Goal: Task Accomplishment & Management: Use online tool/utility

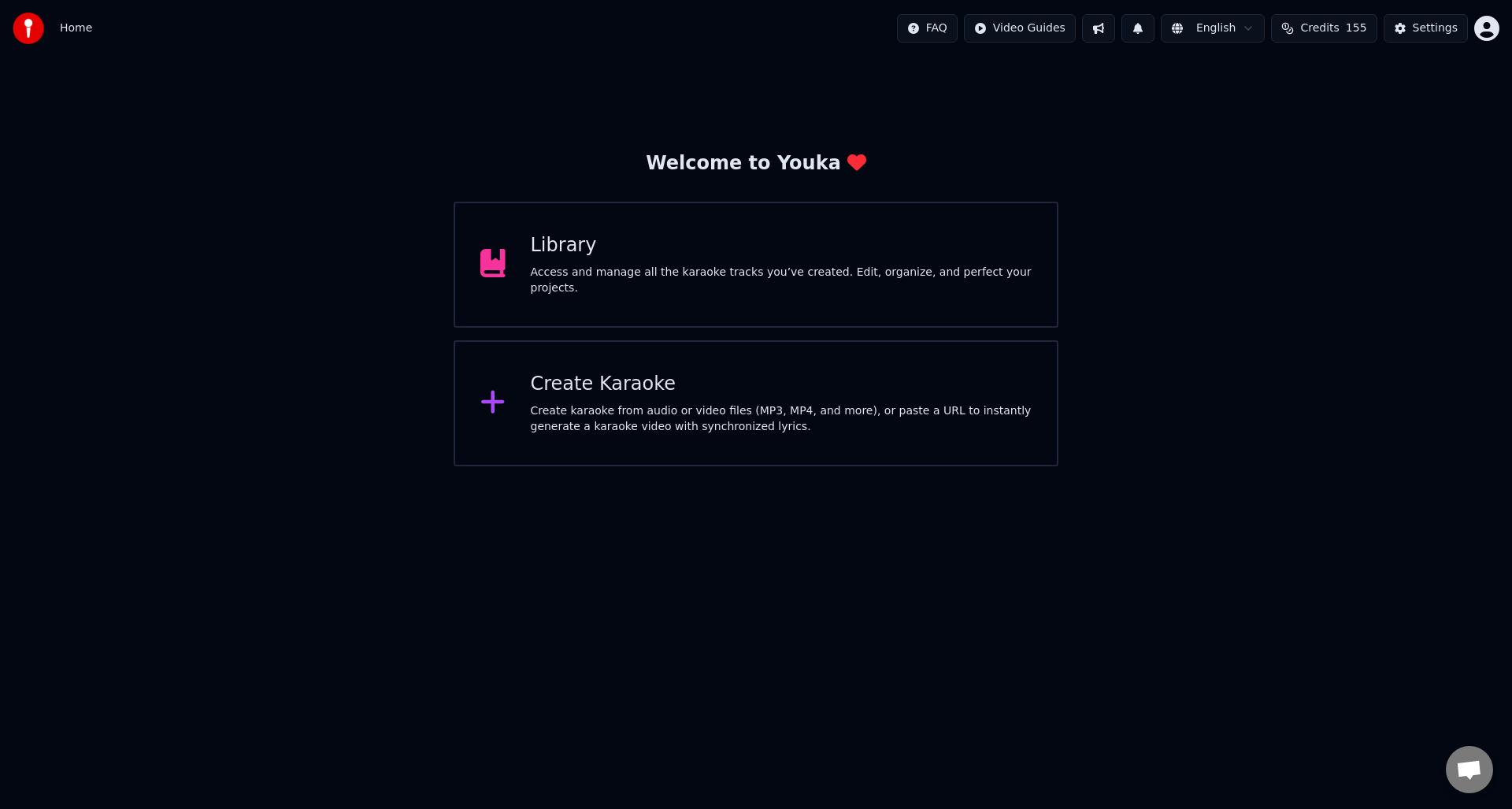
click at [619, 410] on div "Create karaoke from audio or video files (MP3, MP4, and more), or paste a URL t…" at bounding box center [782, 419] width 502 height 32
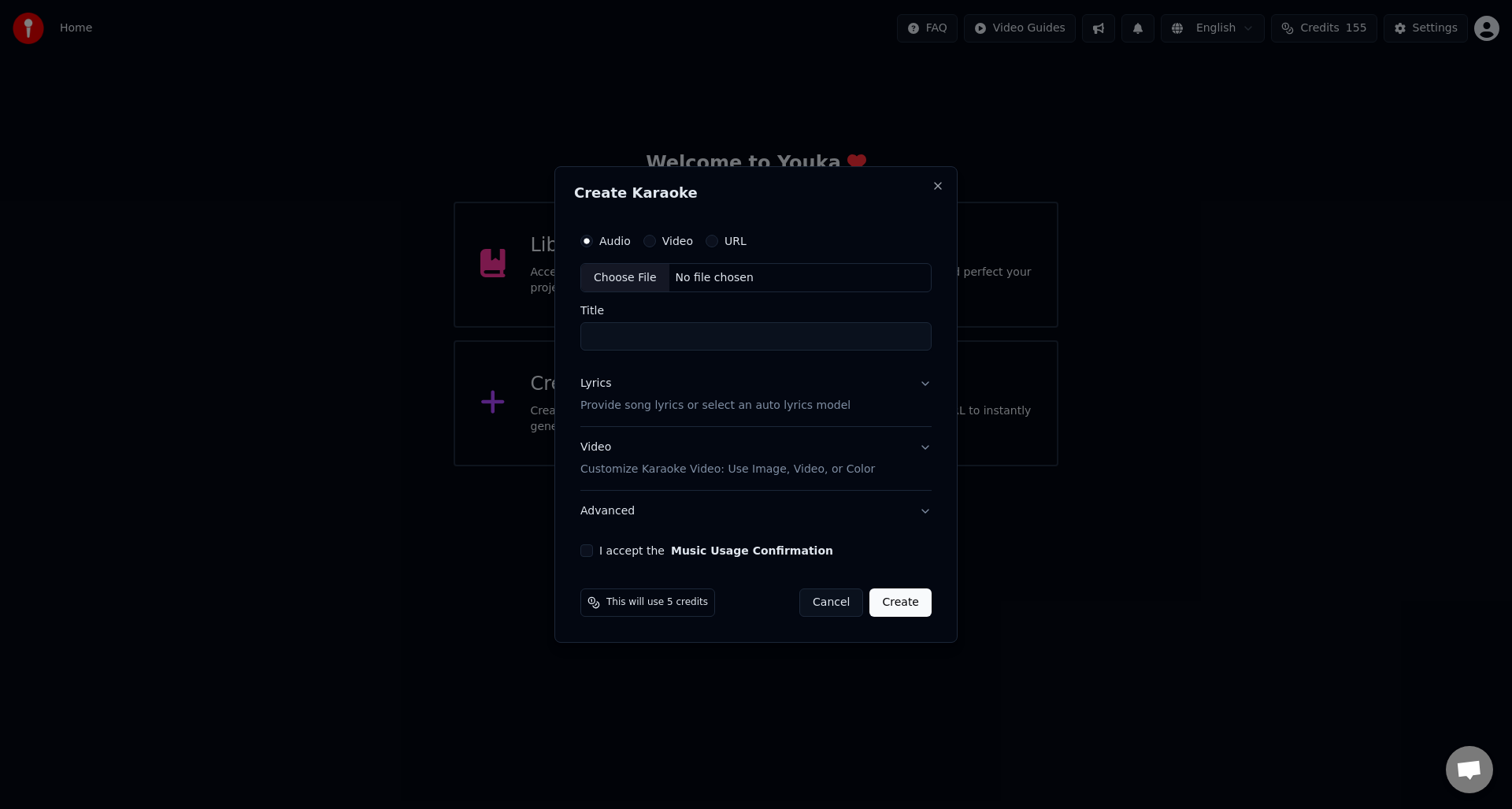
click at [620, 275] on div "Choose File" at bounding box center [626, 278] width 89 height 28
type input "**********"
click at [600, 407] on p "Provide song lyrics or select an auto lyrics model" at bounding box center [712, 407] width 270 height 16
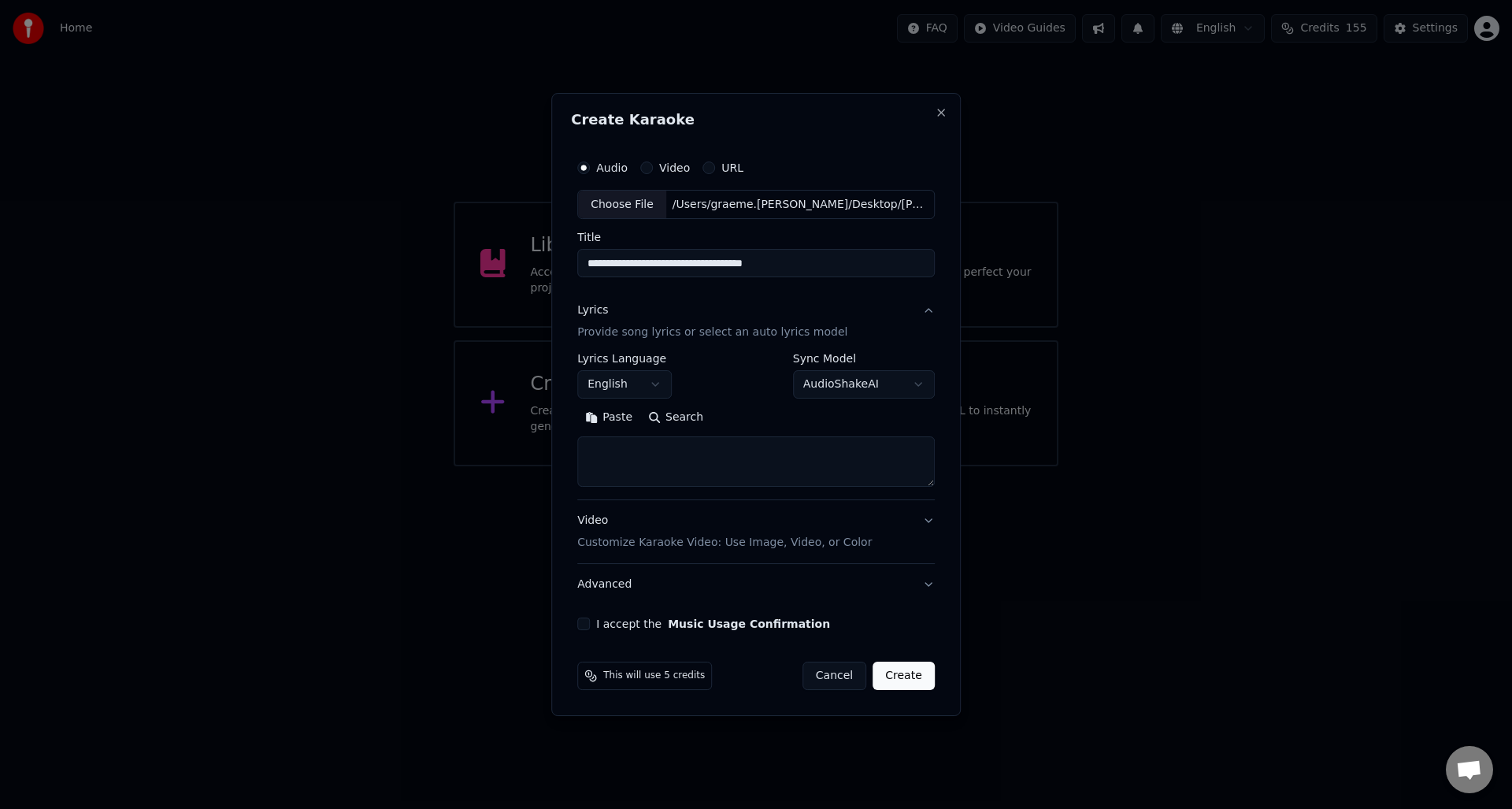
click at [596, 449] on textarea at bounding box center [755, 462] width 357 height 51
paste textarea "**********"
type textarea "**********"
click at [588, 626] on button "I accept the Music Usage Confirmation" at bounding box center [583, 624] width 12 height 12
click at [908, 677] on button "Create" at bounding box center [904, 675] width 62 height 28
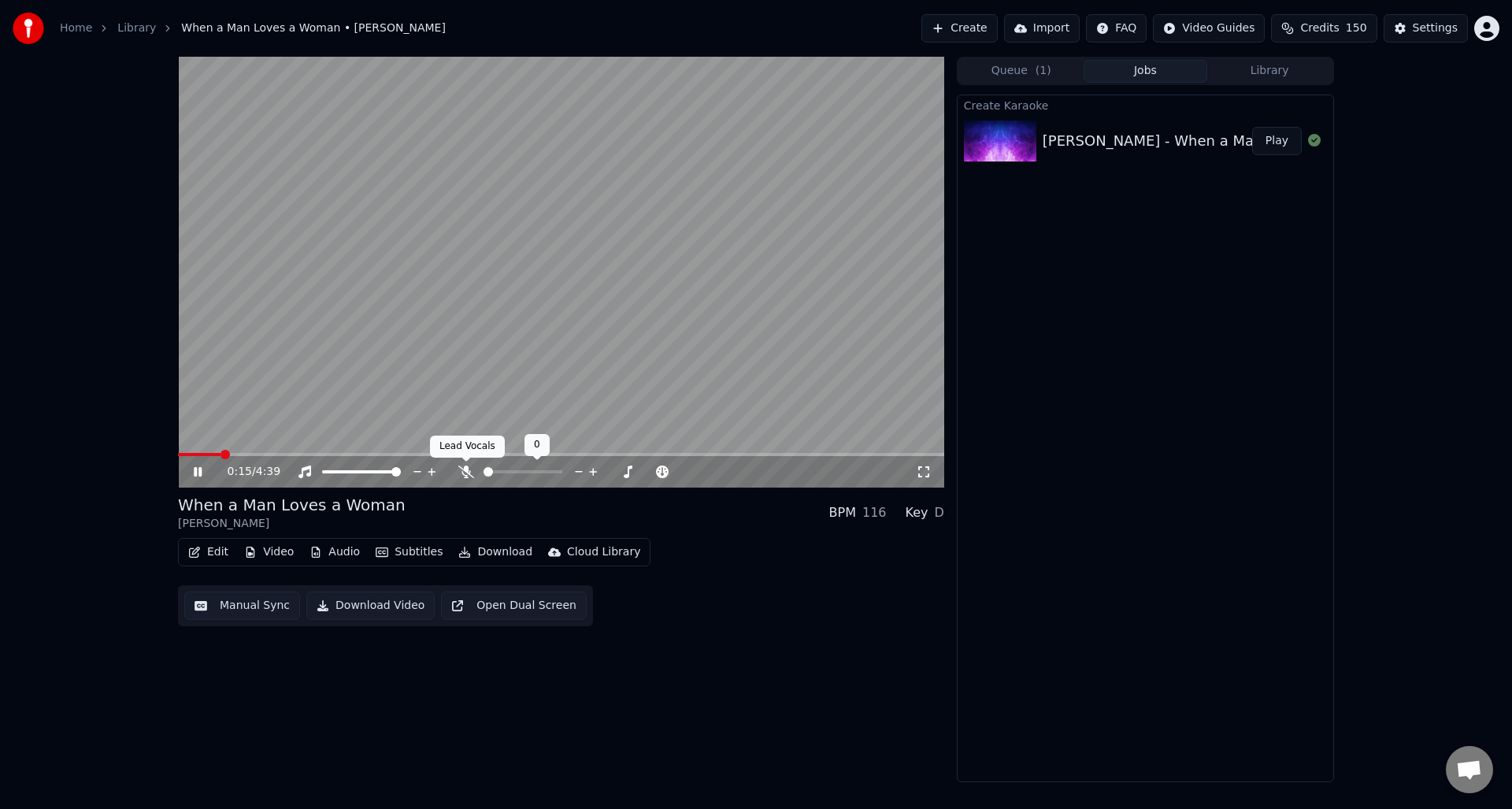
click at [463, 468] on icon at bounding box center [466, 471] width 16 height 12
click at [196, 466] on icon at bounding box center [209, 471] width 37 height 12
click at [244, 604] on button "Manual Sync" at bounding box center [242, 605] width 116 height 28
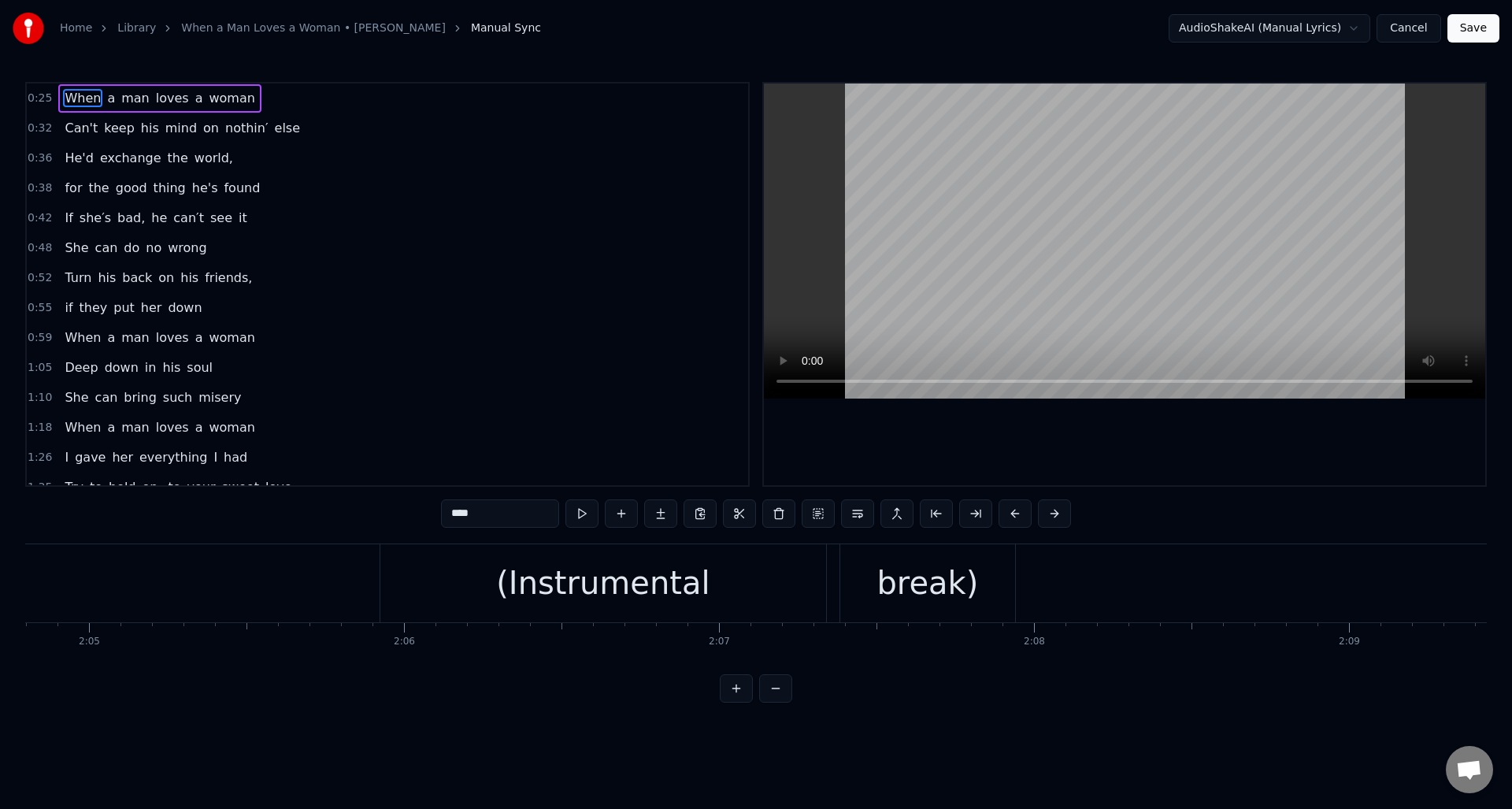
scroll to position [0, 39174]
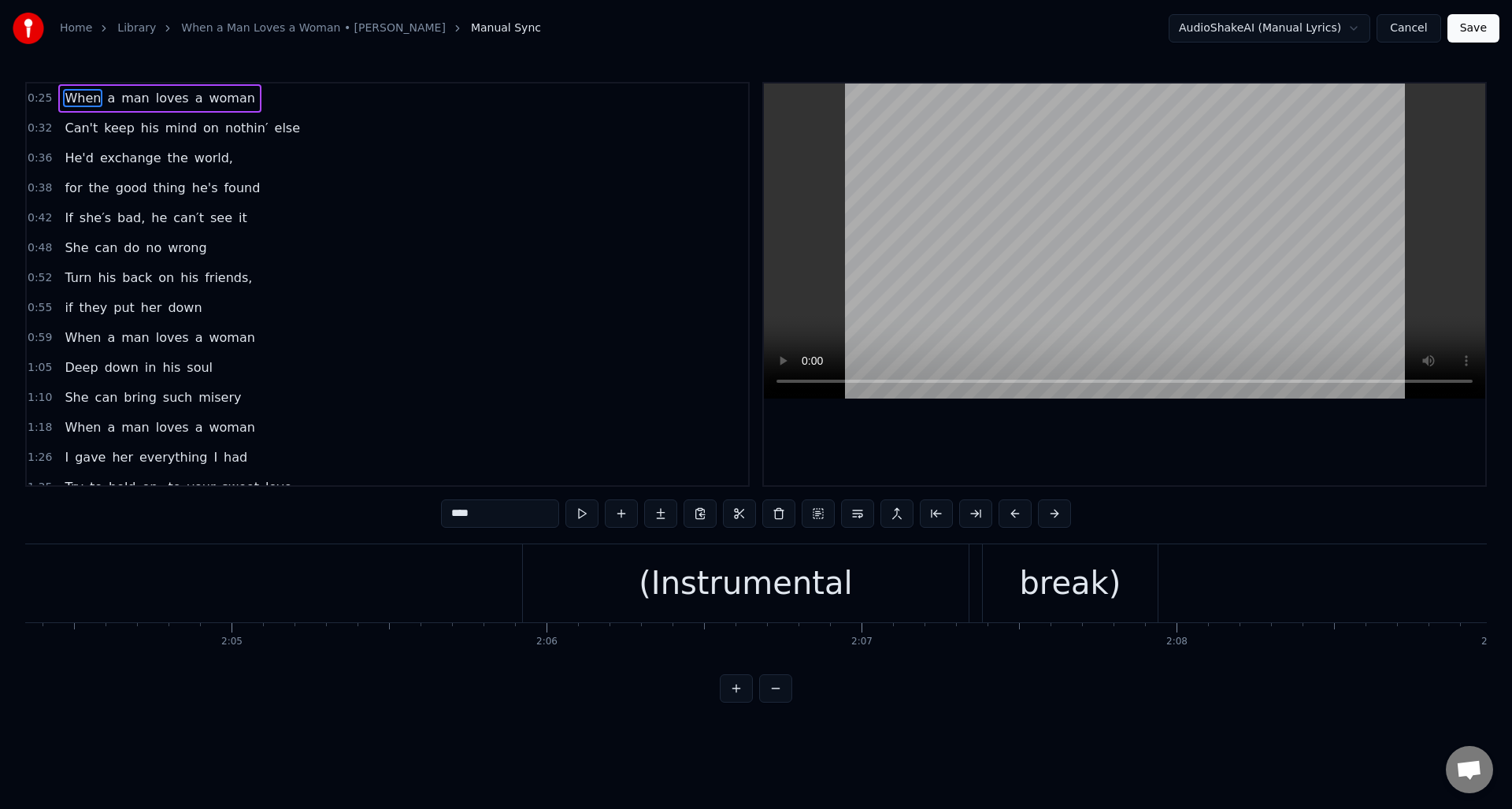
click at [711, 579] on div "(Instrumental" at bounding box center [745, 582] width 214 height 47
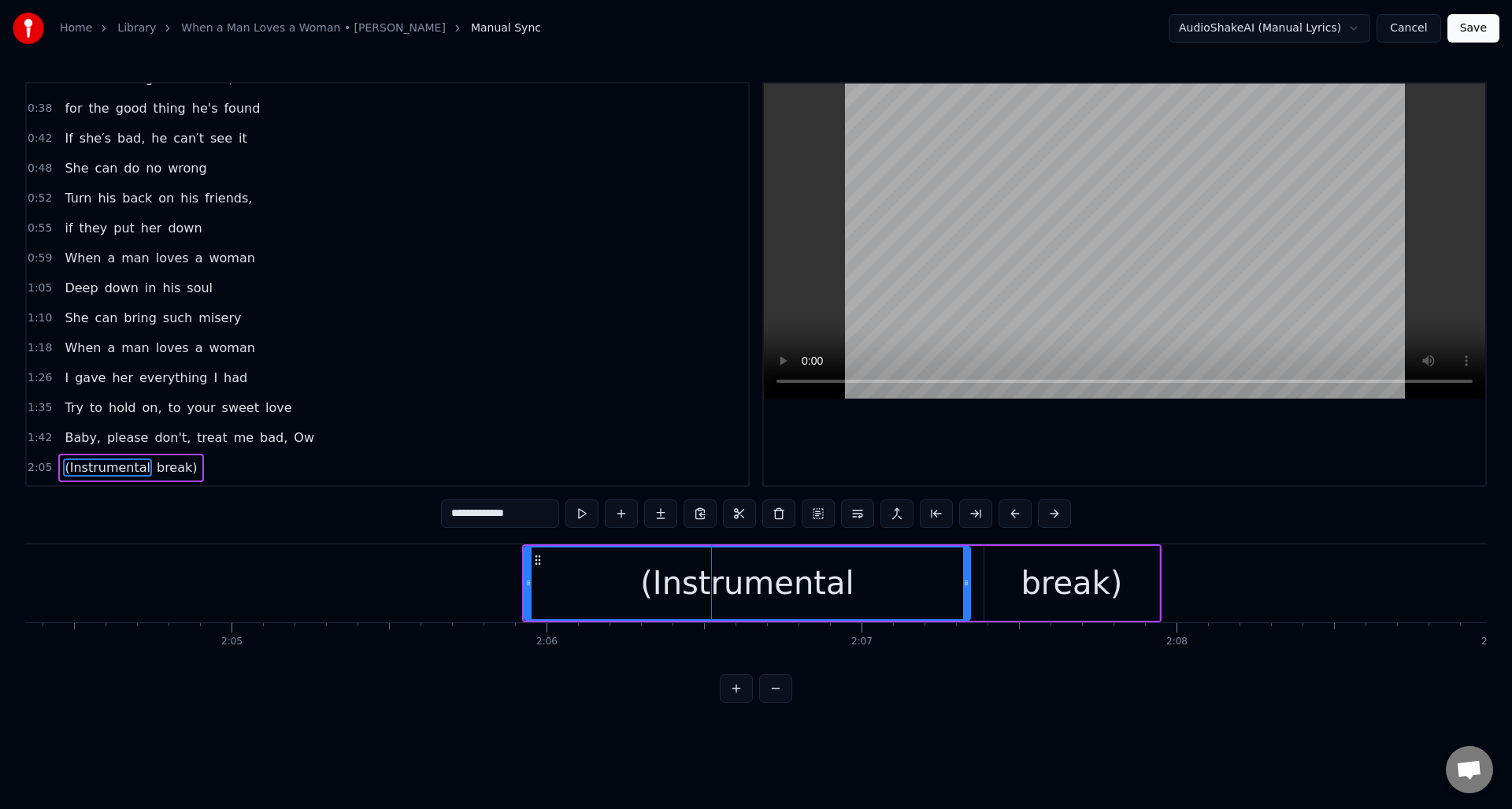
scroll to position [263, 0]
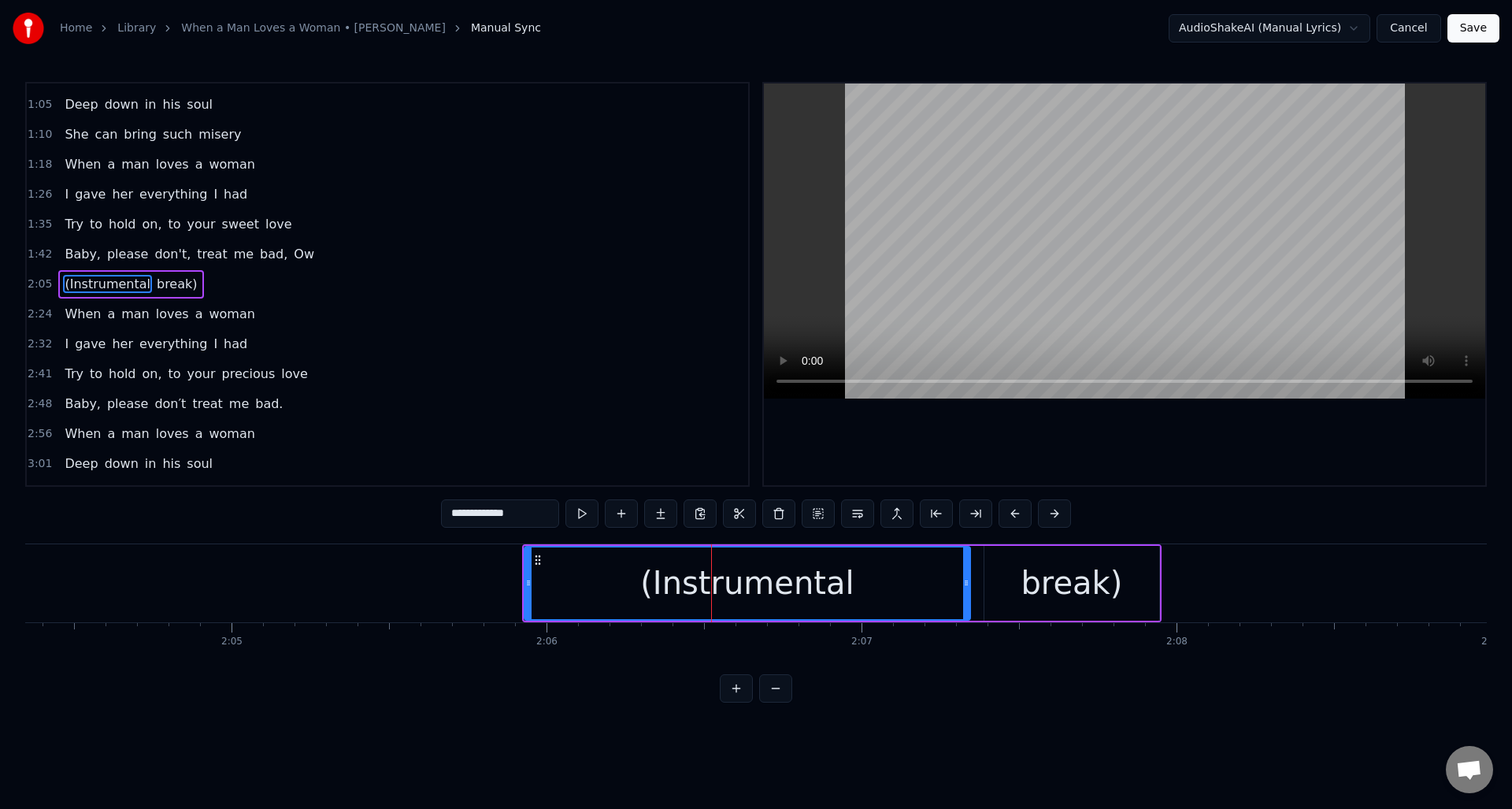
click at [1050, 580] on div "break)" at bounding box center [1072, 582] width 102 height 47
type input "******"
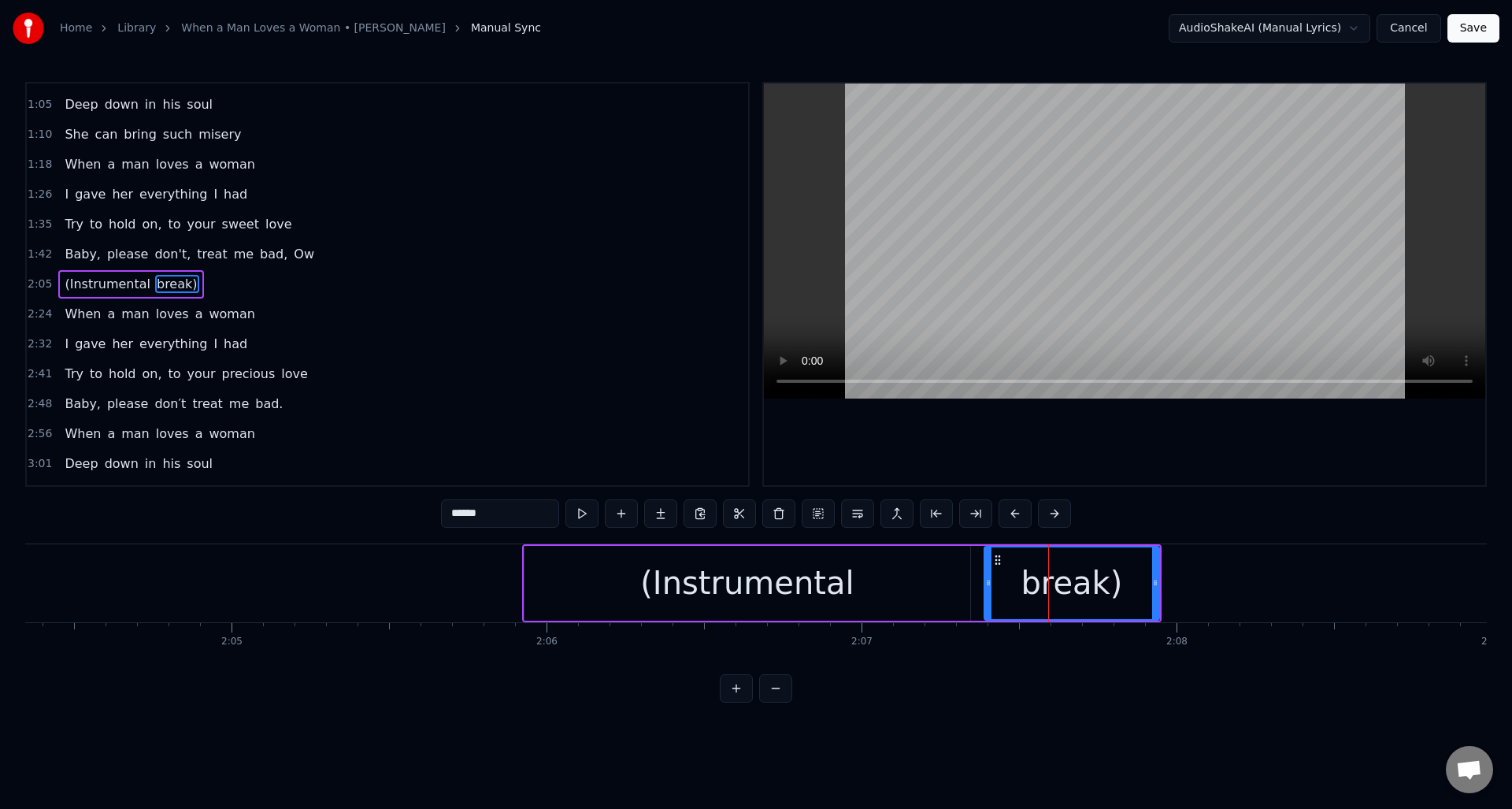
click at [1119, 580] on div "break)" at bounding box center [1072, 583] width 174 height 72
drag, startPoint x: 1117, startPoint y: 583, endPoint x: 1107, endPoint y: 583, distance: 10.0
click at [1106, 583] on div "break)" at bounding box center [1072, 583] width 174 height 72
drag, startPoint x: 503, startPoint y: 514, endPoint x: 416, endPoint y: 509, distance: 87.1
click at [416, 509] on div "0:25 When a man loves a woman [DEMOGRAPHIC_DATA]:32 Can't keep his mind on noth…" at bounding box center [755, 392] width 1461 height 620
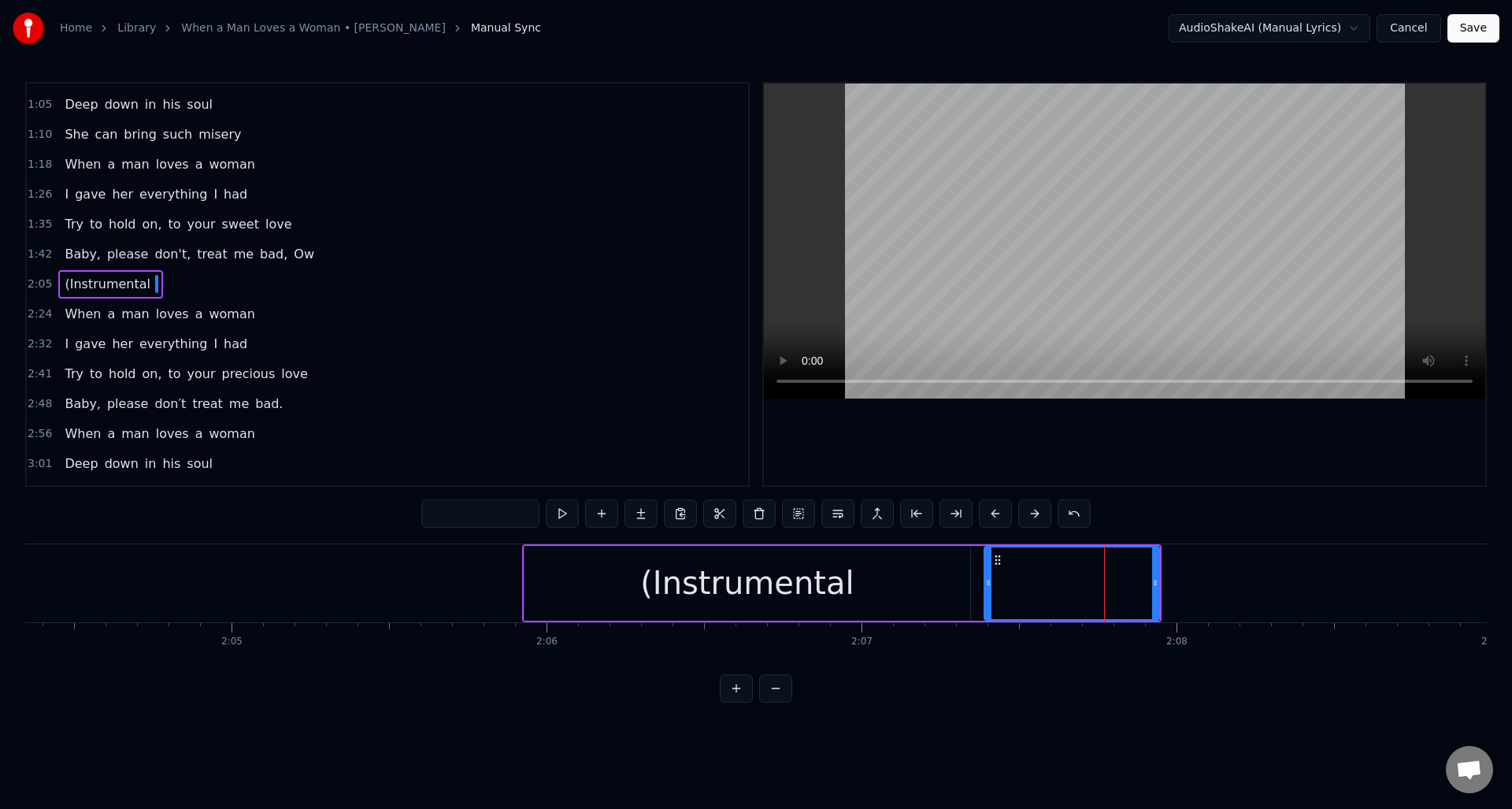
click at [871, 590] on div "(Instrumental" at bounding box center [747, 583] width 446 height 74
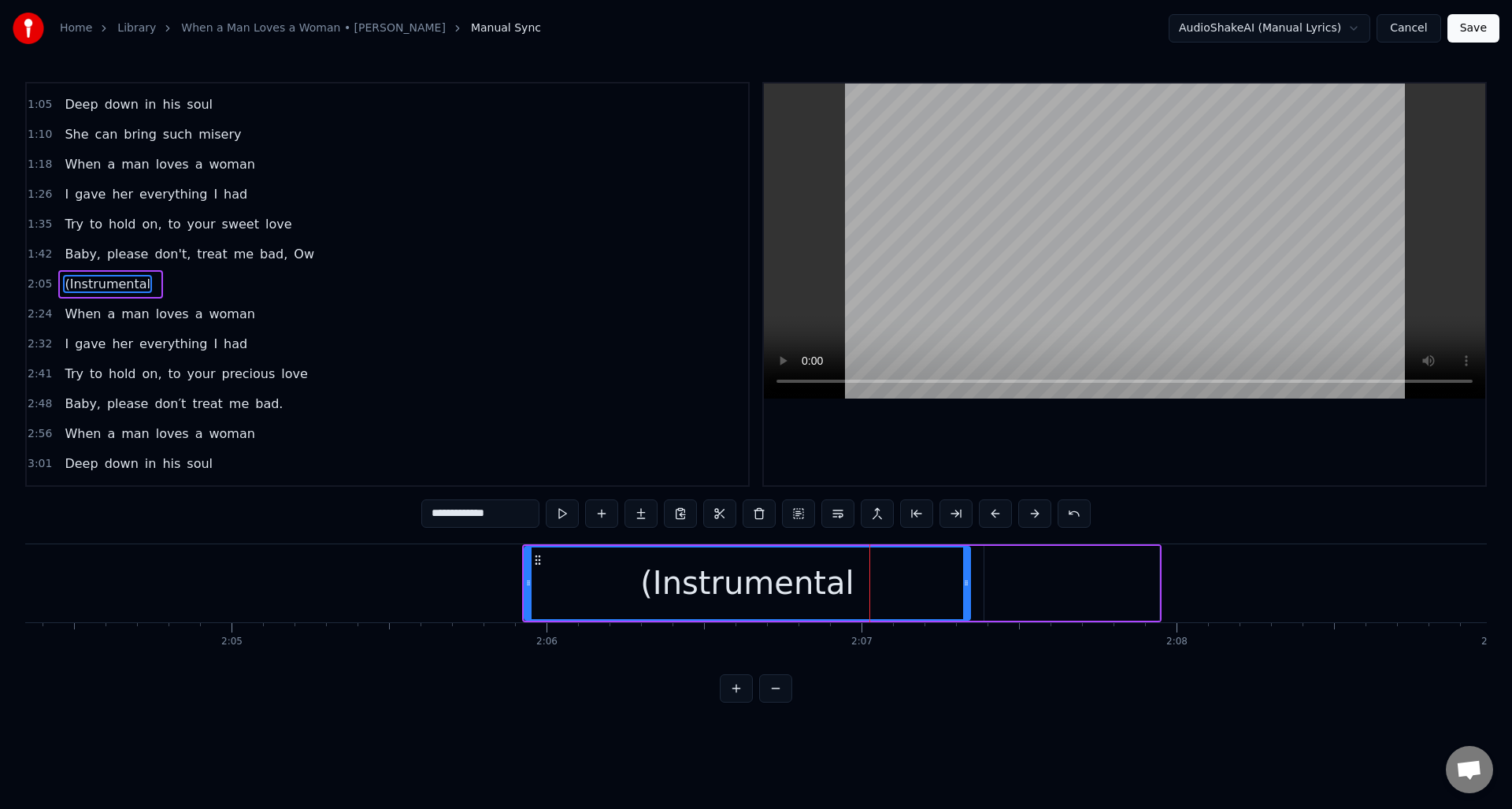
click at [518, 513] on input "**********" at bounding box center [479, 513] width 118 height 28
paste input "*******"
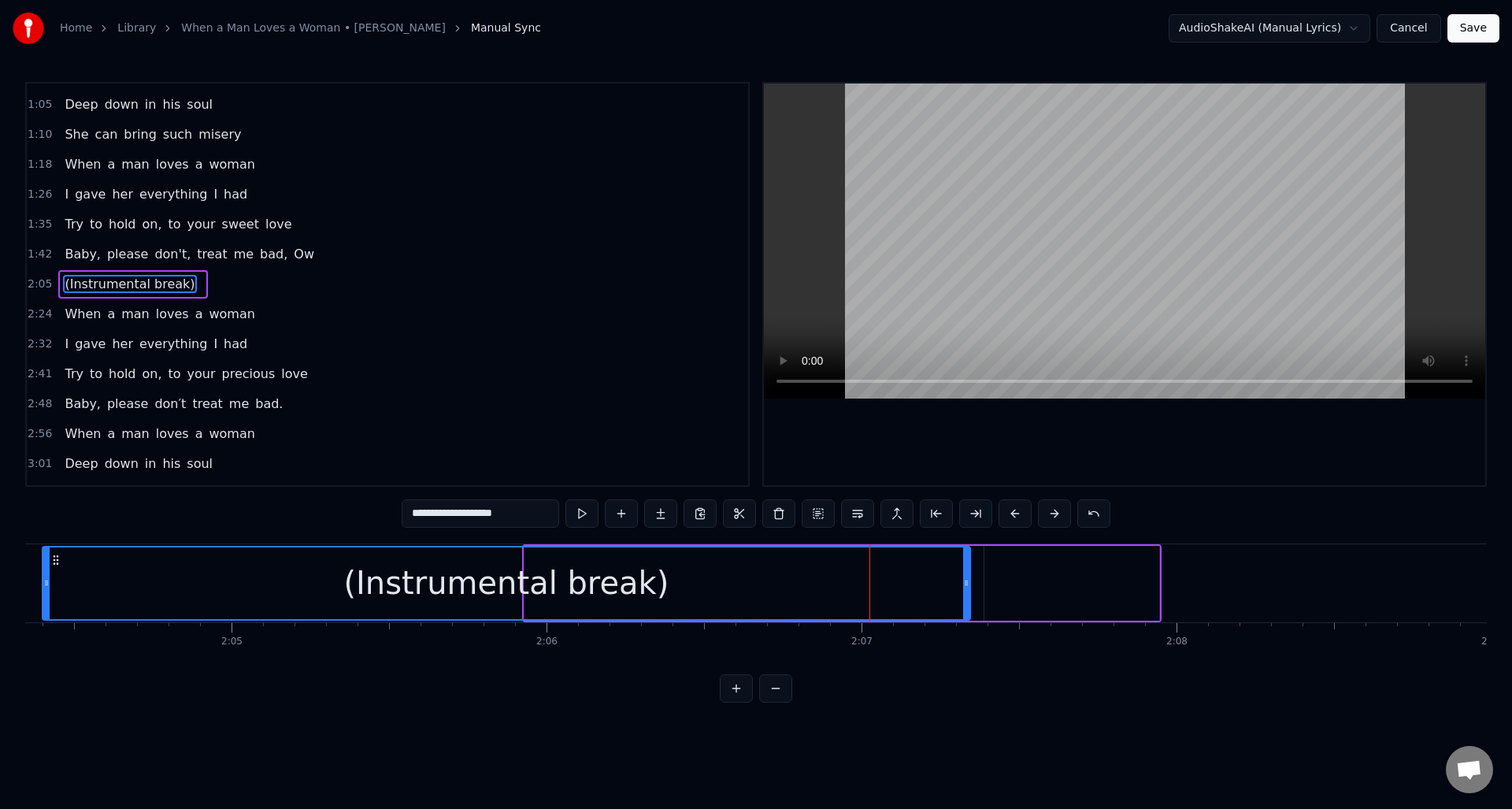
drag, startPoint x: 526, startPoint y: 600, endPoint x: 46, endPoint y: 594, distance: 480.0
click at [45, 595] on div at bounding box center [46, 583] width 6 height 72
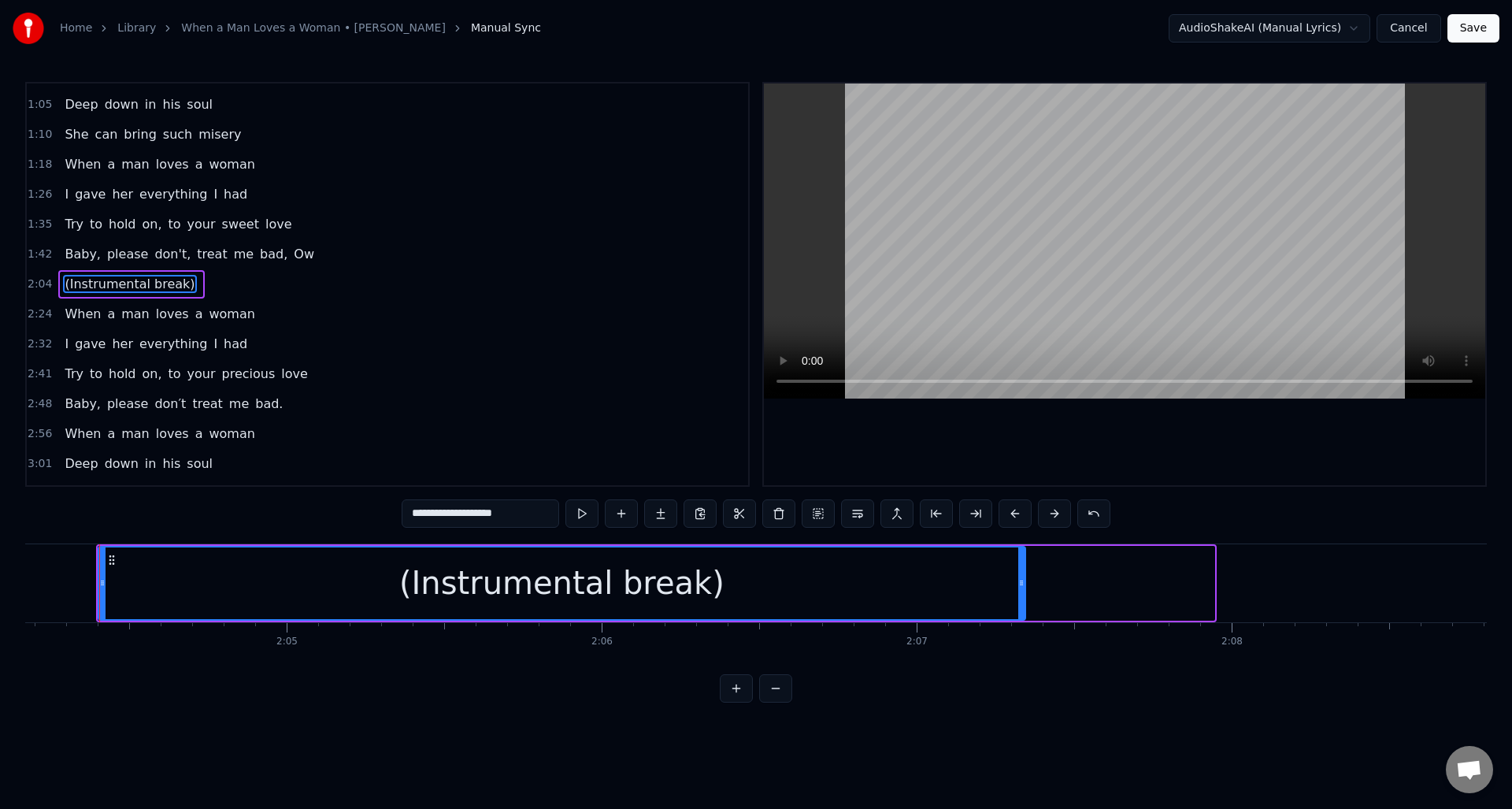
scroll to position [0, 39113]
type input "**********"
click at [776, 700] on button at bounding box center [775, 688] width 33 height 28
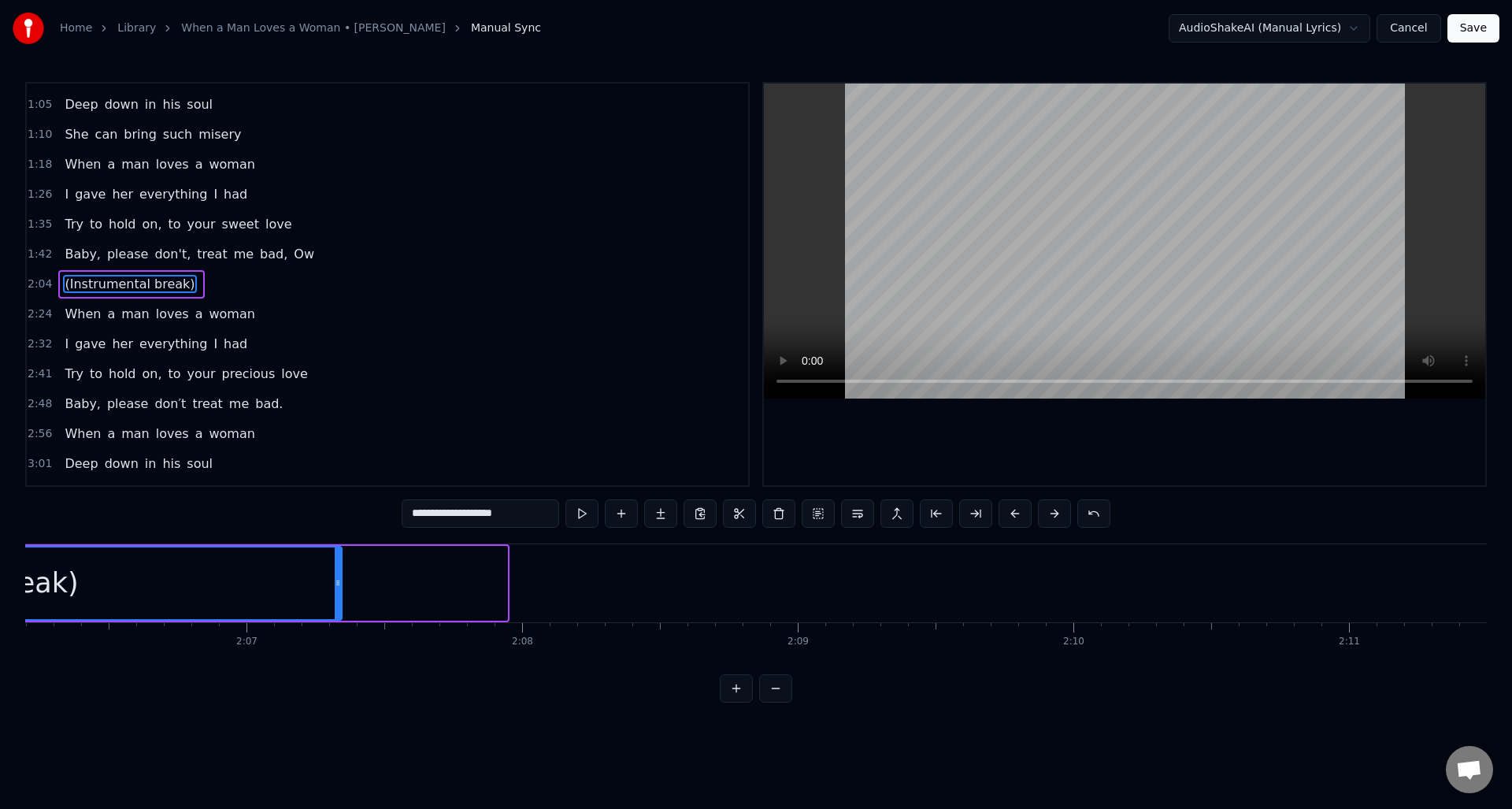
click at [775, 700] on button at bounding box center [775, 688] width 33 height 28
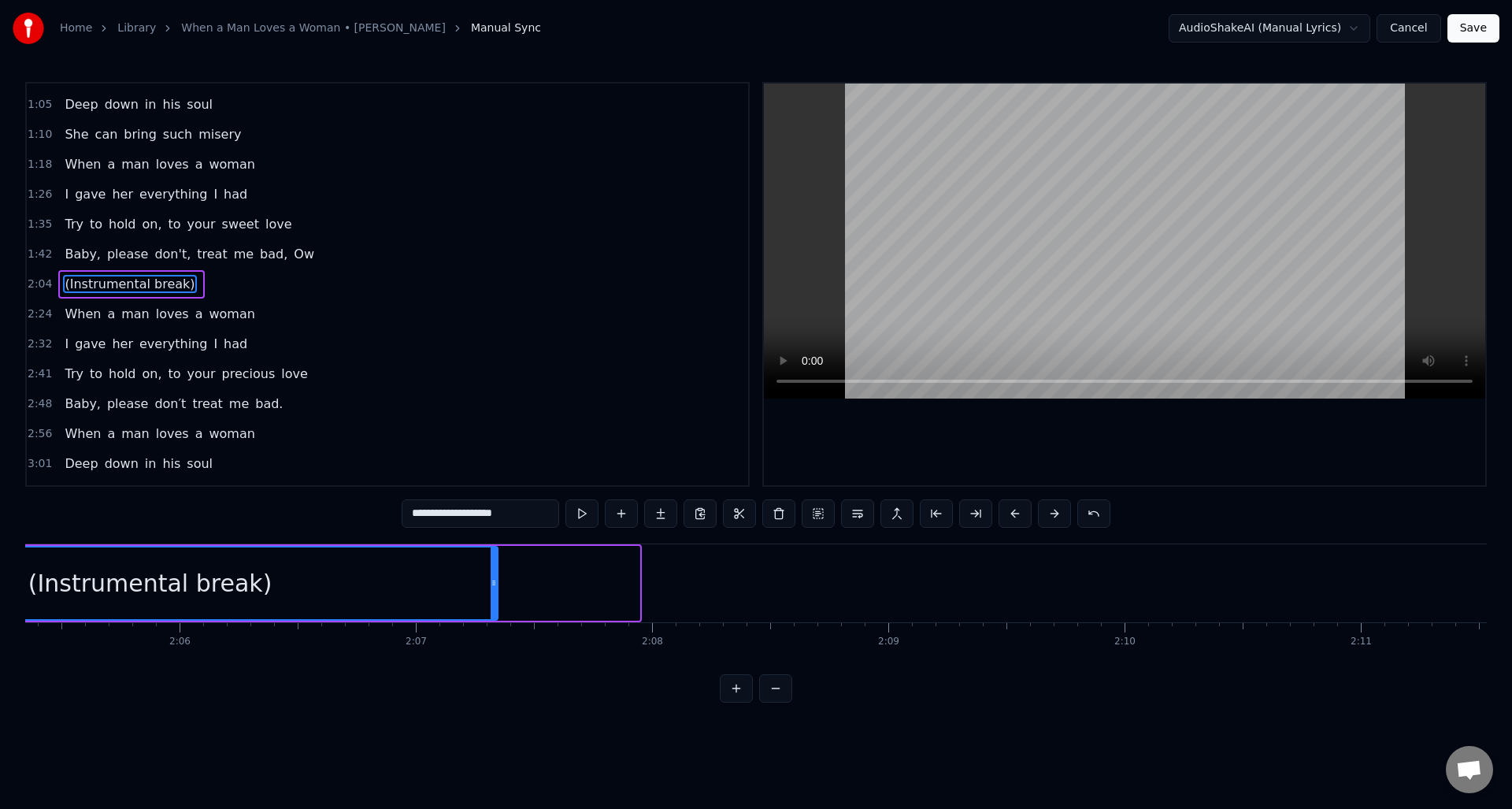
click at [775, 700] on button at bounding box center [775, 688] width 33 height 28
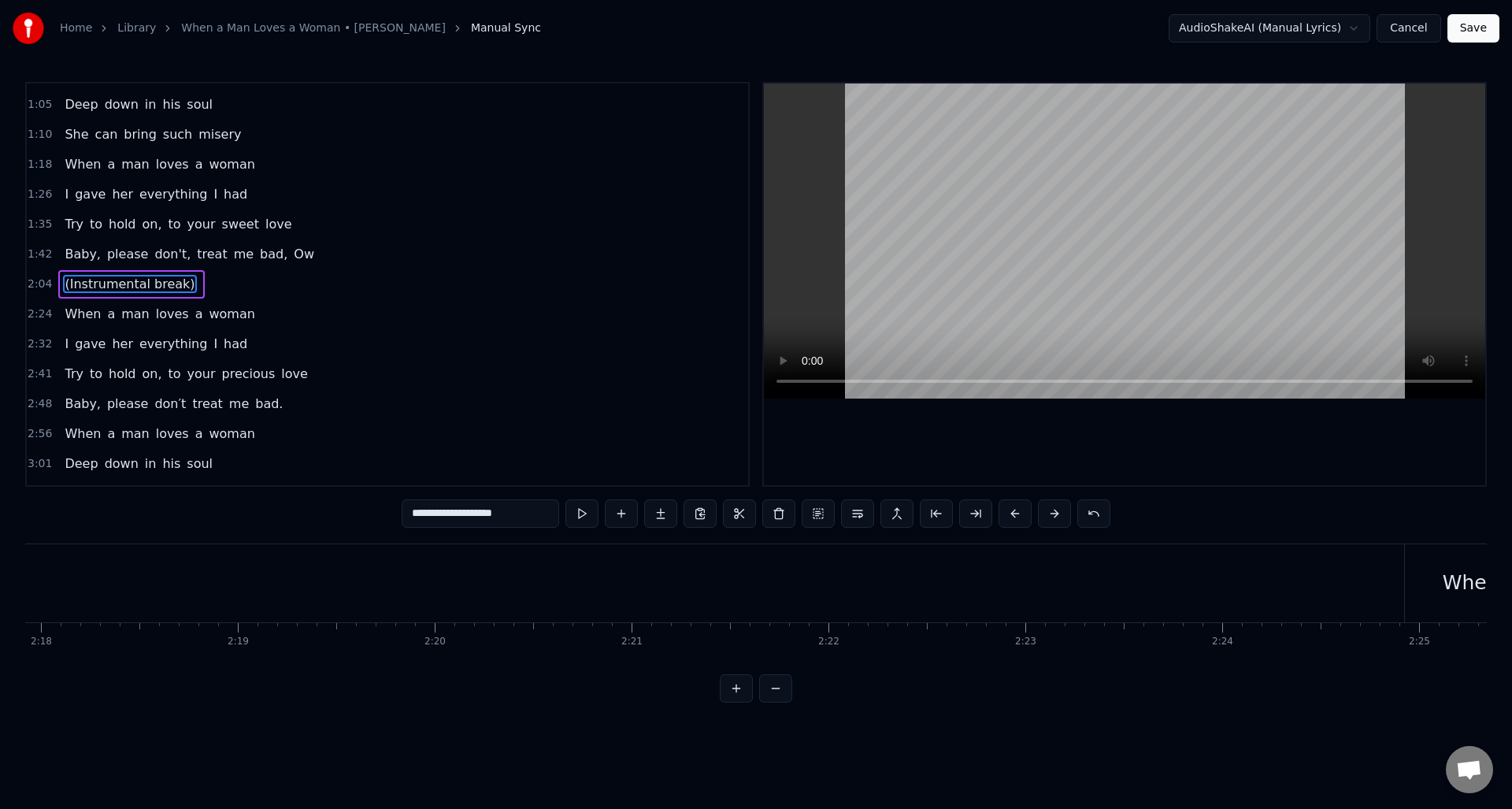
click at [775, 700] on button at bounding box center [775, 688] width 33 height 28
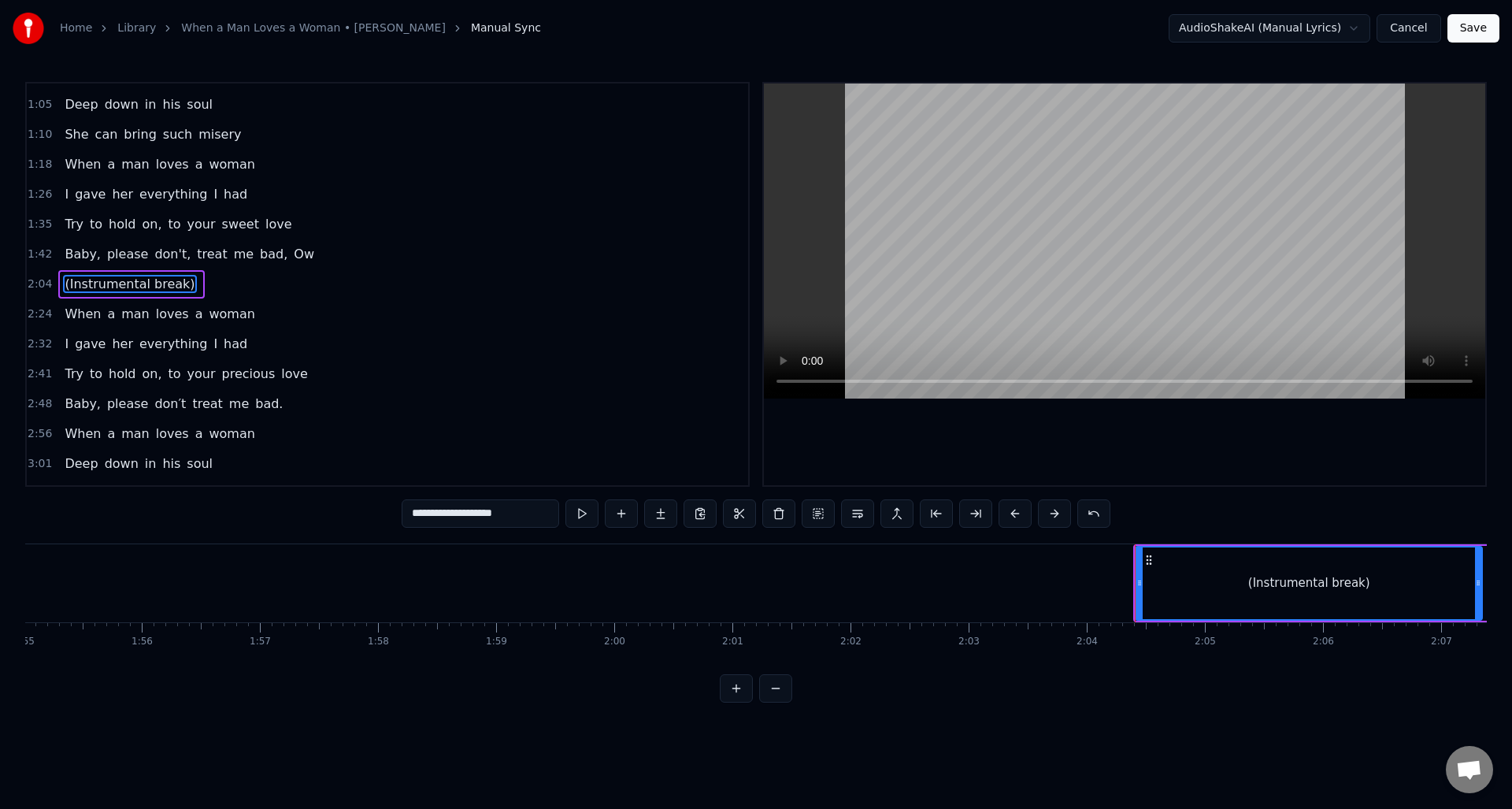
scroll to position [0, 13302]
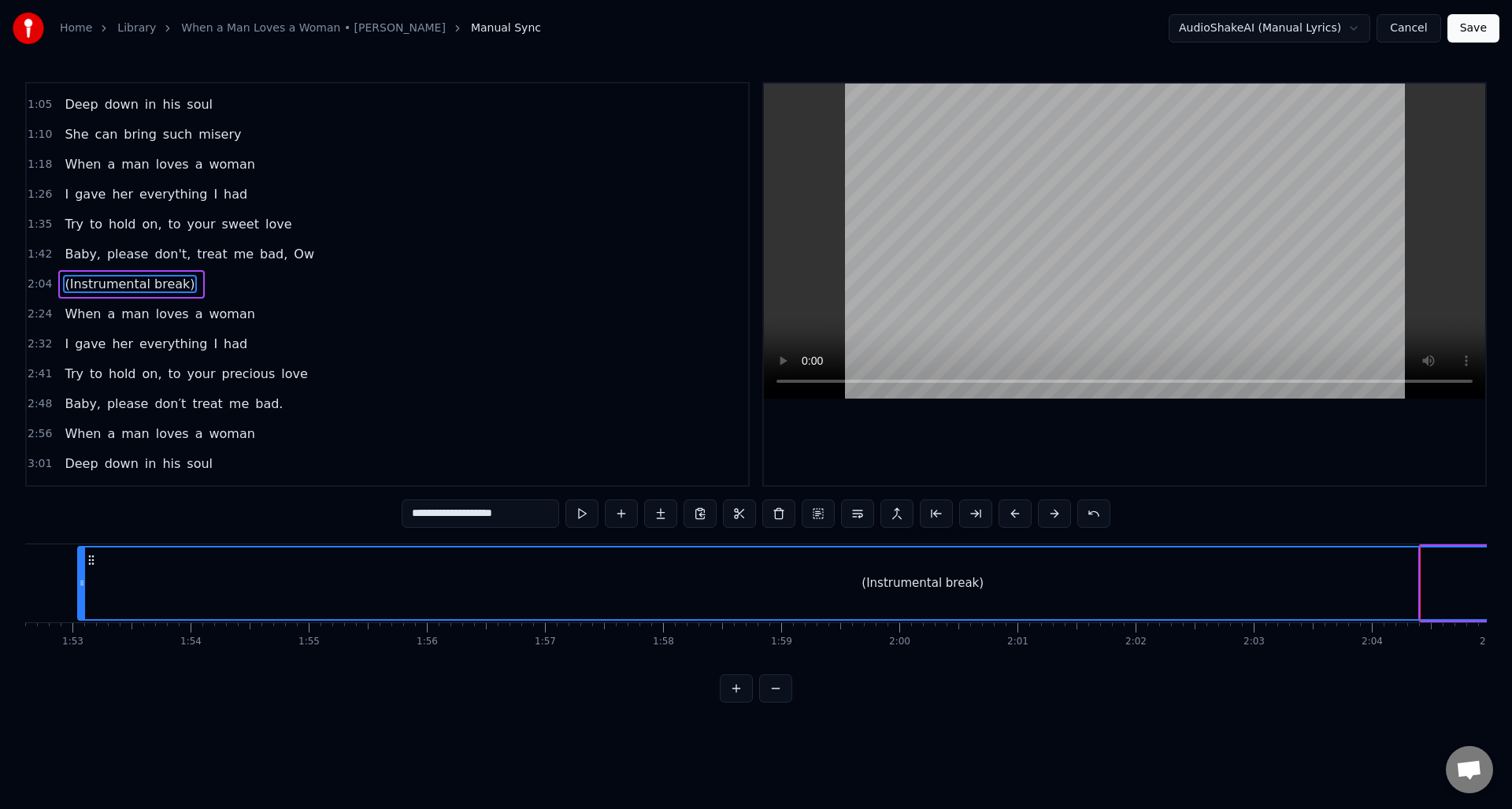
drag, startPoint x: 1424, startPoint y: 605, endPoint x: 82, endPoint y: 595, distance: 1342.0
click at [82, 595] on div at bounding box center [82, 583] width 6 height 72
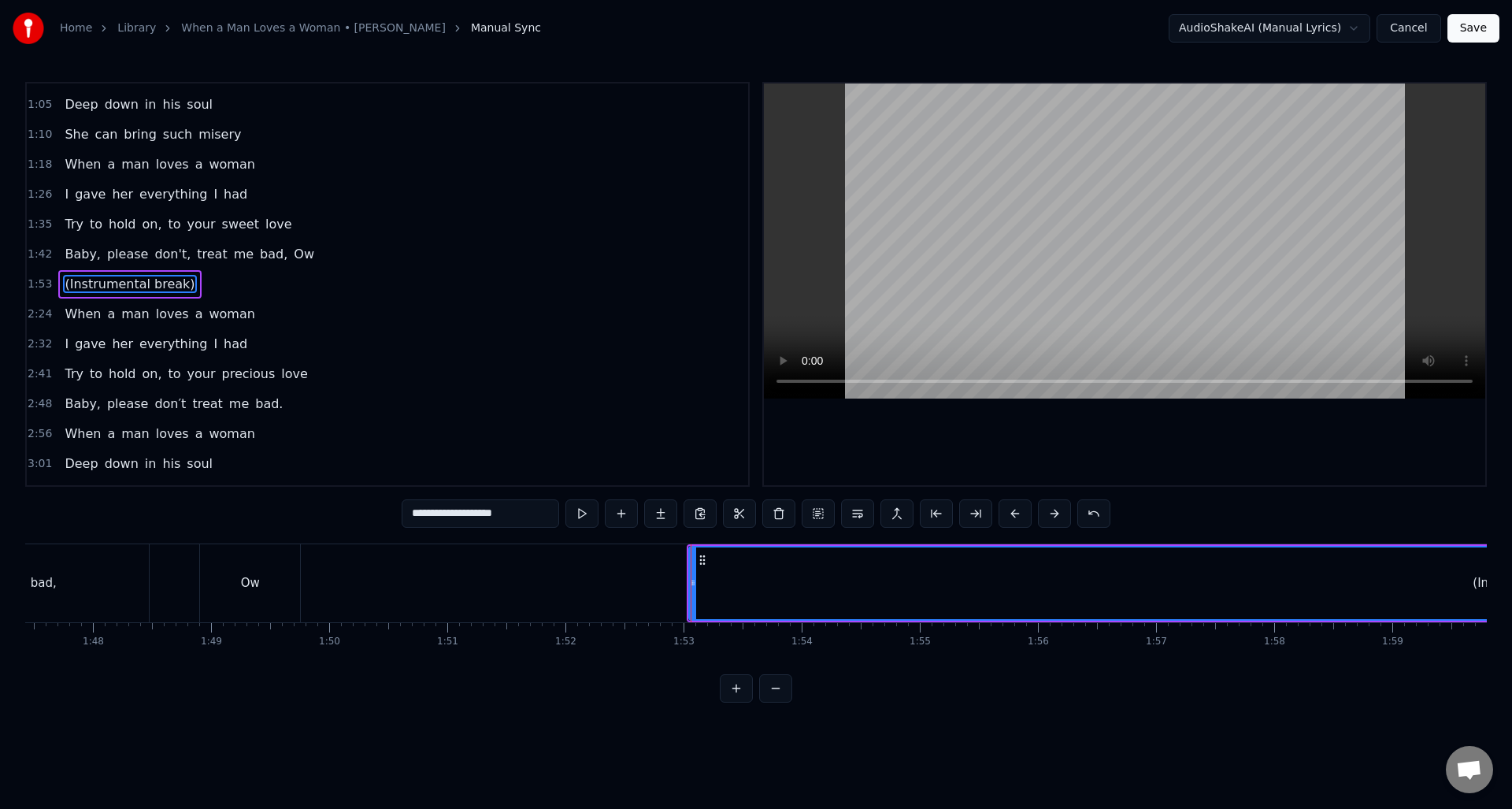
scroll to position [0, 12602]
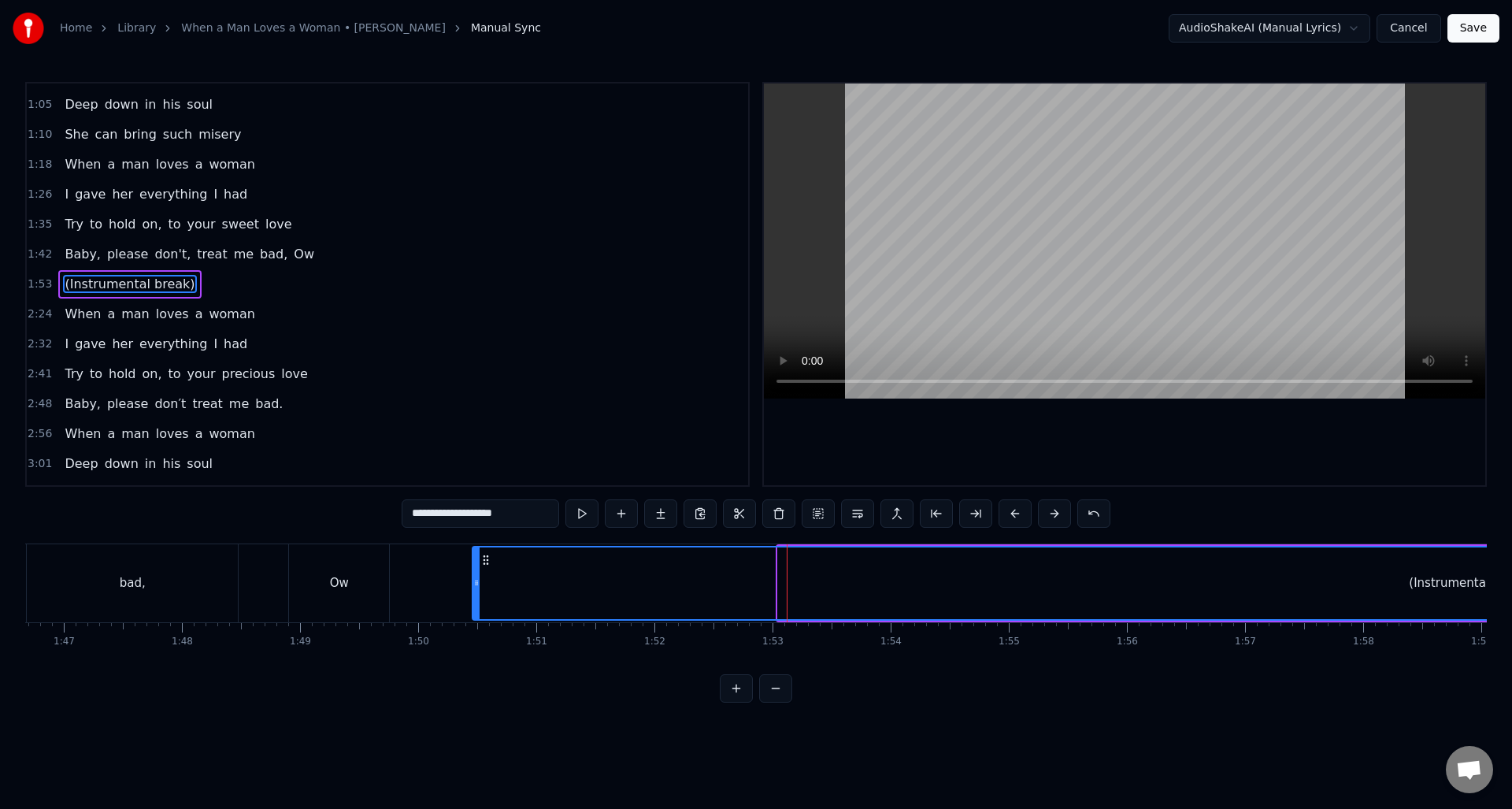
drag, startPoint x: 778, startPoint y: 603, endPoint x: 475, endPoint y: 603, distance: 303.0
click at [475, 603] on div at bounding box center [476, 583] width 6 height 72
click at [345, 563] on div "Ow" at bounding box center [339, 583] width 100 height 78
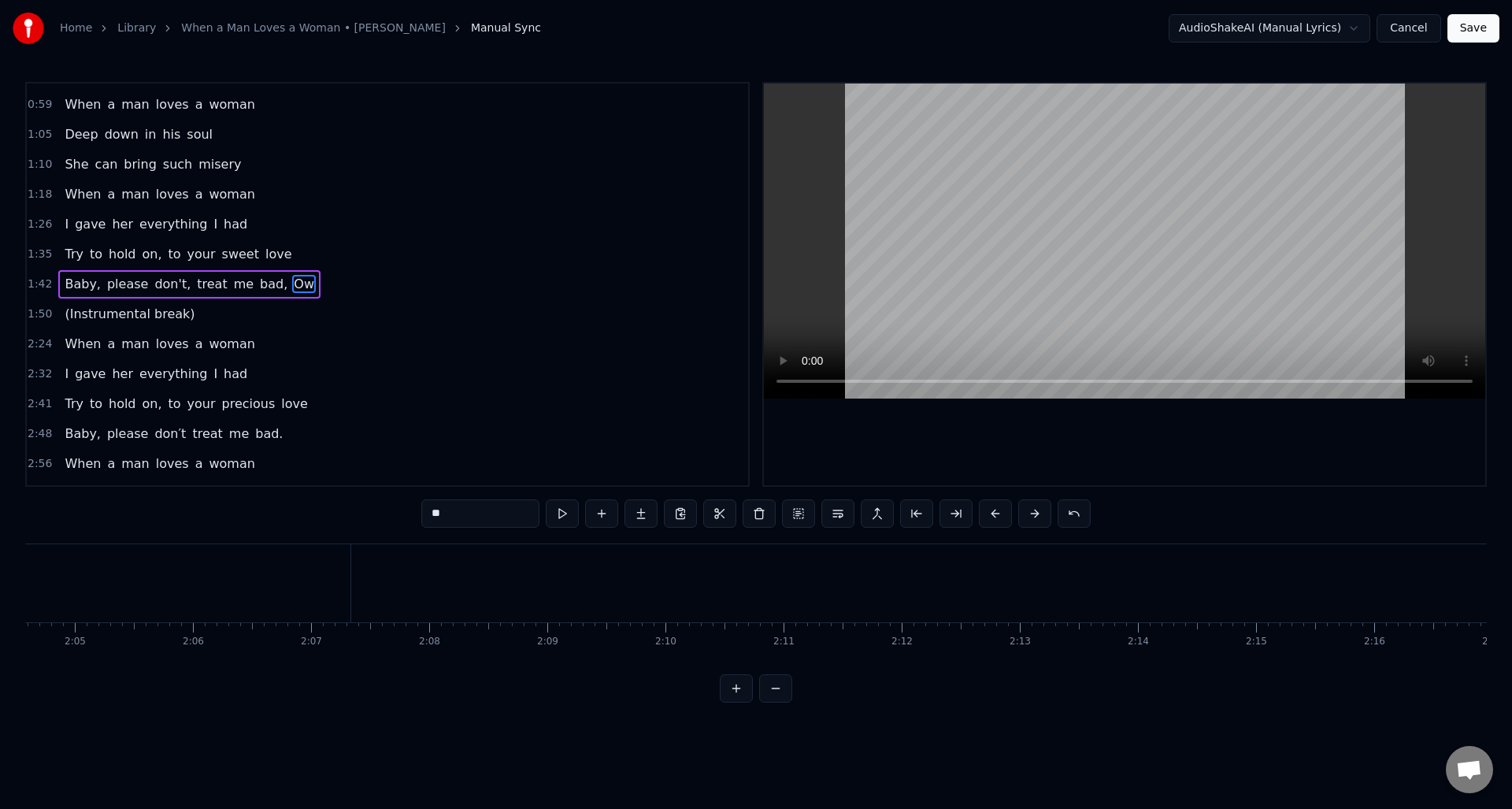
scroll to position [0, 14540]
type input "**********"
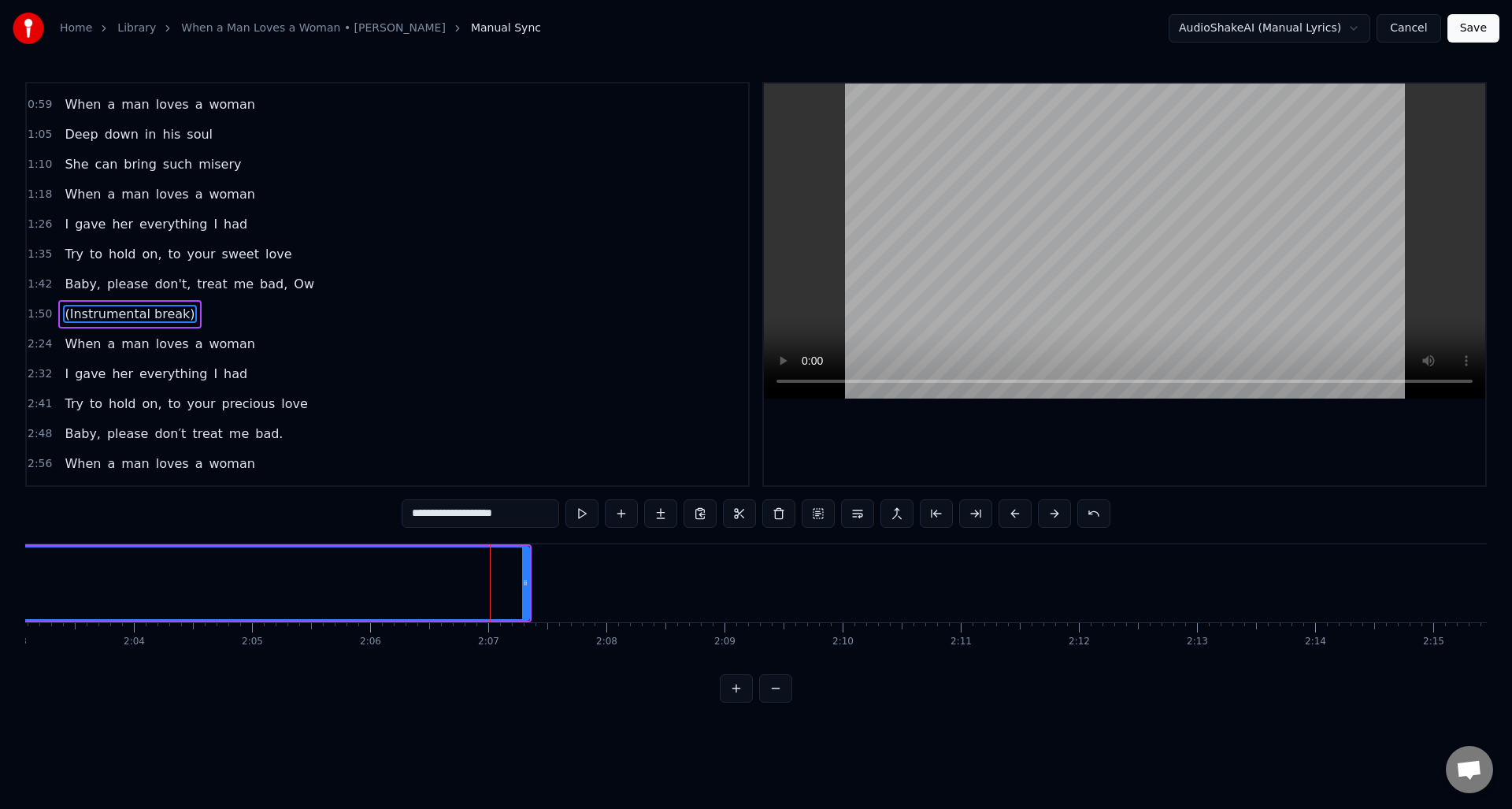
scroll to position [263, 0]
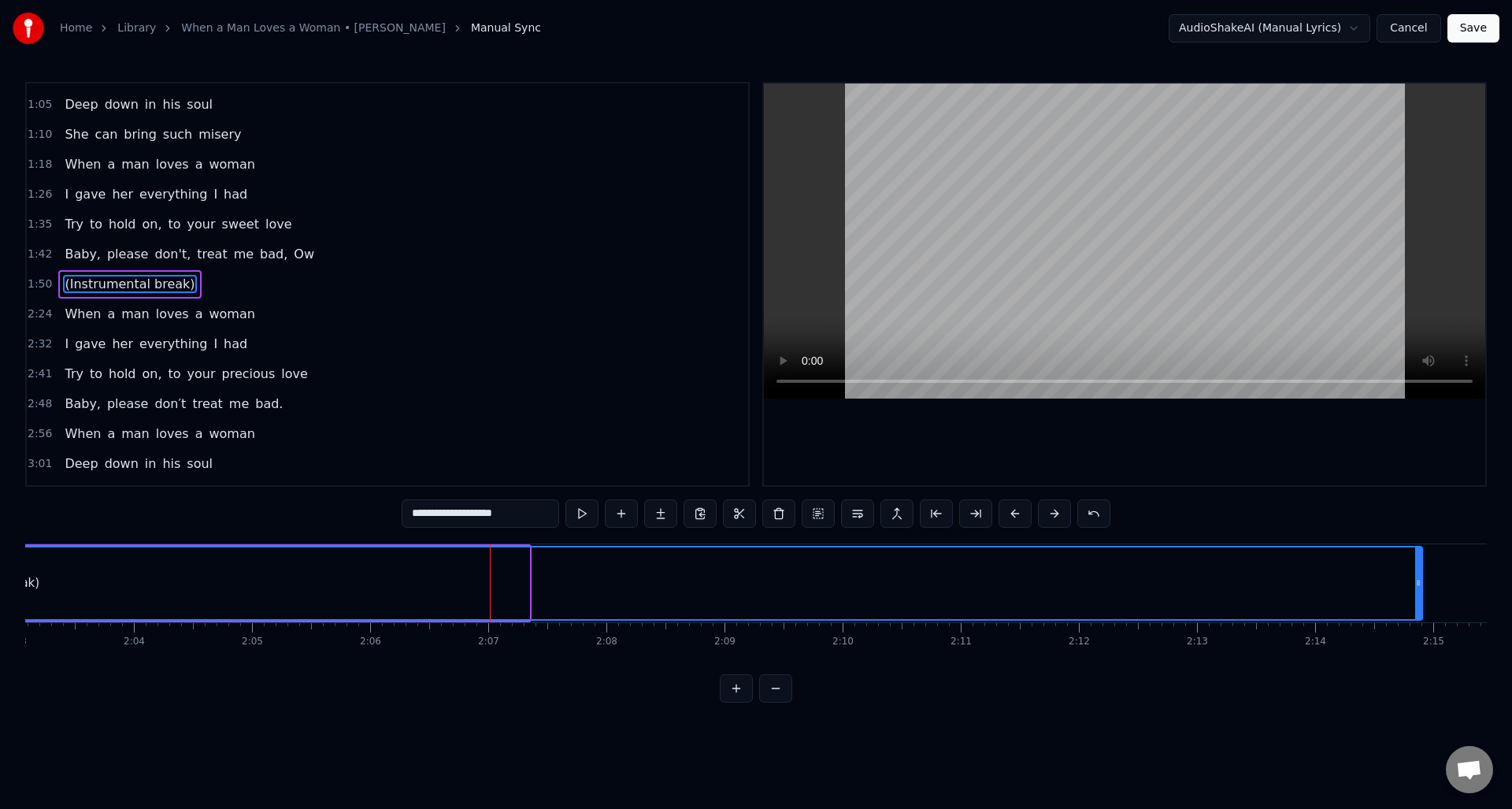
drag, startPoint x: 526, startPoint y: 593, endPoint x: 1419, endPoint y: 582, distance: 893.1
click at [1419, 582] on div at bounding box center [1418, 583] width 6 height 72
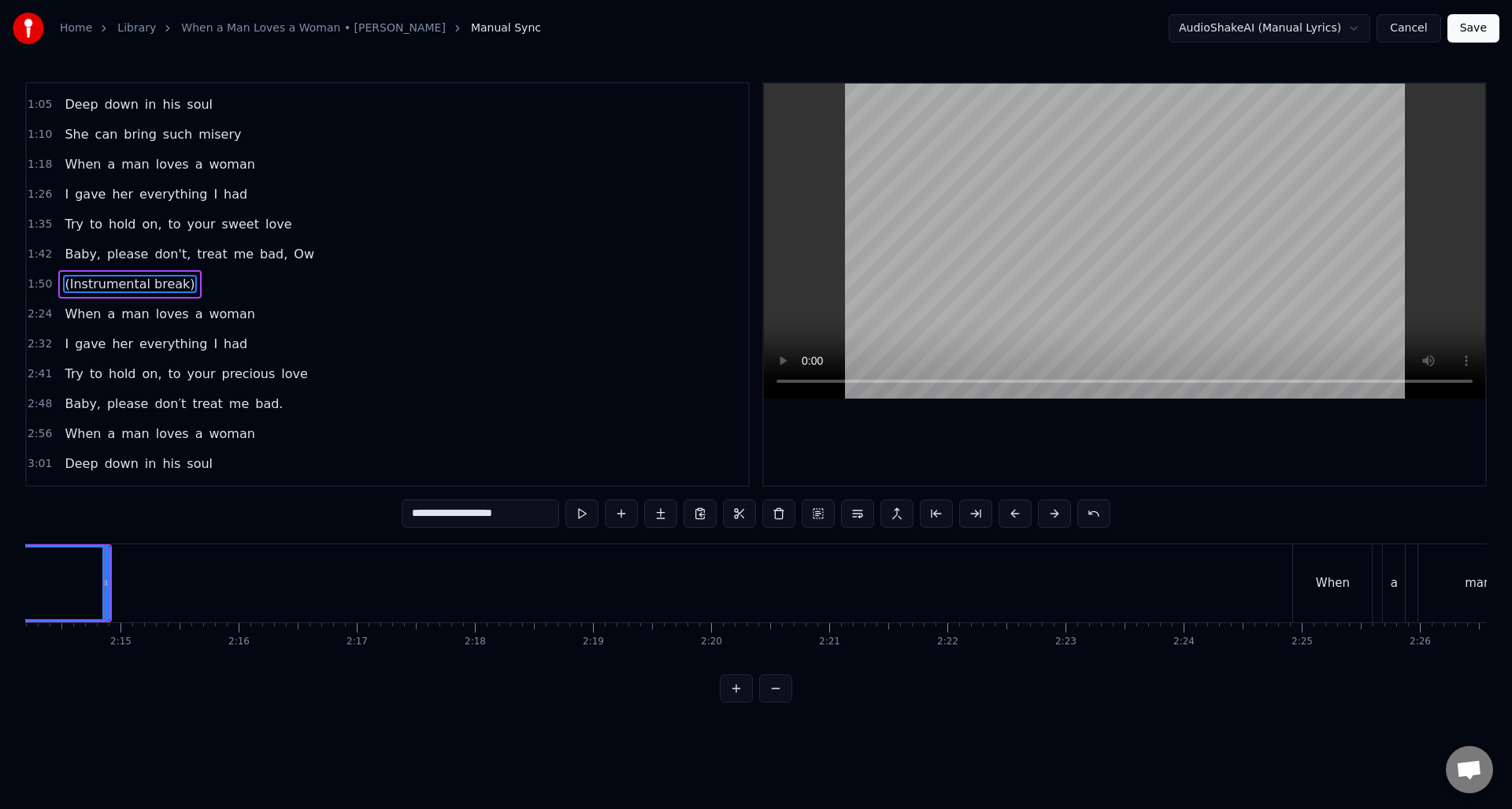
scroll to position [0, 15854]
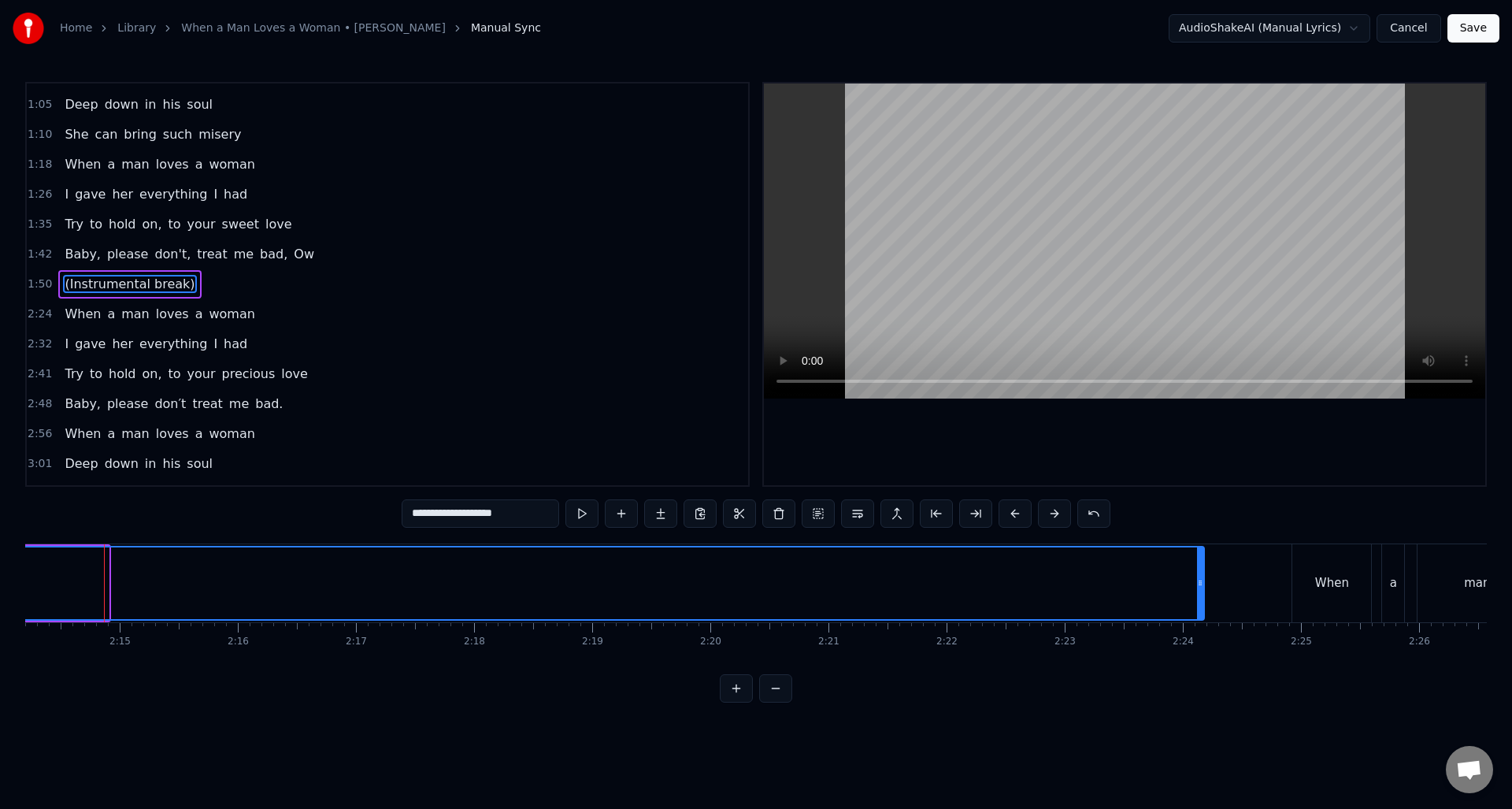
click at [1202, 620] on div "When a man loves a woman Can't keep his mind on nothin′ else He'd exchange the …" at bounding box center [670, 582] width 32999 height 79
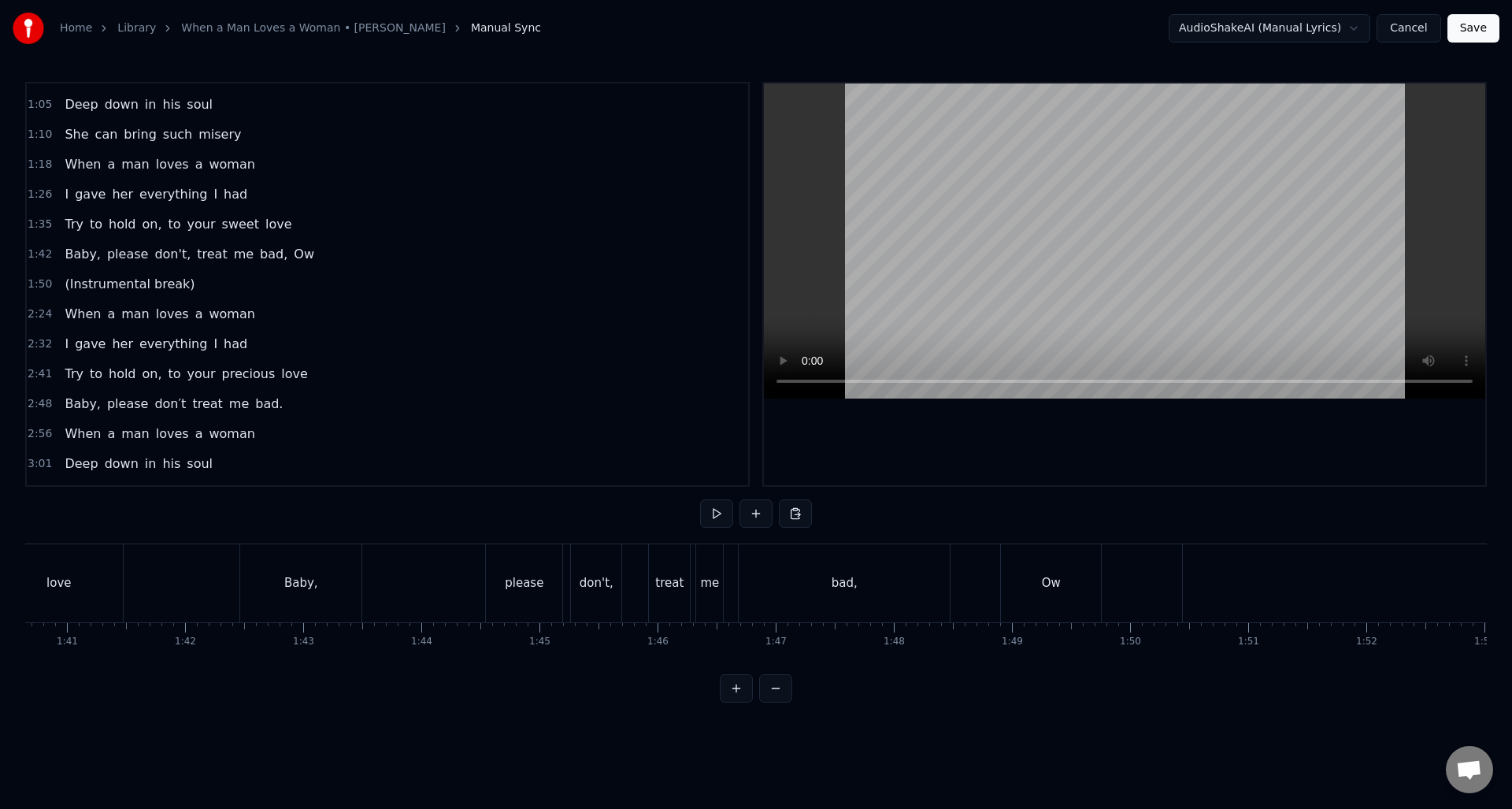
scroll to position [0, 12014]
click at [311, 564] on div "Baby, please don't, treat me bad, Ow" at bounding box center [548, 583] width 866 height 78
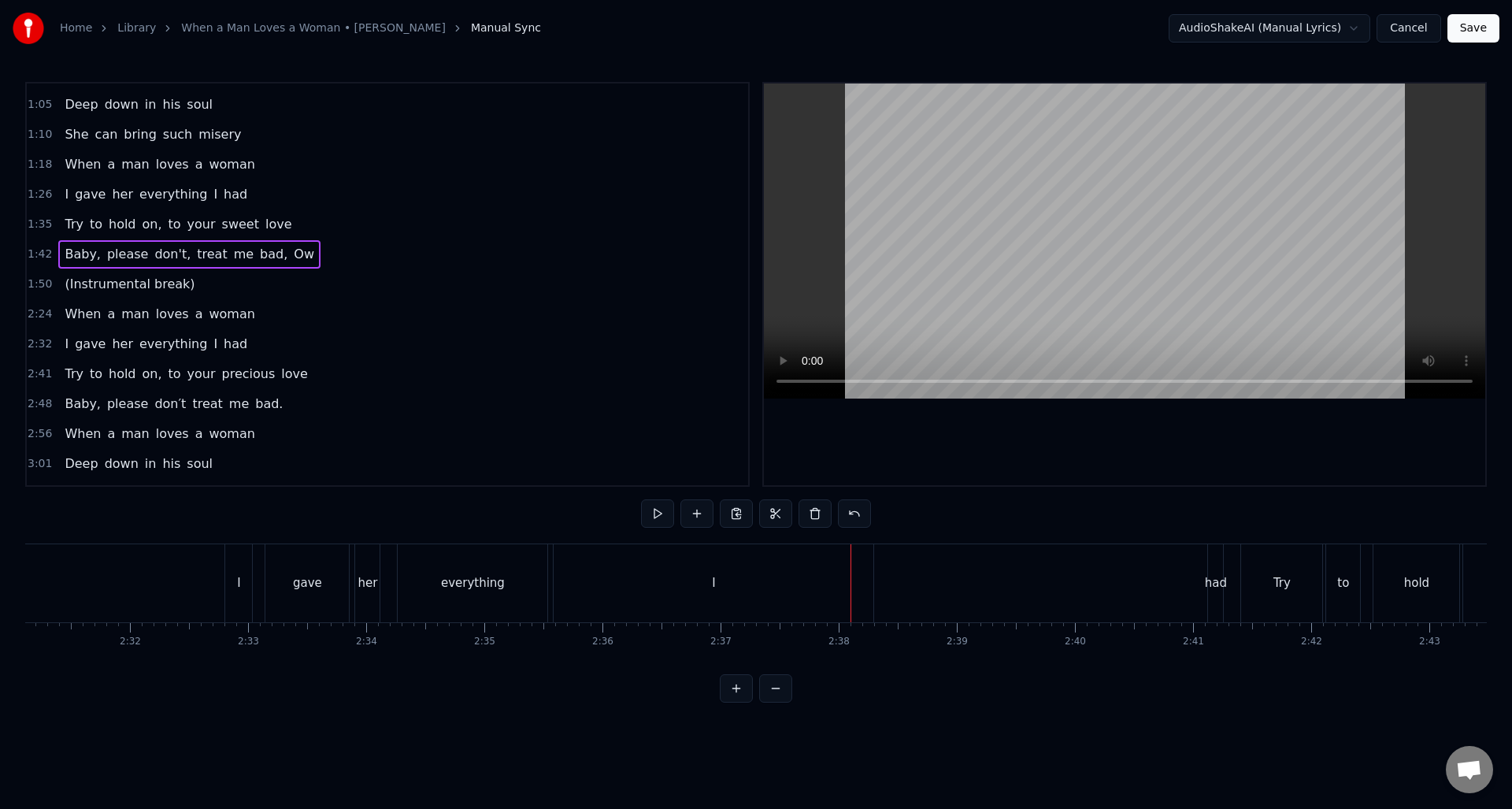
scroll to position [0, 17799]
click at [864, 592] on div "I" at bounding box center [766, 583] width 320 height 78
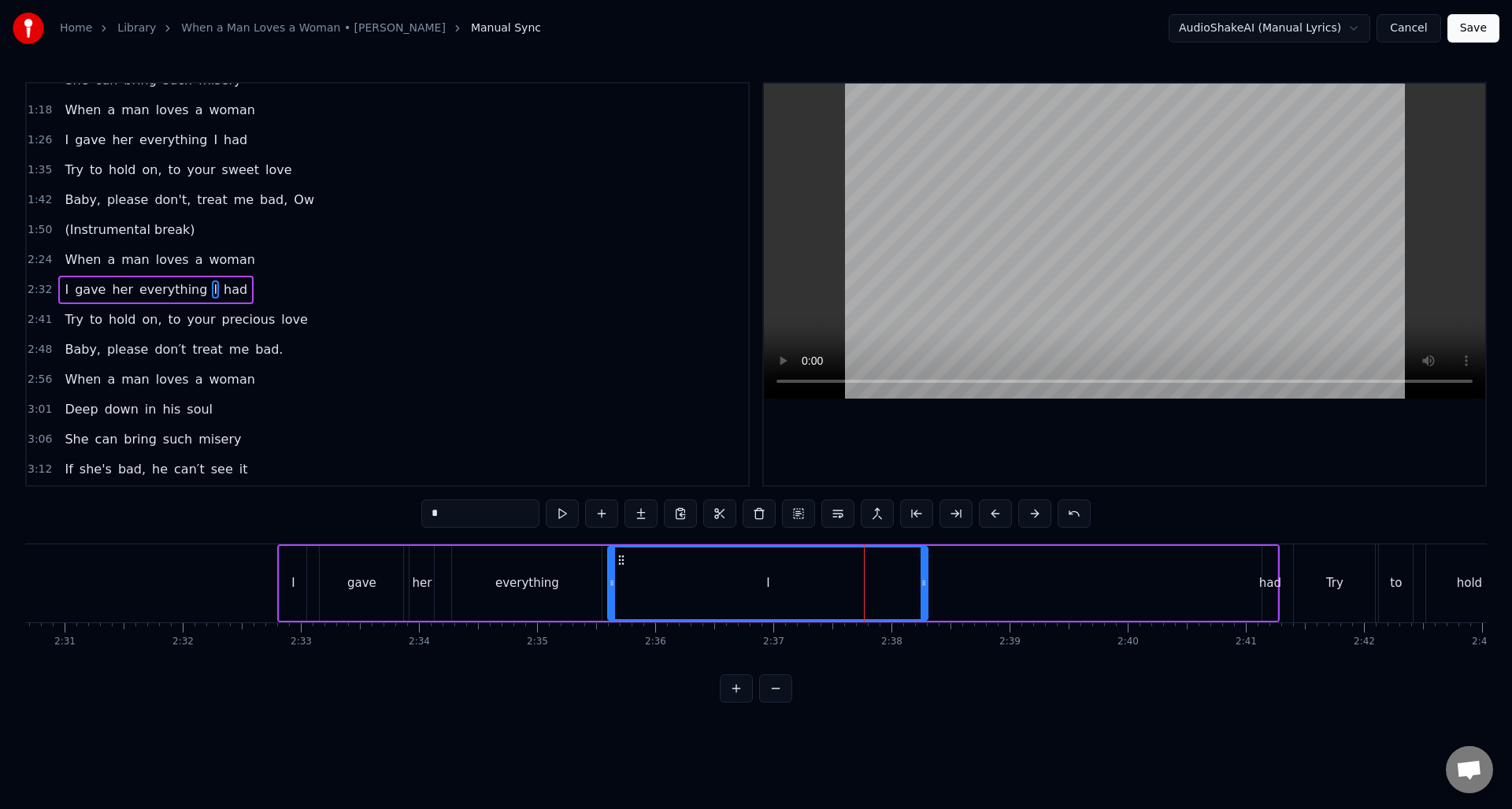
scroll to position [323, 0]
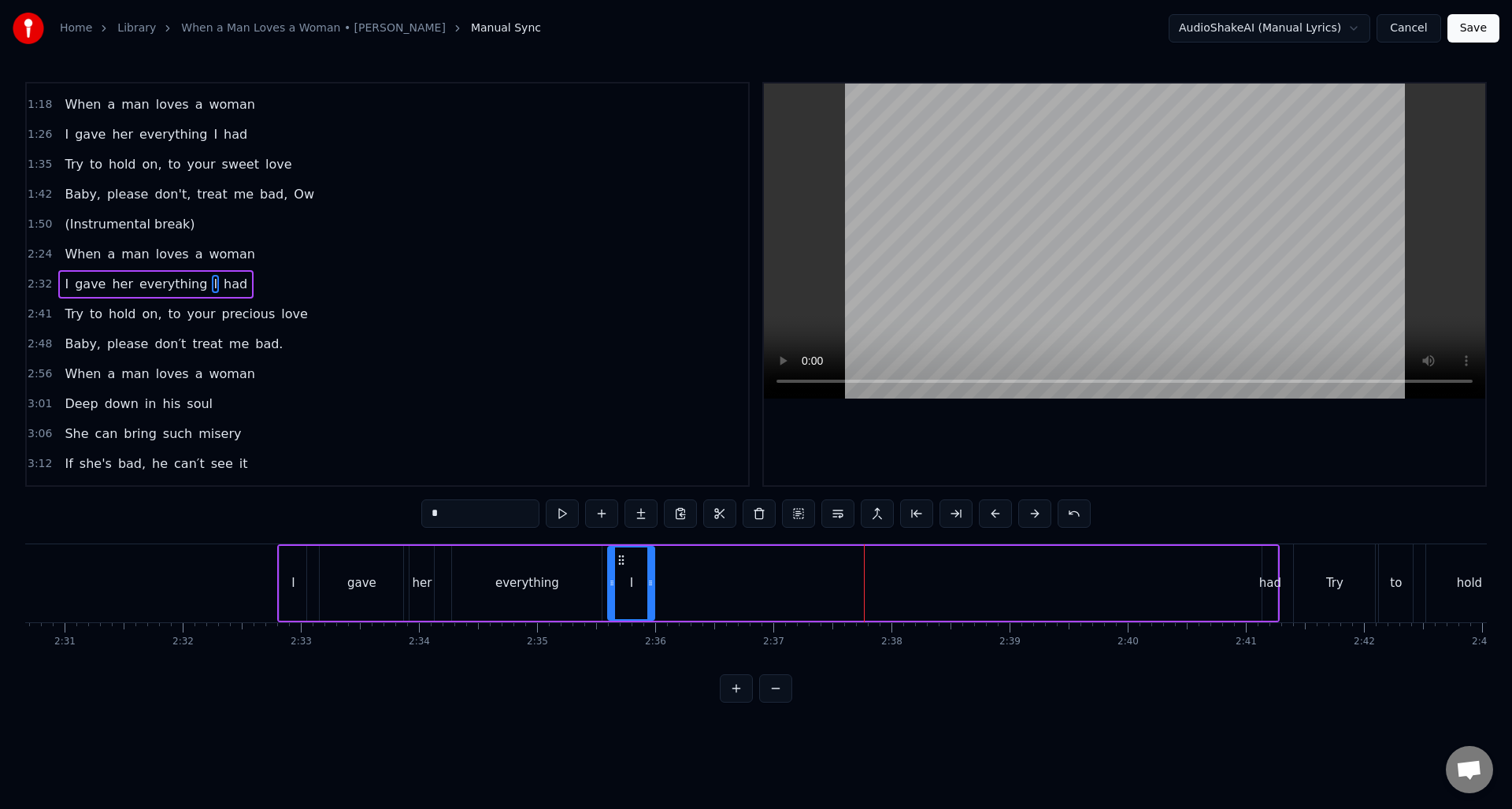
drag, startPoint x: 923, startPoint y: 584, endPoint x: 650, endPoint y: 583, distance: 273.0
click at [650, 583] on icon at bounding box center [650, 582] width 6 height 12
click at [1266, 568] on div "had" at bounding box center [1270, 583] width 15 height 74
type input "***"
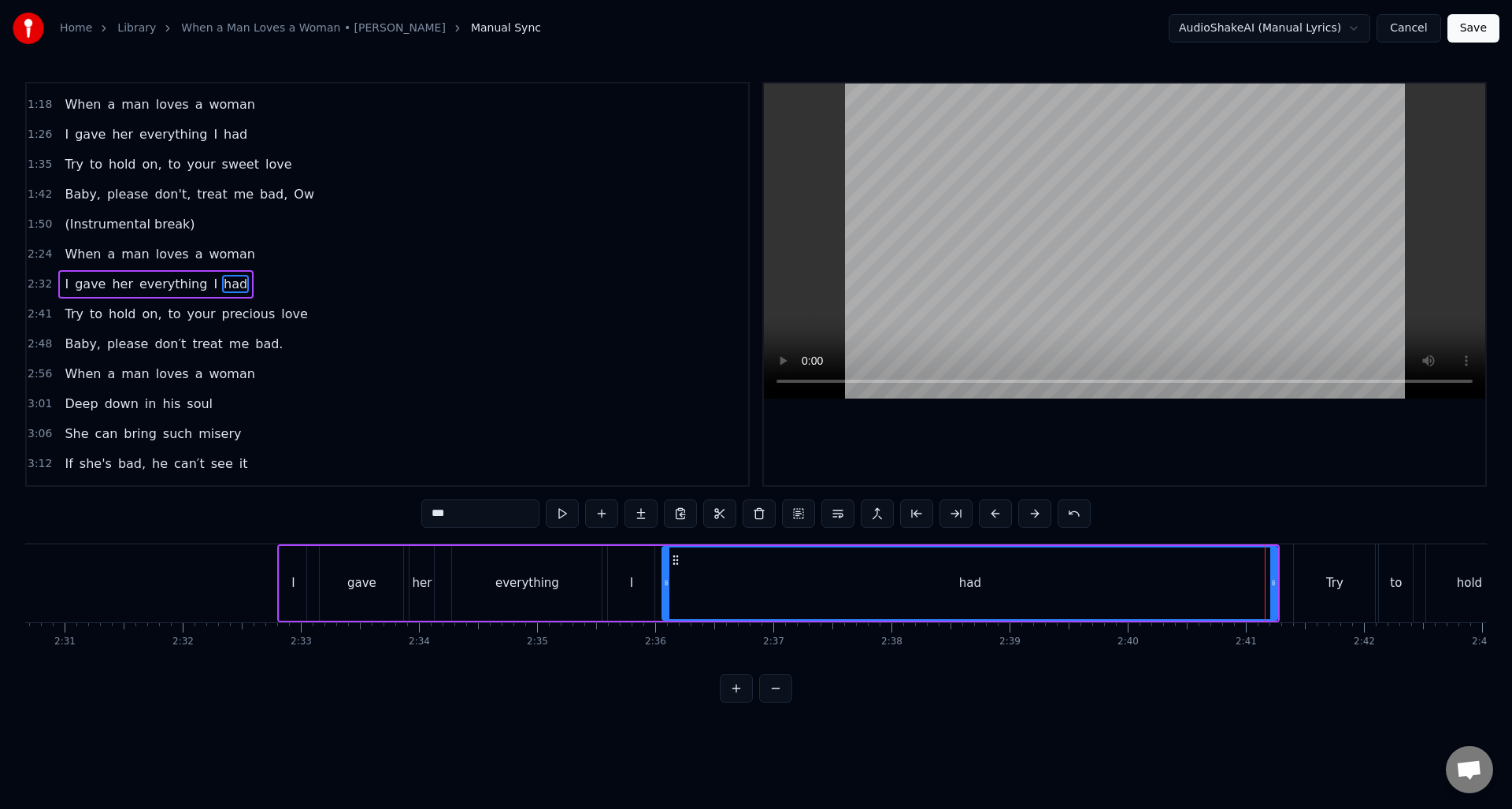
drag, startPoint x: 1263, startPoint y: 573, endPoint x: 663, endPoint y: 580, distance: 600.0
click at [663, 580] on div at bounding box center [666, 583] width 6 height 72
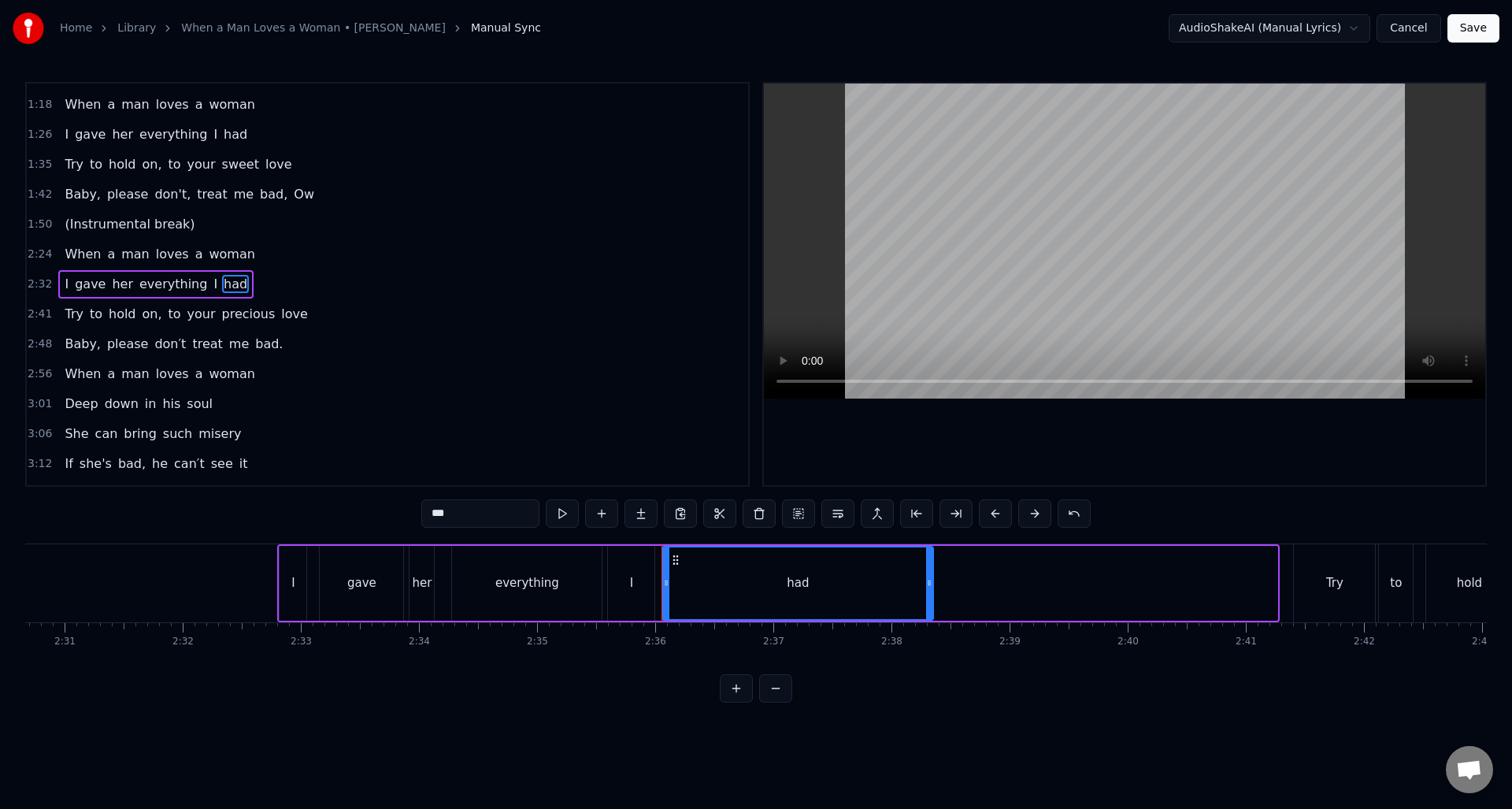
drag, startPoint x: 1276, startPoint y: 600, endPoint x: 931, endPoint y: 586, distance: 345.3
click at [931, 586] on div at bounding box center [929, 583] width 6 height 72
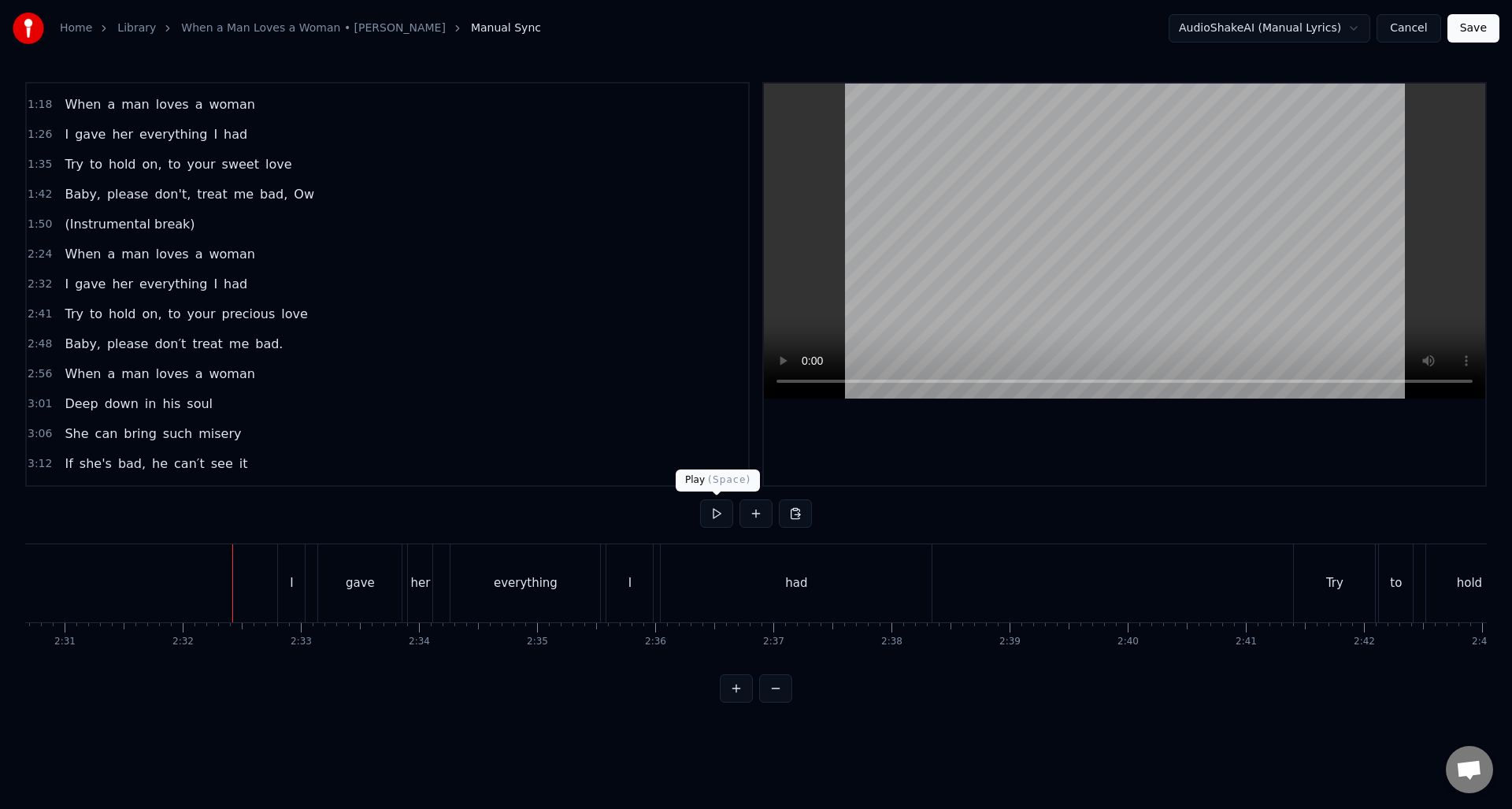
click at [714, 518] on button at bounding box center [716, 513] width 33 height 28
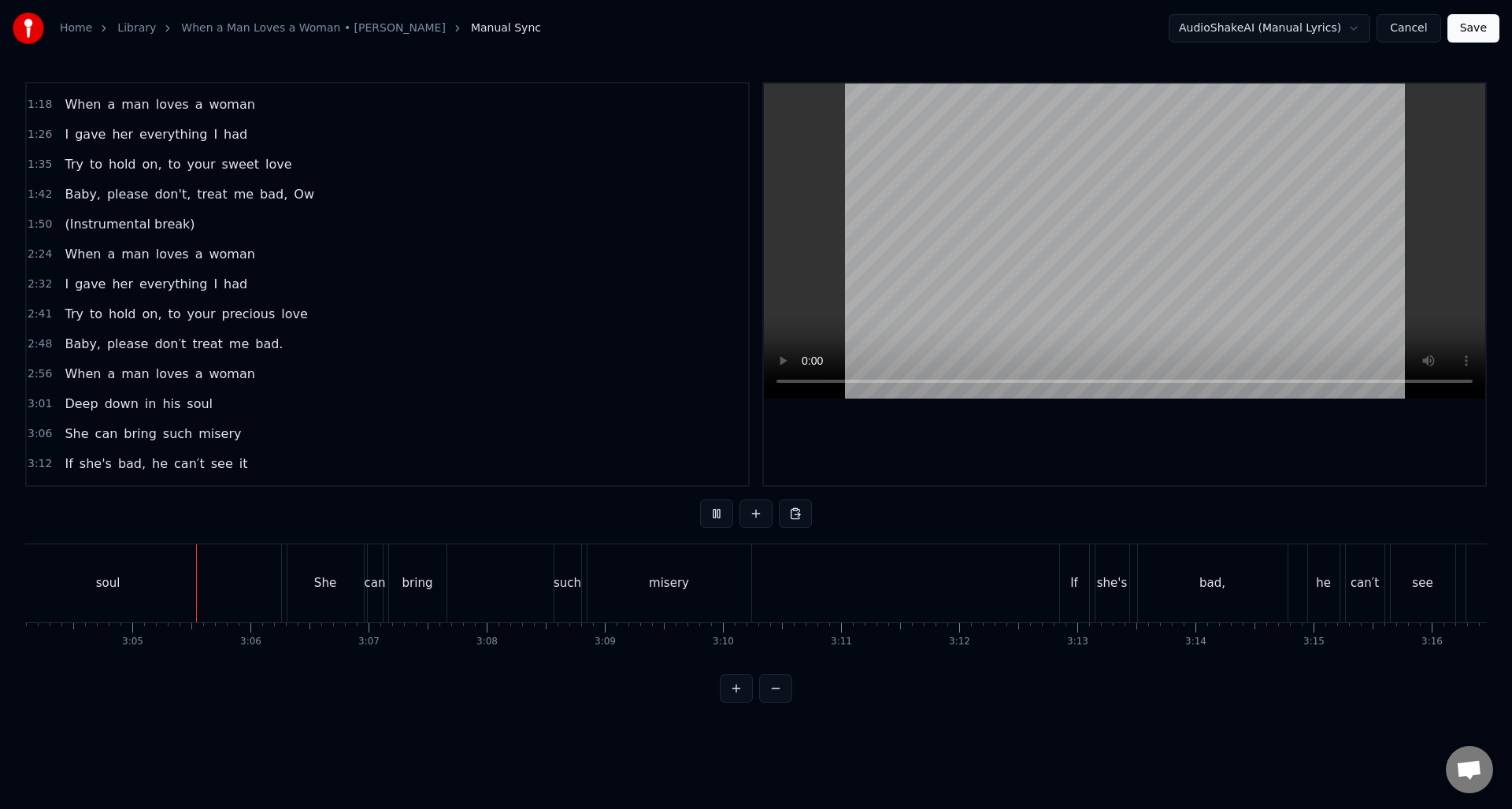
scroll to position [0, 21750]
click at [713, 518] on button at bounding box center [716, 513] width 33 height 28
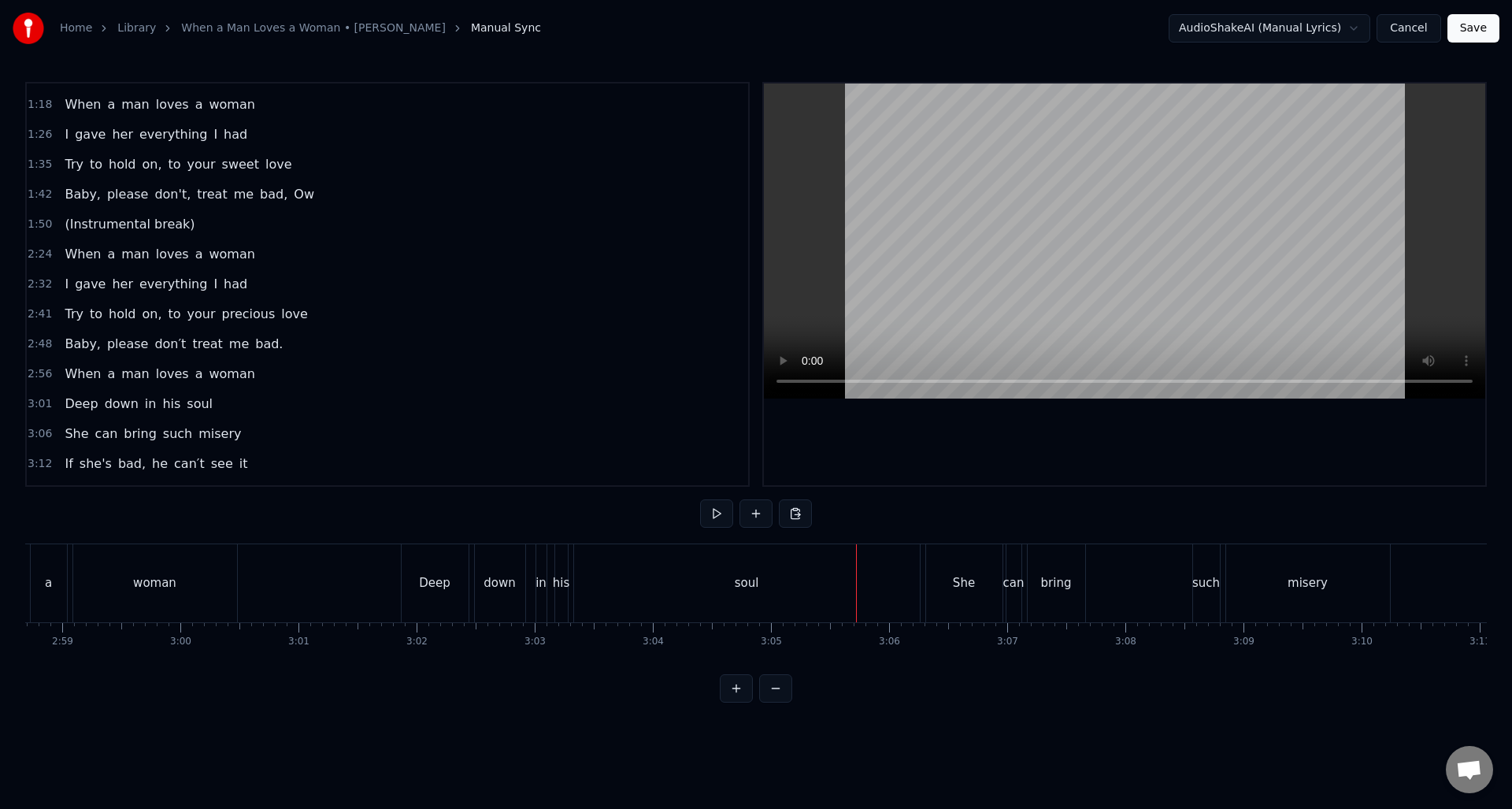
click at [775, 581] on div "soul" at bounding box center [747, 583] width 346 height 78
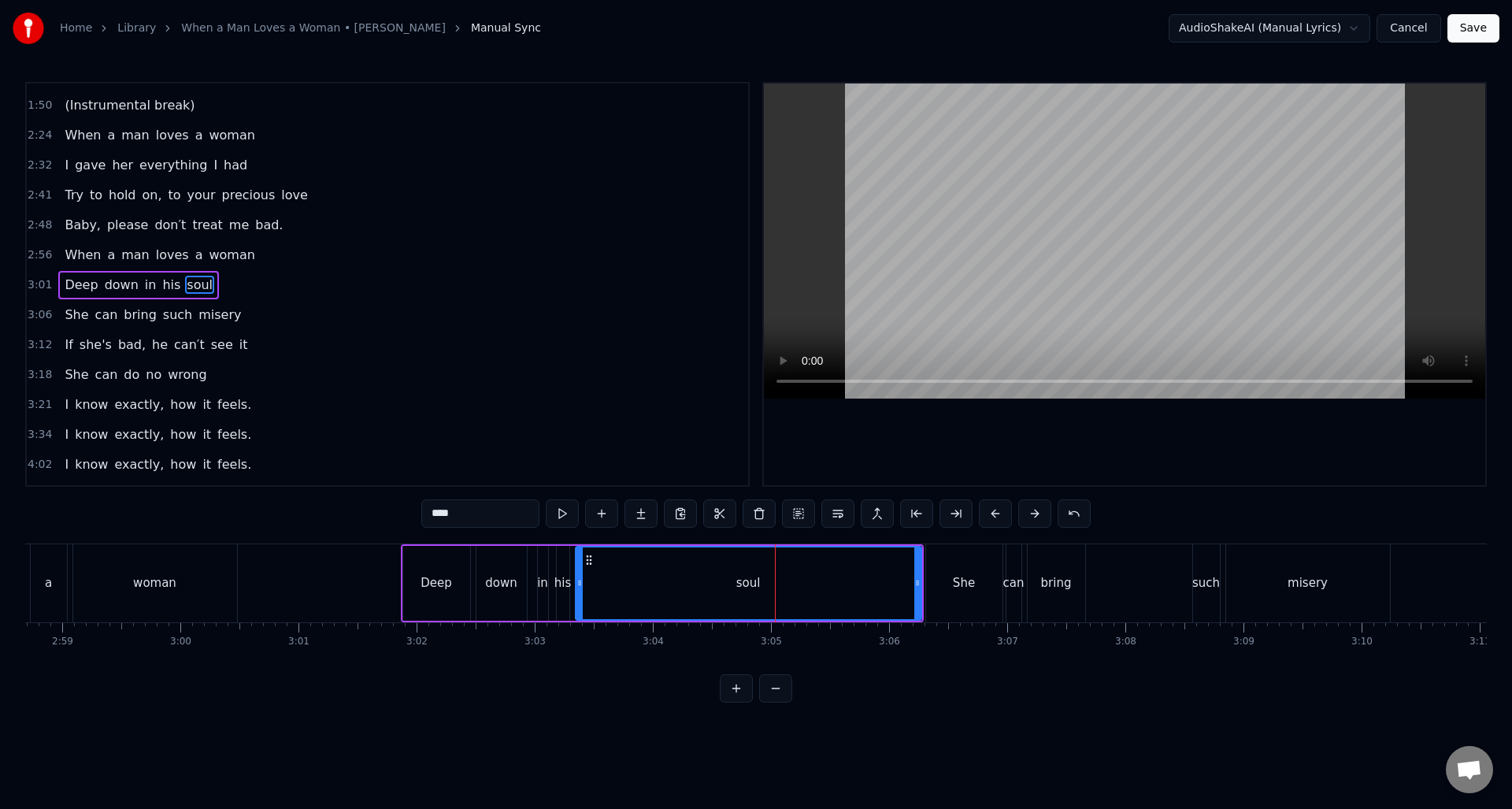
scroll to position [442, 0]
drag, startPoint x: 916, startPoint y: 592, endPoint x: 752, endPoint y: 591, distance: 164.0
click at [752, 591] on div at bounding box center [753, 583] width 6 height 72
click at [937, 570] on div "She" at bounding box center [964, 583] width 76 height 78
type input "***"
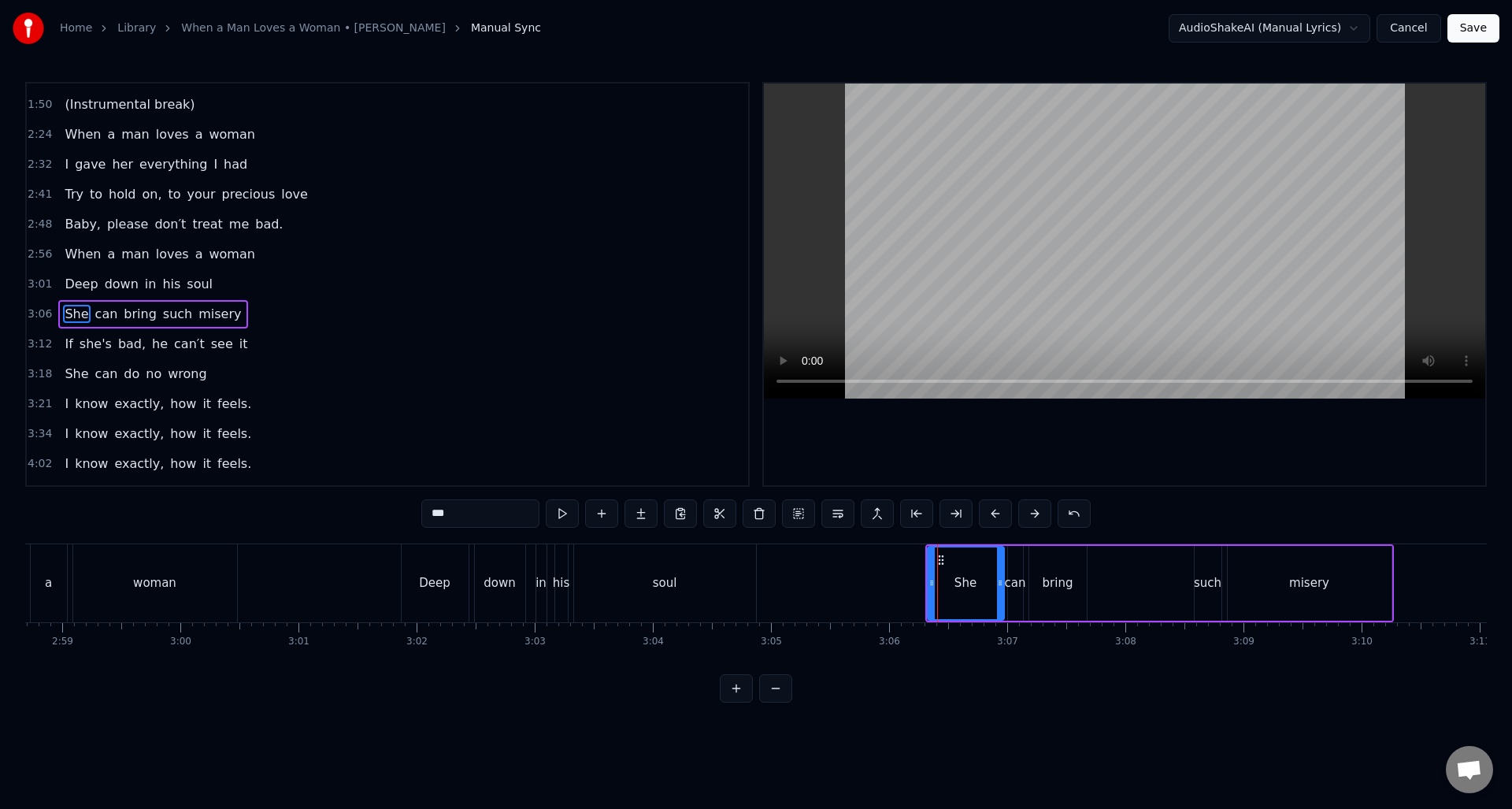
scroll to position [466, 0]
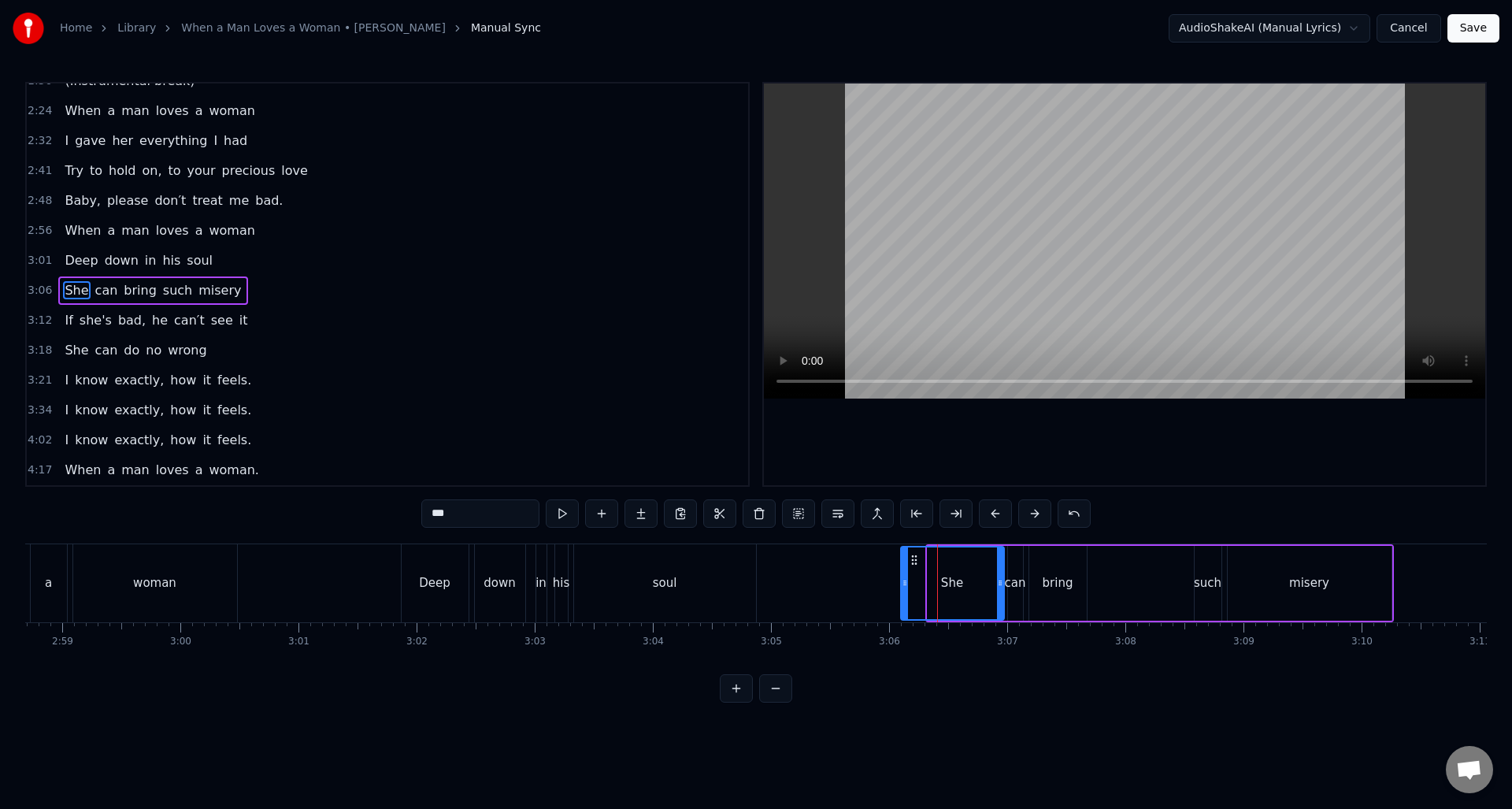
drag, startPoint x: 929, startPoint y: 575, endPoint x: 902, endPoint y: 577, distance: 27.1
click at [902, 577] on div at bounding box center [905, 583] width 6 height 72
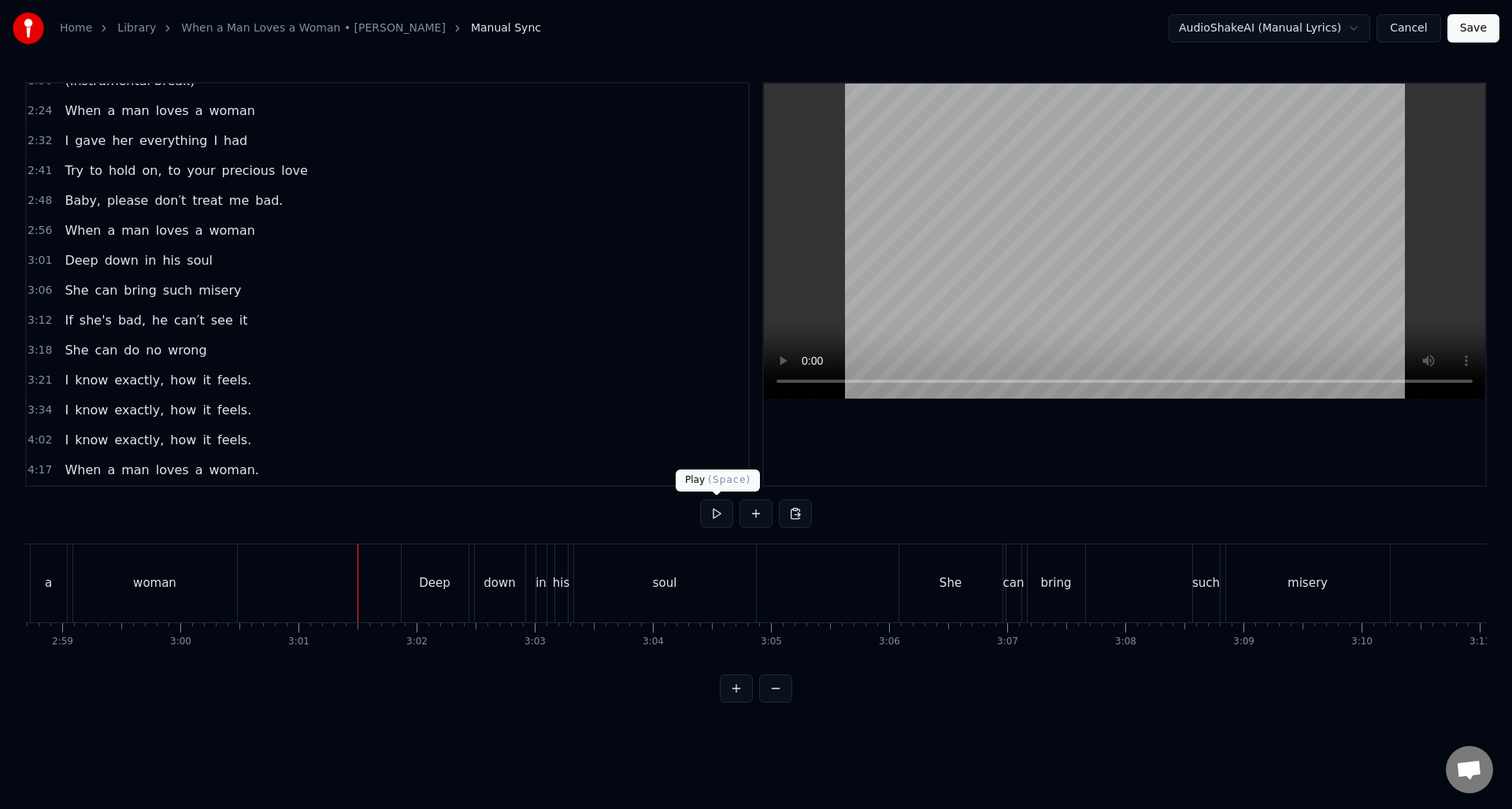
click at [710, 519] on button at bounding box center [716, 513] width 33 height 28
click at [441, 590] on div "Deep" at bounding box center [435, 583] width 32 height 18
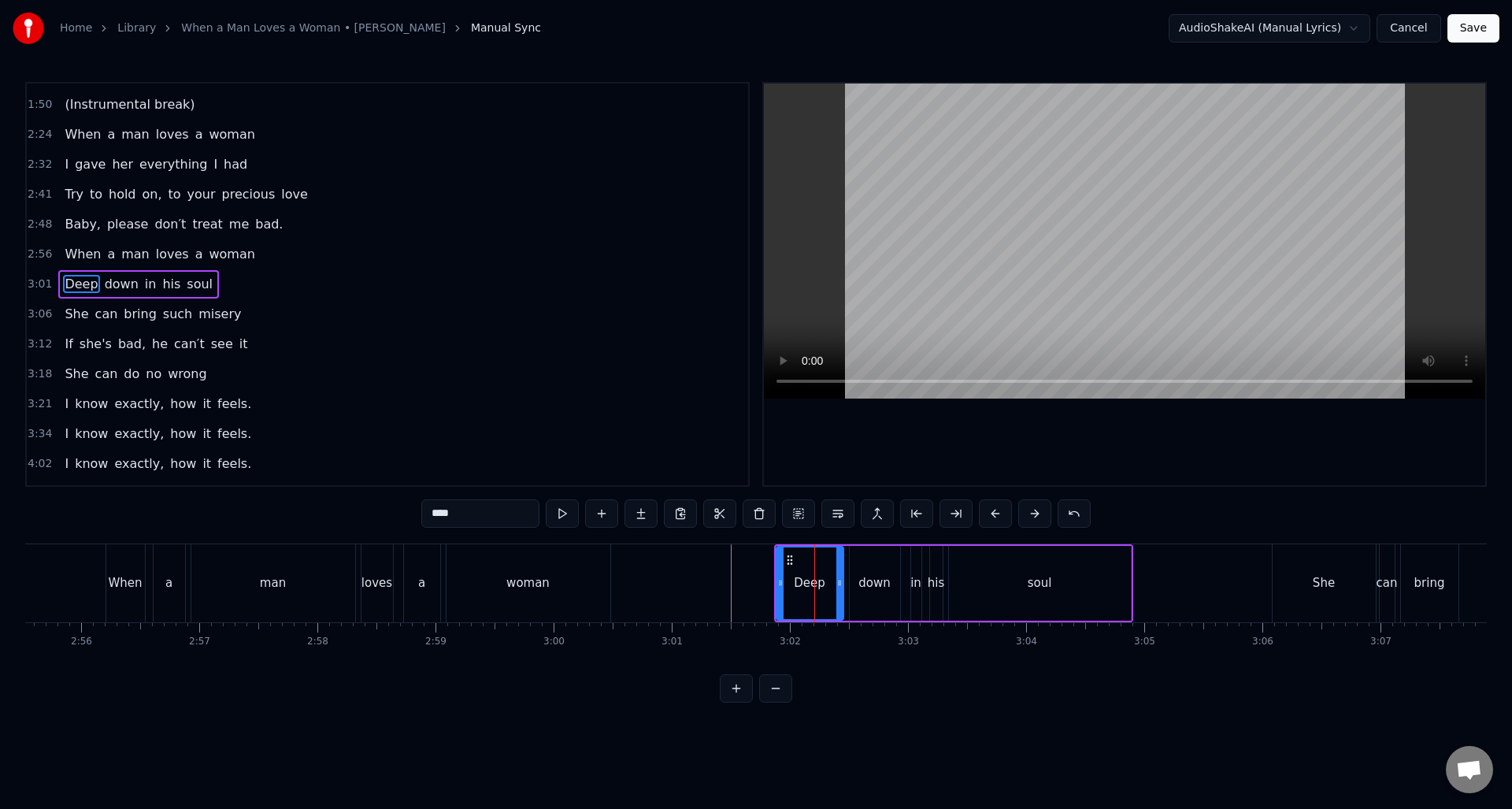
scroll to position [0, 20808]
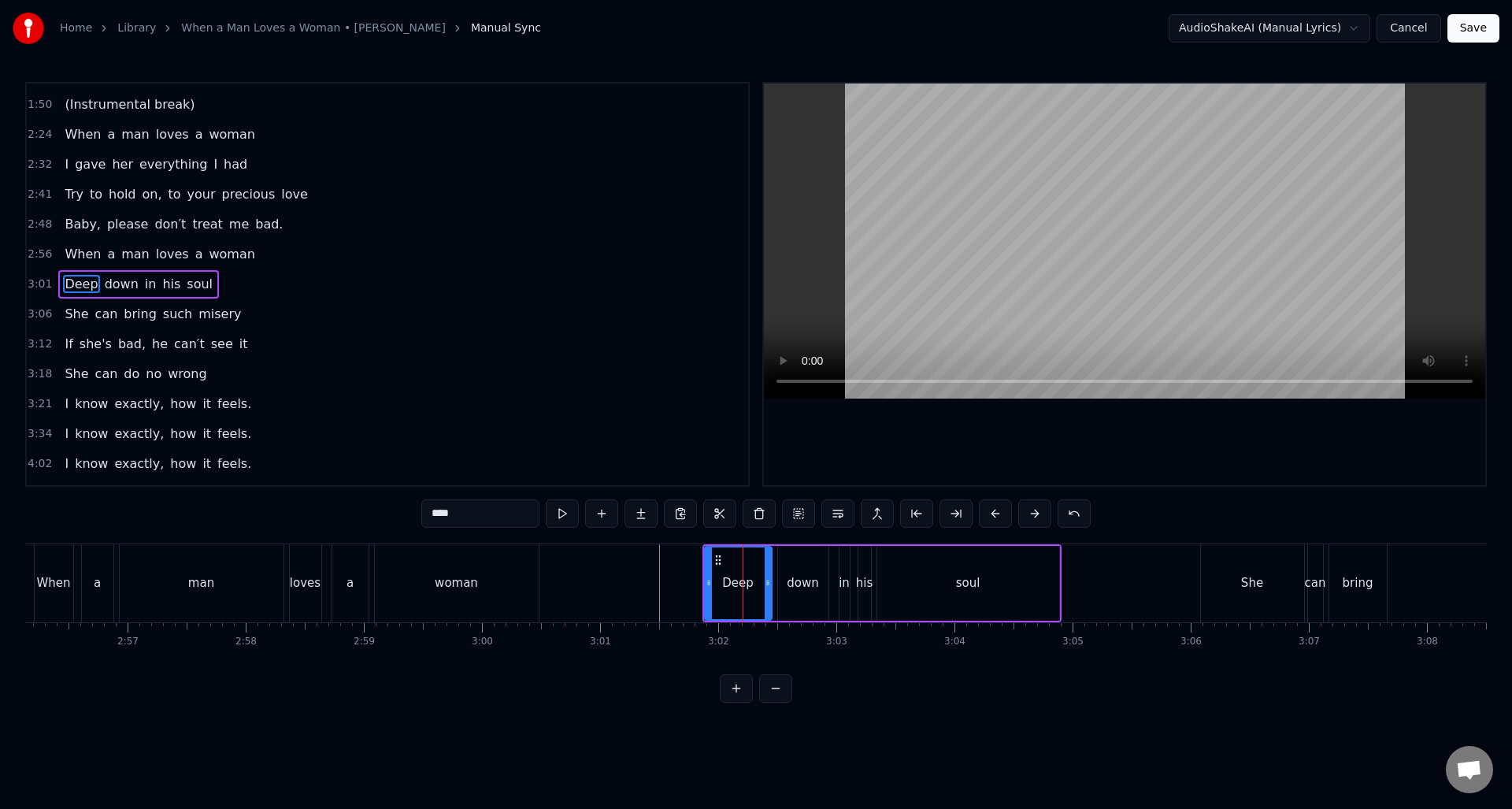
click at [736, 700] on button at bounding box center [736, 688] width 33 height 28
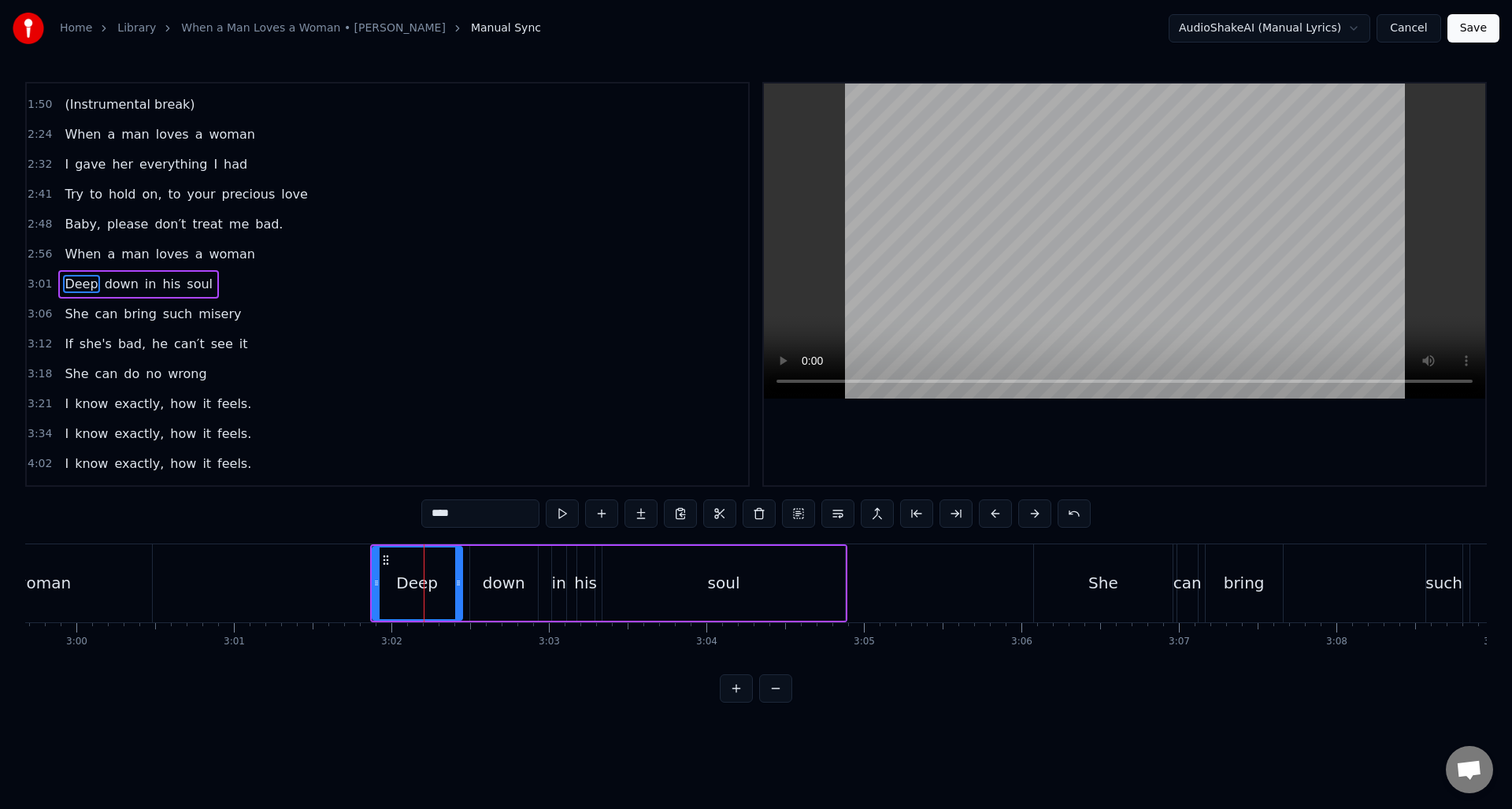
click at [736, 700] on button at bounding box center [736, 688] width 33 height 28
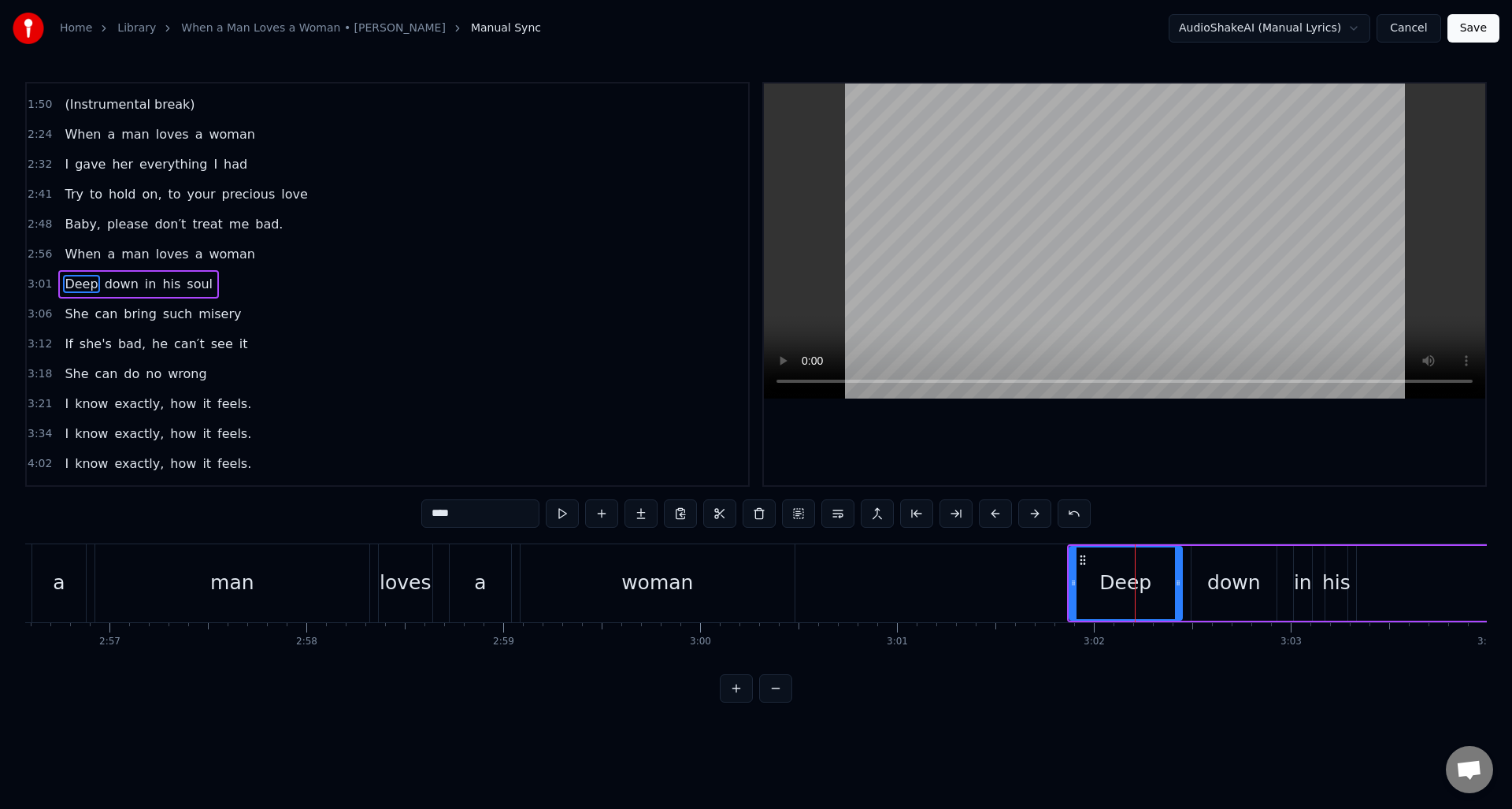
click at [736, 700] on button at bounding box center [736, 688] width 33 height 28
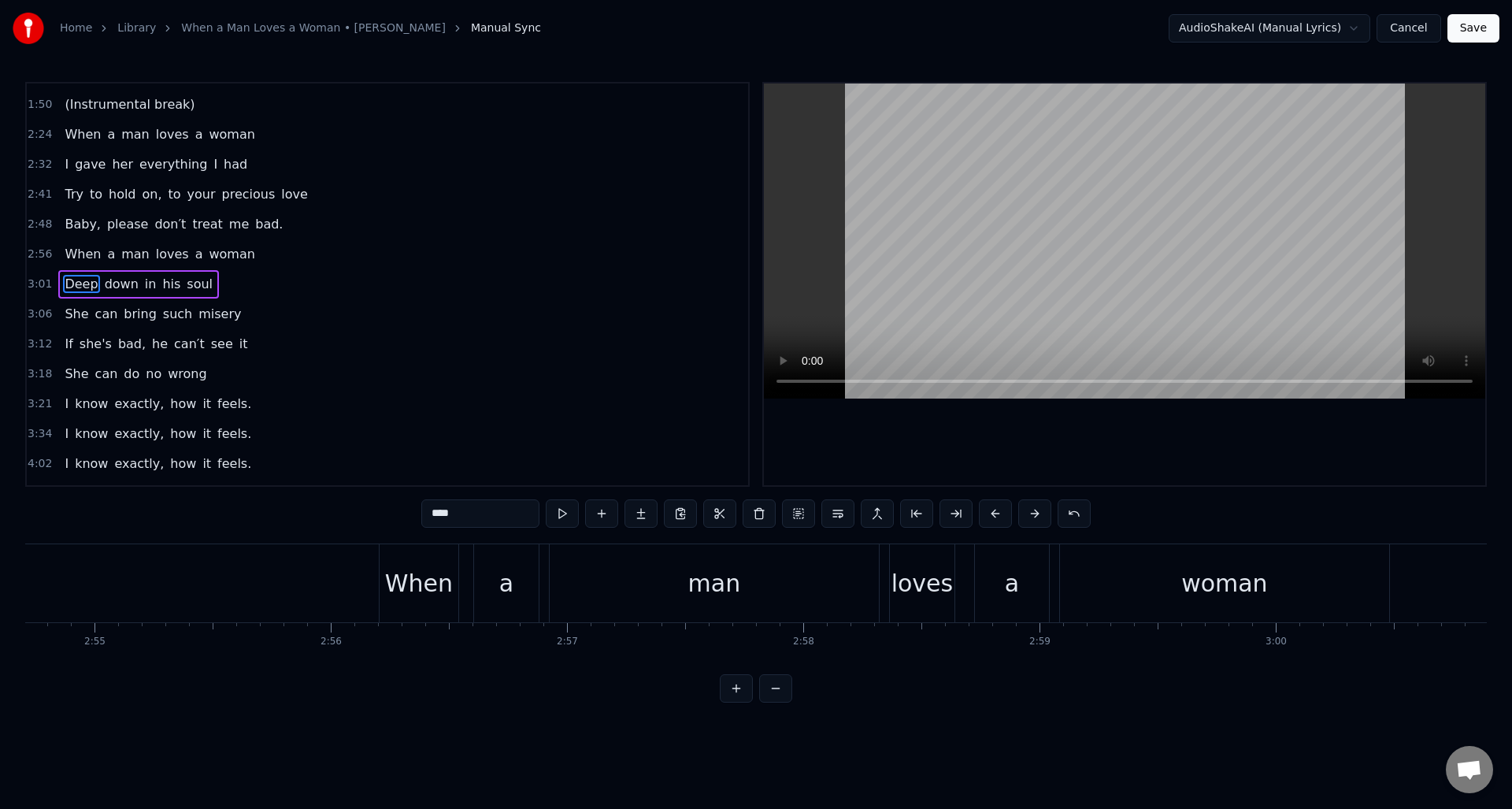
click at [736, 700] on button at bounding box center [736, 688] width 33 height 28
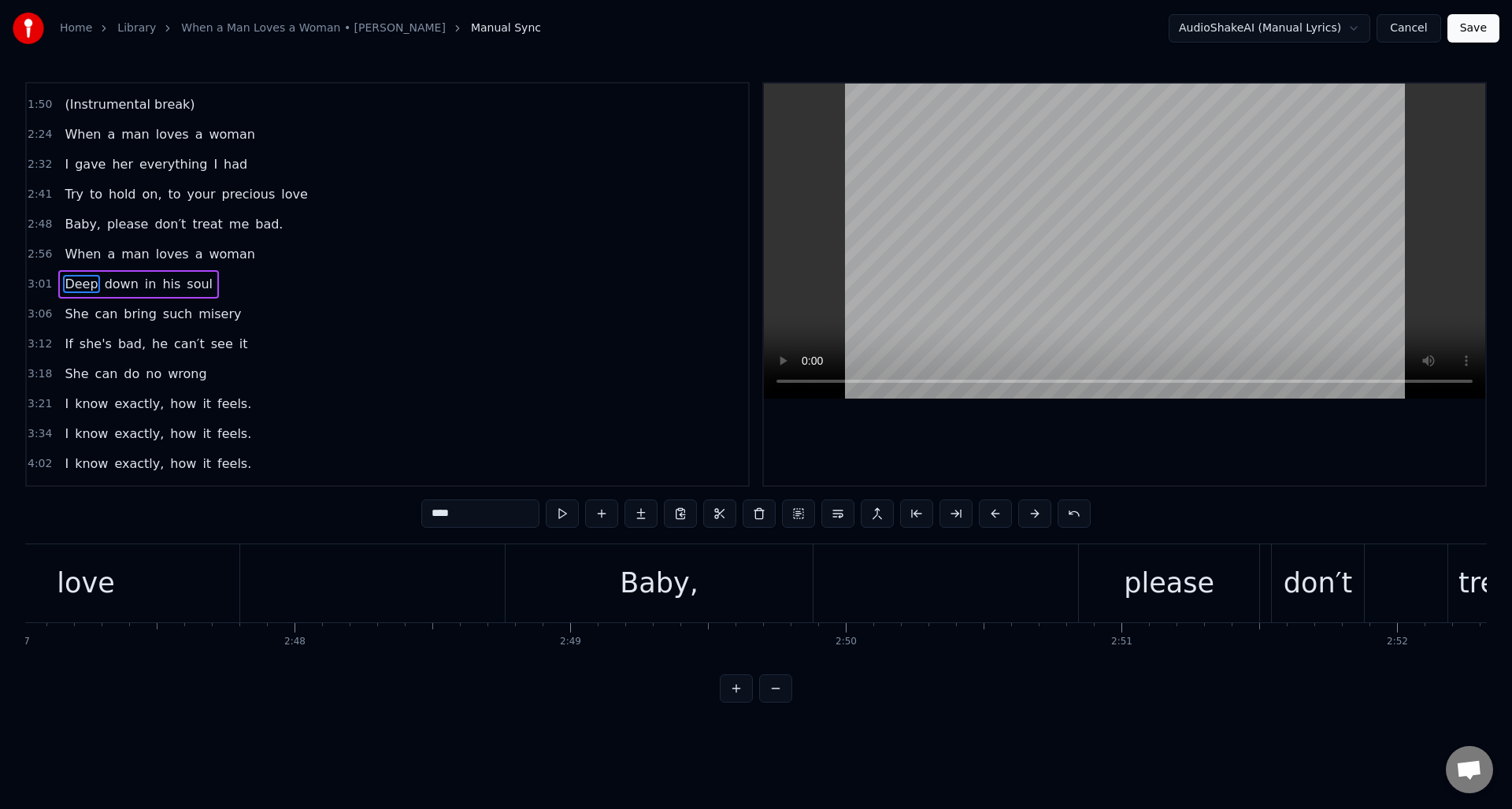
click at [736, 700] on button at bounding box center [736, 688] width 33 height 28
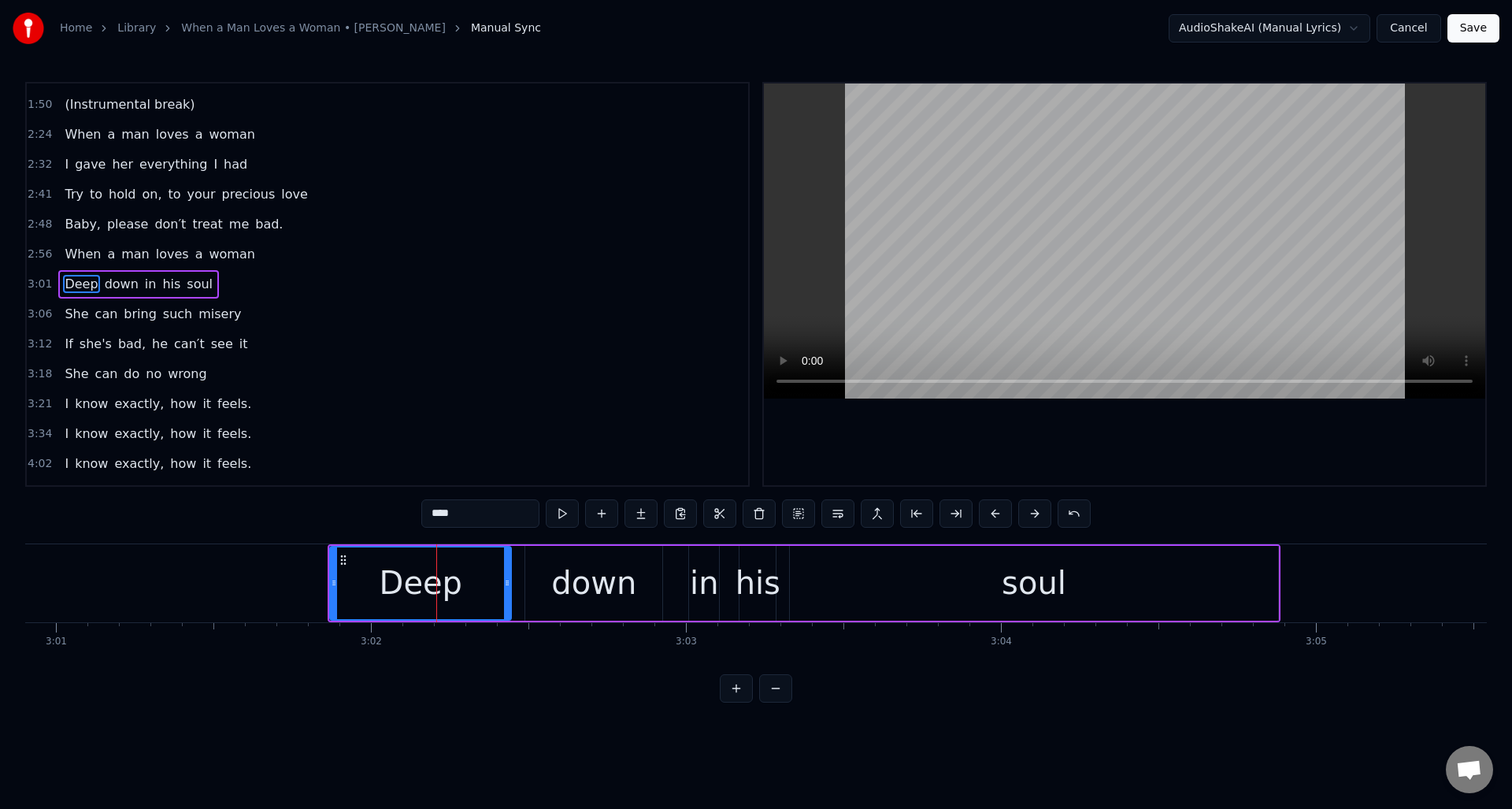
scroll to position [0, 56849]
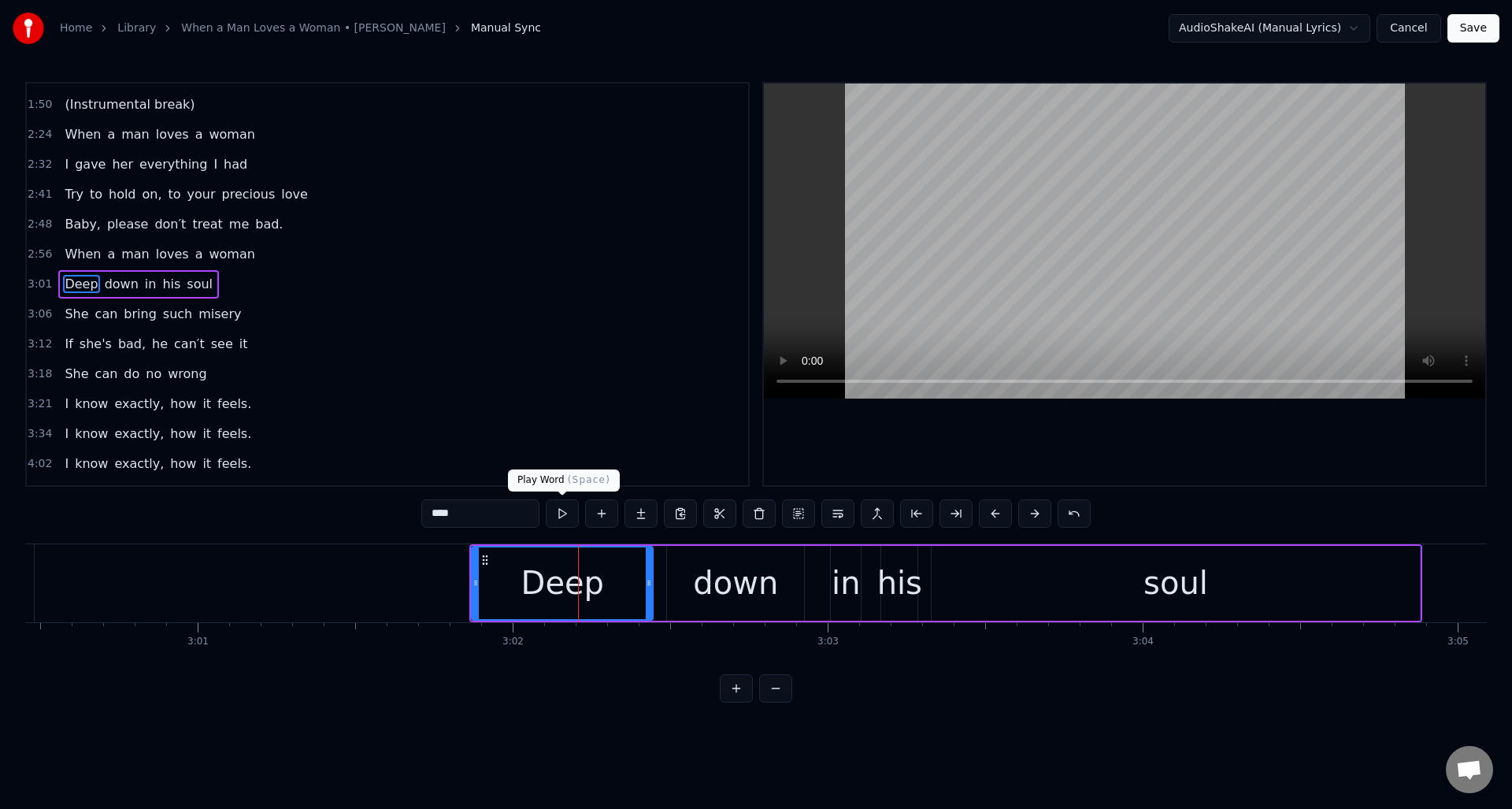
click at [559, 518] on button at bounding box center [562, 513] width 33 height 28
click at [559, 519] on button at bounding box center [562, 513] width 33 height 28
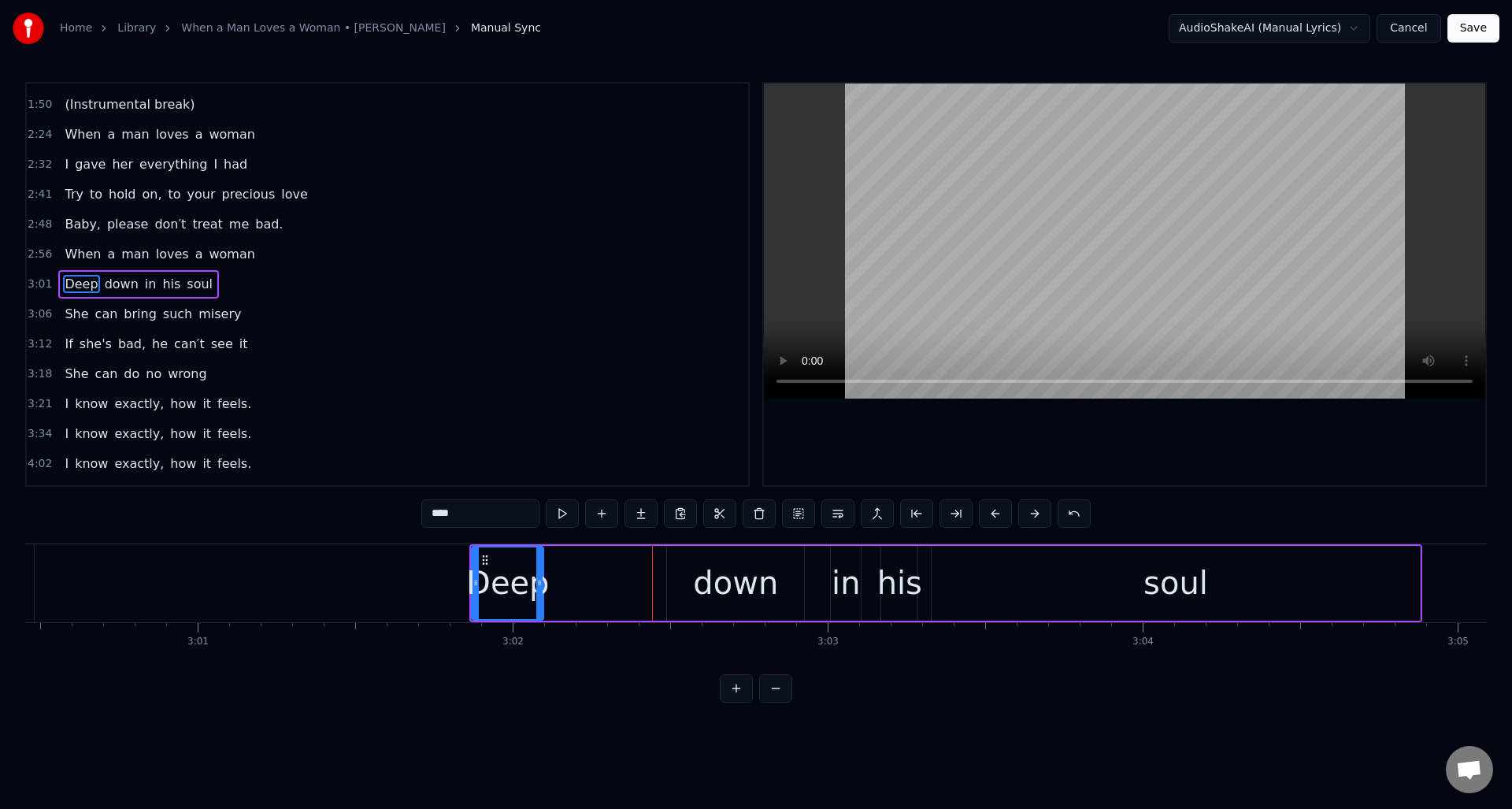
drag, startPoint x: 646, startPoint y: 568, endPoint x: 536, endPoint y: 566, distance: 110.0
click at [536, 566] on div at bounding box center [539, 583] width 6 height 72
click at [600, 518] on button at bounding box center [601, 513] width 33 height 28
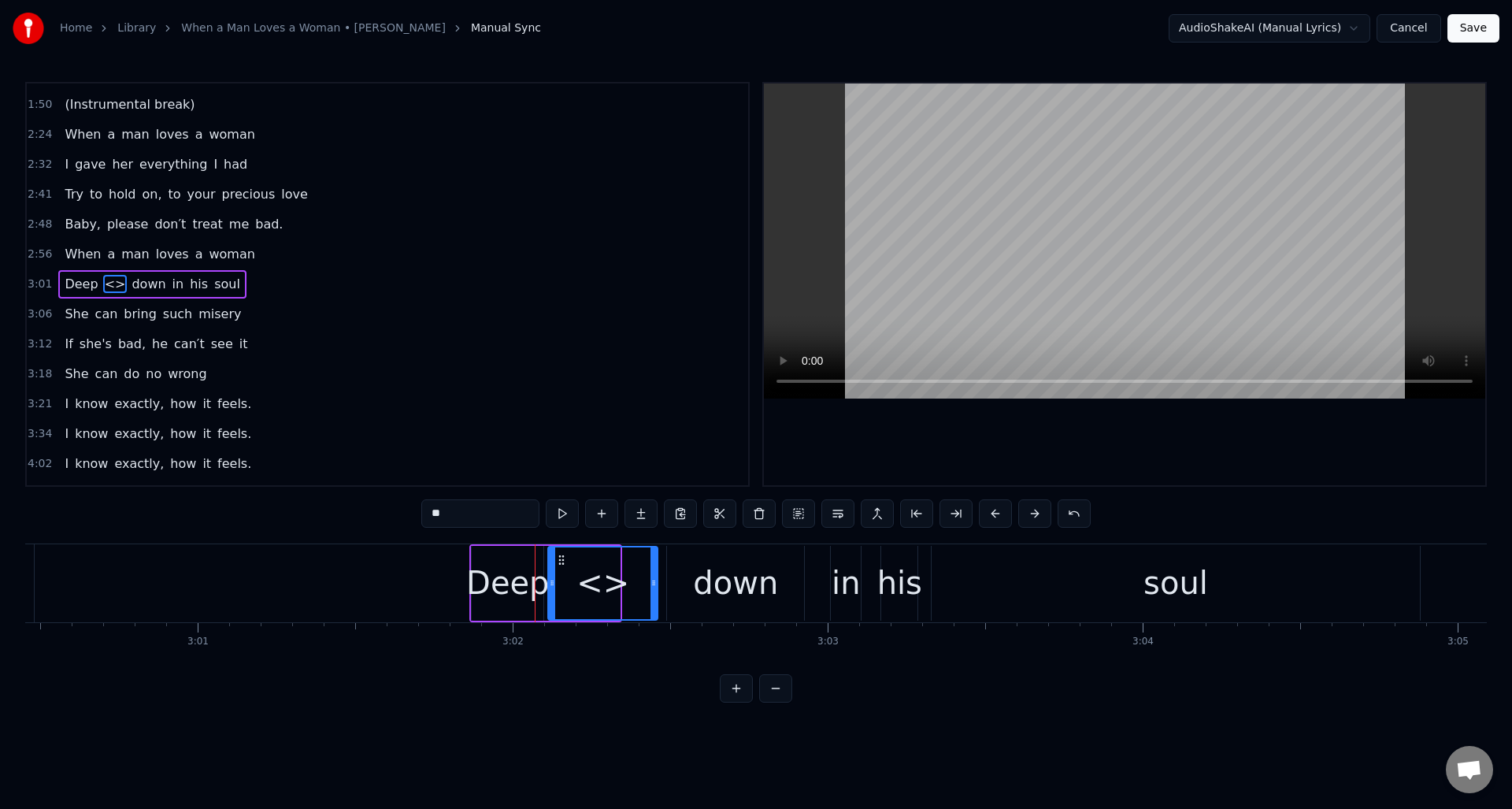
drag, startPoint x: 613, startPoint y: 567, endPoint x: 653, endPoint y: 571, distance: 40.2
click at [653, 571] on div at bounding box center [653, 583] width 6 height 72
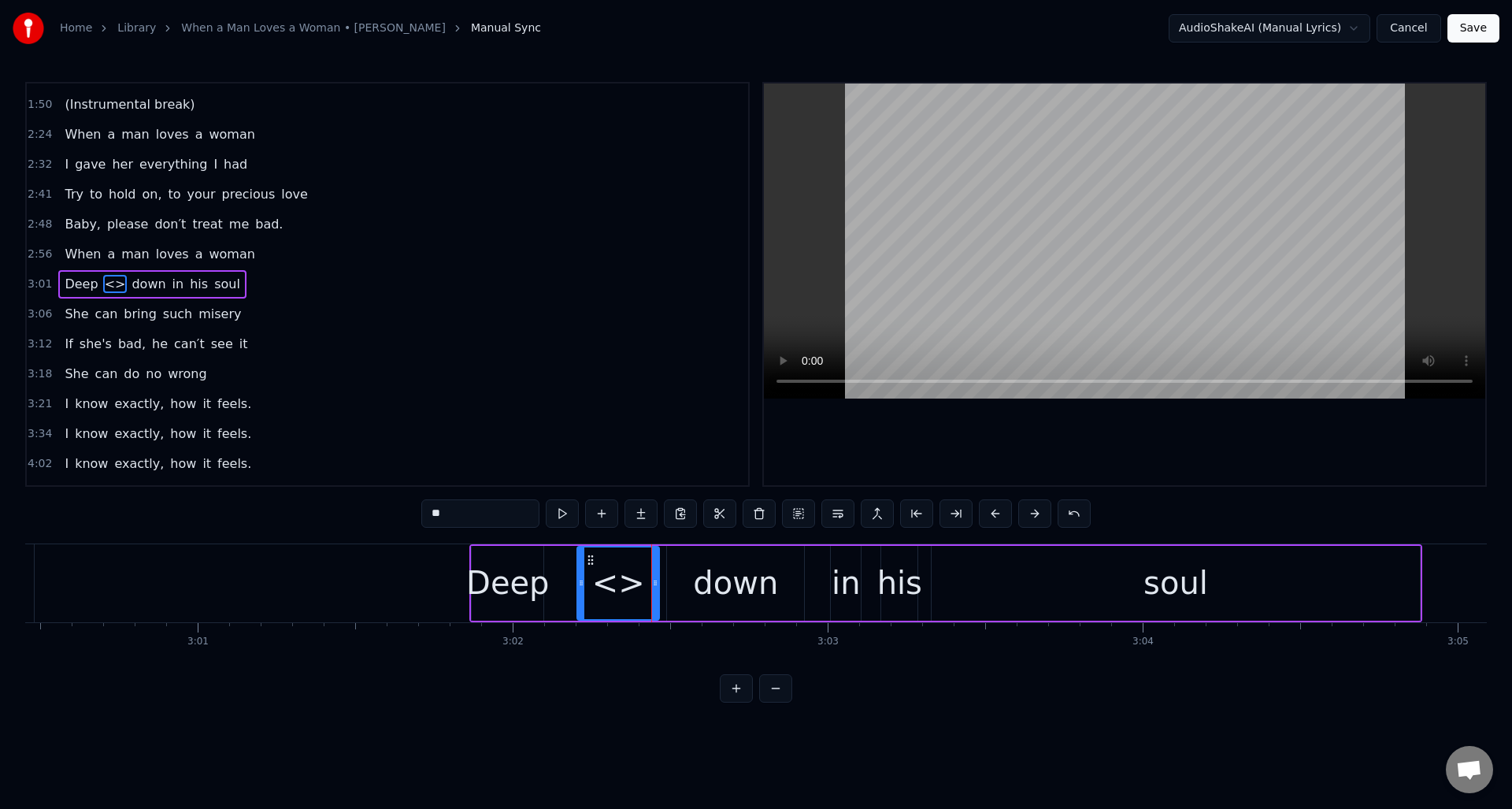
drag, startPoint x: 551, startPoint y: 590, endPoint x: 581, endPoint y: 590, distance: 30.0
click at [581, 590] on div at bounding box center [581, 583] width 6 height 72
click at [514, 589] on div "Deep" at bounding box center [507, 582] width 82 height 47
drag, startPoint x: 538, startPoint y: 594, endPoint x: 568, endPoint y: 598, distance: 30.3
click at [568, 598] on div at bounding box center [569, 583] width 6 height 72
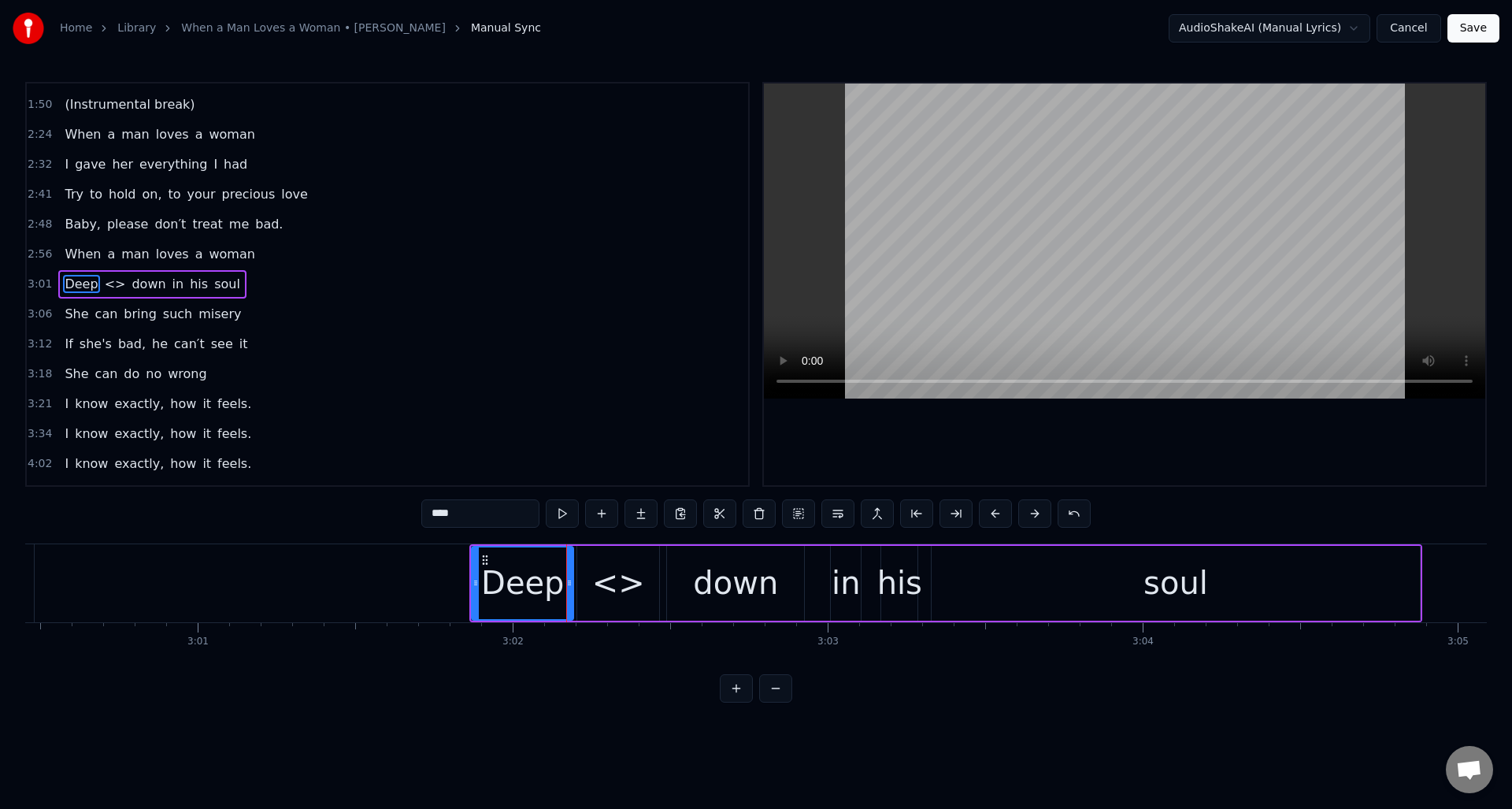
click at [617, 591] on div "<>" at bounding box center [619, 582] width 53 height 47
drag, startPoint x: 478, startPoint y: 519, endPoint x: 393, endPoint y: 510, distance: 85.5
click at [393, 511] on div "0:25 When a man loves a woman [DEMOGRAPHIC_DATA]:32 Can't keep his mind on noth…" at bounding box center [755, 392] width 1461 height 620
type input "****"
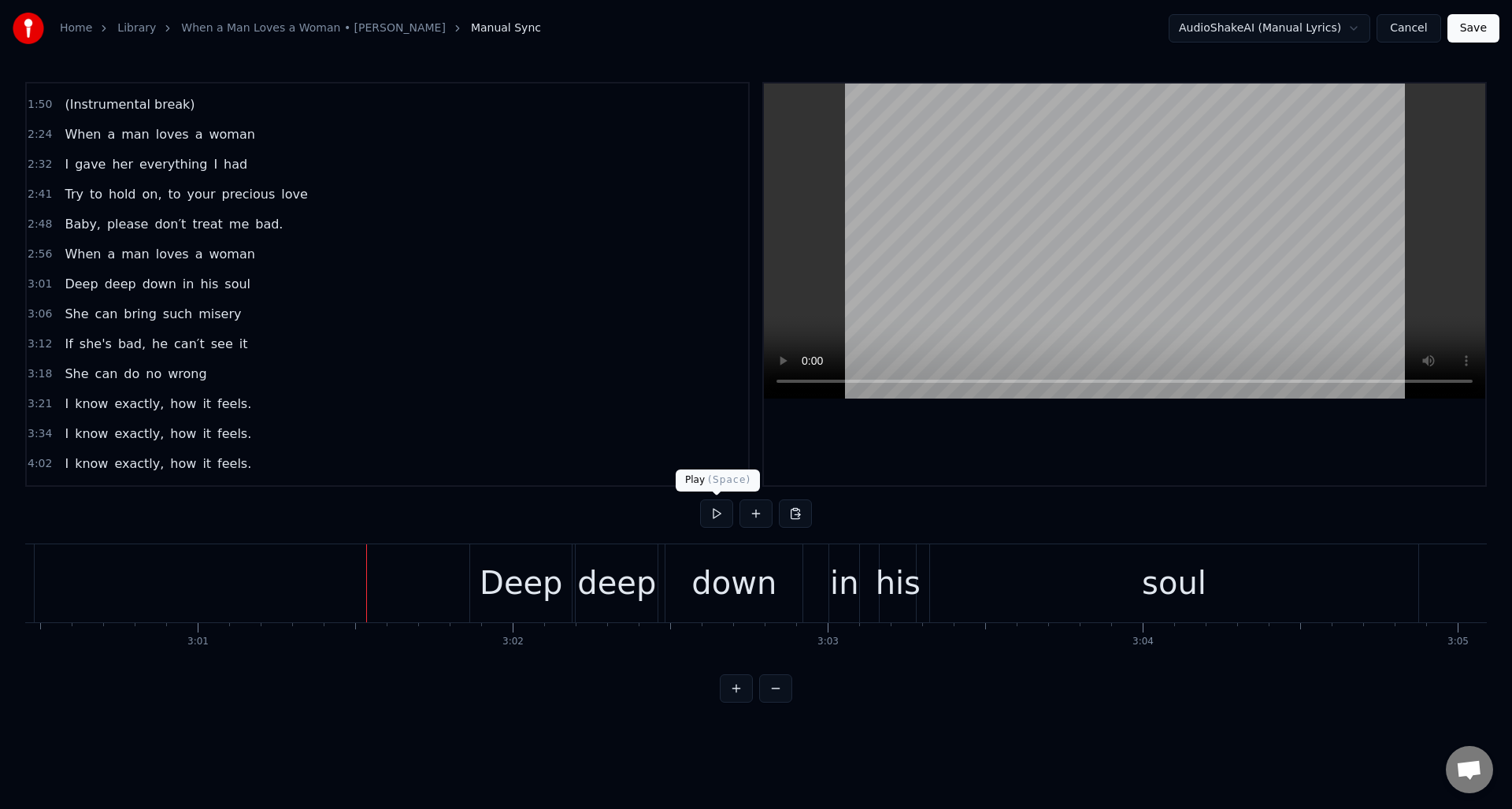
click at [713, 516] on button at bounding box center [716, 513] width 33 height 28
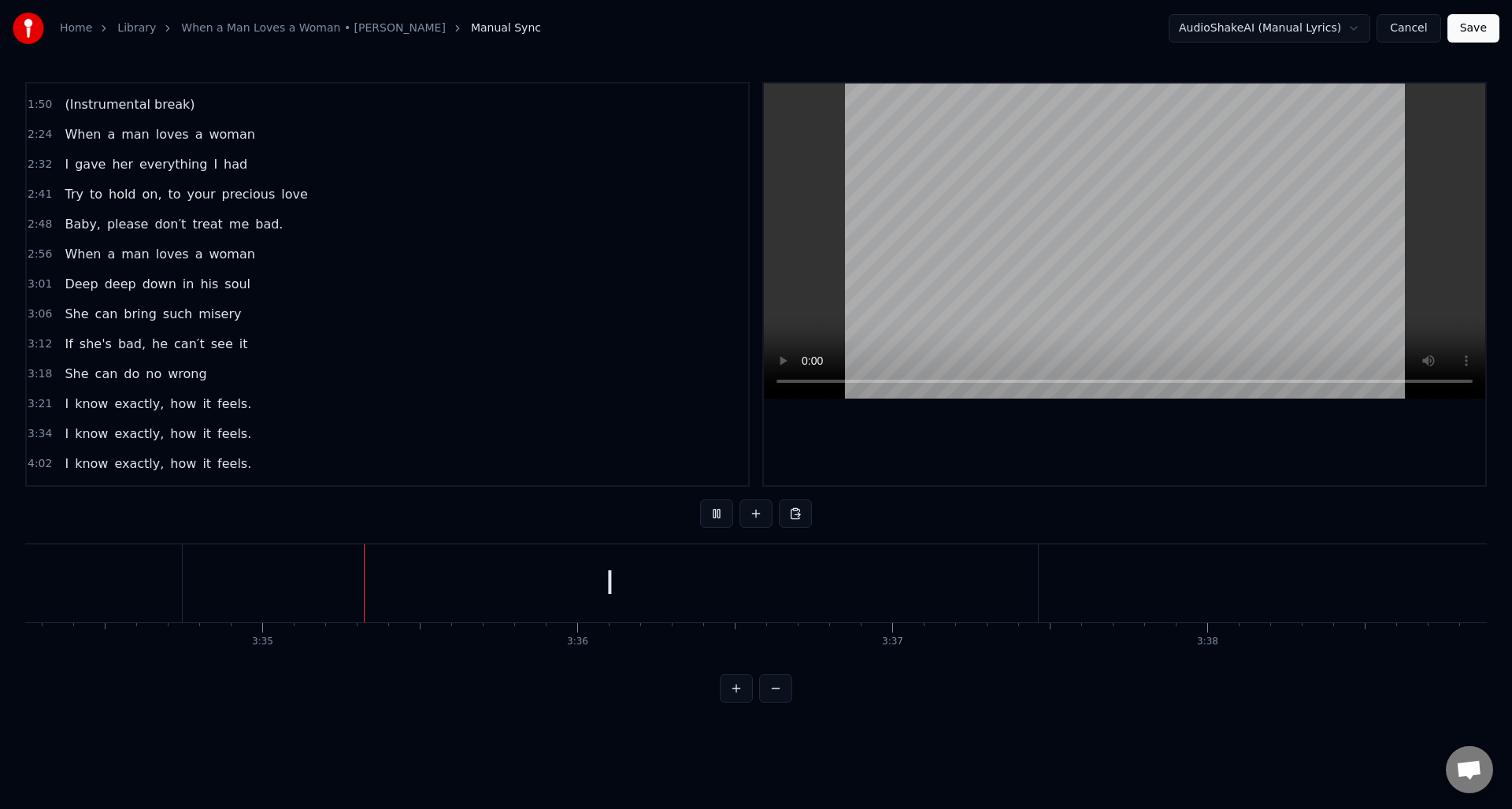
scroll to position [0, 67557]
click at [713, 515] on button at bounding box center [716, 513] width 33 height 28
click at [956, 574] on div "I" at bounding box center [679, 583] width 855 height 78
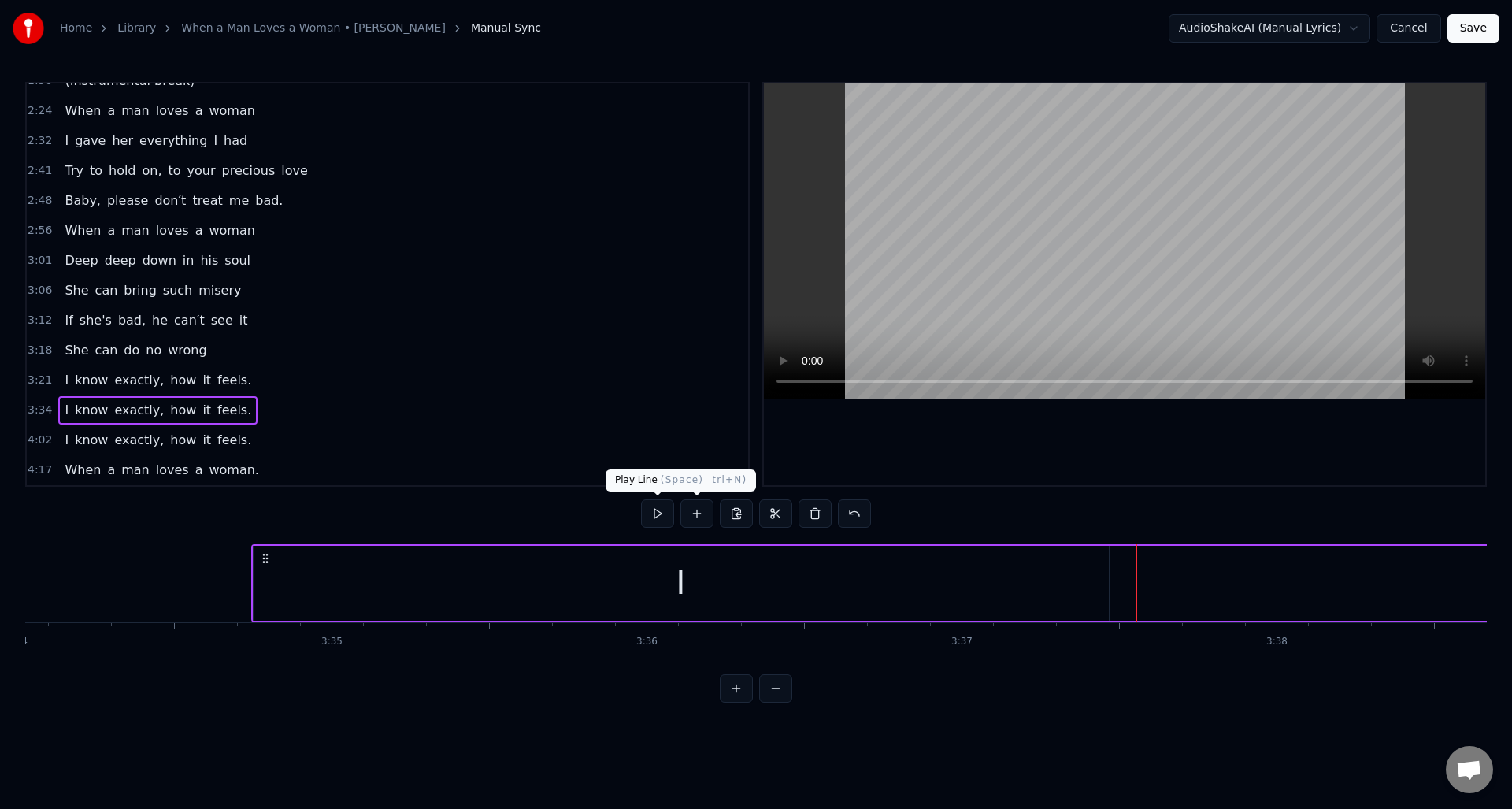
click at [663, 513] on button at bounding box center [657, 513] width 33 height 28
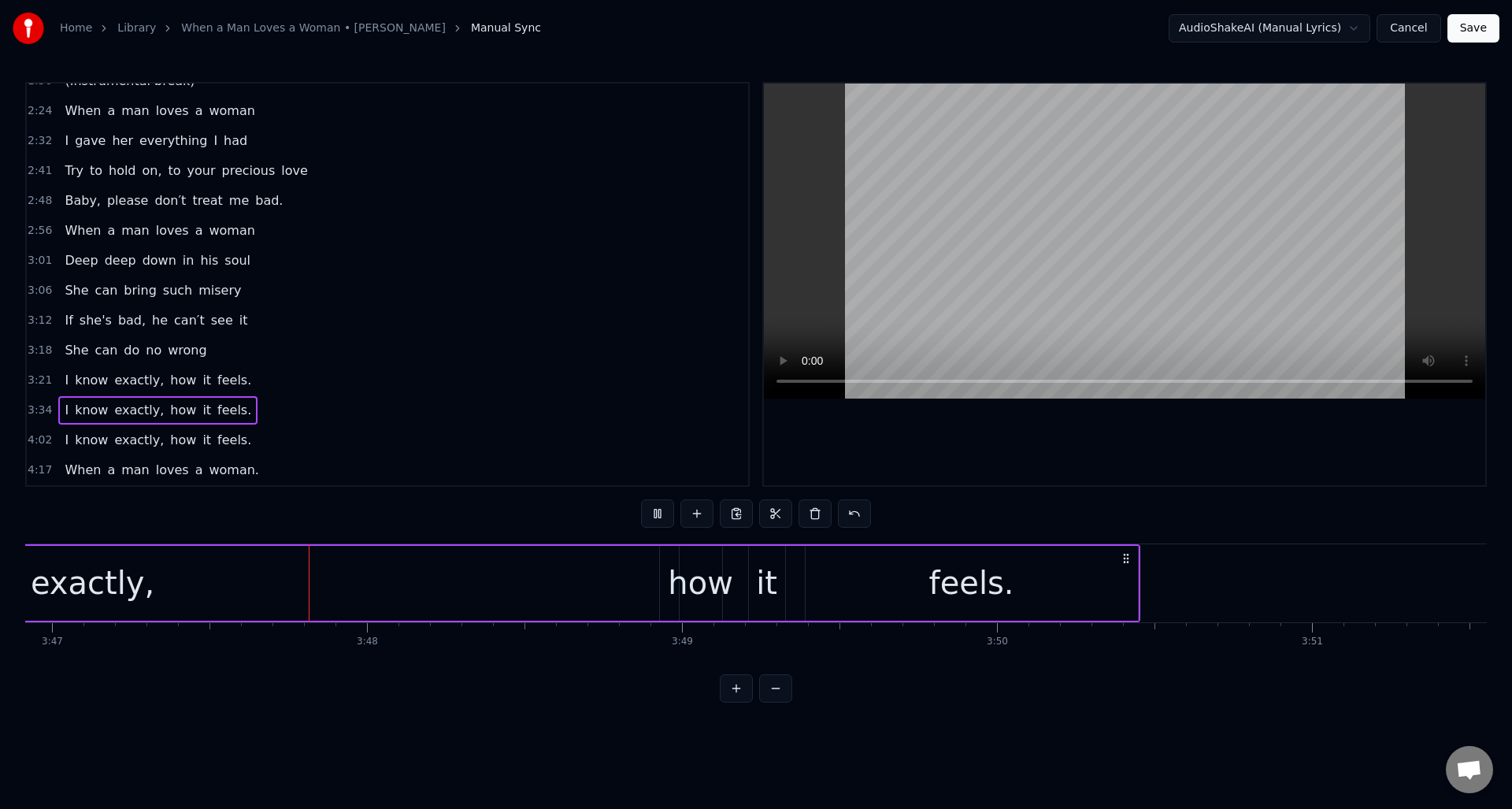
scroll to position [0, 71489]
click at [565, 583] on div "exactly," at bounding box center [90, 583] width 1133 height 74
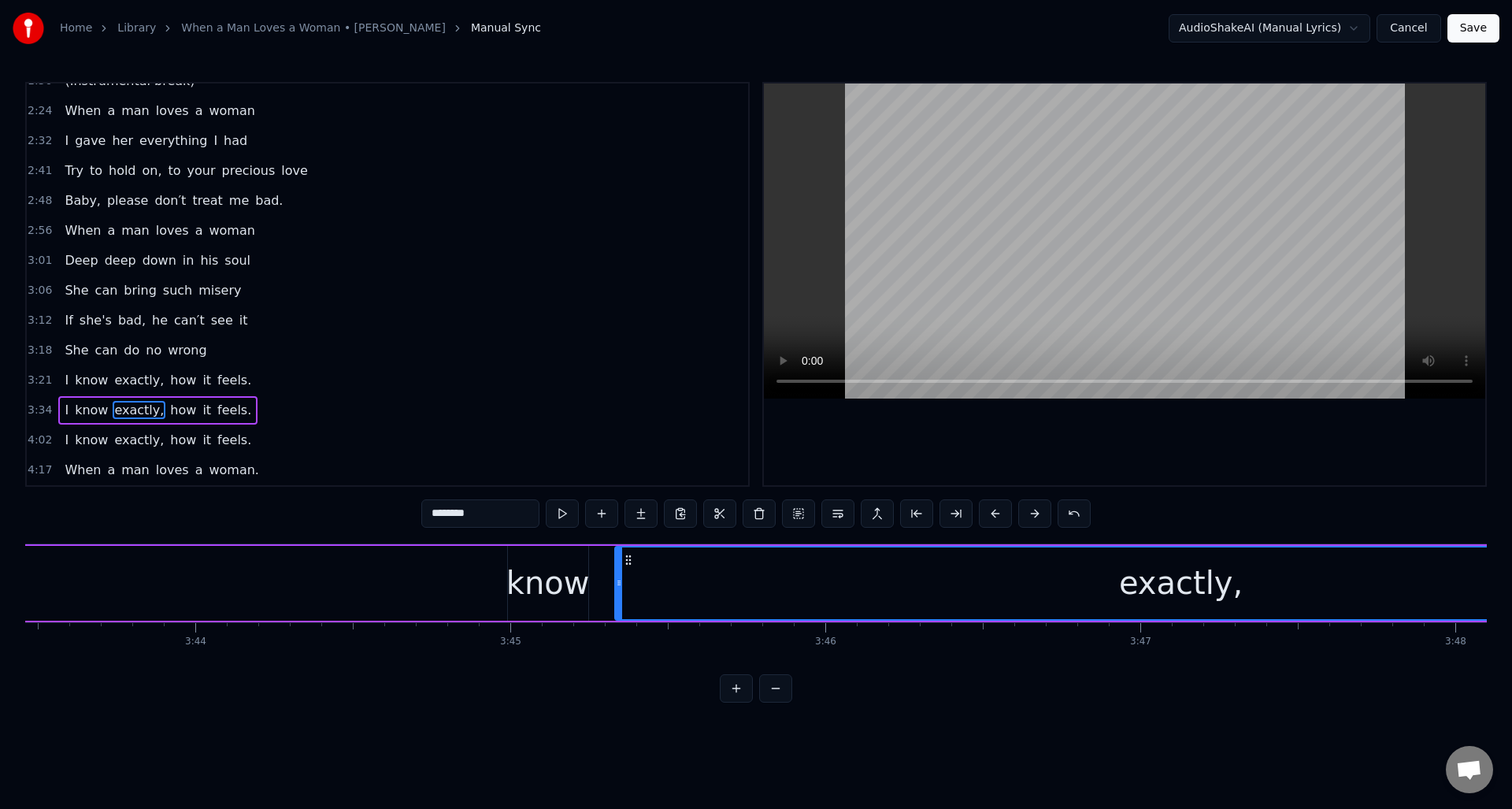
scroll to position [0, 70304]
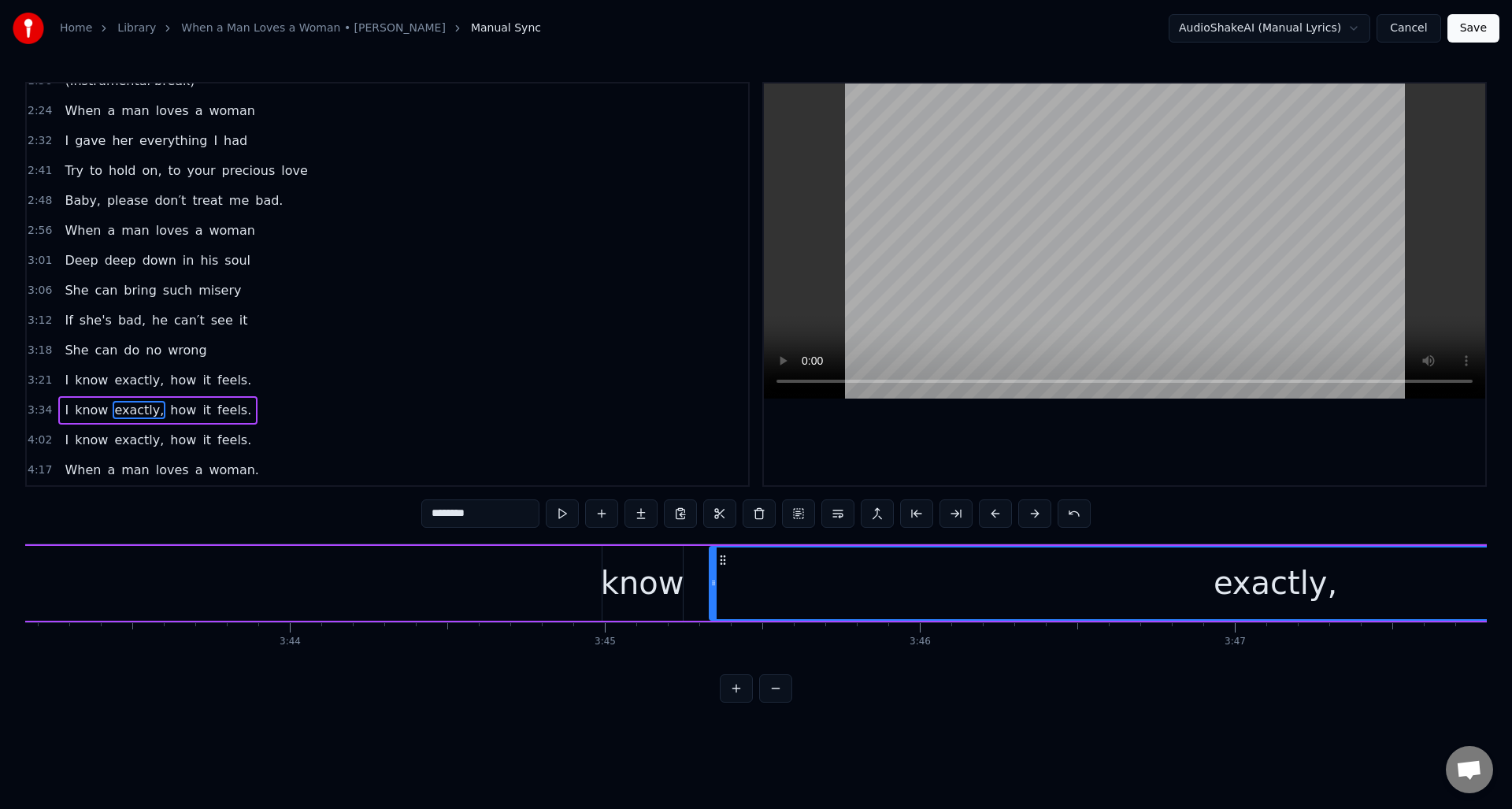
click at [664, 577] on div "know" at bounding box center [643, 582] width 83 height 47
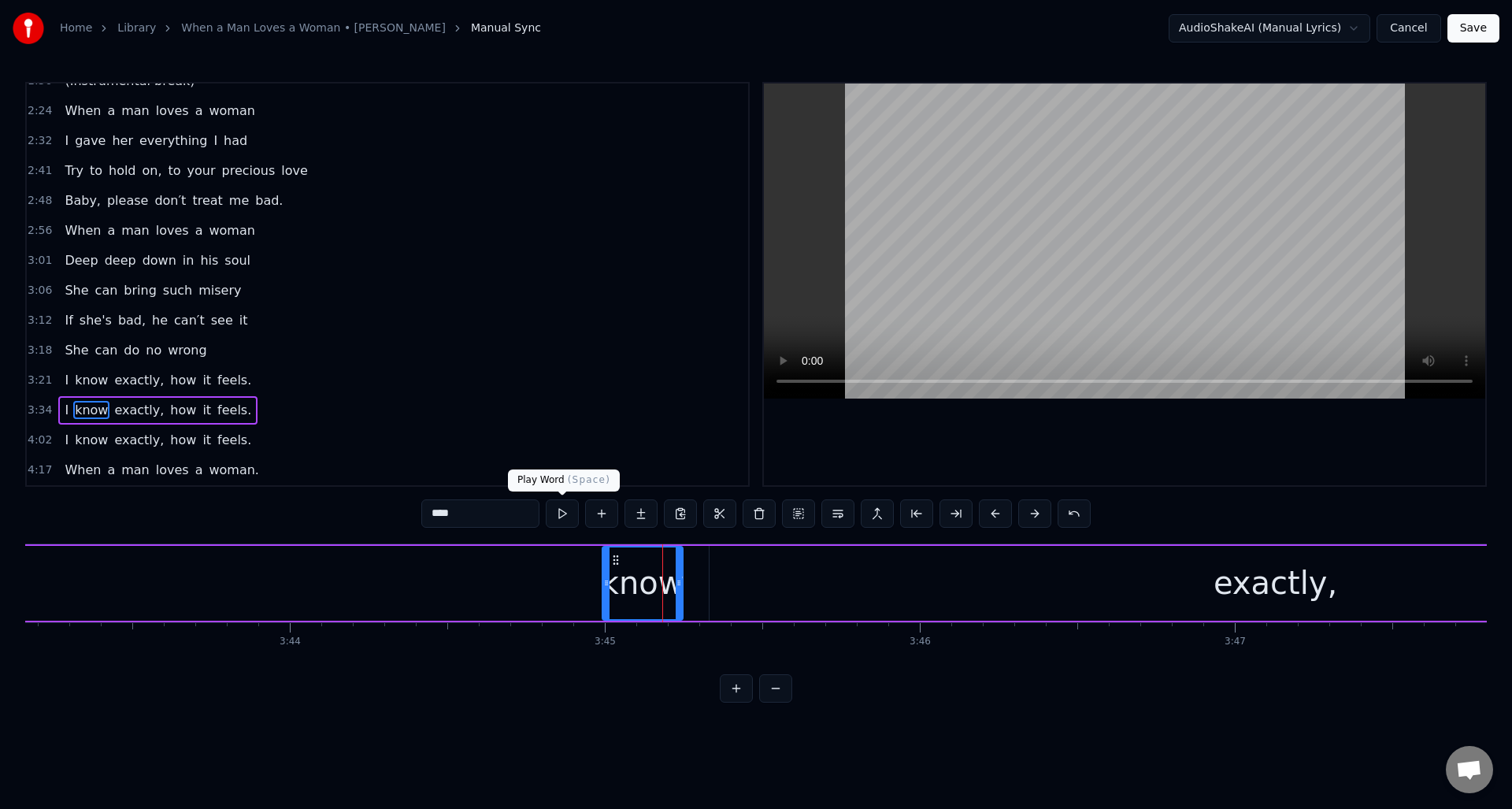
click at [562, 514] on button at bounding box center [562, 513] width 33 height 28
click at [743, 568] on div "exactly," at bounding box center [1276, 583] width 1133 height 74
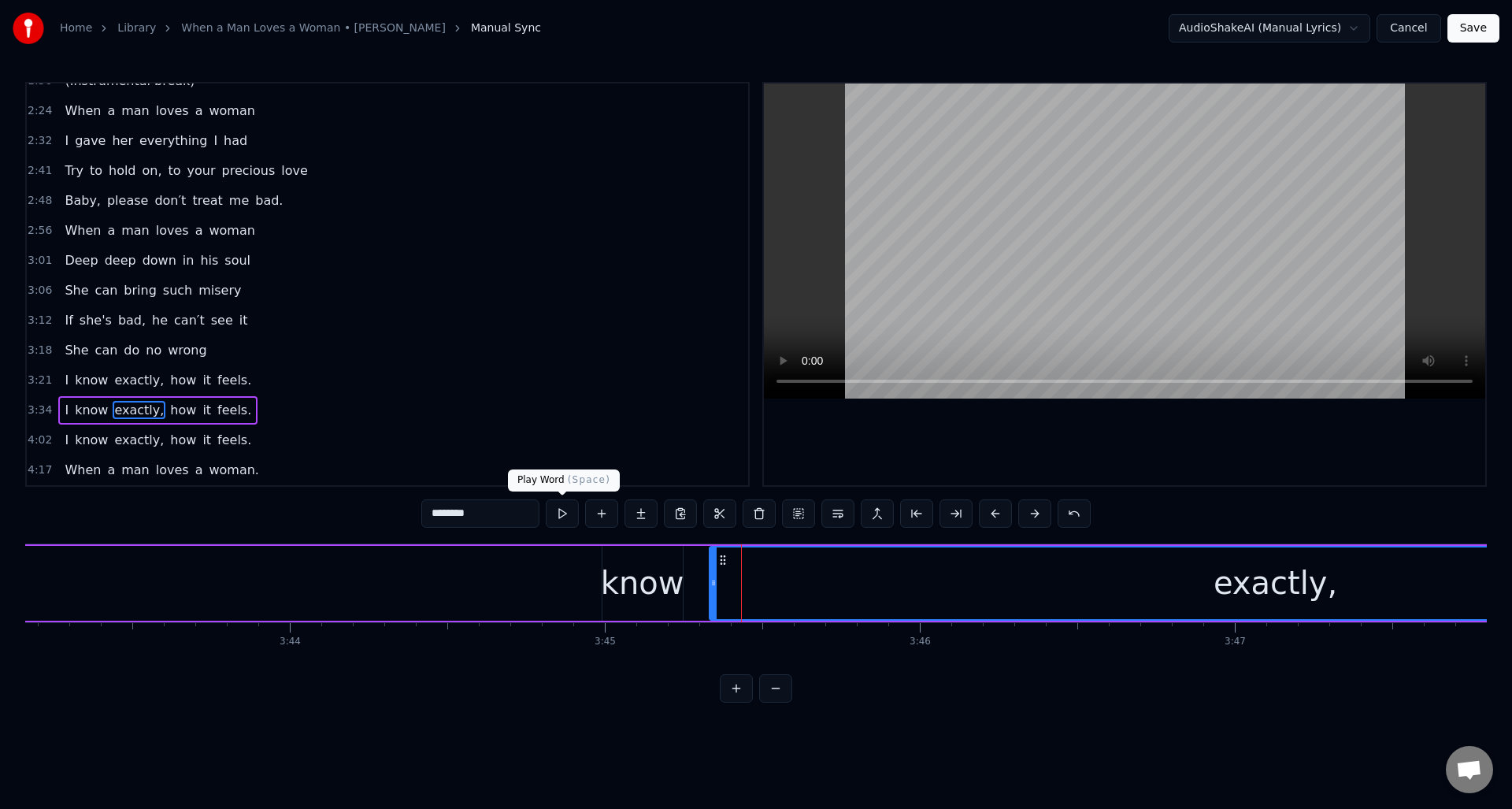
click at [565, 513] on button at bounding box center [562, 513] width 33 height 28
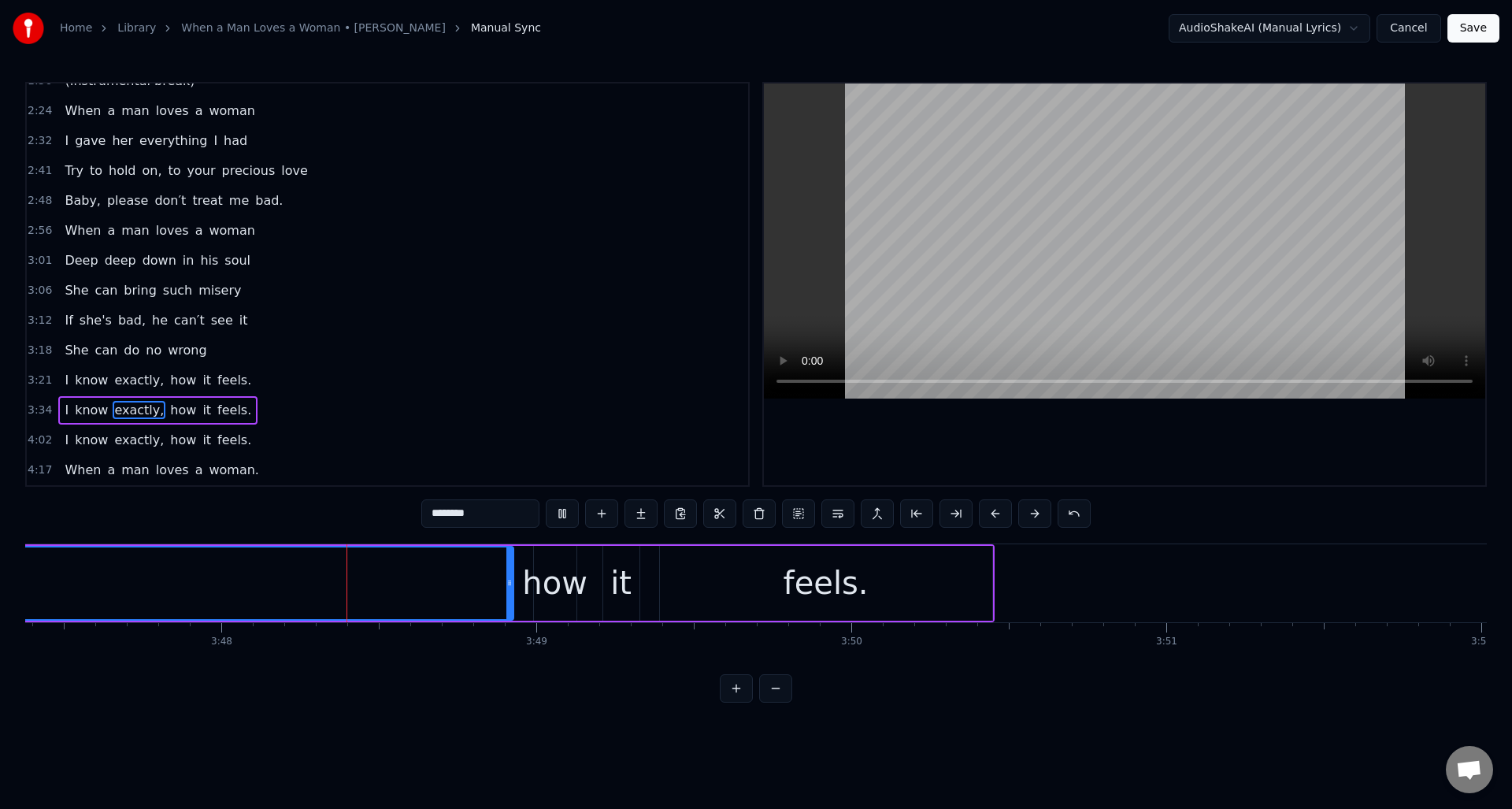
scroll to position [0, 71634]
drag, startPoint x: 506, startPoint y: 570, endPoint x: 392, endPoint y: 564, distance: 114.2
click at [388, 564] on div at bounding box center [389, 583] width 6 height 72
click at [545, 563] on div "how" at bounding box center [553, 582] width 66 height 47
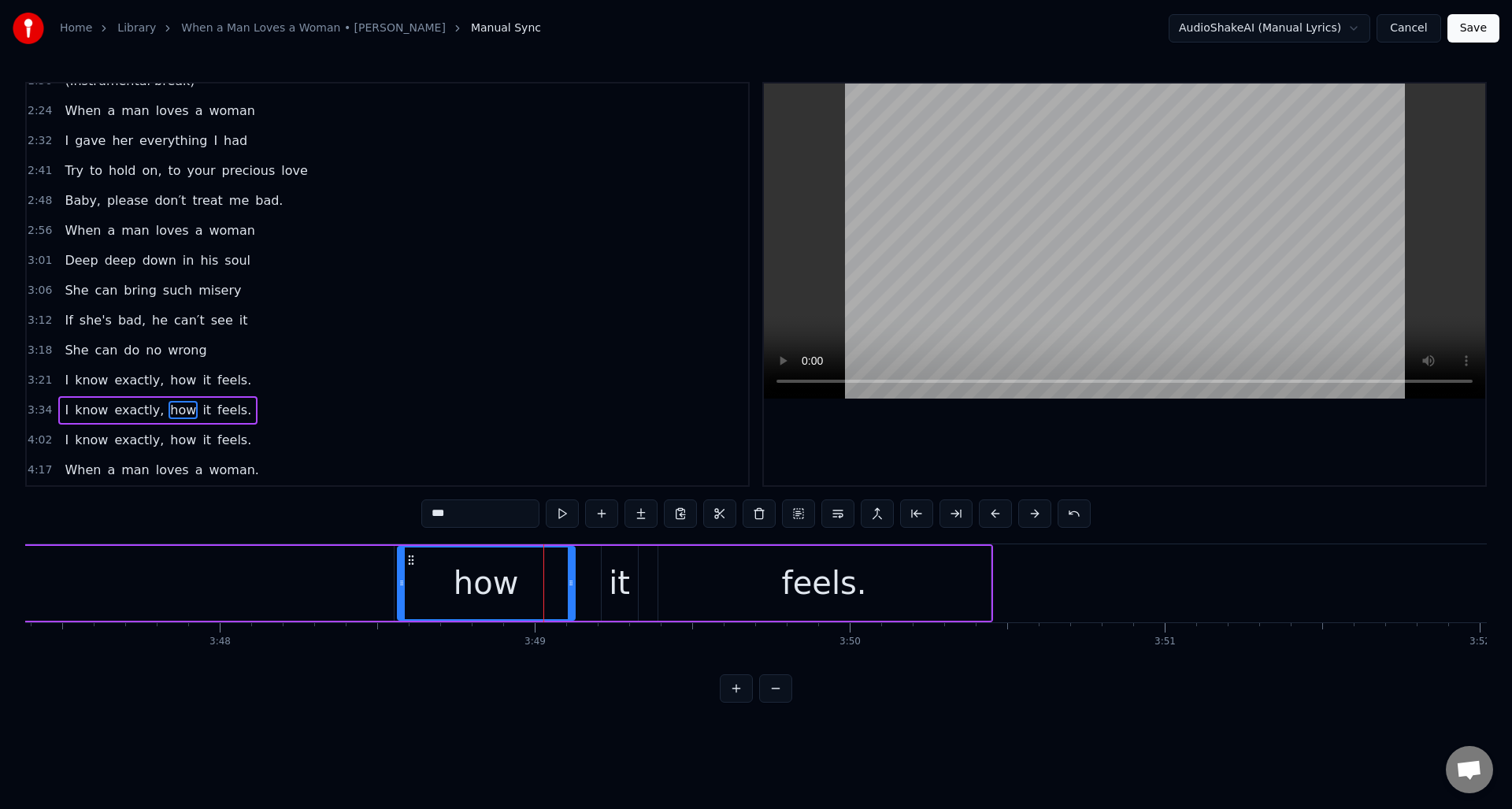
drag, startPoint x: 534, startPoint y: 573, endPoint x: 442, endPoint y: 573, distance: 92.0
click at [399, 569] on div at bounding box center [401, 583] width 6 height 72
drag, startPoint x: 571, startPoint y: 575, endPoint x: 507, endPoint y: 577, distance: 64.0
click at [507, 577] on div at bounding box center [508, 583] width 6 height 72
click at [614, 567] on div "it" at bounding box center [620, 582] width 21 height 47
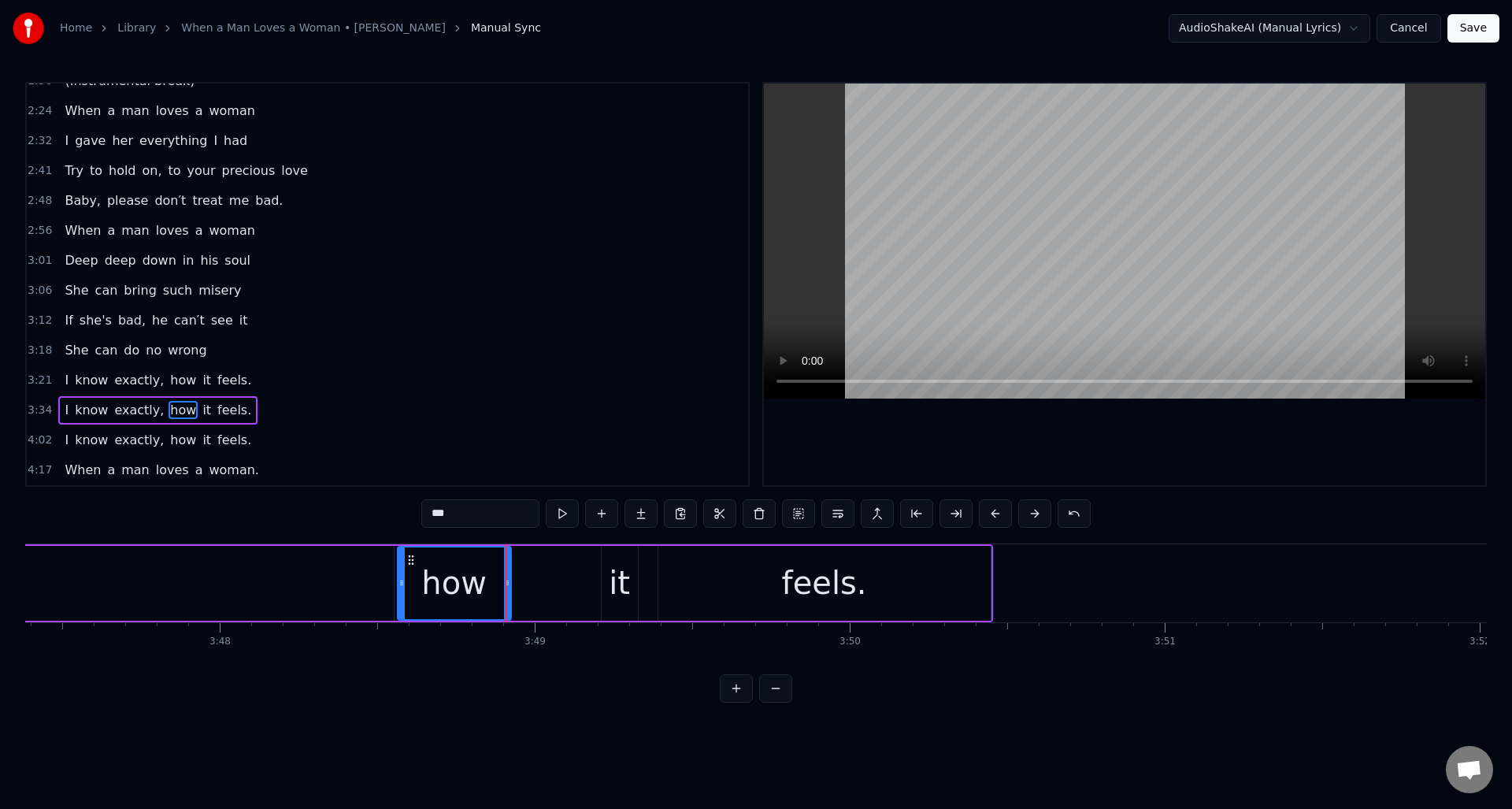
type input "**"
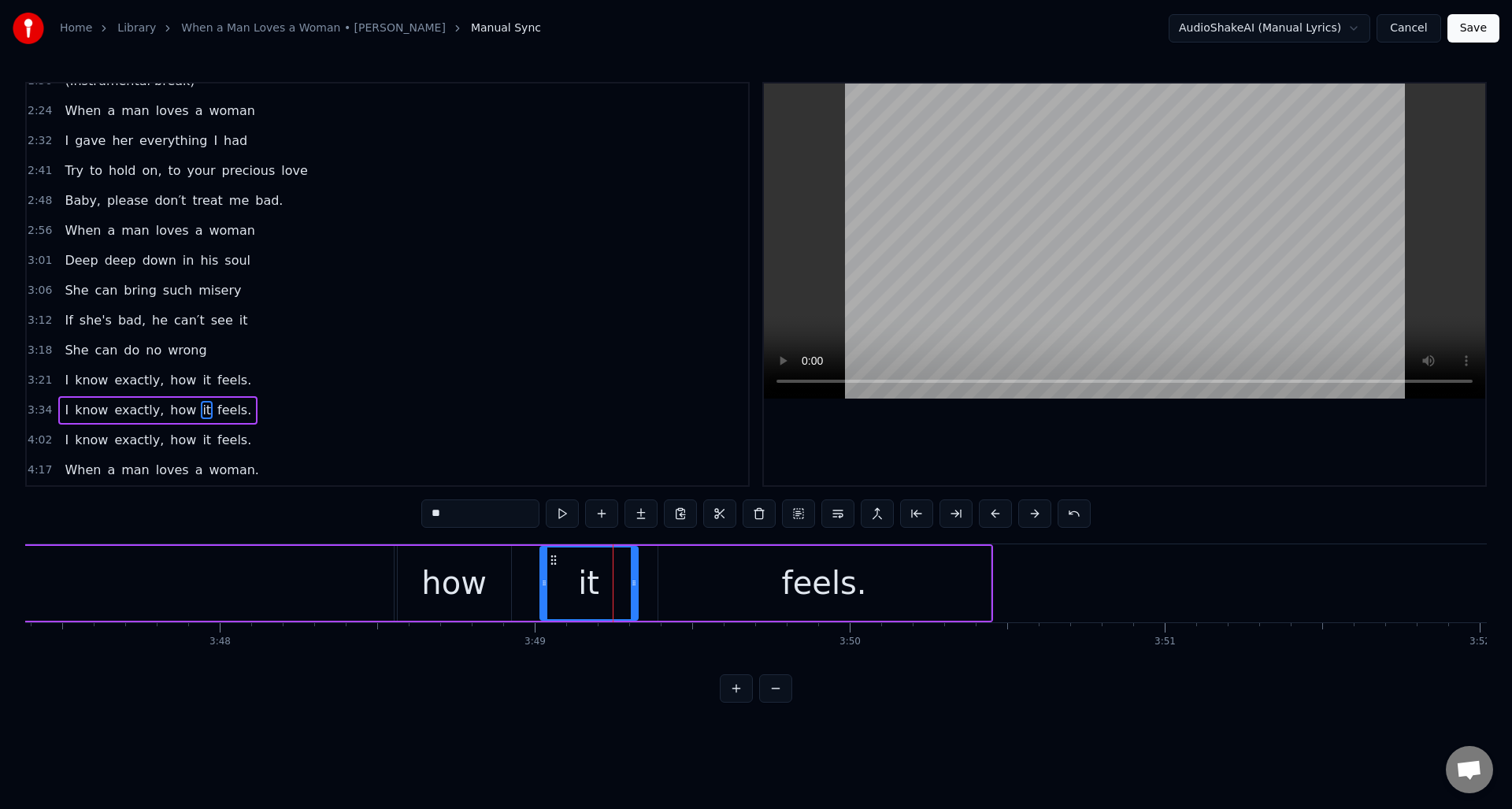
drag, startPoint x: 604, startPoint y: 572, endPoint x: 542, endPoint y: 575, distance: 62.1
click at [542, 576] on div at bounding box center [544, 583] width 6 height 72
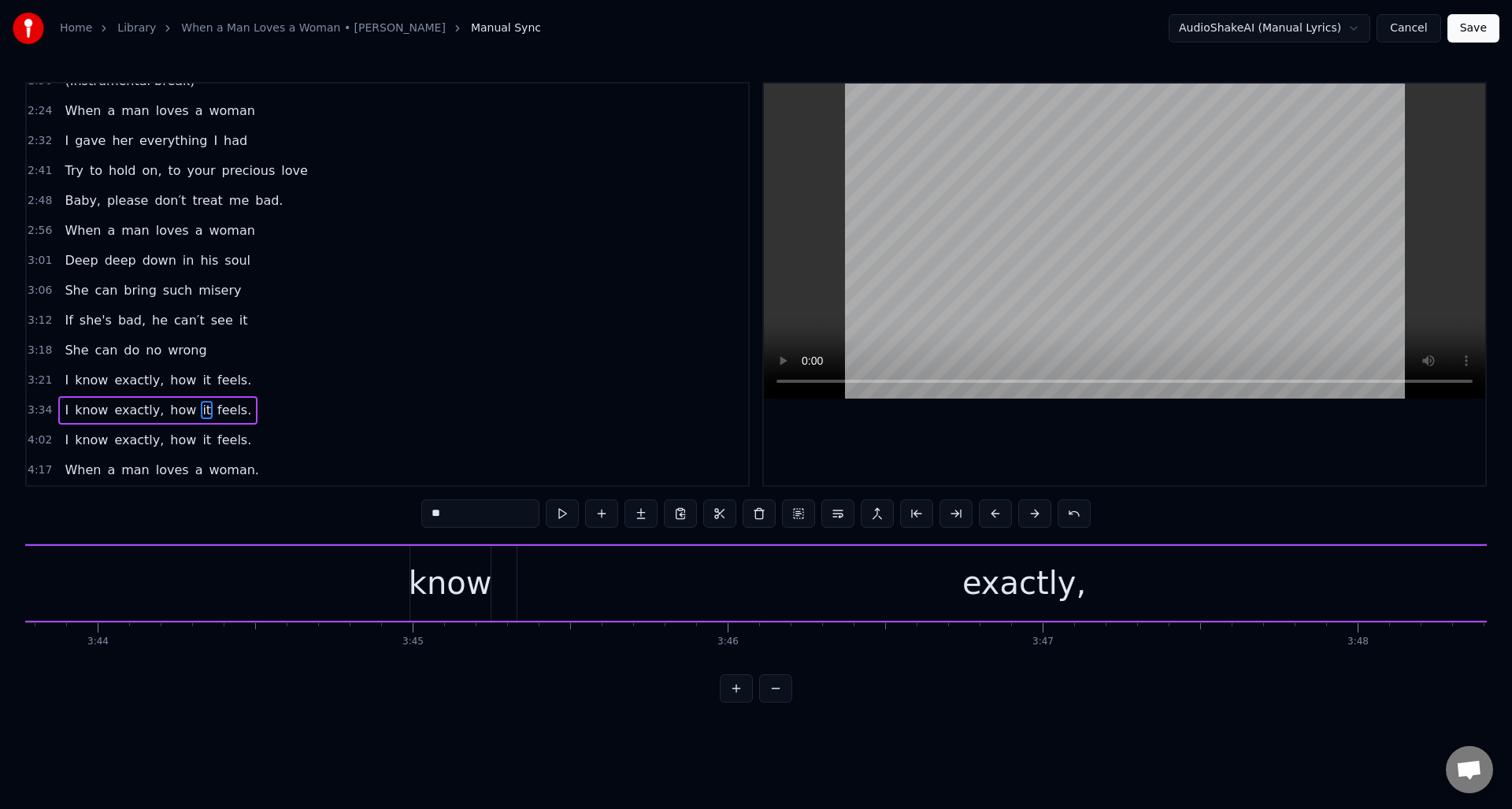
scroll to position [0, 70449]
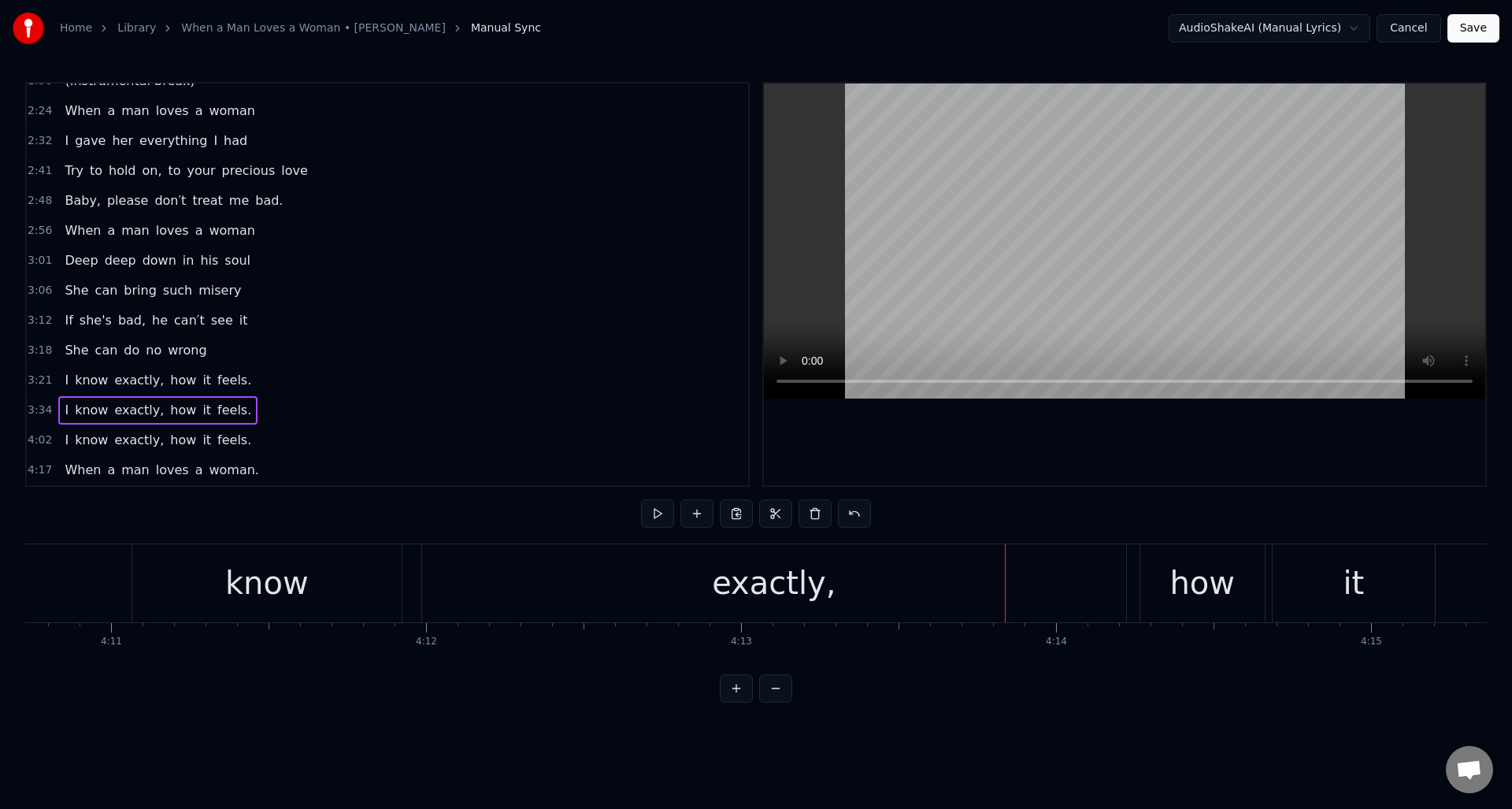
scroll to position [0, 78941]
click at [939, 569] on div "exactly," at bounding box center [822, 583] width 704 height 78
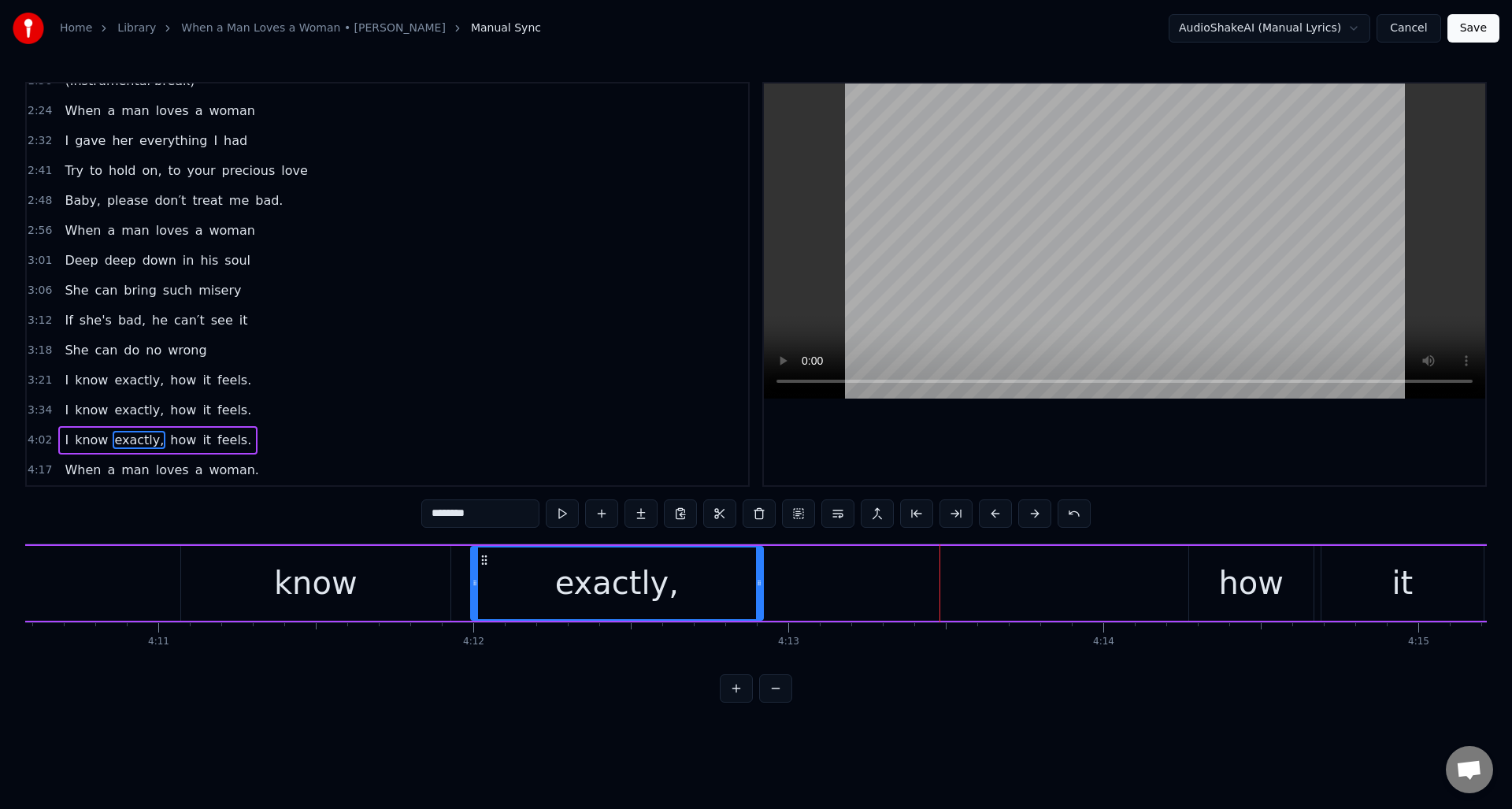
drag, startPoint x: 1171, startPoint y: 579, endPoint x: 800, endPoint y: 566, distance: 371.2
click at [759, 569] on div at bounding box center [759, 583] width 6 height 72
click at [1211, 569] on div "how" at bounding box center [1251, 583] width 124 height 74
type input "***"
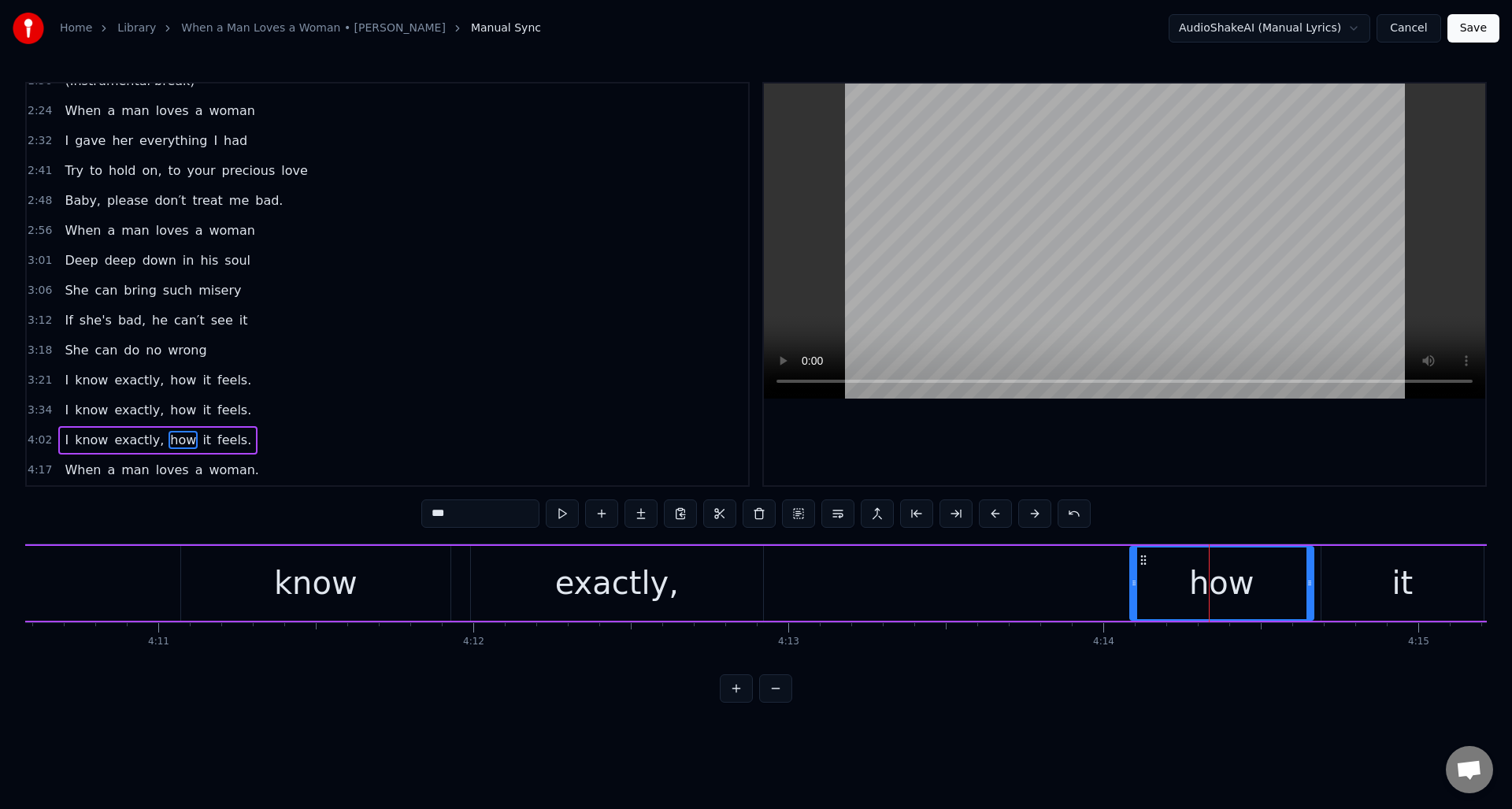
drag, startPoint x: 1192, startPoint y: 577, endPoint x: 1136, endPoint y: 585, distance: 56.6
click at [1134, 586] on icon at bounding box center [1134, 582] width 6 height 12
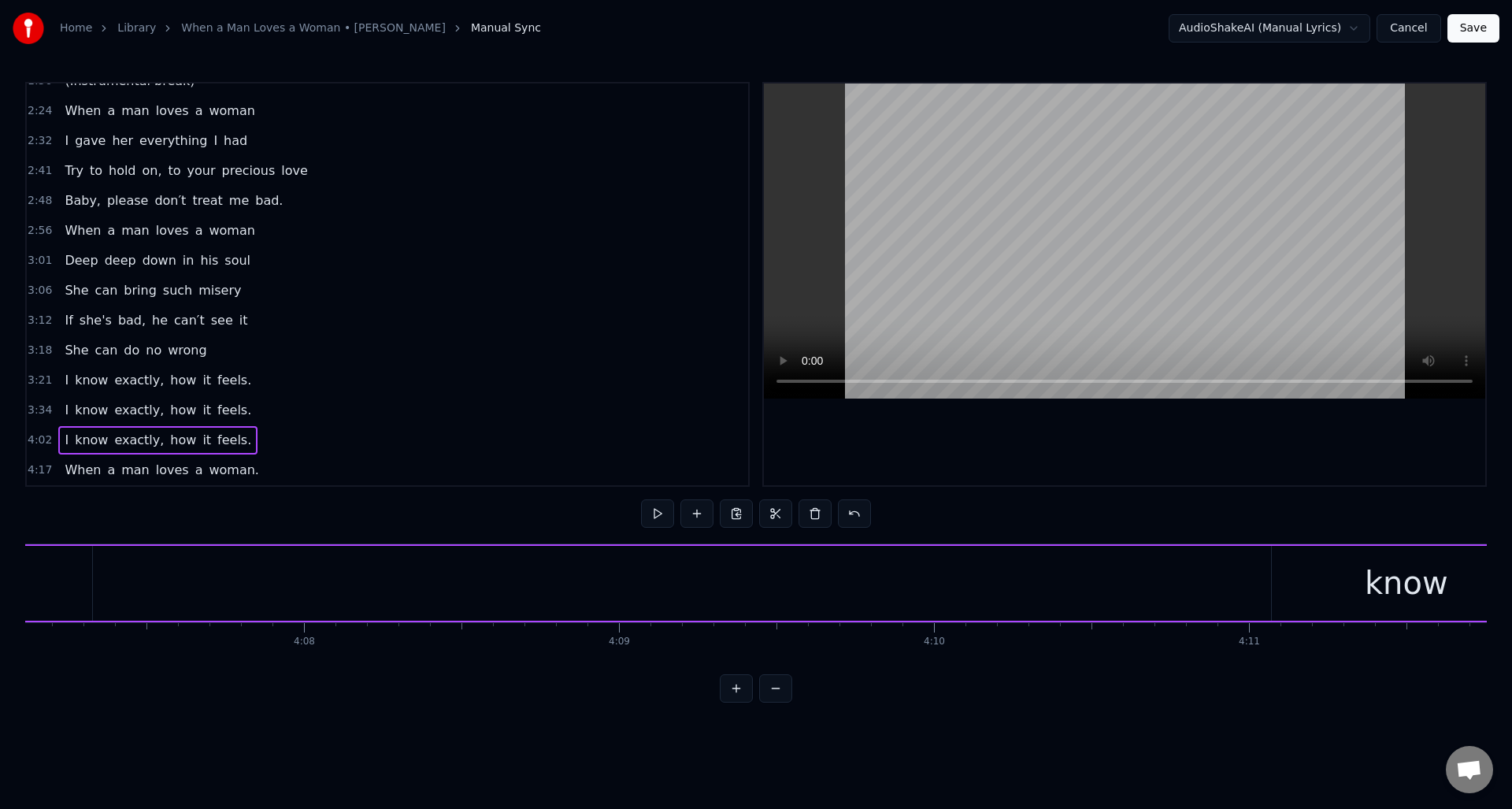
scroll to position [0, 77897]
click at [702, 574] on div "I know exactly, how it feels." at bounding box center [748, 583] width 4357 height 78
click at [787, 586] on div "know" at bounding box center [848, 583] width 269 height 74
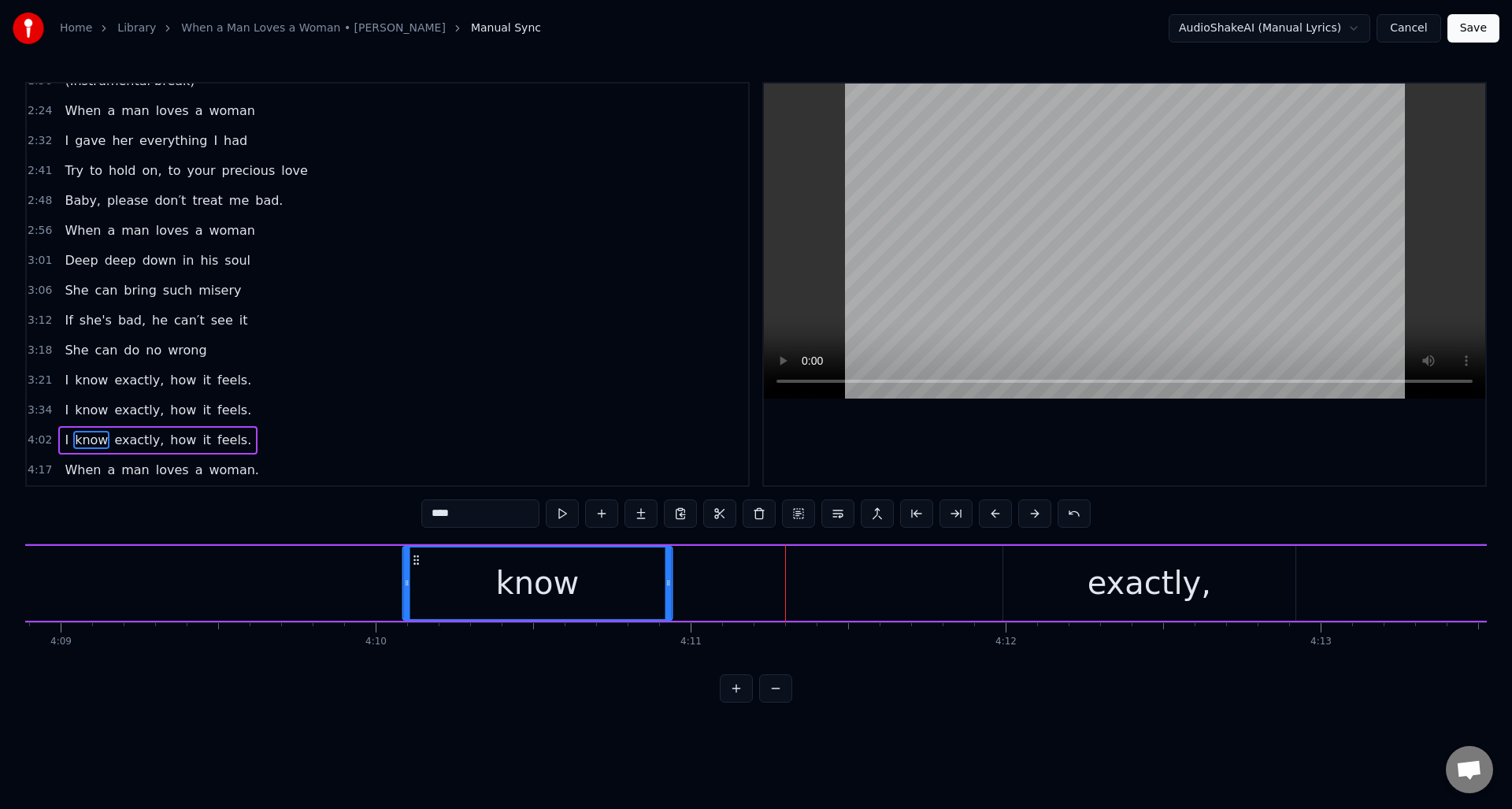
drag, startPoint x: 722, startPoint y: 562, endPoint x: 411, endPoint y: 558, distance: 311.0
click at [411, 558] on icon at bounding box center [416, 560] width 12 height 12
click at [604, 520] on button at bounding box center [601, 513] width 33 height 28
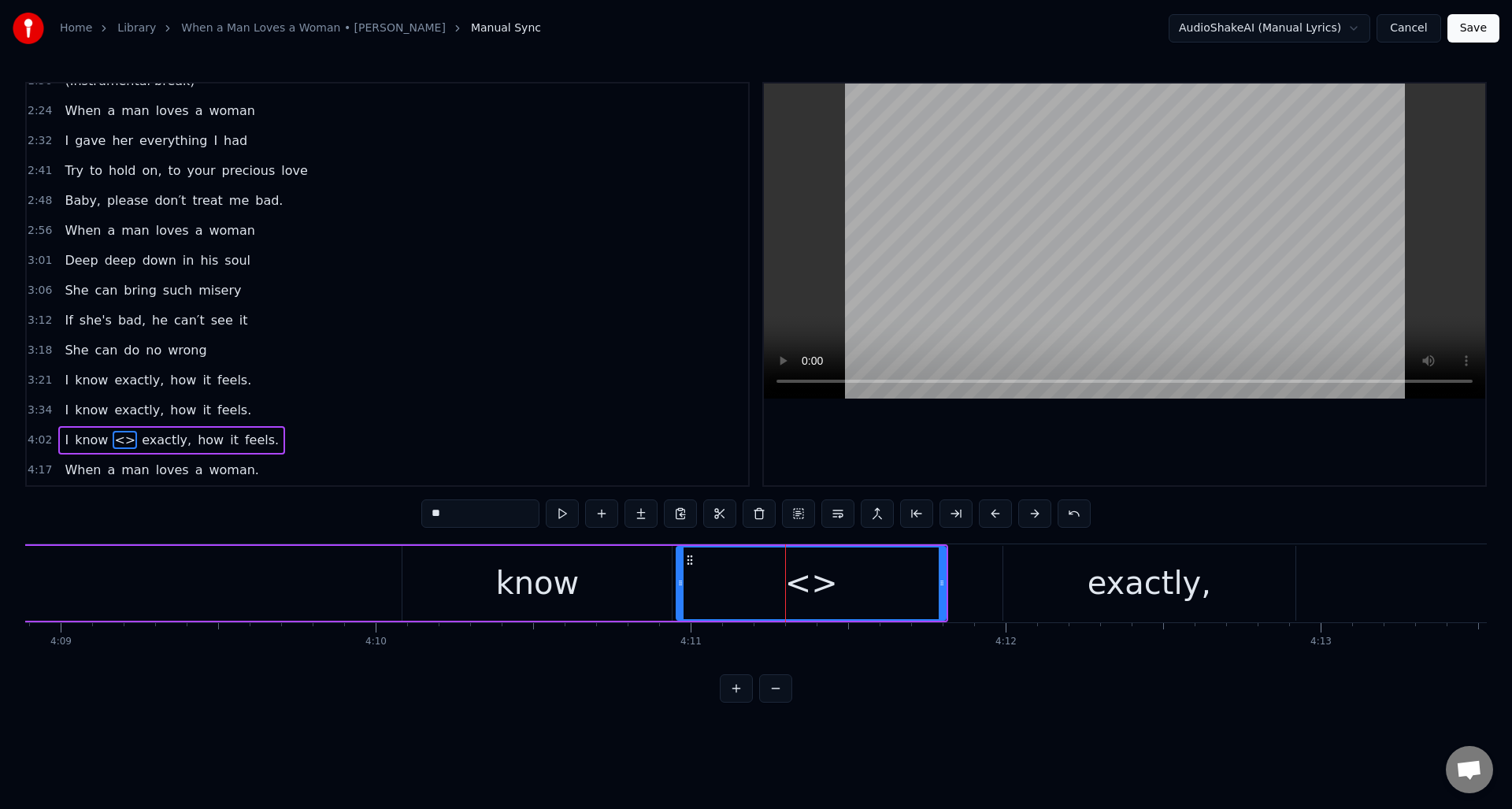
click at [572, 583] on div "know" at bounding box center [537, 582] width 83 height 47
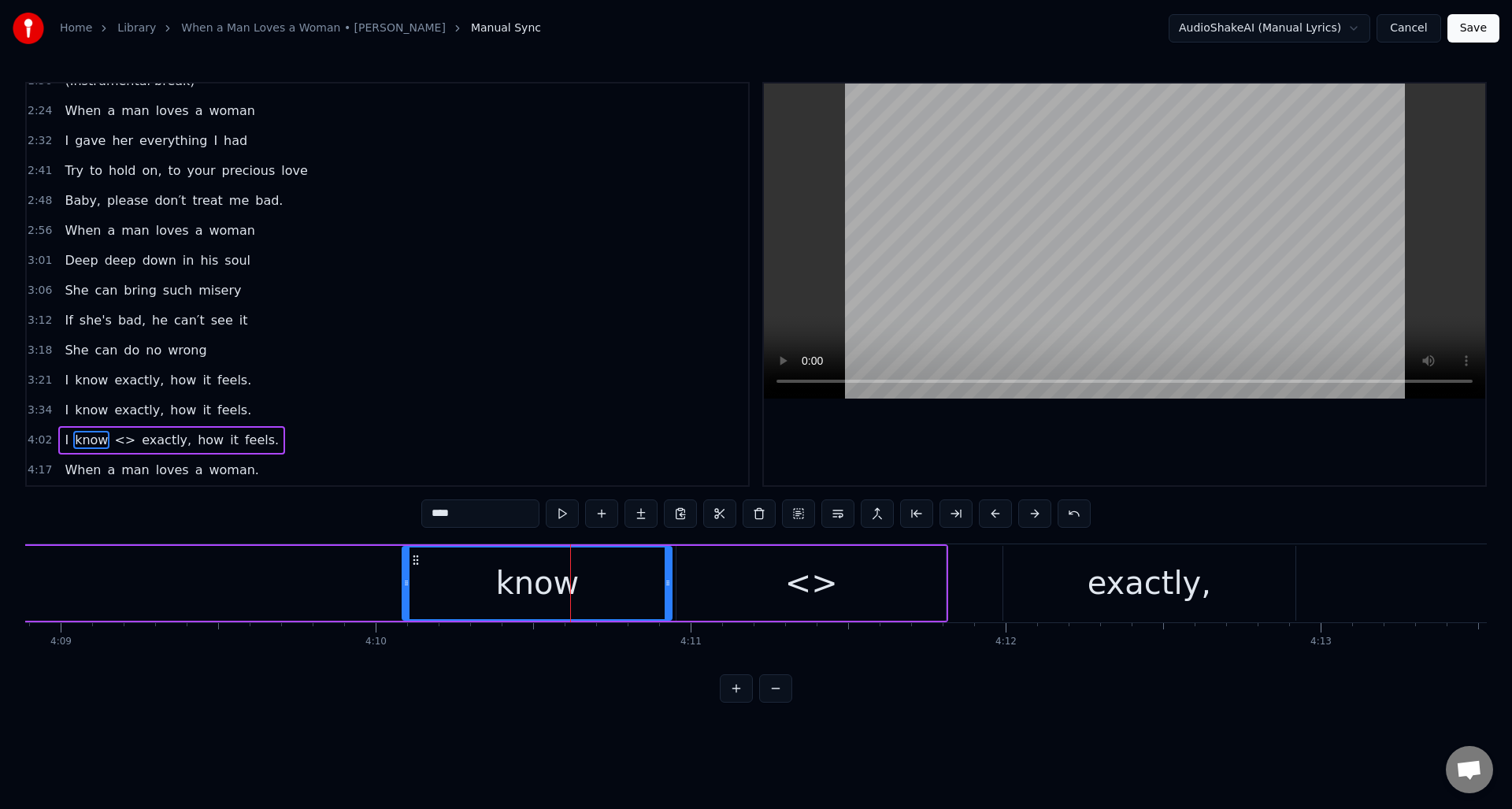
drag, startPoint x: 474, startPoint y: 518, endPoint x: 426, endPoint y: 517, distance: 48.0
click at [426, 517] on input "****" at bounding box center [479, 513] width 118 height 28
click at [820, 583] on div "<>" at bounding box center [812, 582] width 53 height 47
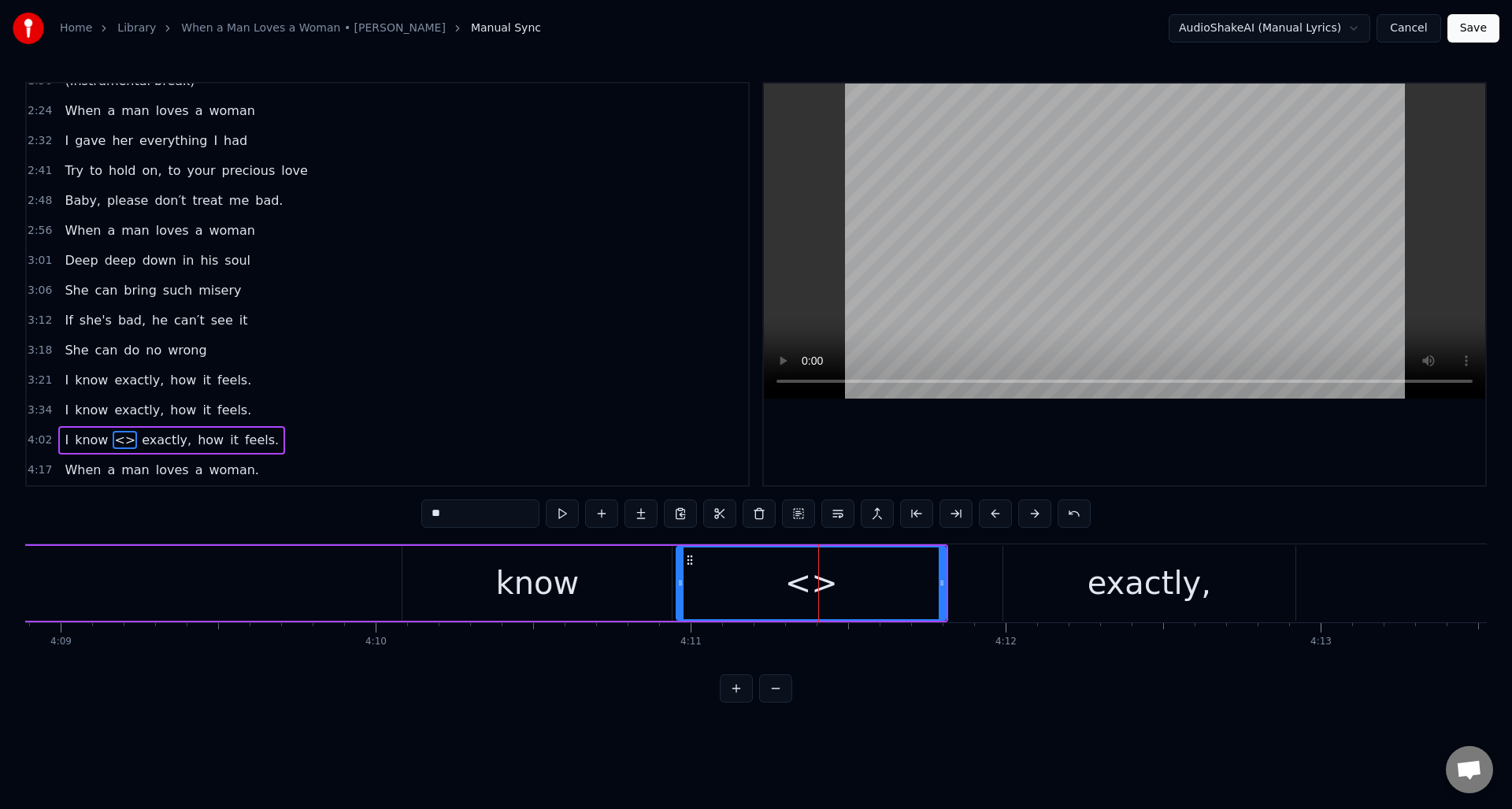
drag, startPoint x: 484, startPoint y: 513, endPoint x: 412, endPoint y: 510, distance: 72.1
click at [412, 510] on div "0:25 When a man loves a woman [DEMOGRAPHIC_DATA]:32 Can't keep his mind on noth…" at bounding box center [755, 392] width 1461 height 620
paste input "**"
click at [557, 597] on div "know" at bounding box center [537, 582] width 83 height 47
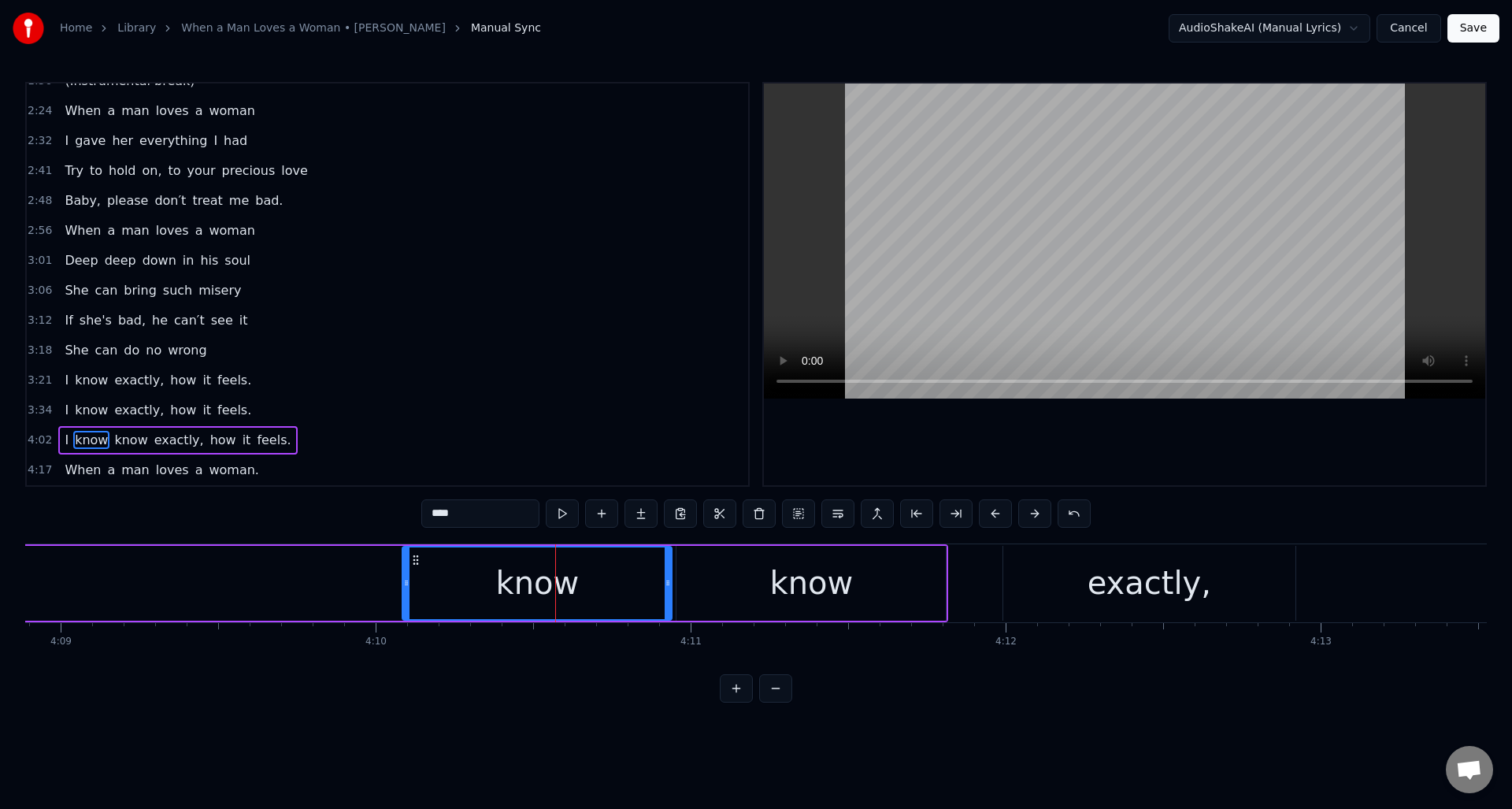
drag, startPoint x: 478, startPoint y: 520, endPoint x: 400, endPoint y: 511, distance: 78.5
click at [400, 511] on div "0:25 When a man loves a woman [DEMOGRAPHIC_DATA]:32 Can't keep his mind on noth…" at bounding box center [755, 392] width 1461 height 620
click at [777, 576] on div "know" at bounding box center [811, 582] width 83 height 47
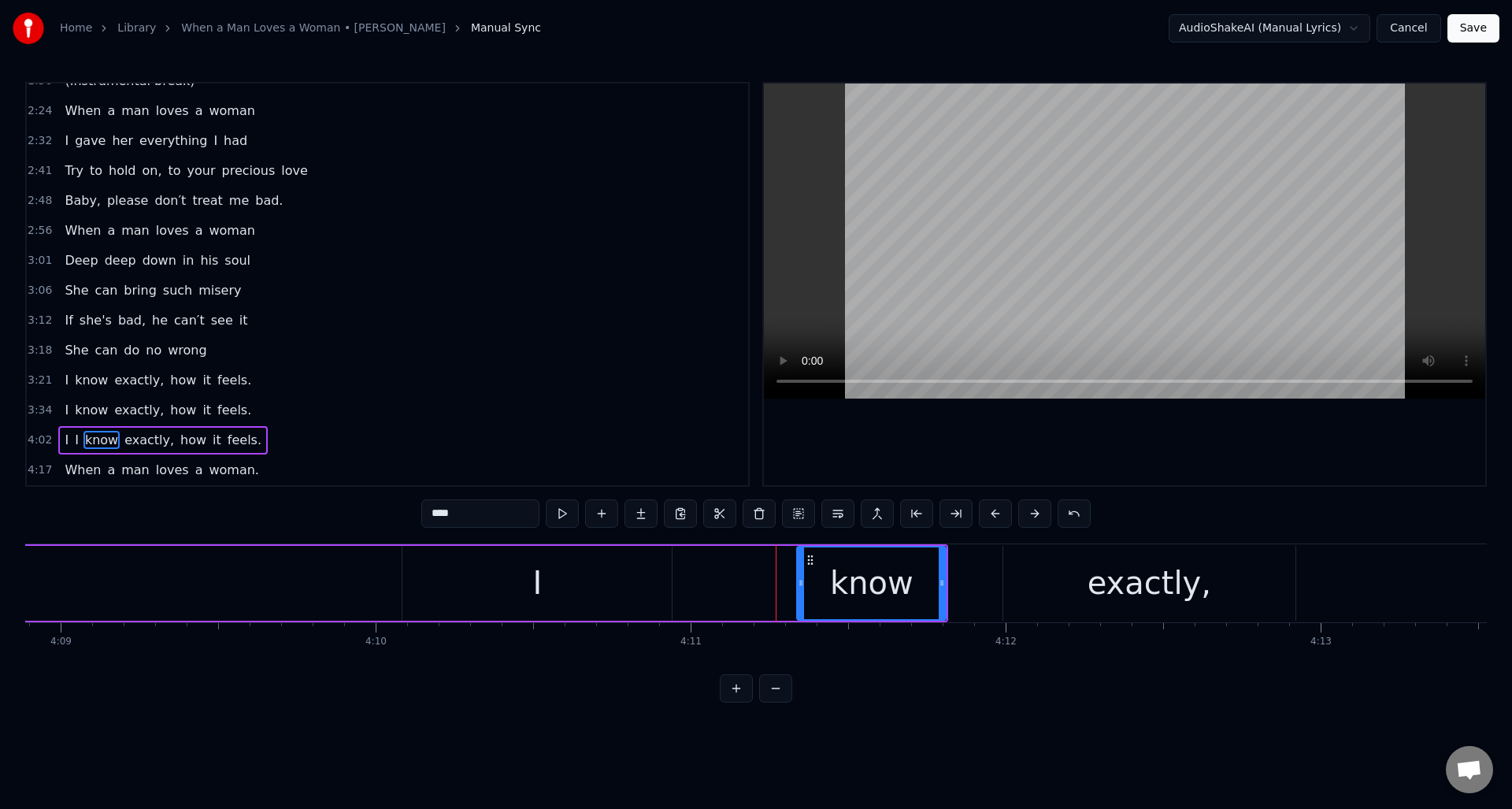
drag, startPoint x: 679, startPoint y: 597, endPoint x: 886, endPoint y: 588, distance: 207.2
click at [799, 598] on div at bounding box center [800, 583] width 6 height 72
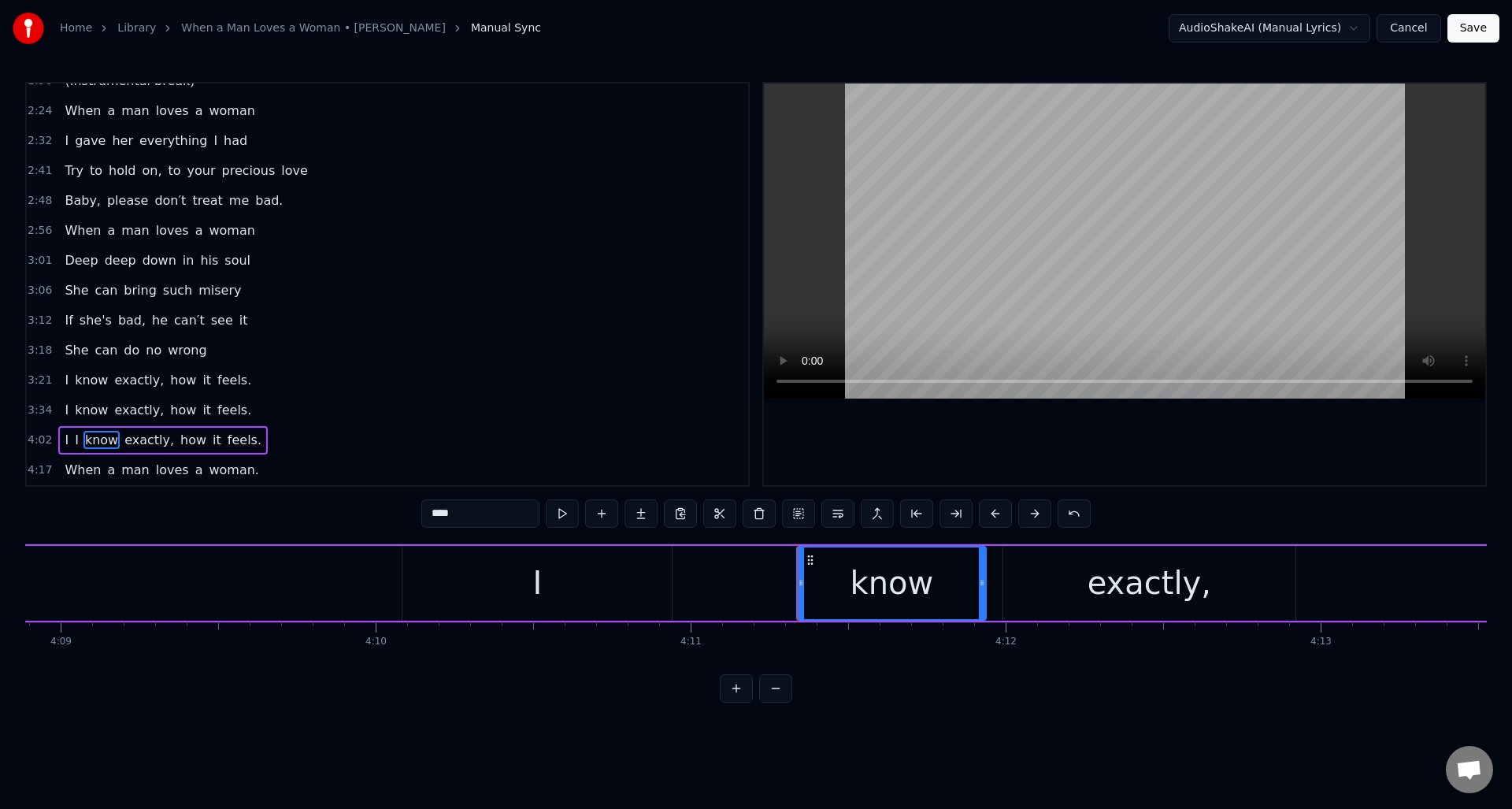
drag, startPoint x: 943, startPoint y: 592, endPoint x: 983, endPoint y: 592, distance: 40.0
click at [983, 592] on div at bounding box center [982, 583] width 6 height 72
click at [592, 578] on div "I" at bounding box center [537, 583] width 269 height 74
type input "*"
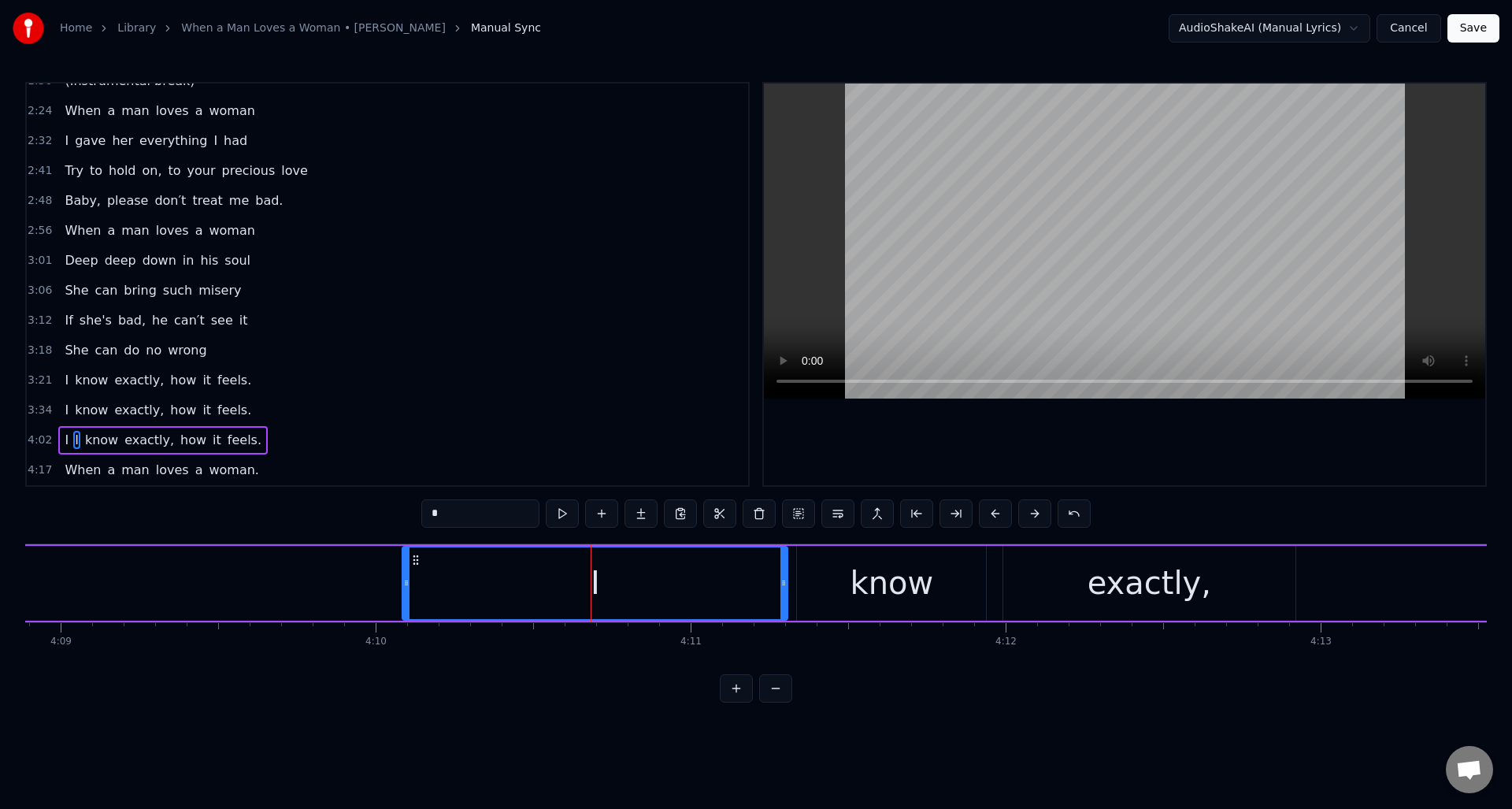
drag, startPoint x: 670, startPoint y: 591, endPoint x: 774, endPoint y: 598, distance: 104.2
click at [786, 596] on div at bounding box center [783, 583] width 6 height 72
click at [401, 599] on div "I" at bounding box center [595, 583] width 386 height 74
drag, startPoint x: 403, startPoint y: 599, endPoint x: 677, endPoint y: 597, distance: 274.0
click at [677, 597] on div at bounding box center [680, 583] width 6 height 72
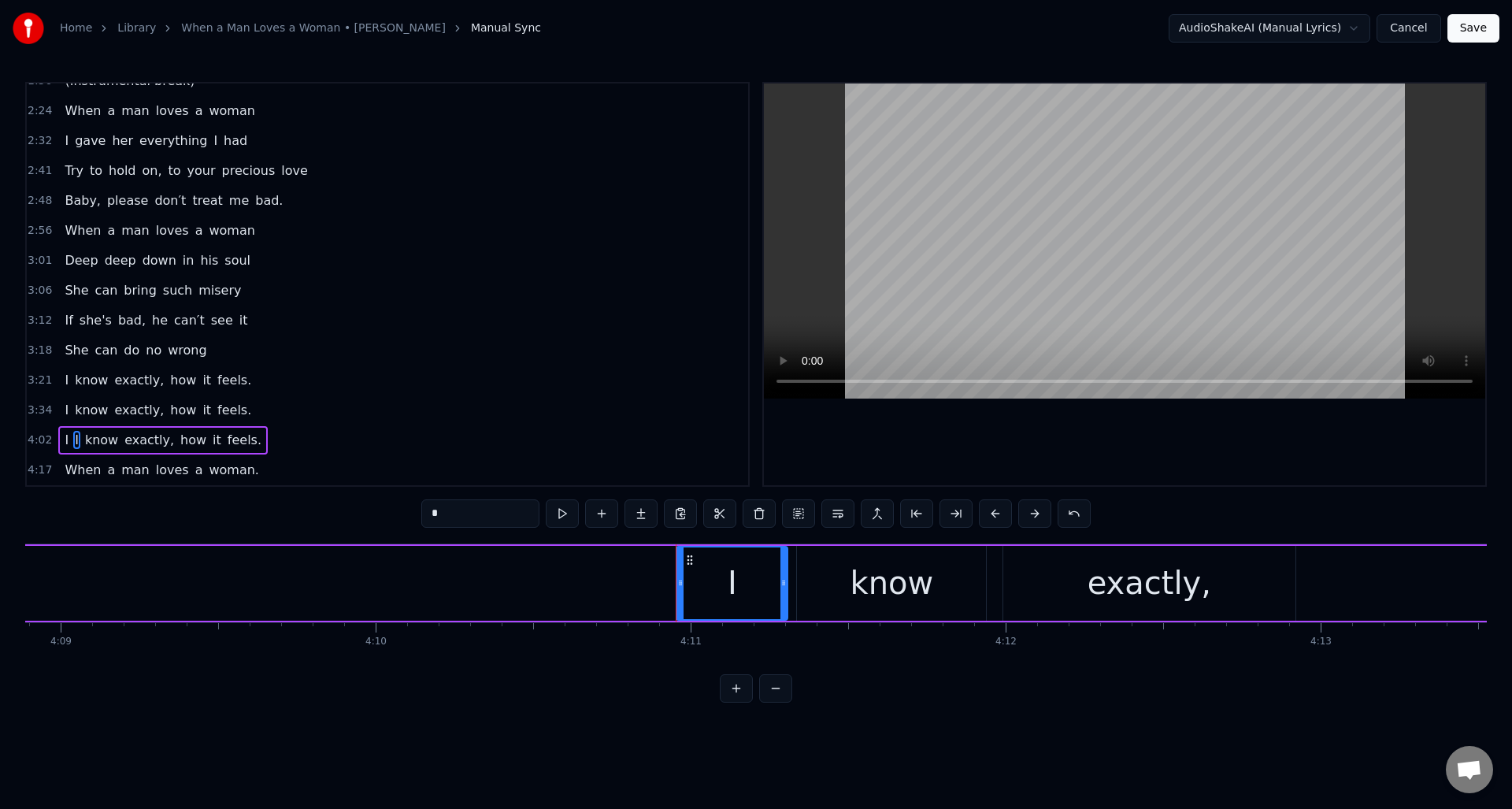
click at [393, 581] on div "I I know exactly, how it feels." at bounding box center [237, 583] width 4357 height 78
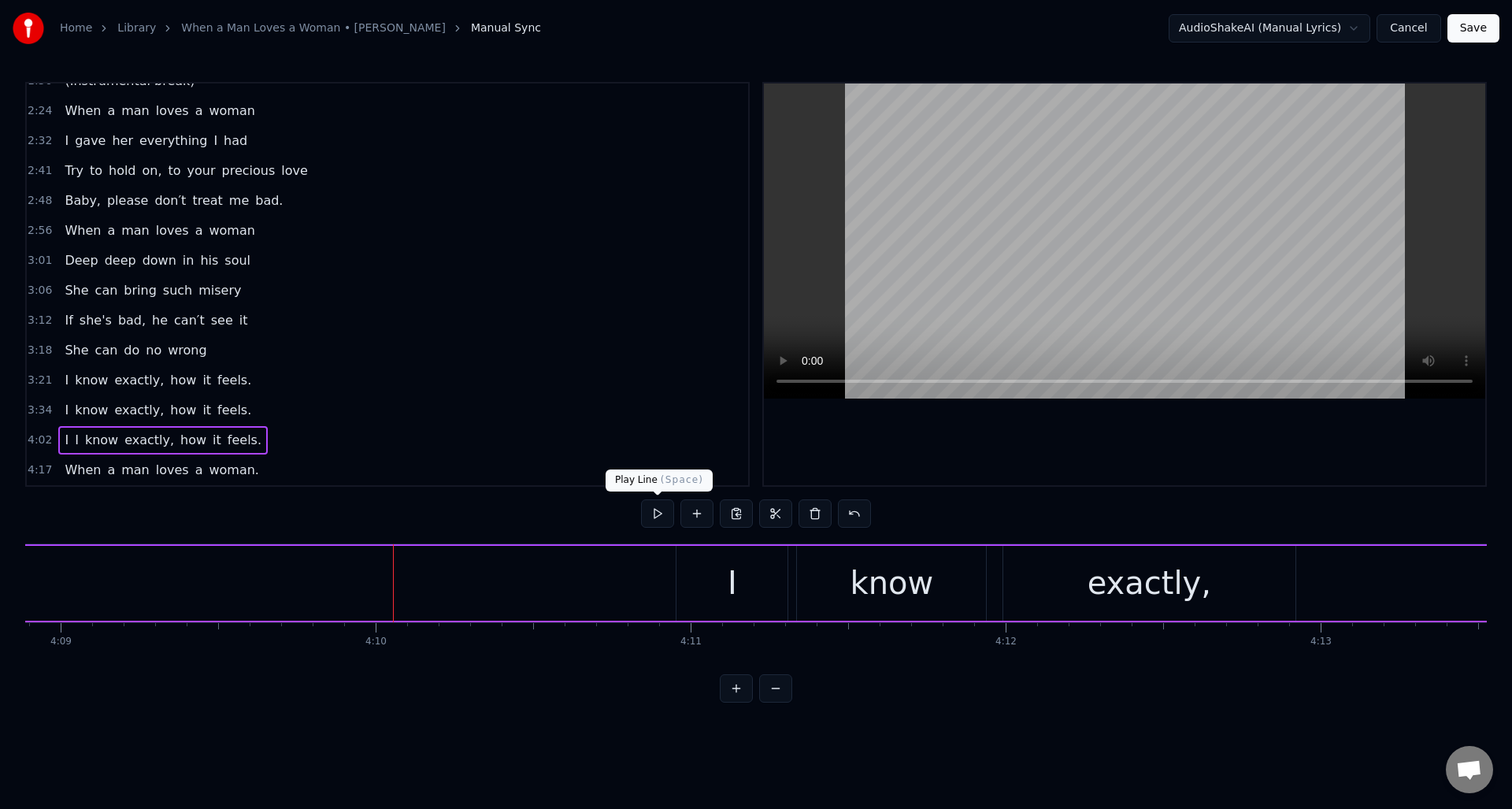
click at [659, 514] on button at bounding box center [657, 513] width 33 height 28
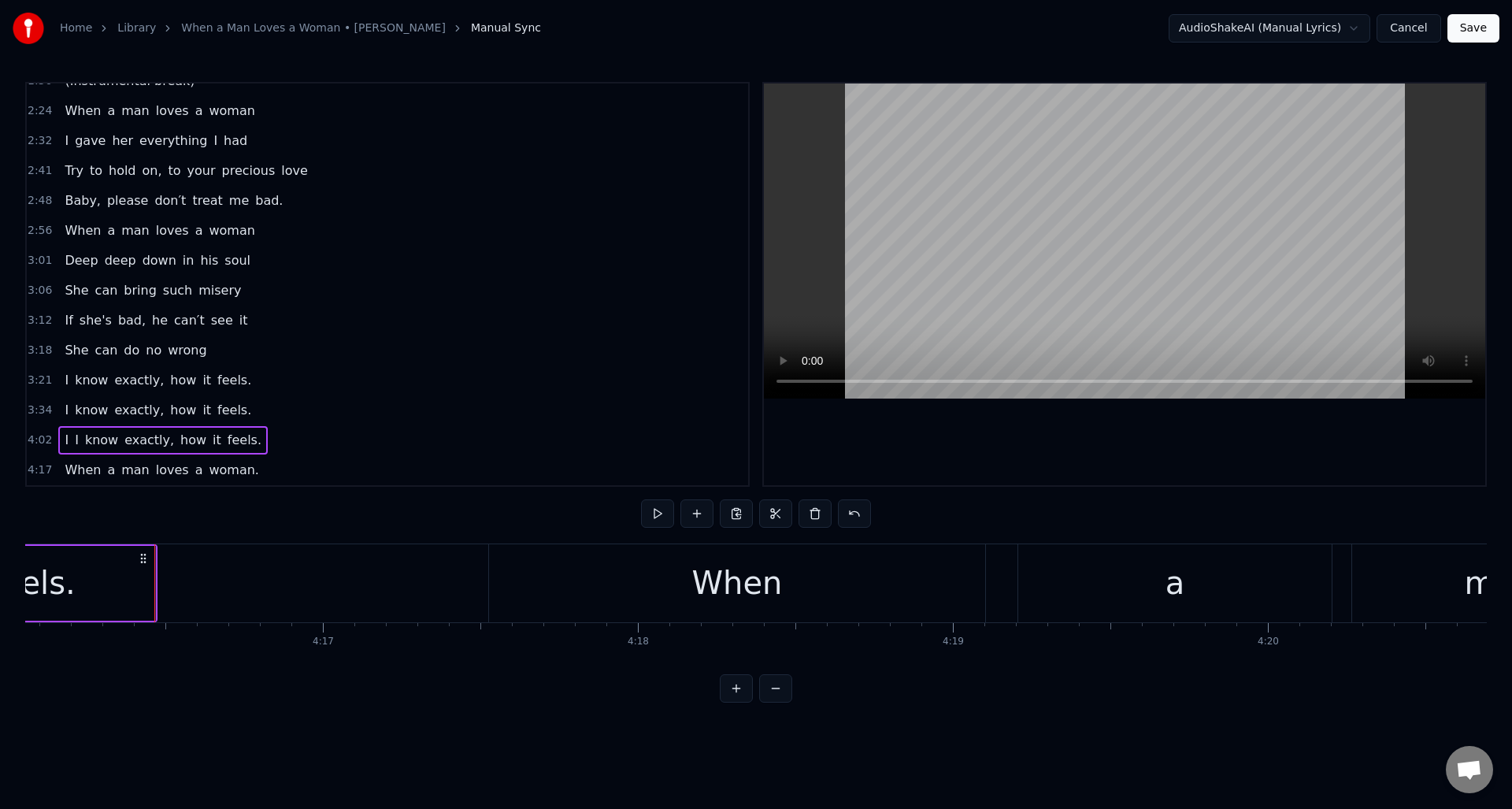
scroll to position [0, 80717]
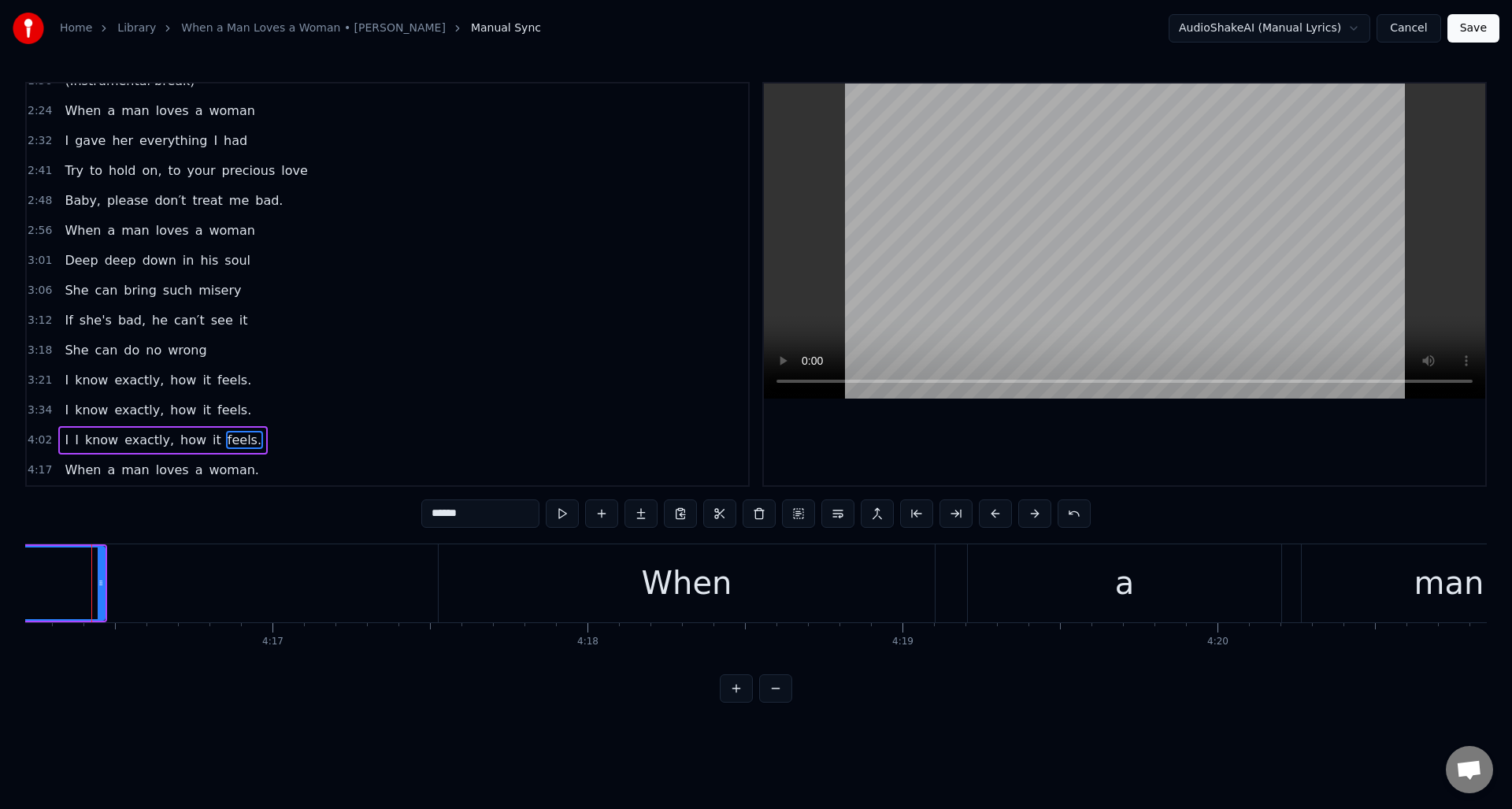
scroll to position [0, 80705]
drag, startPoint x: 113, startPoint y: 589, endPoint x: 194, endPoint y: 597, distance: 81.4
click at [191, 597] on div at bounding box center [192, 583] width 6 height 72
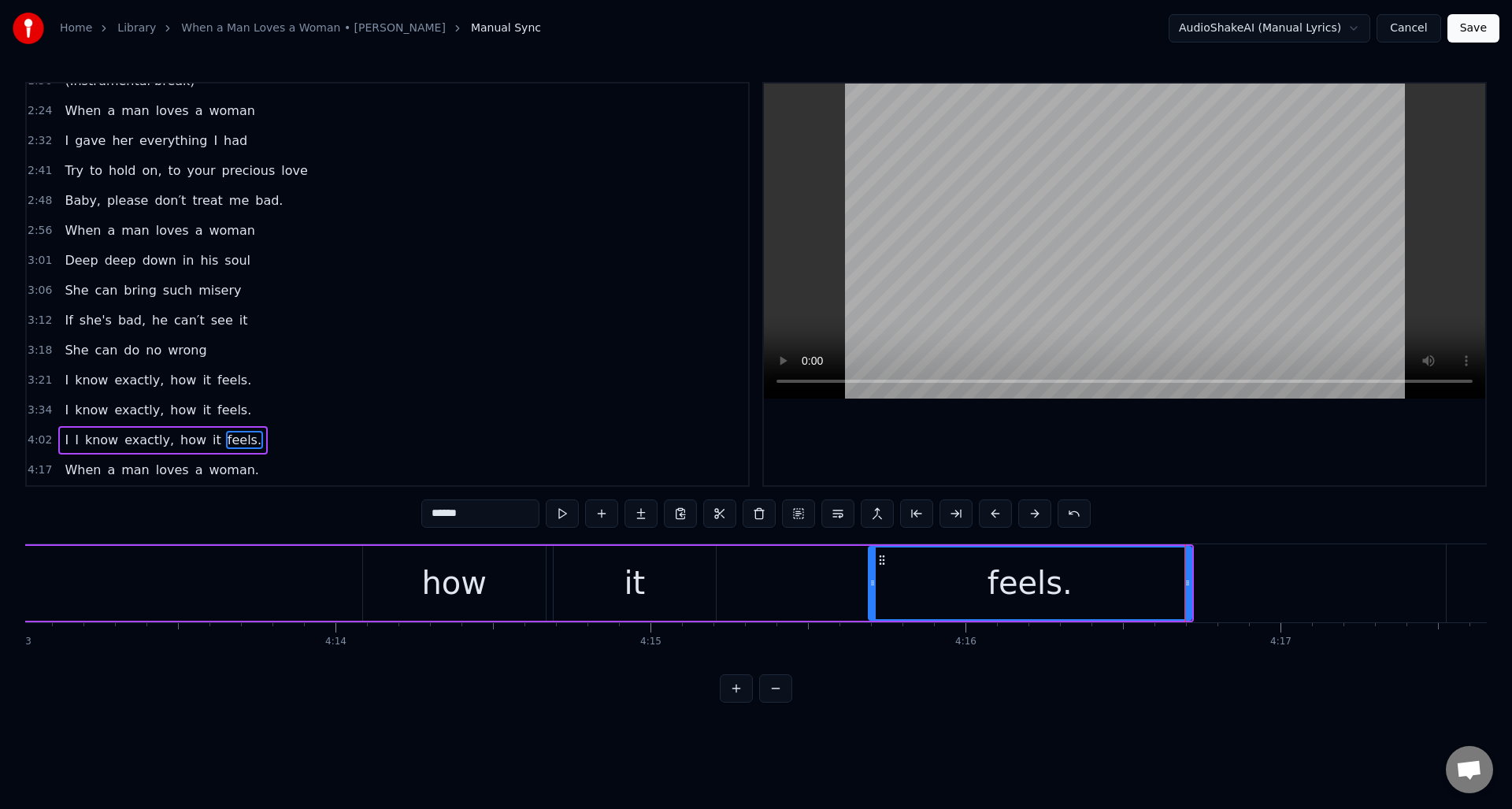
scroll to position [0, 79519]
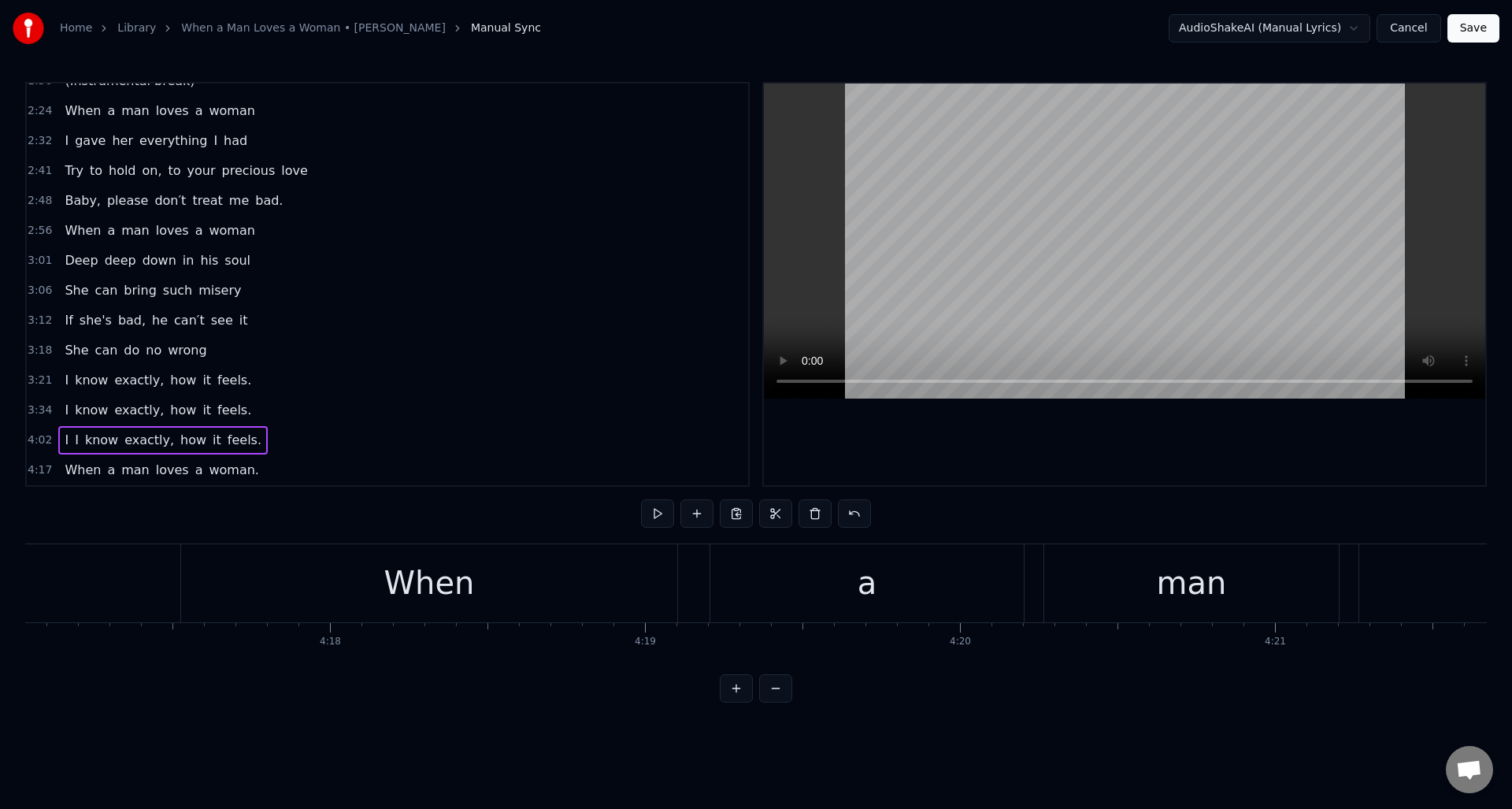
scroll to position [0, 80833]
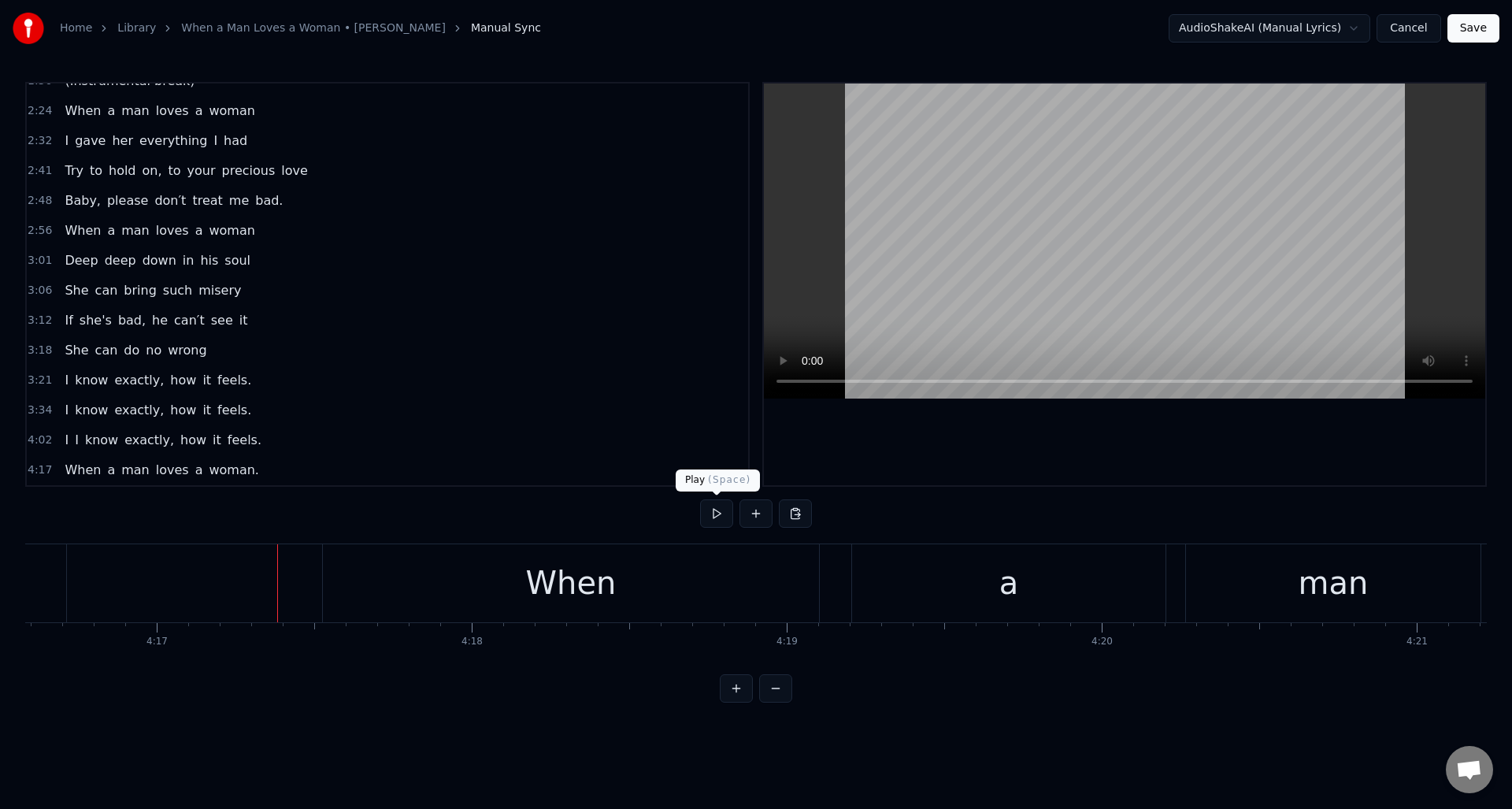
click at [715, 517] on button at bounding box center [716, 513] width 33 height 28
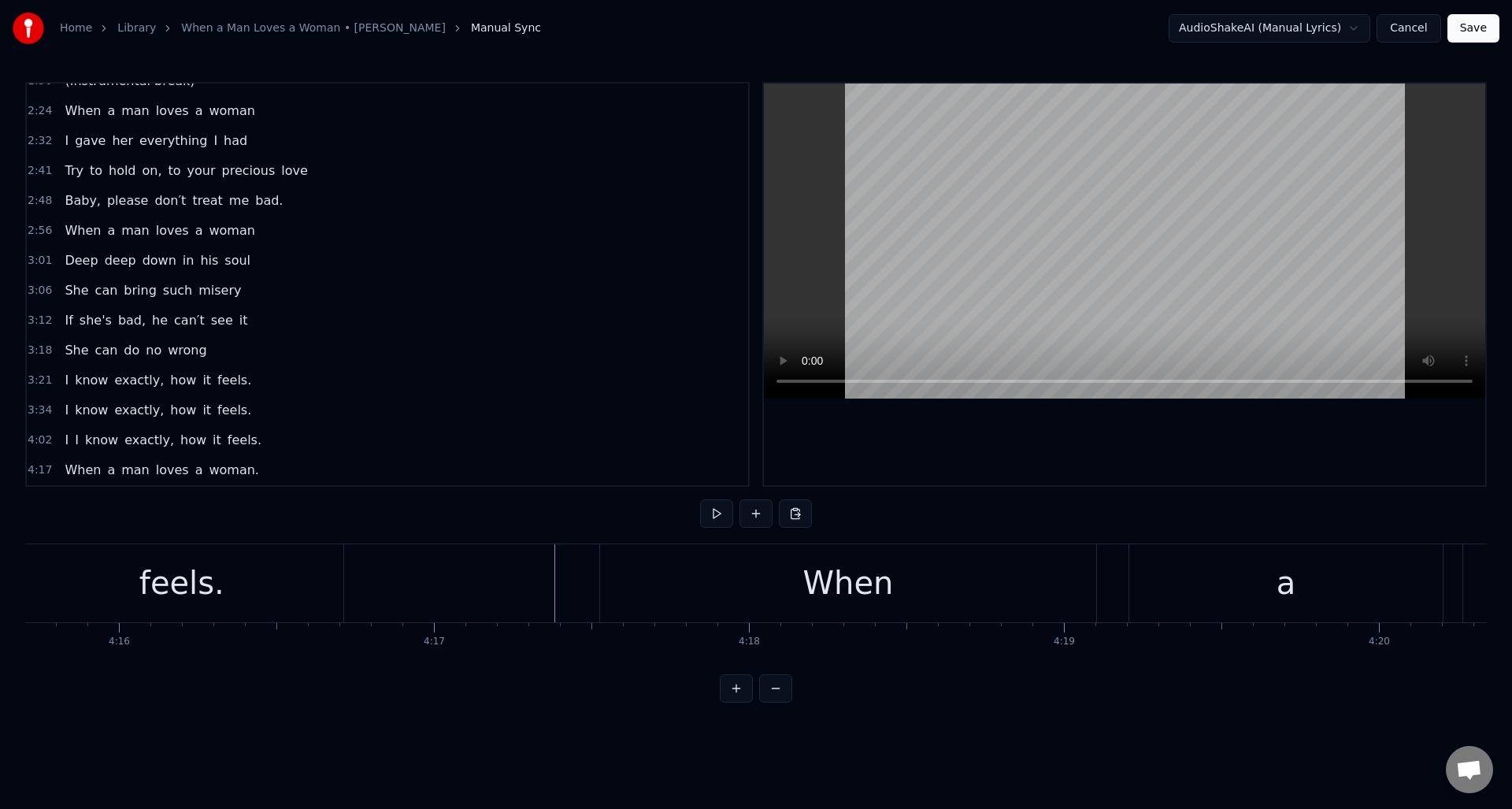
scroll to position [0, 80604]
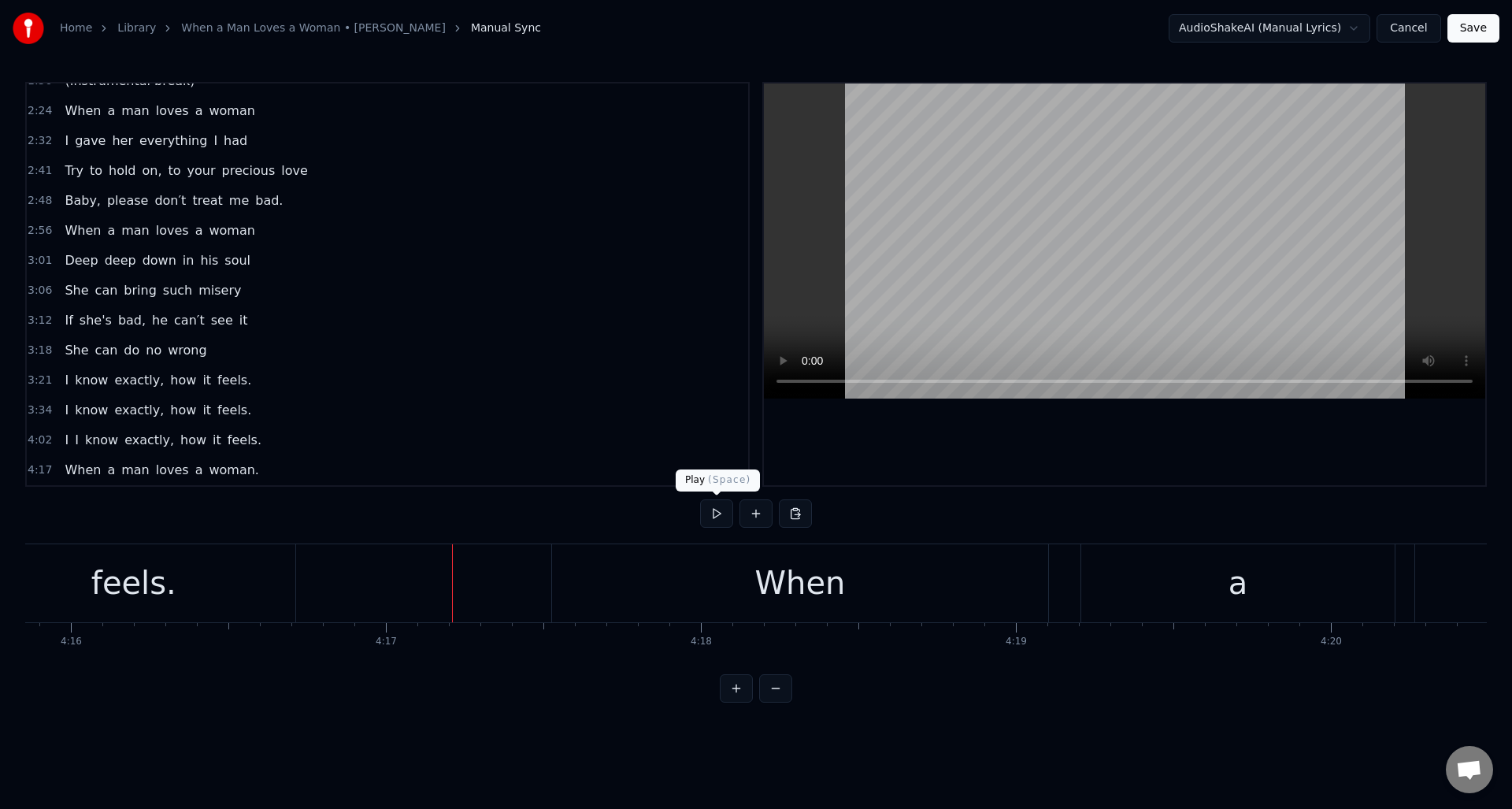
click at [715, 514] on button at bounding box center [716, 513] width 33 height 28
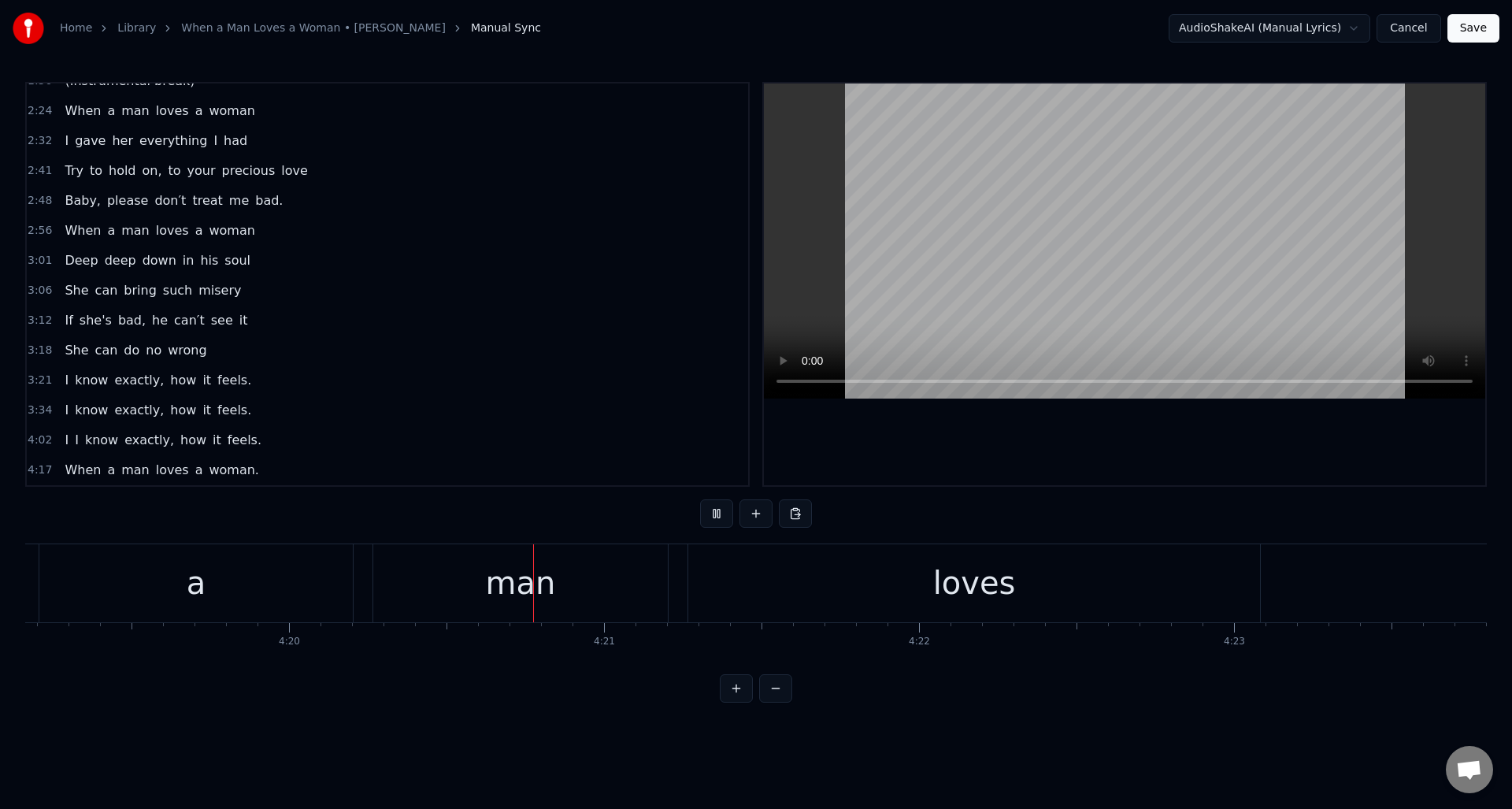
scroll to position [0, 81921]
click at [715, 514] on button at bounding box center [716, 513] width 33 height 28
click at [666, 578] on div "When" at bounding box center [669, 582] width 90 height 47
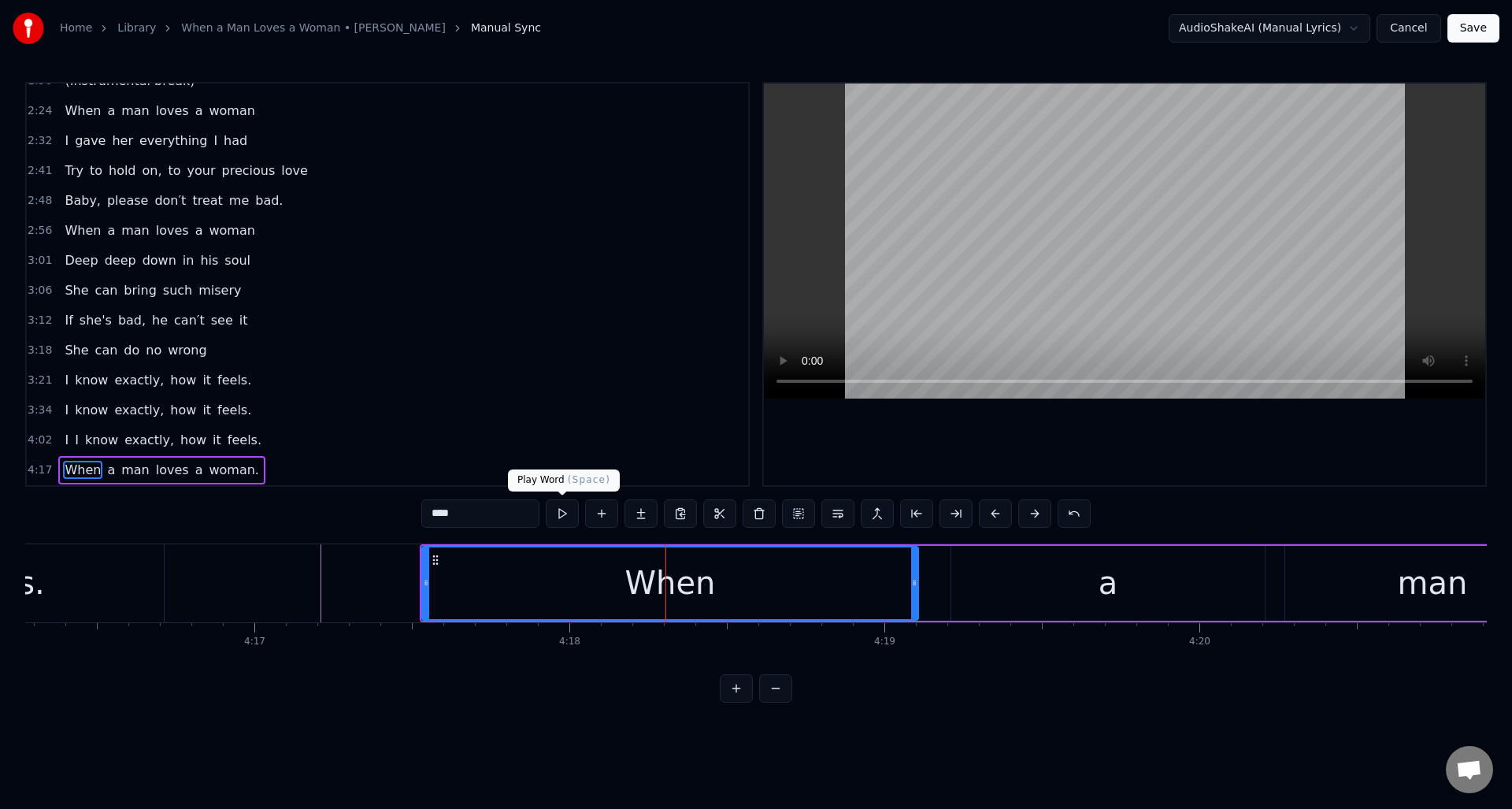
click at [560, 517] on button at bounding box center [562, 513] width 33 height 28
click at [972, 588] on div "a" at bounding box center [1108, 583] width 314 height 74
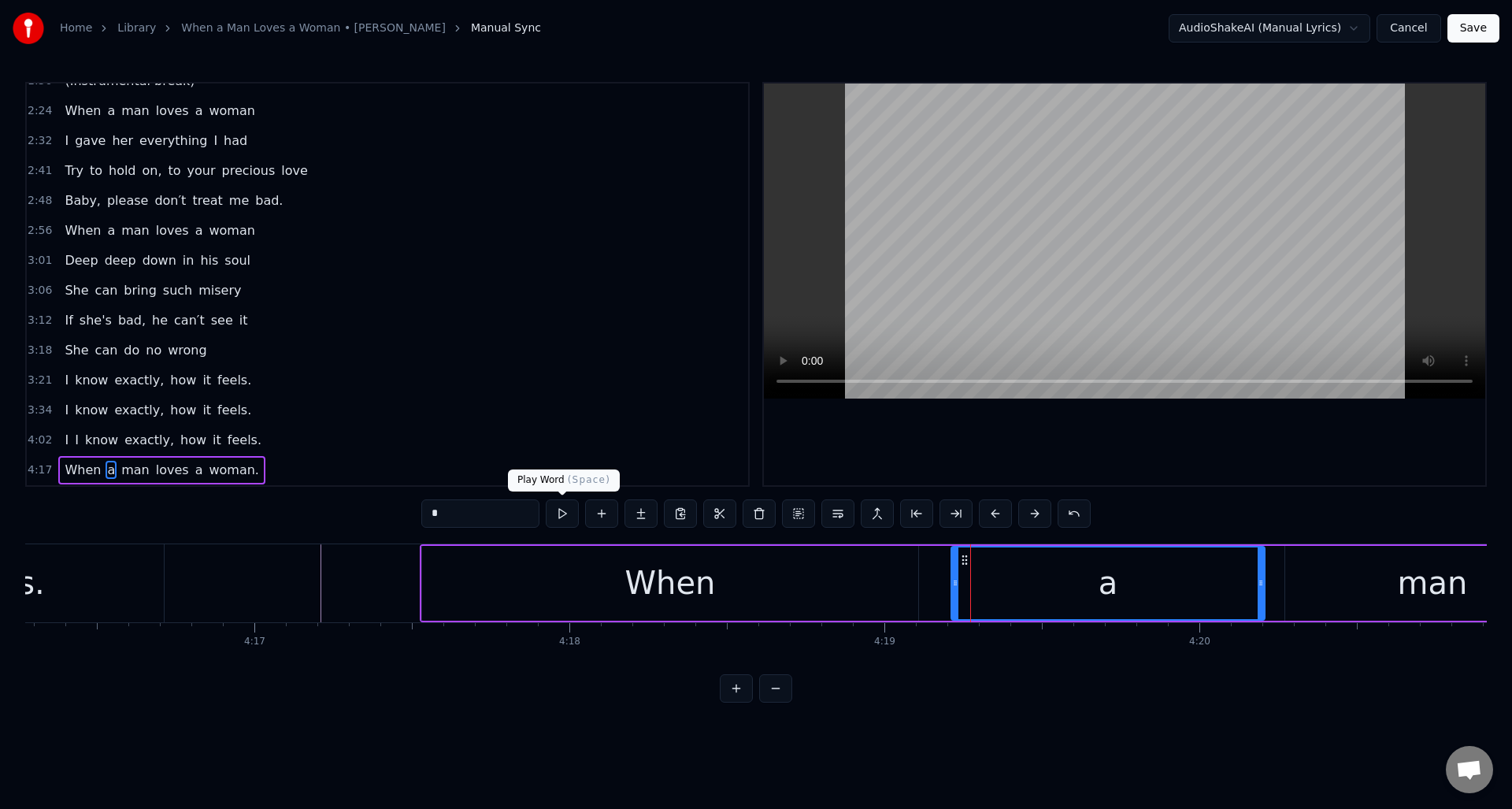
click at [565, 513] on button at bounding box center [562, 513] width 33 height 28
click at [1333, 594] on div "man" at bounding box center [1432, 583] width 294 height 74
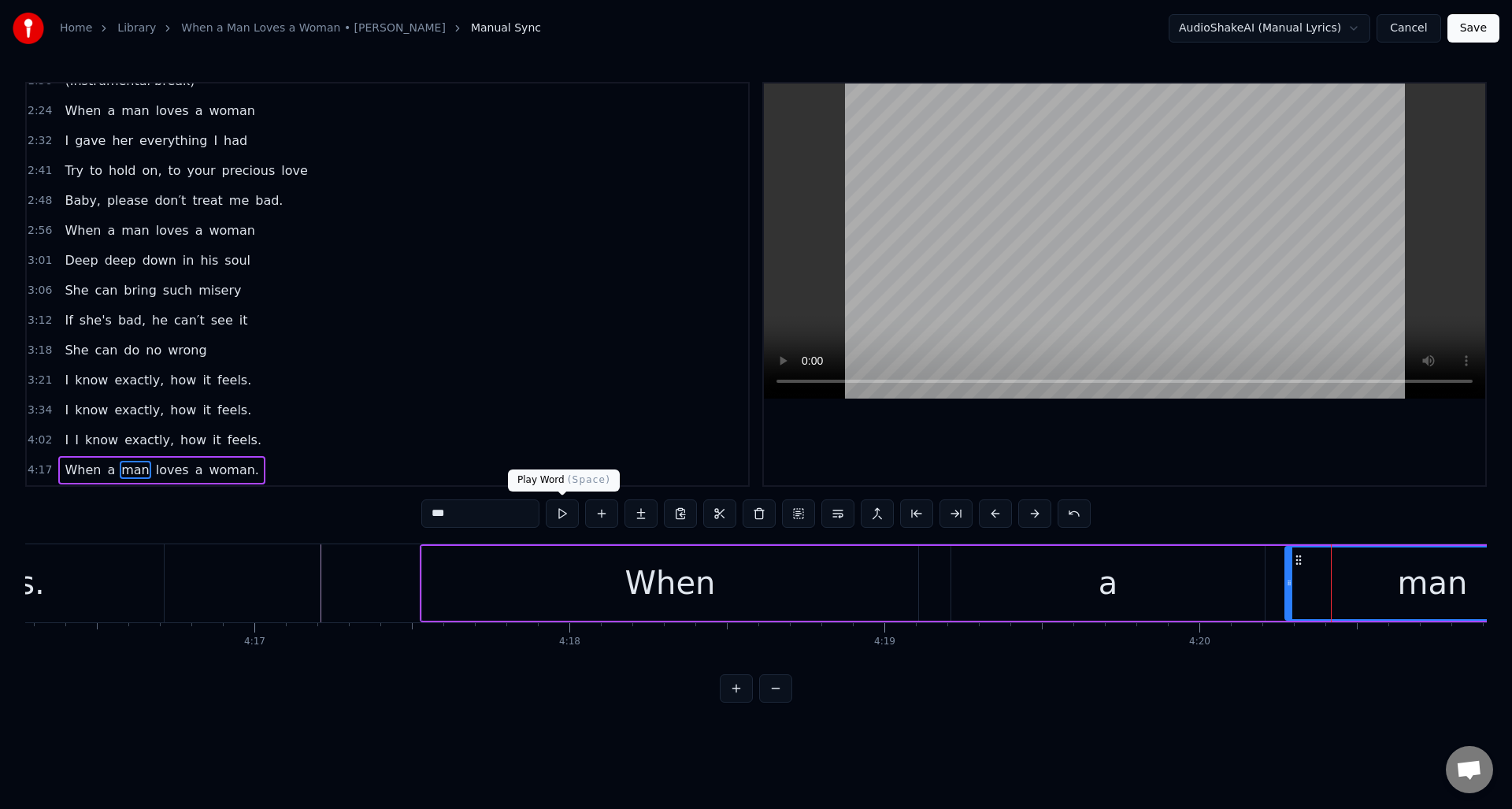
click at [557, 516] on button at bounding box center [562, 513] width 33 height 28
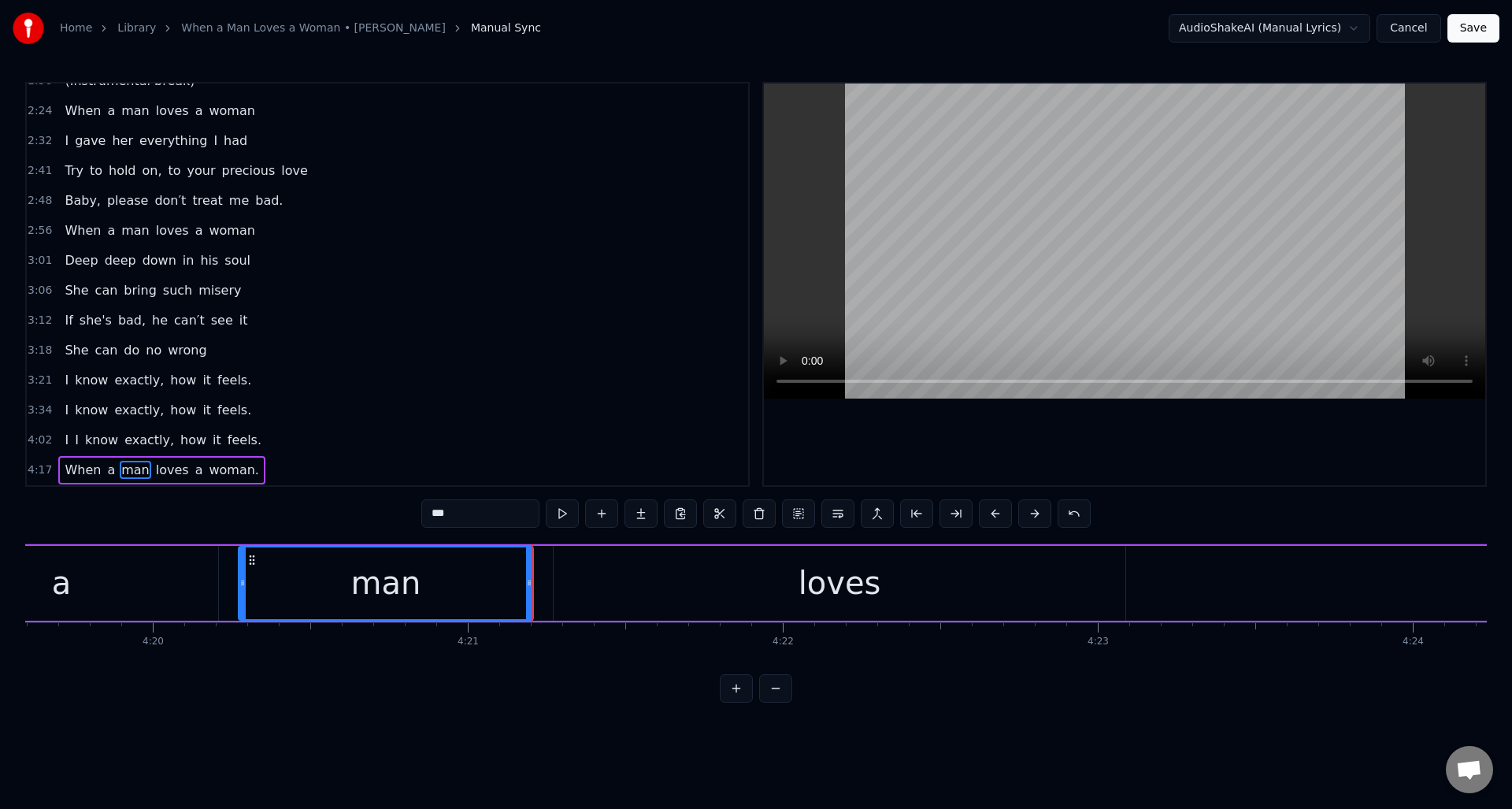
scroll to position [0, 82060]
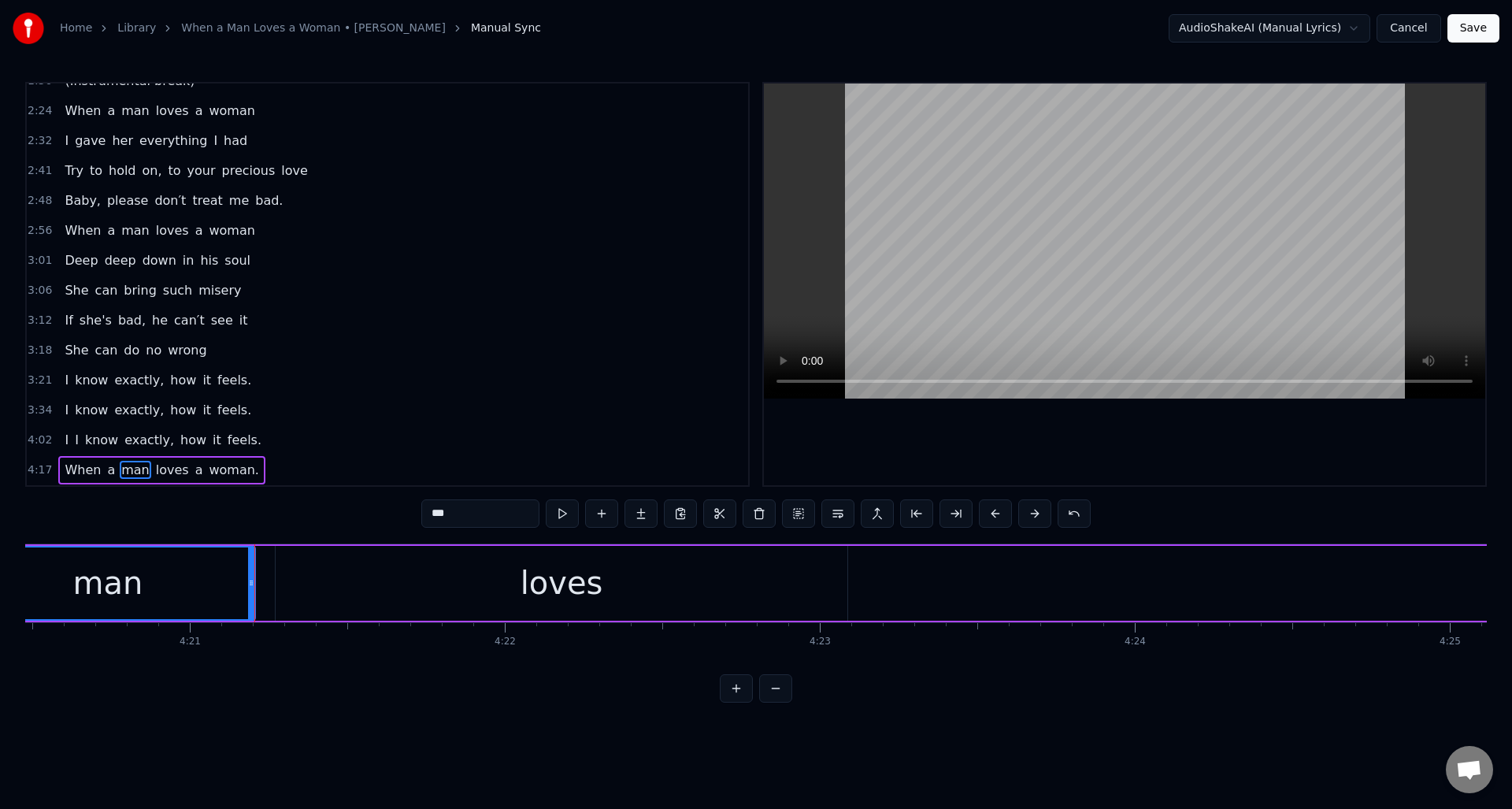
click at [471, 572] on div "loves" at bounding box center [561, 583] width 572 height 74
type input "*****"
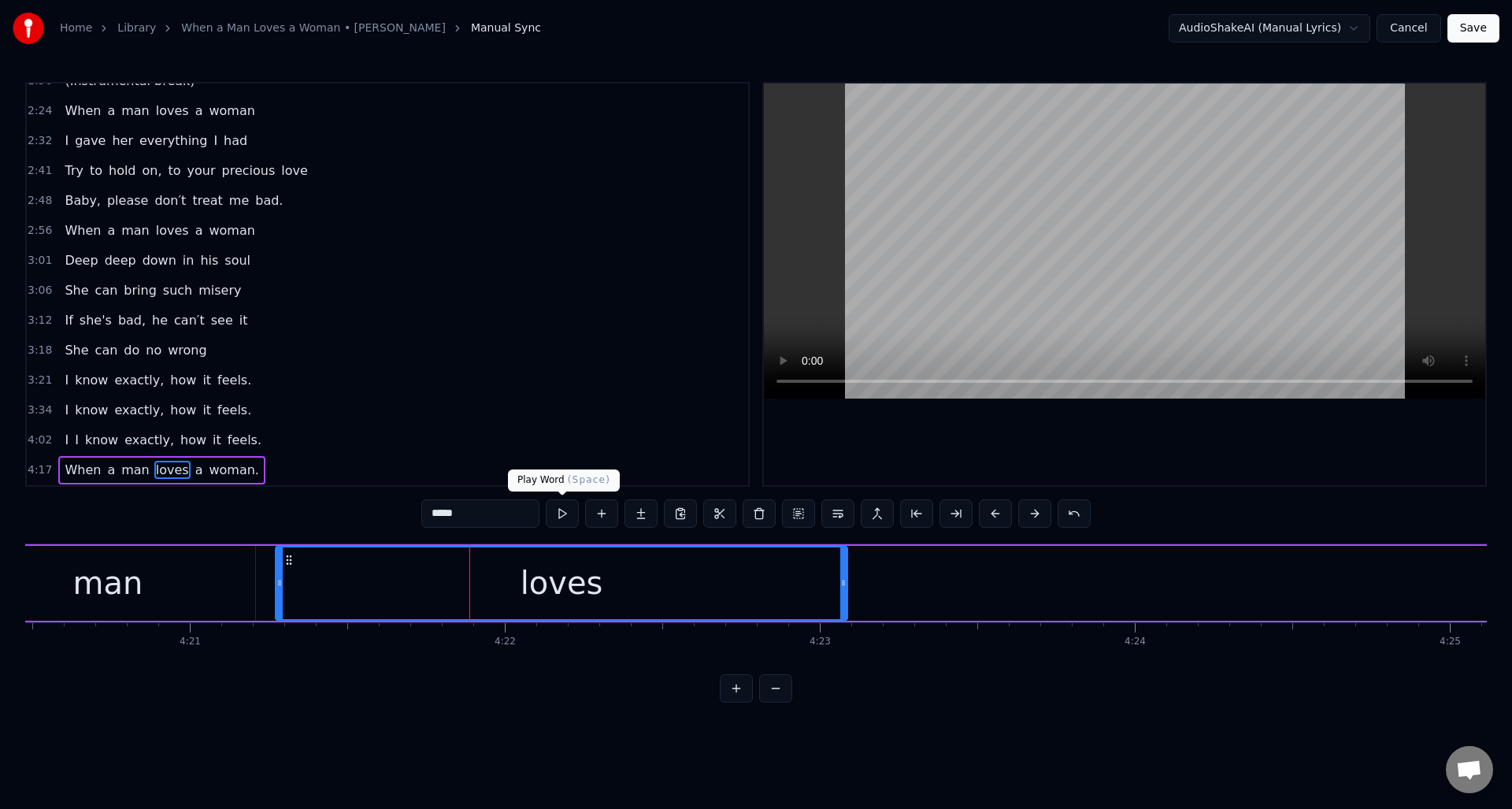
click at [563, 520] on button at bounding box center [562, 513] width 33 height 28
click at [853, 565] on div "When a man loves a woman." at bounding box center [1254, 583] width 4319 height 78
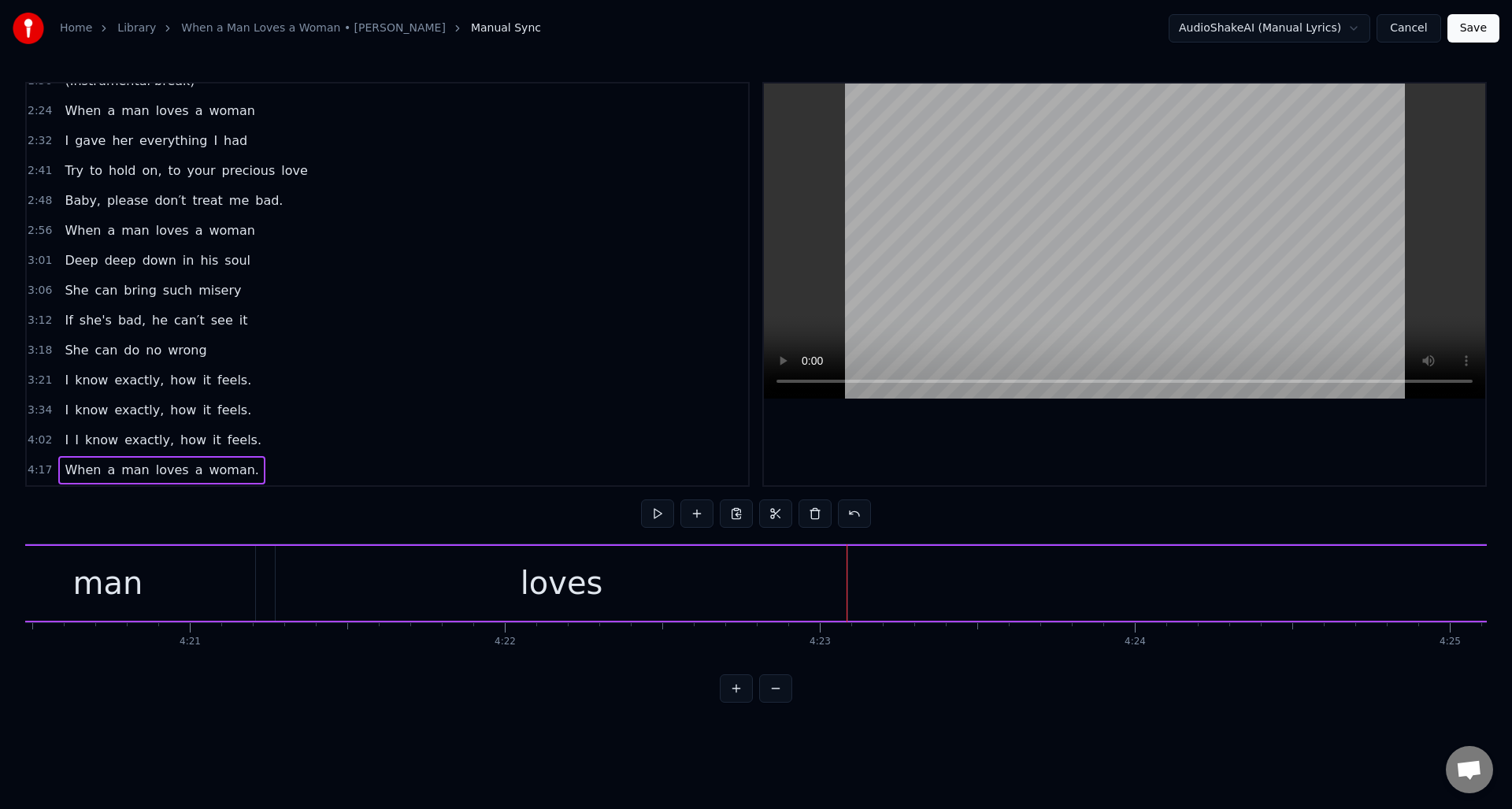
click at [880, 563] on div "When a man loves a woman." at bounding box center [1254, 583] width 4319 height 78
click at [661, 513] on button at bounding box center [657, 513] width 33 height 28
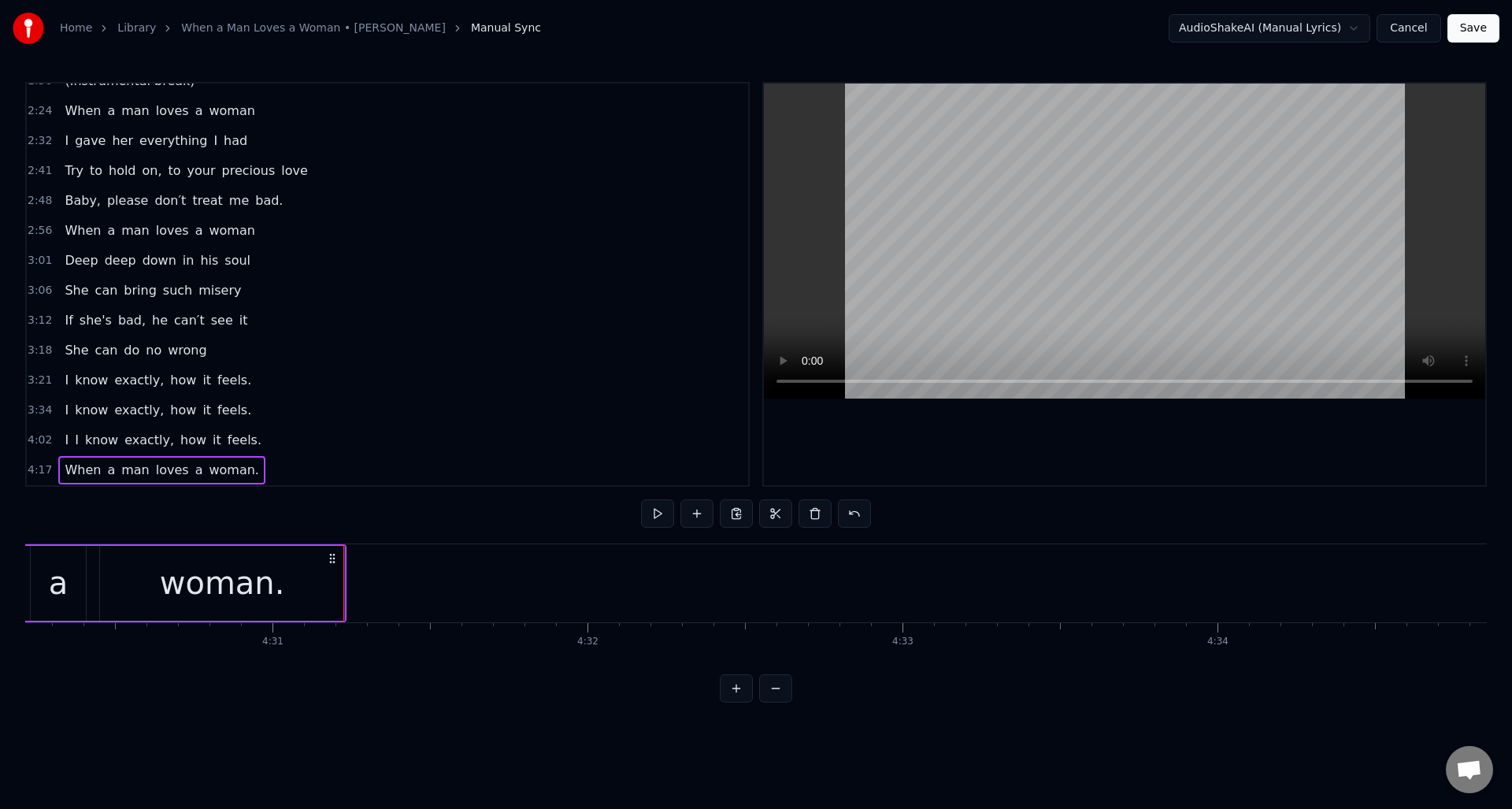
scroll to position [0, 85211]
click at [218, 467] on span "woman." at bounding box center [234, 470] width 53 height 18
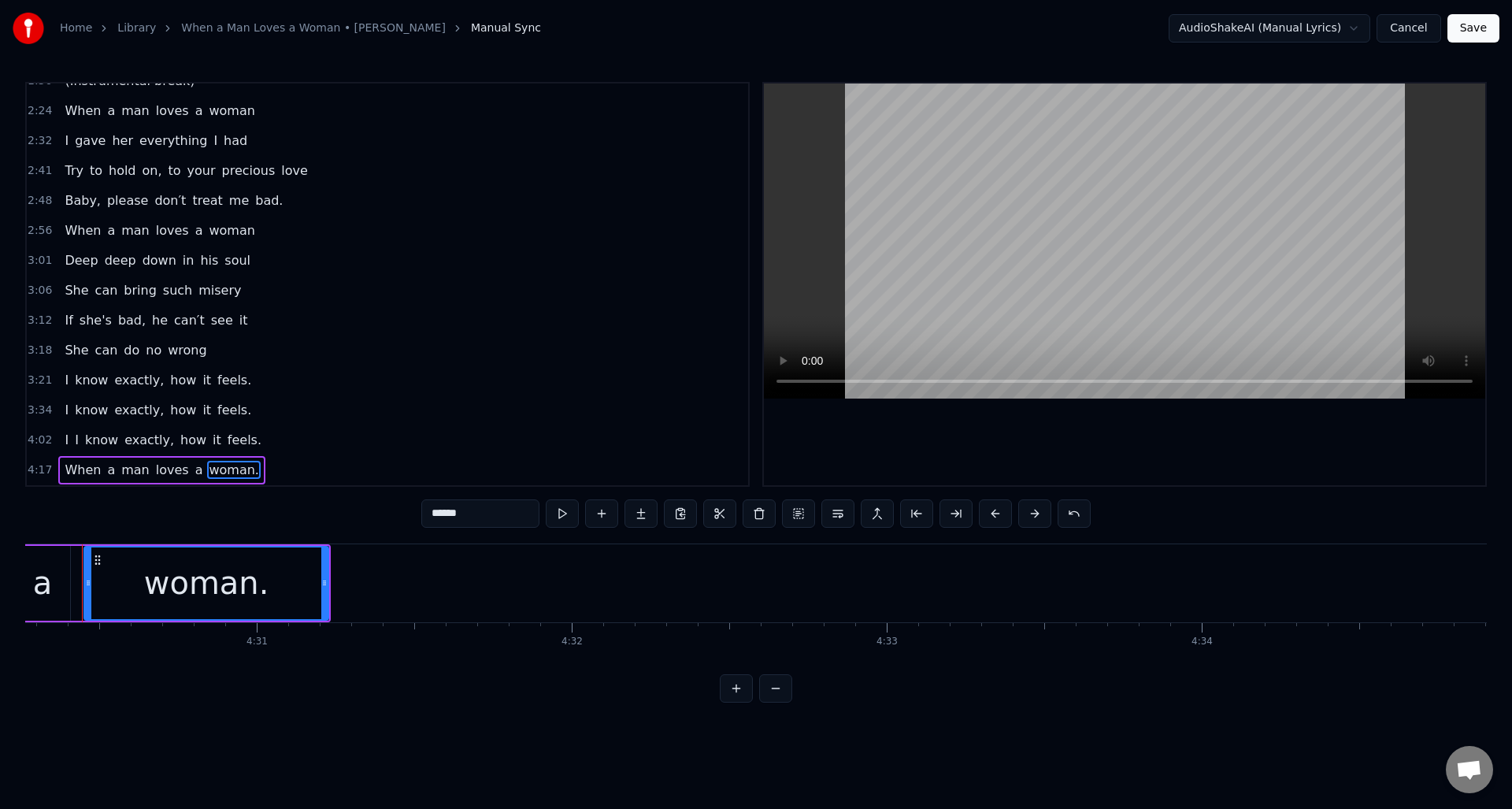
scroll to position [0, 85121]
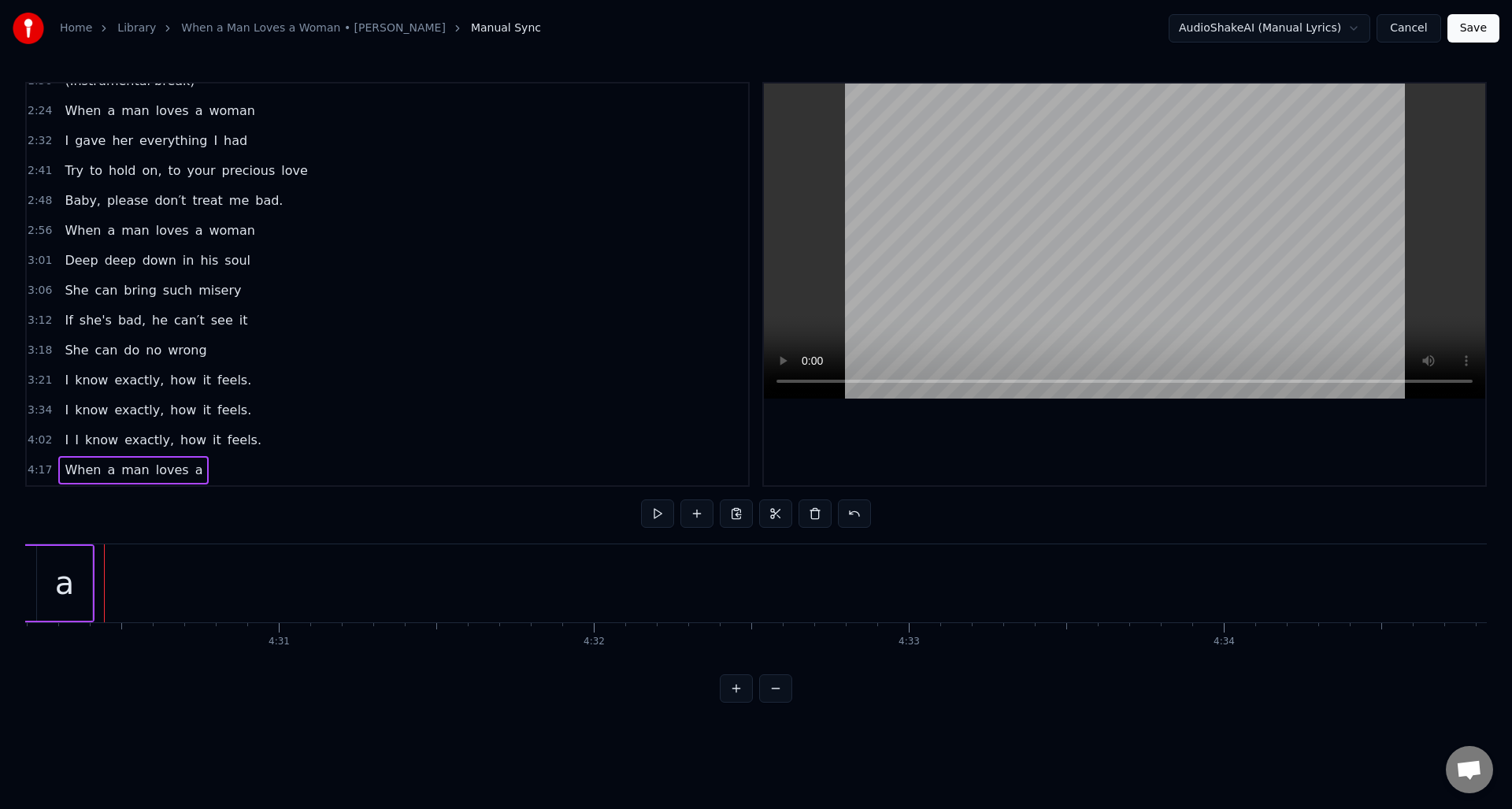
click at [76, 572] on div "a" at bounding box center [65, 583] width 55 height 74
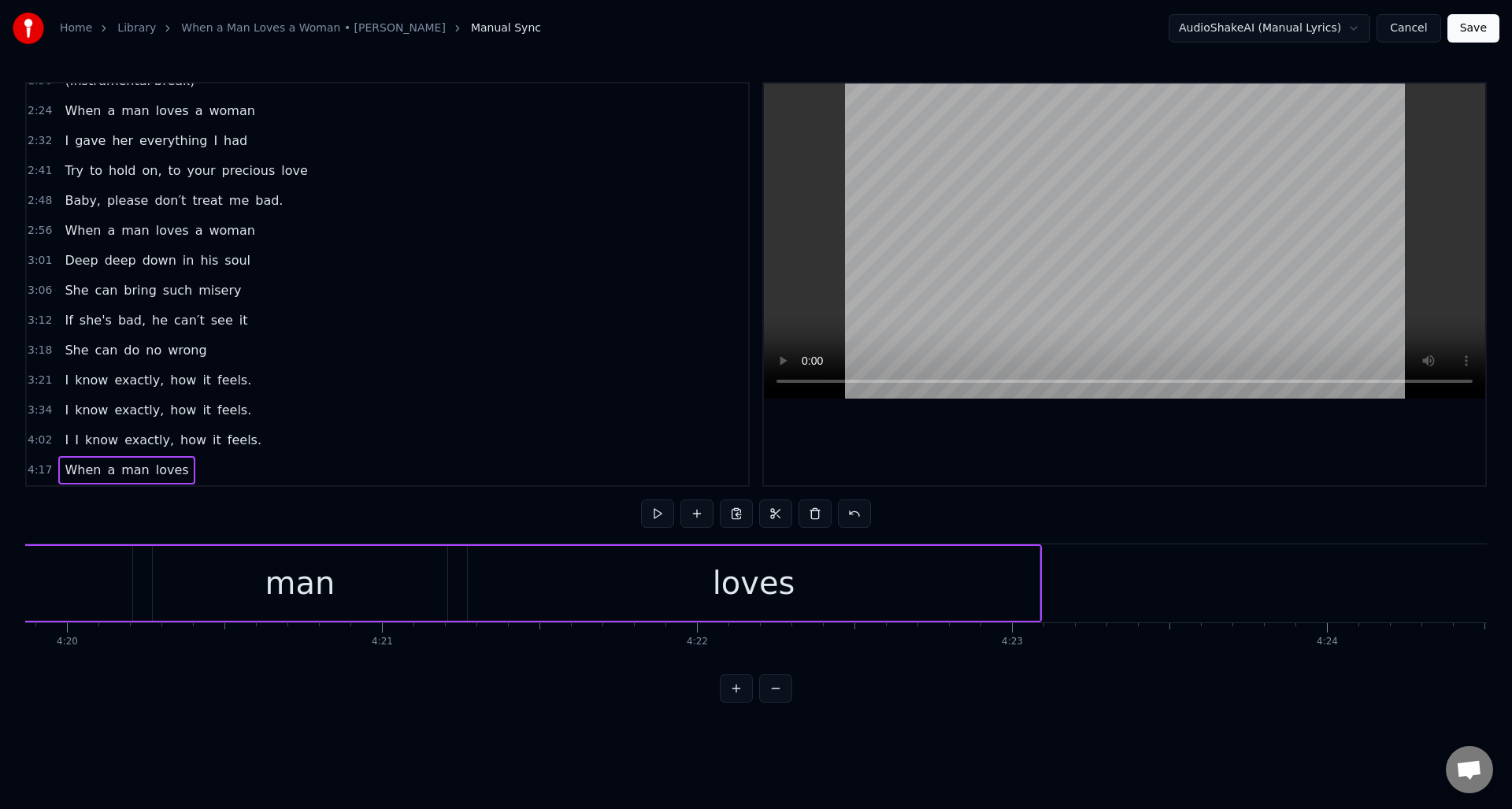
scroll to position [0, 81821]
click at [837, 590] on div "loves" at bounding box center [800, 583] width 572 height 74
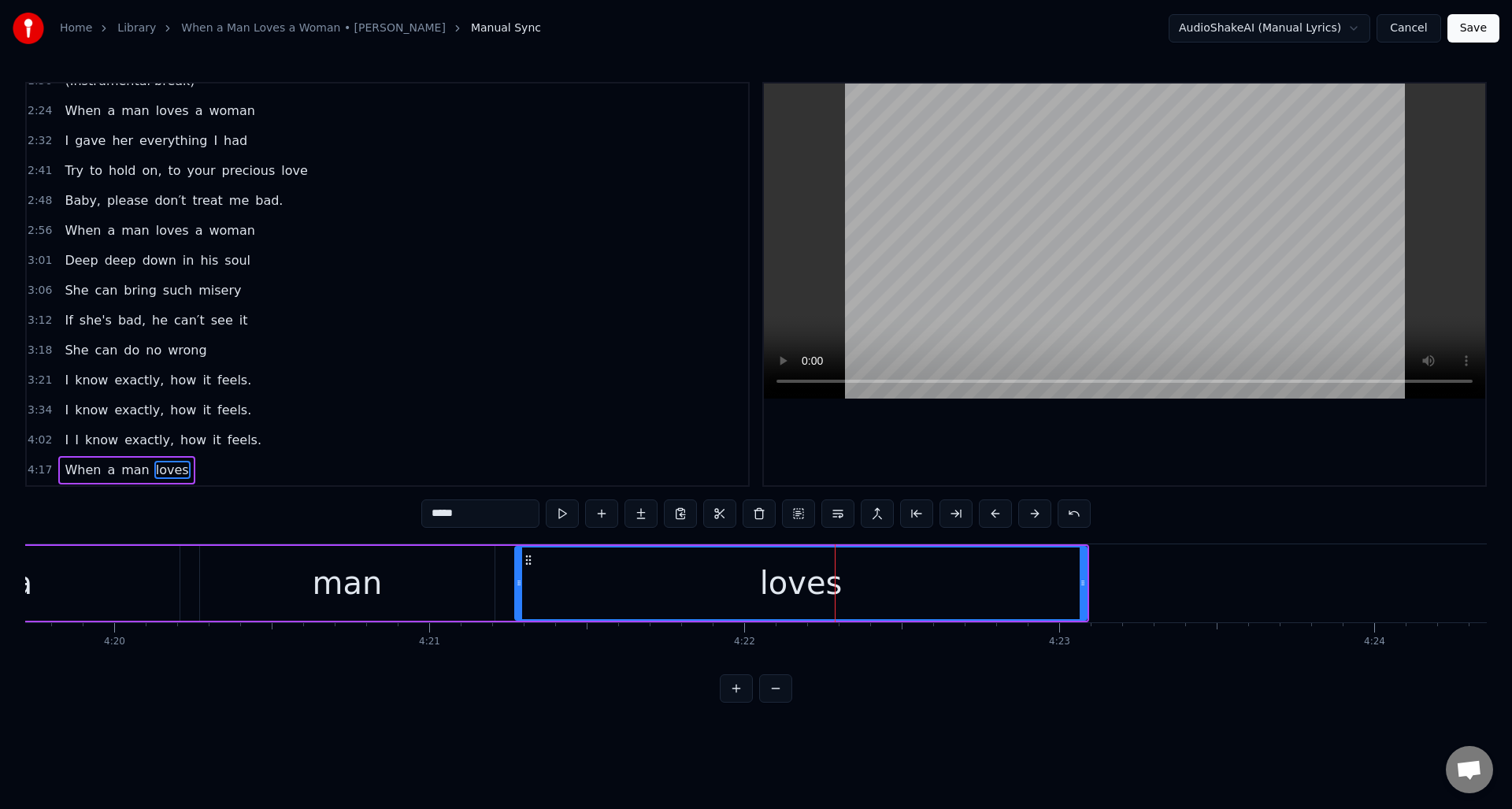
click at [467, 517] on input "*****" at bounding box center [479, 513] width 118 height 28
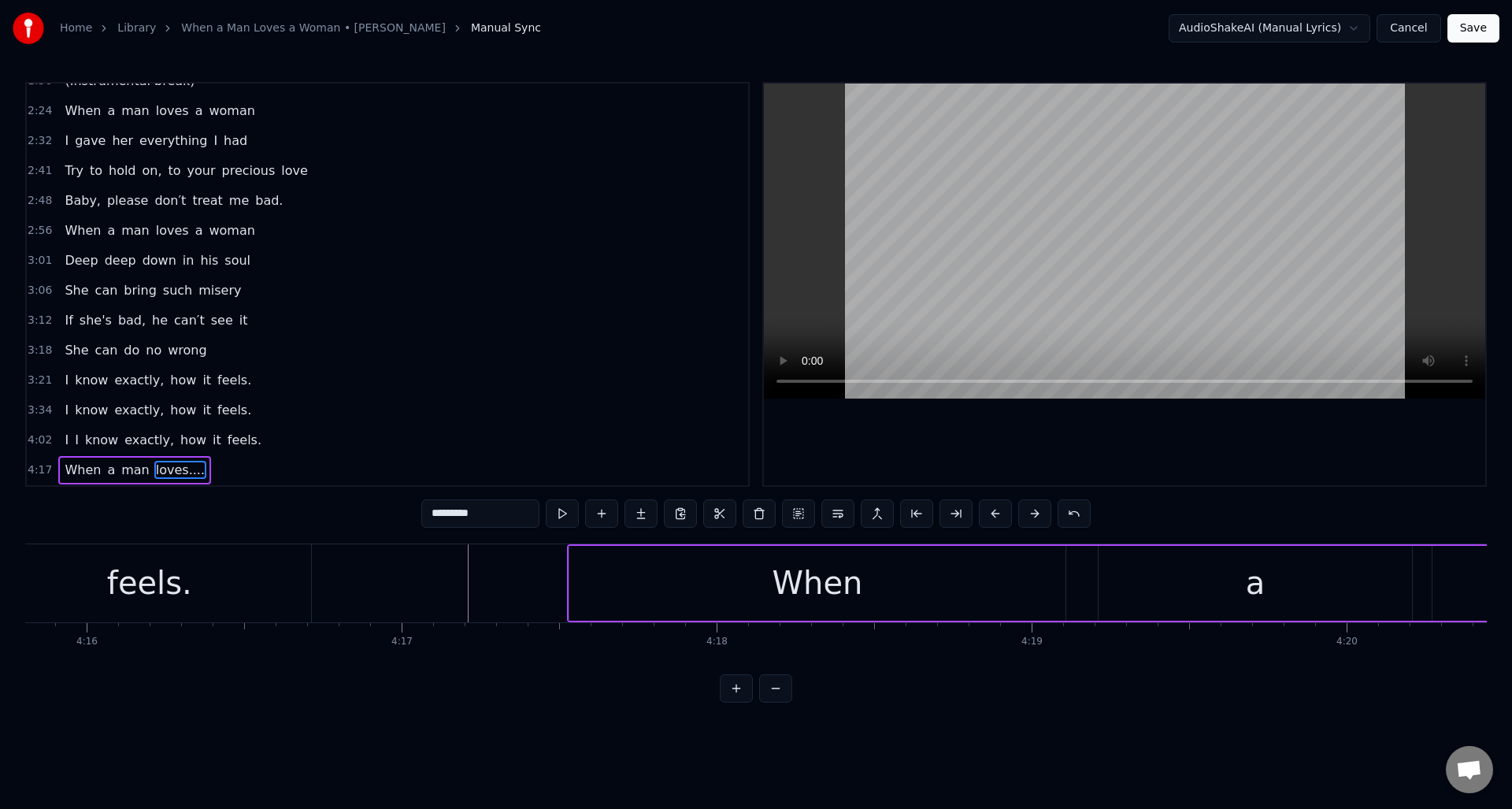
scroll to position [0, 80541]
type input "*********"
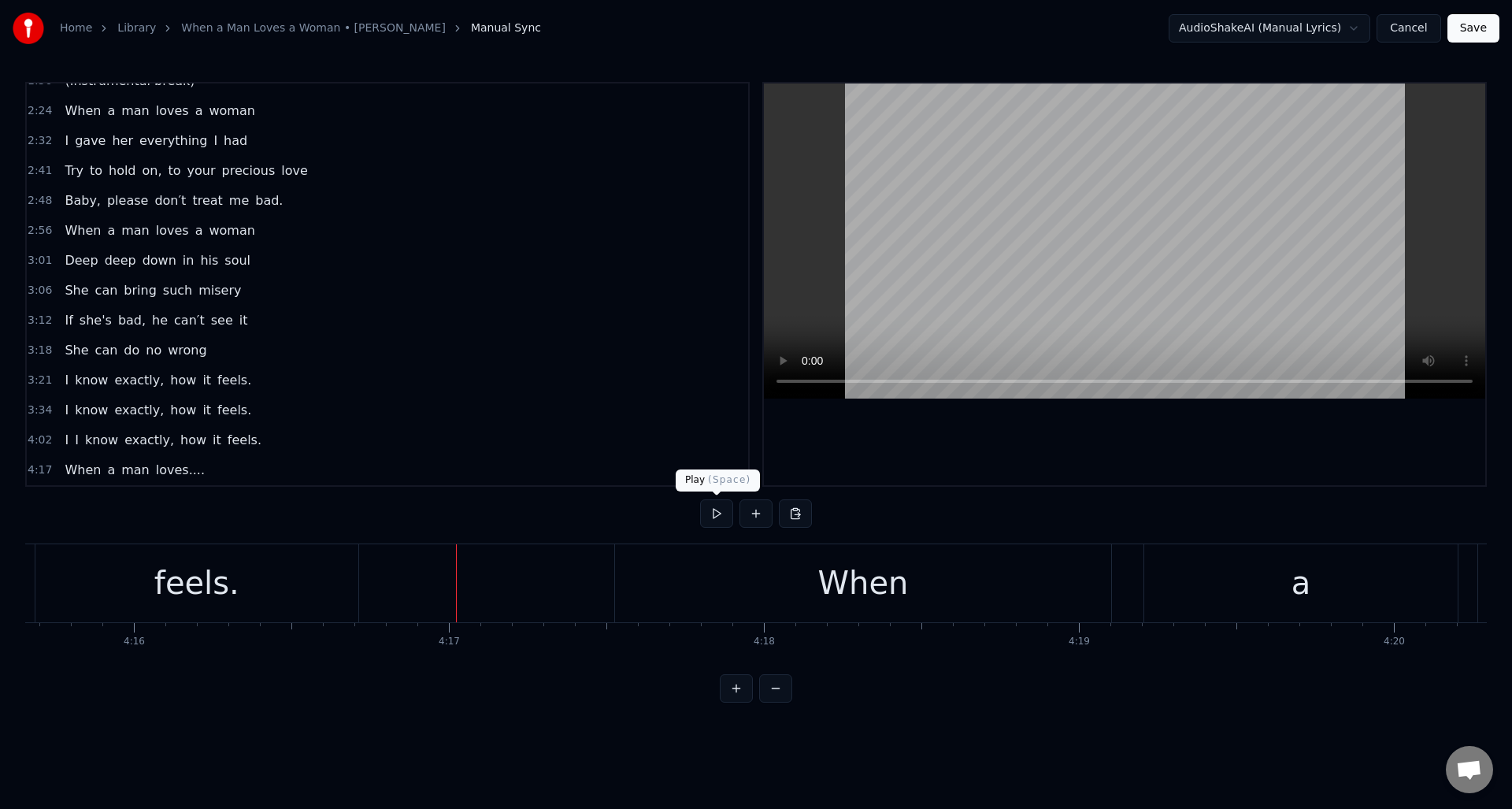
click at [718, 513] on button at bounding box center [716, 513] width 33 height 28
click at [718, 510] on button at bounding box center [716, 513] width 33 height 28
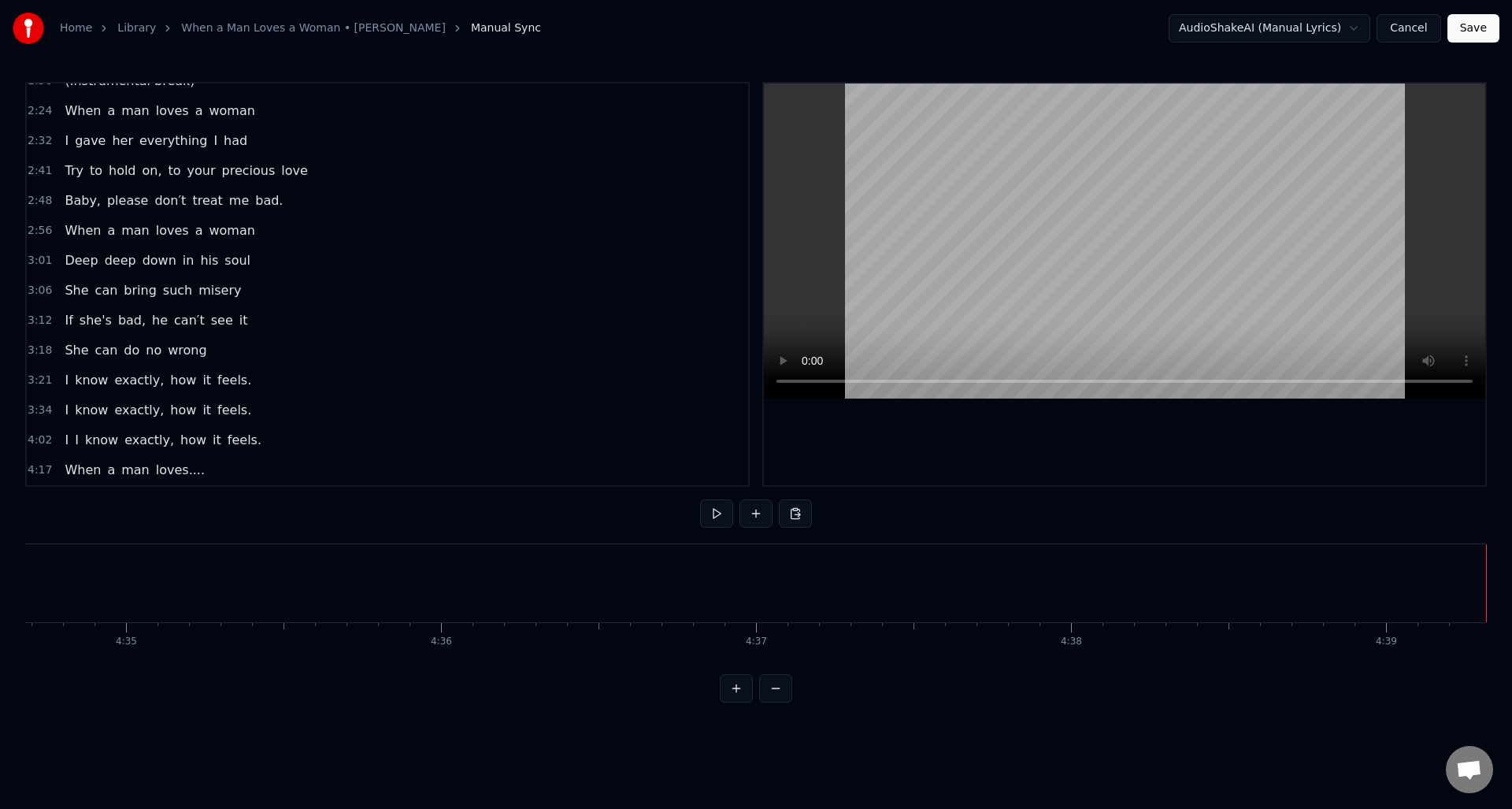
click at [718, 512] on button at bounding box center [716, 513] width 33 height 28
click at [881, 516] on div "0:25 When a man loves a woman [DEMOGRAPHIC_DATA]:32 Can't keep his mind on noth…" at bounding box center [755, 392] width 1461 height 620
click at [717, 513] on button at bounding box center [716, 513] width 33 height 28
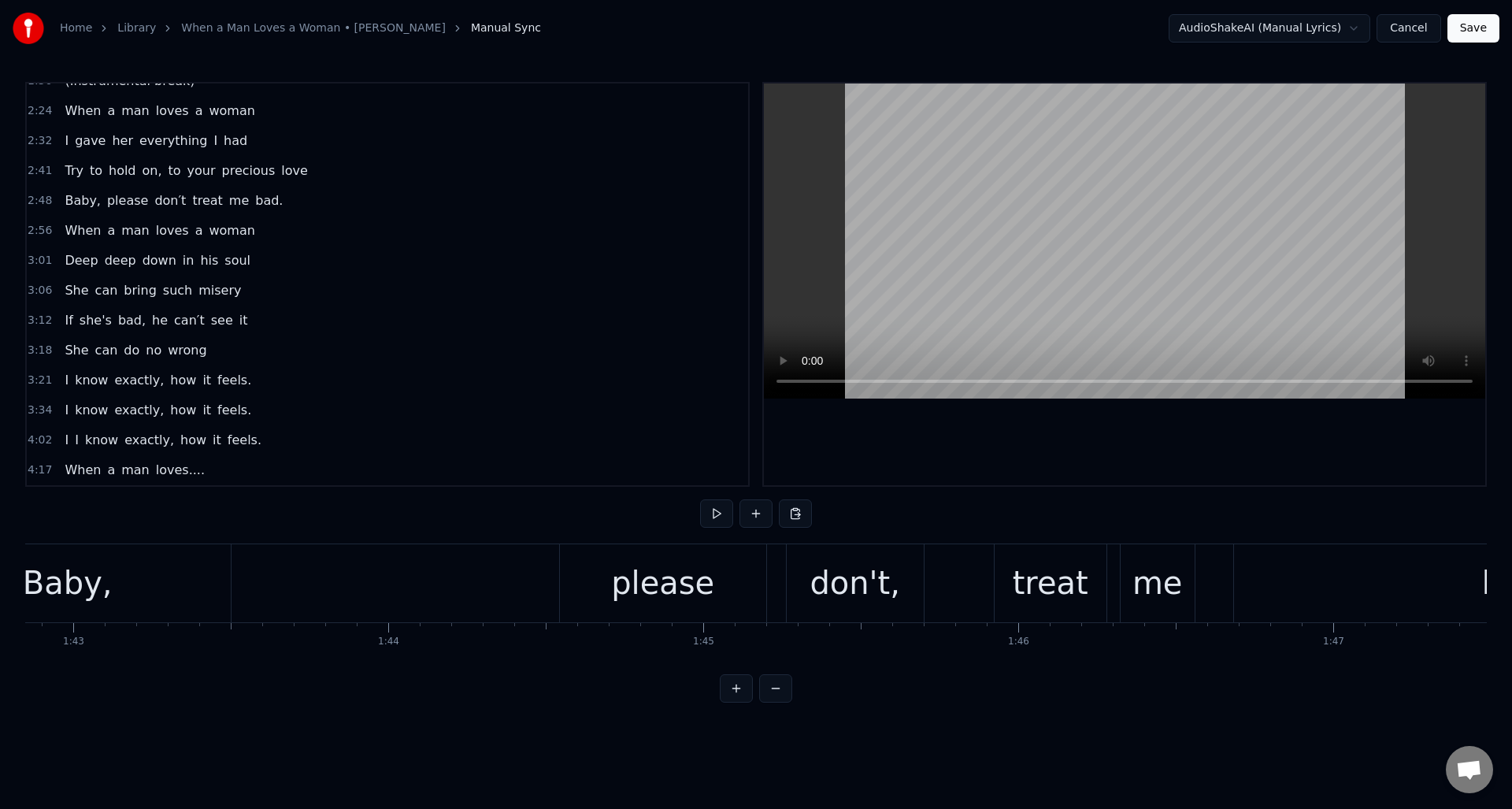
scroll to position [0, 32543]
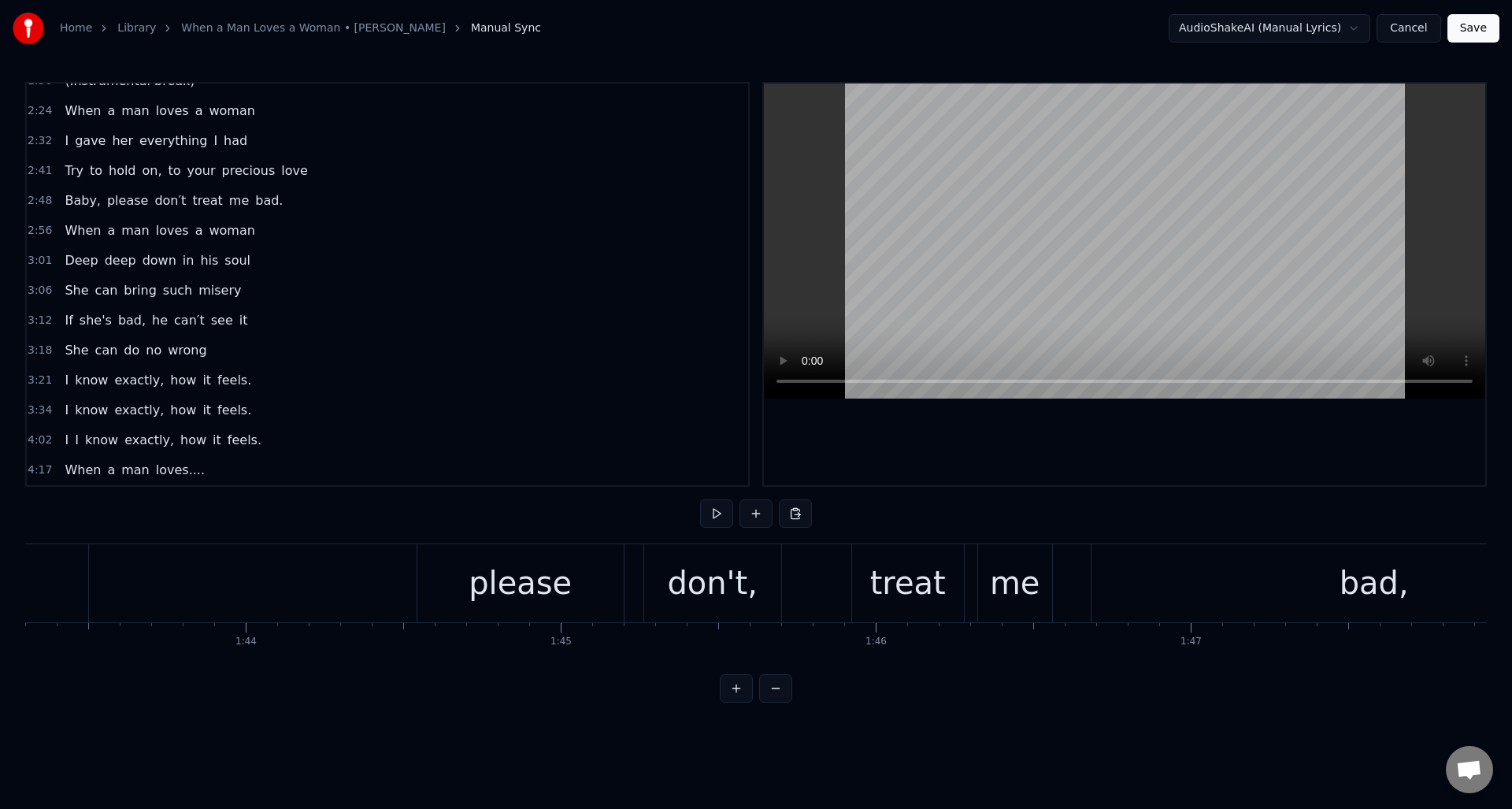
click at [729, 572] on div "don't," at bounding box center [713, 582] width 90 height 47
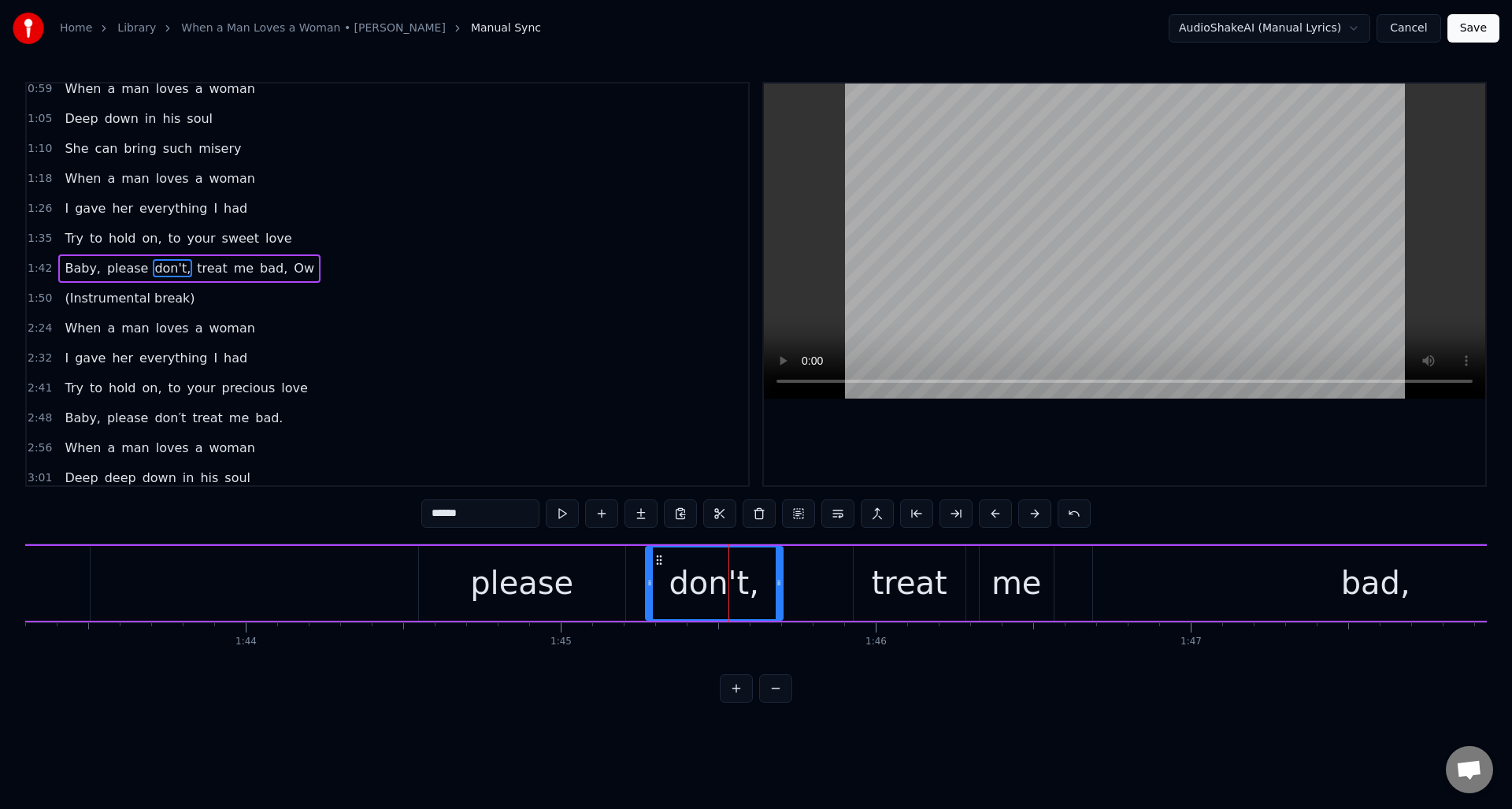
scroll to position [233, 0]
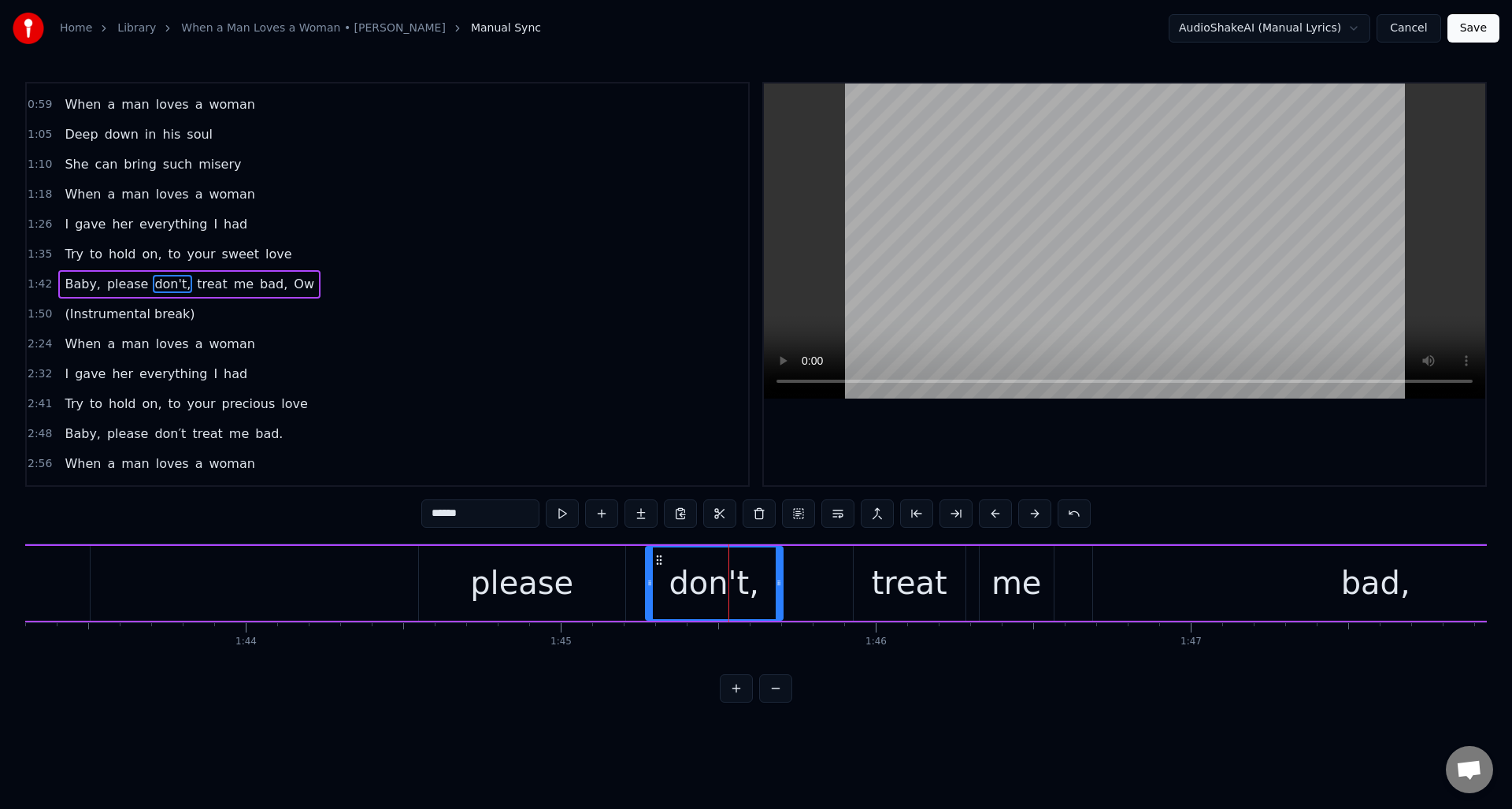
click at [527, 516] on input "******" at bounding box center [479, 513] width 118 height 28
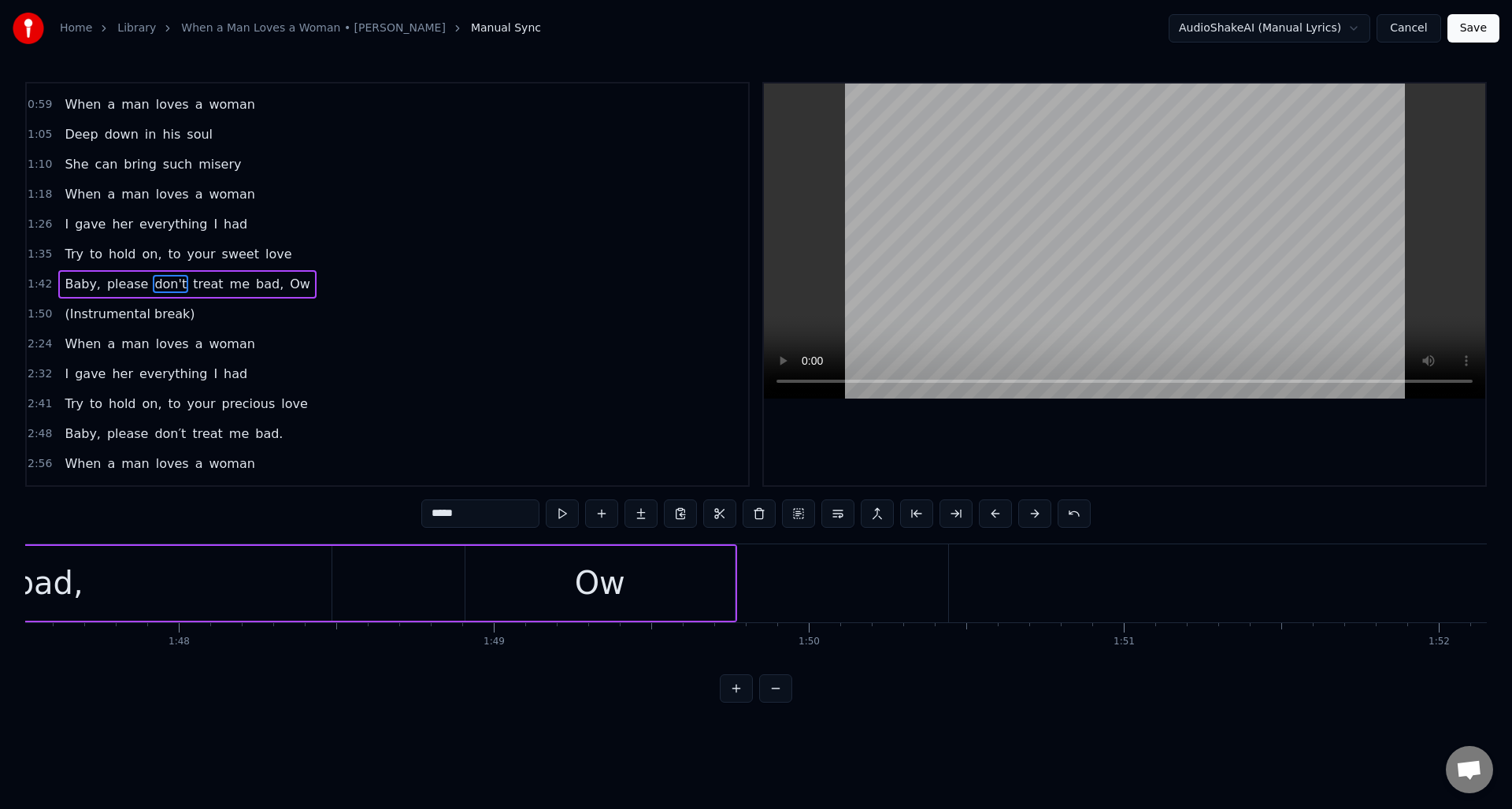
scroll to position [0, 34344]
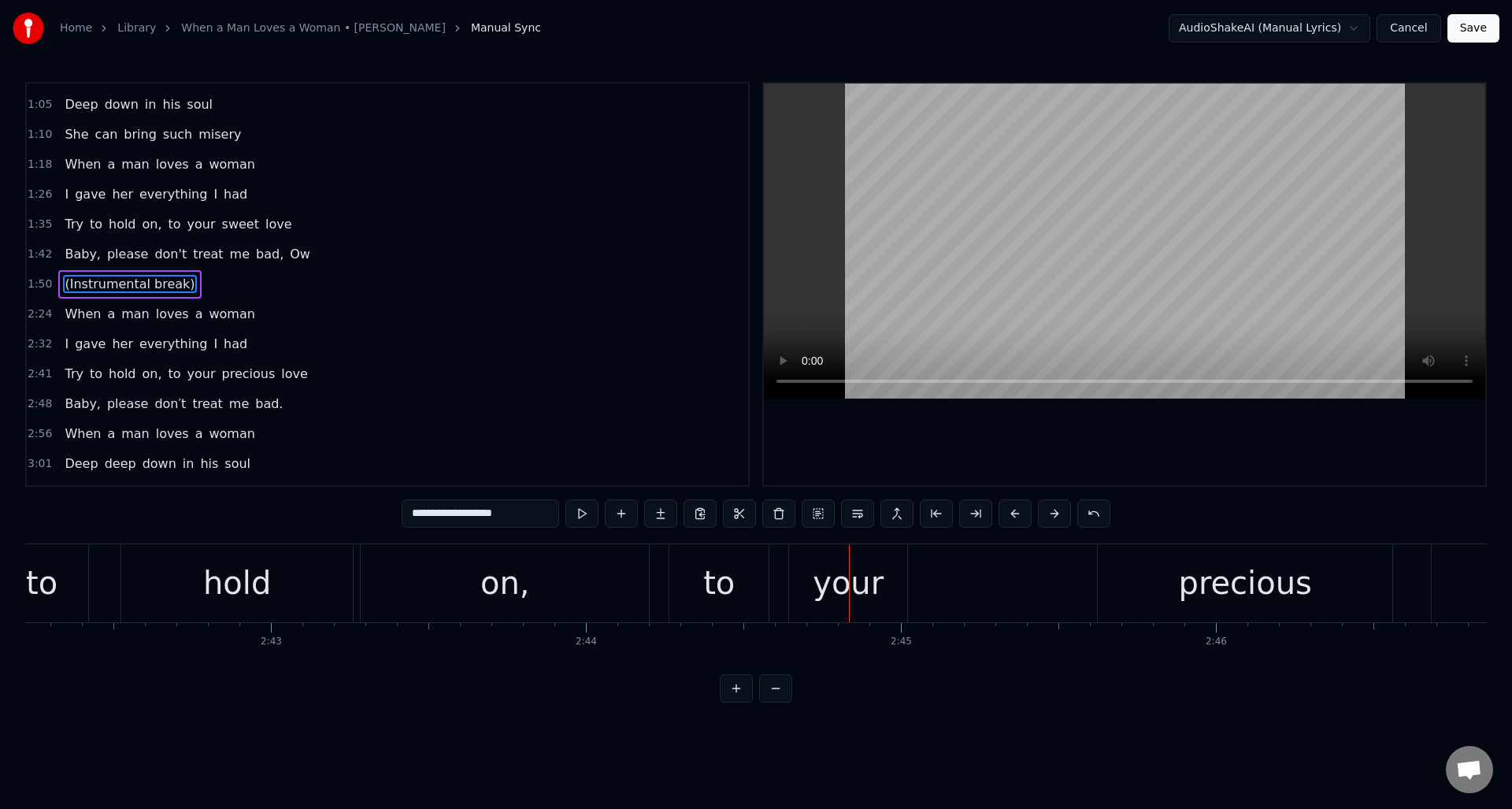
scroll to position [0, 50915]
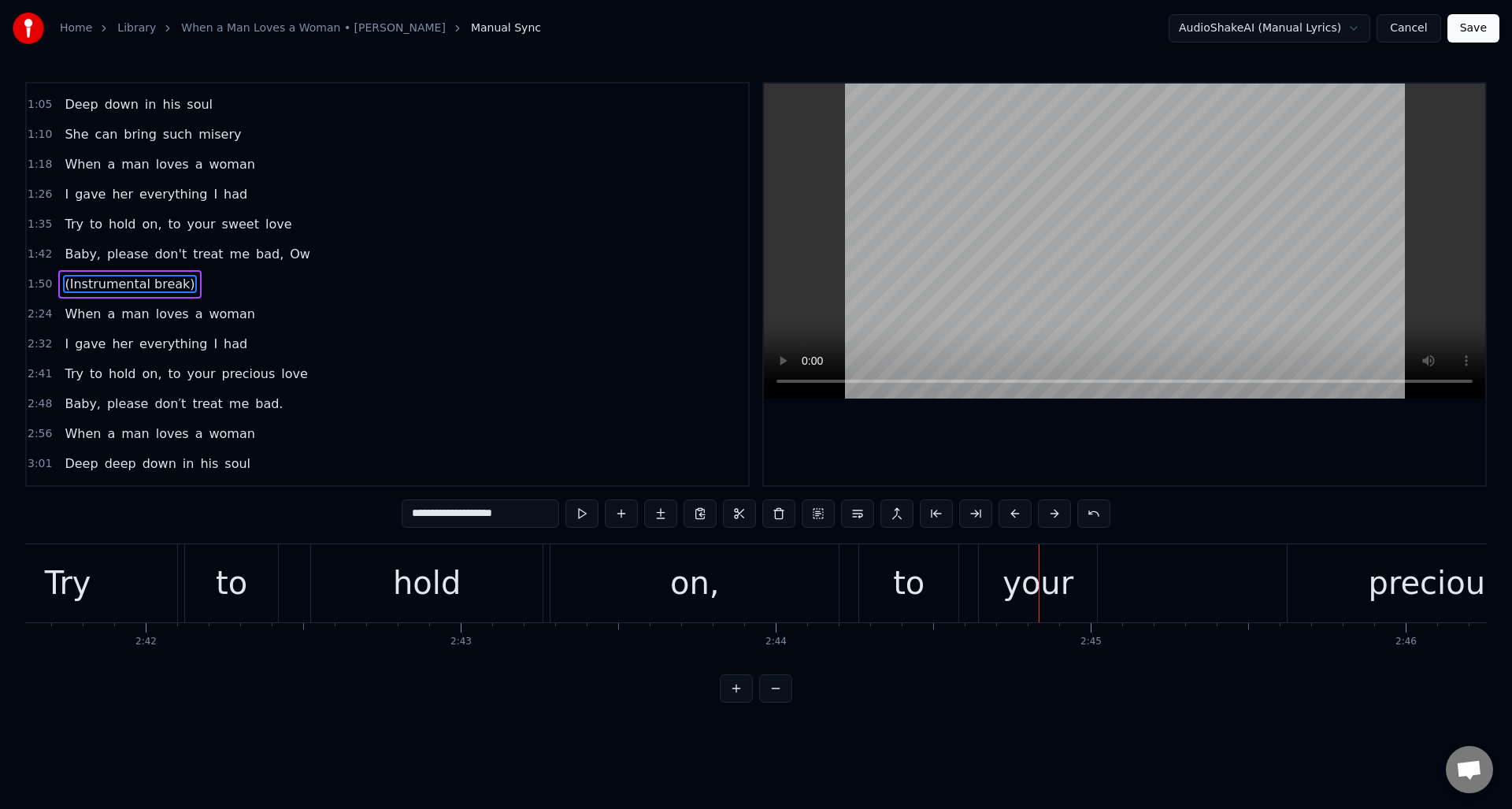
click at [721, 596] on div "on," at bounding box center [694, 583] width 288 height 78
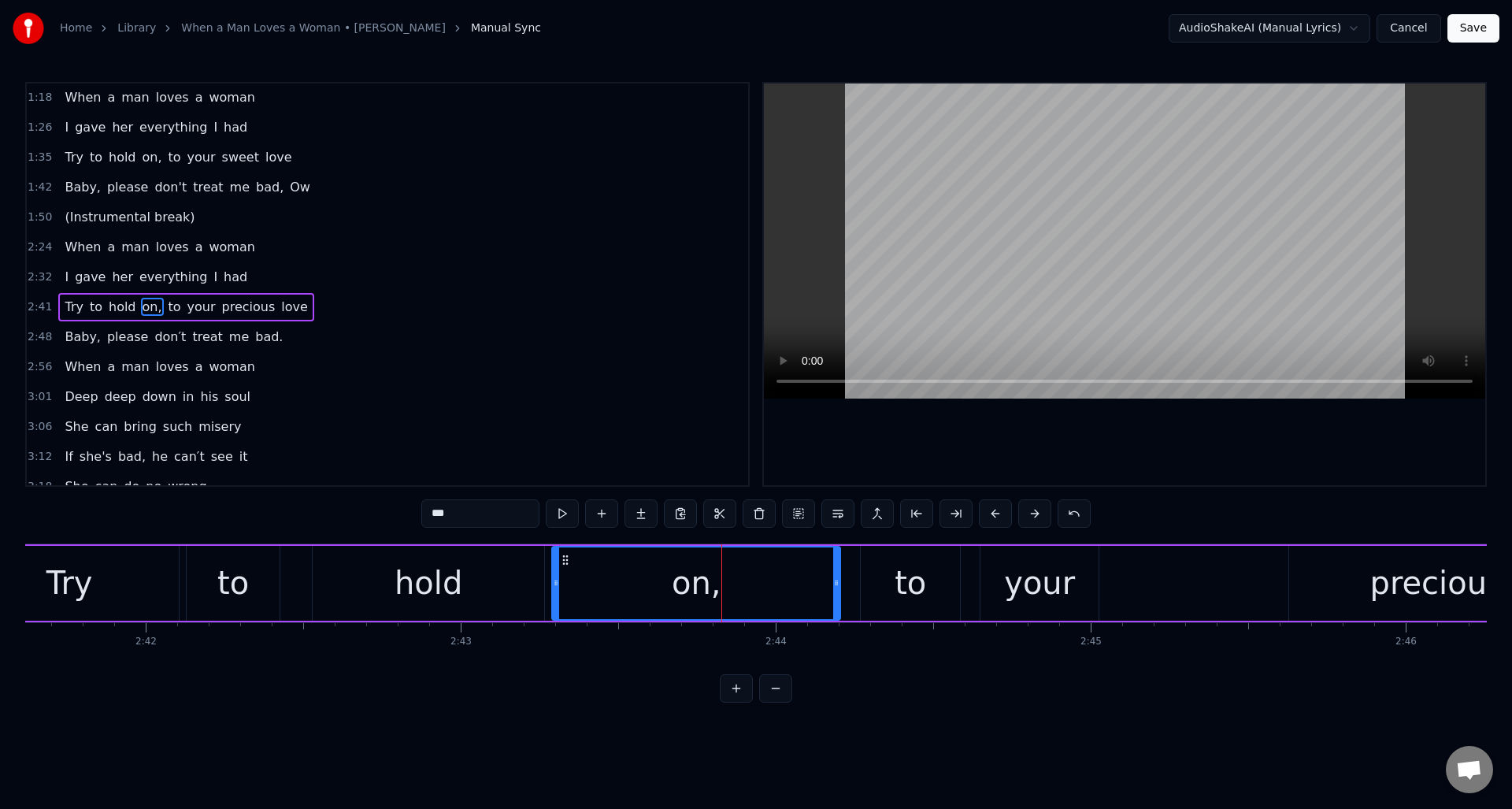
scroll to position [353, 0]
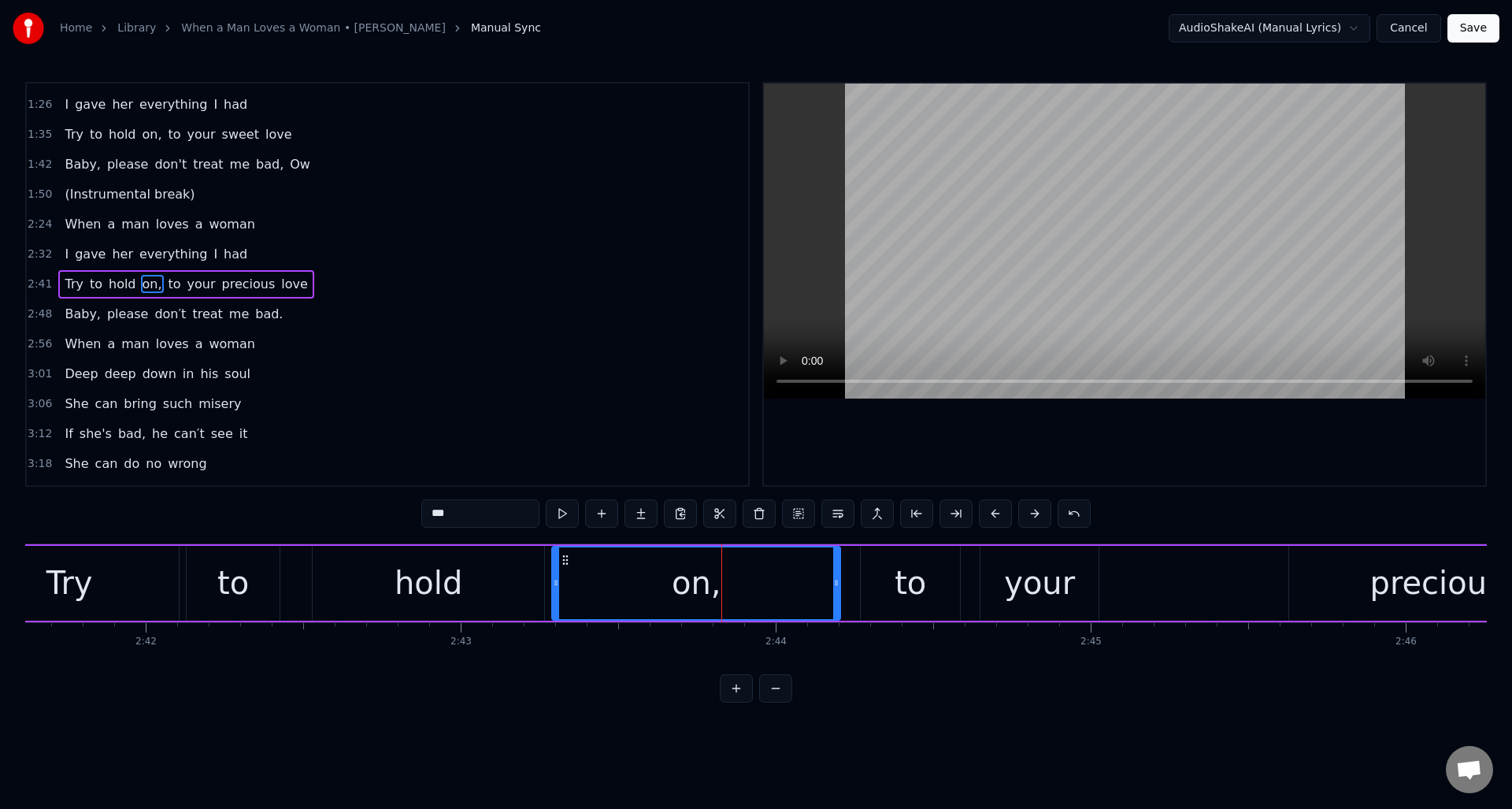
click at [499, 517] on input "***" at bounding box center [479, 513] width 118 height 28
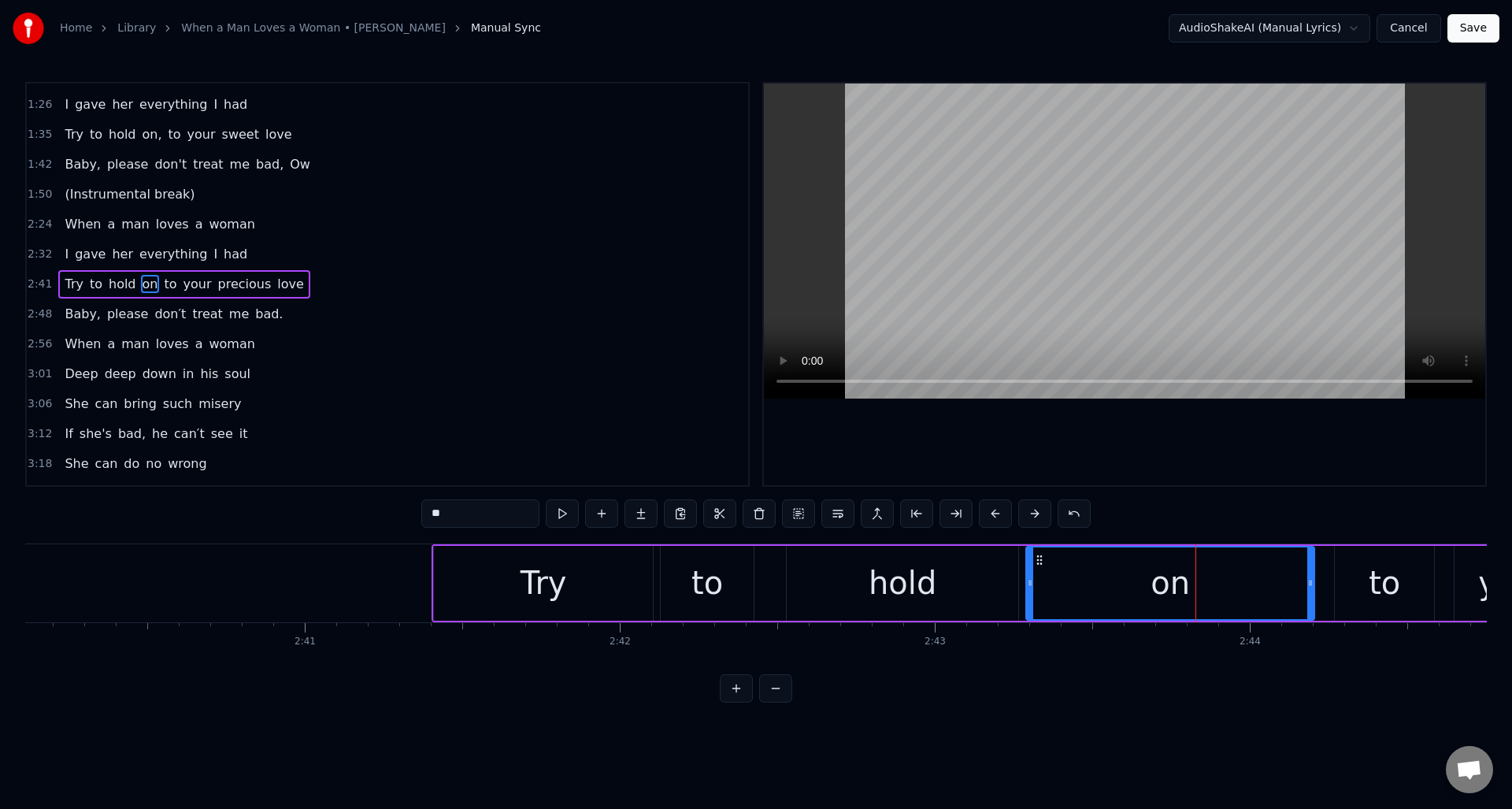
scroll to position [0, 50299]
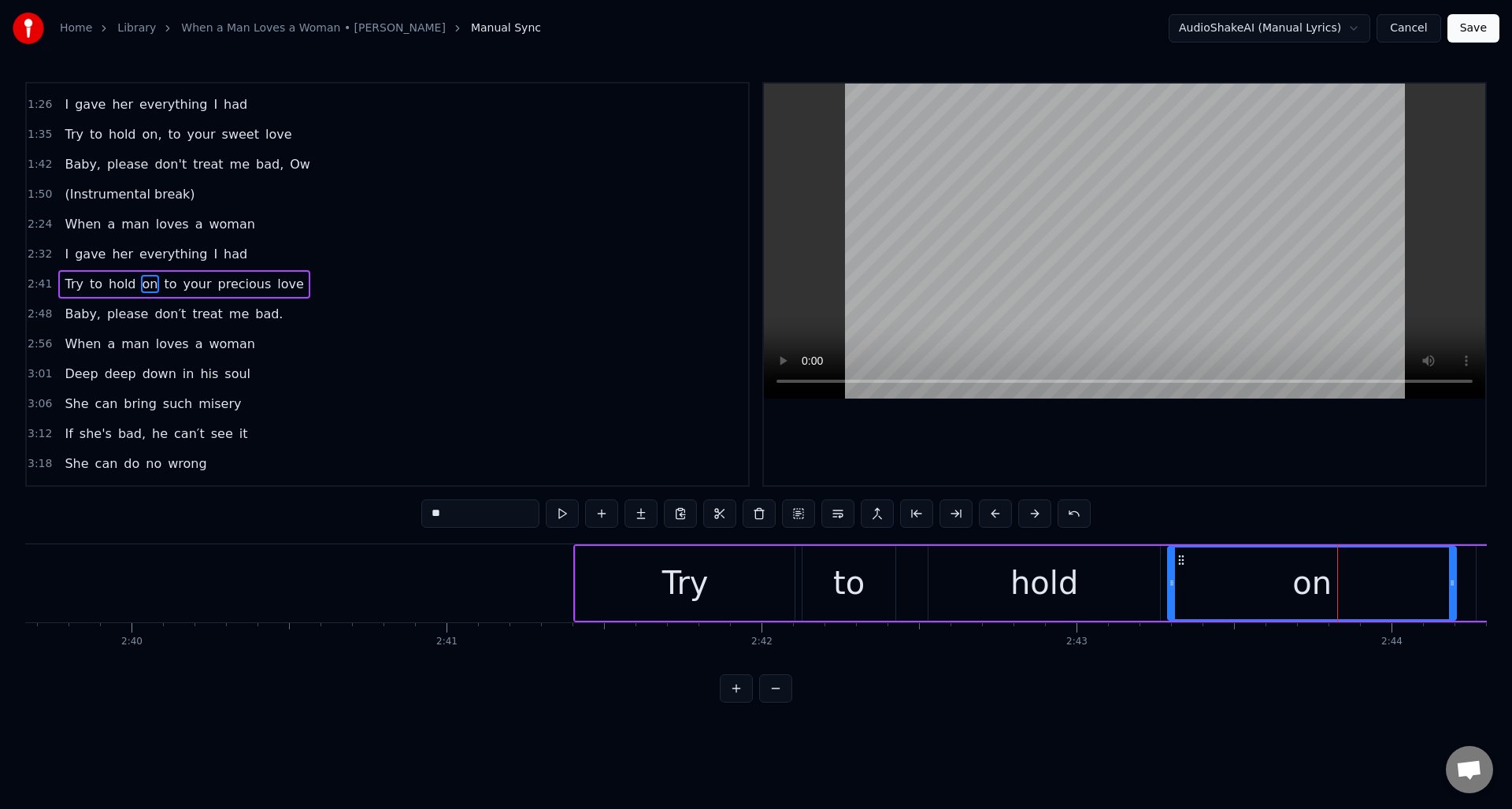
type input "**"
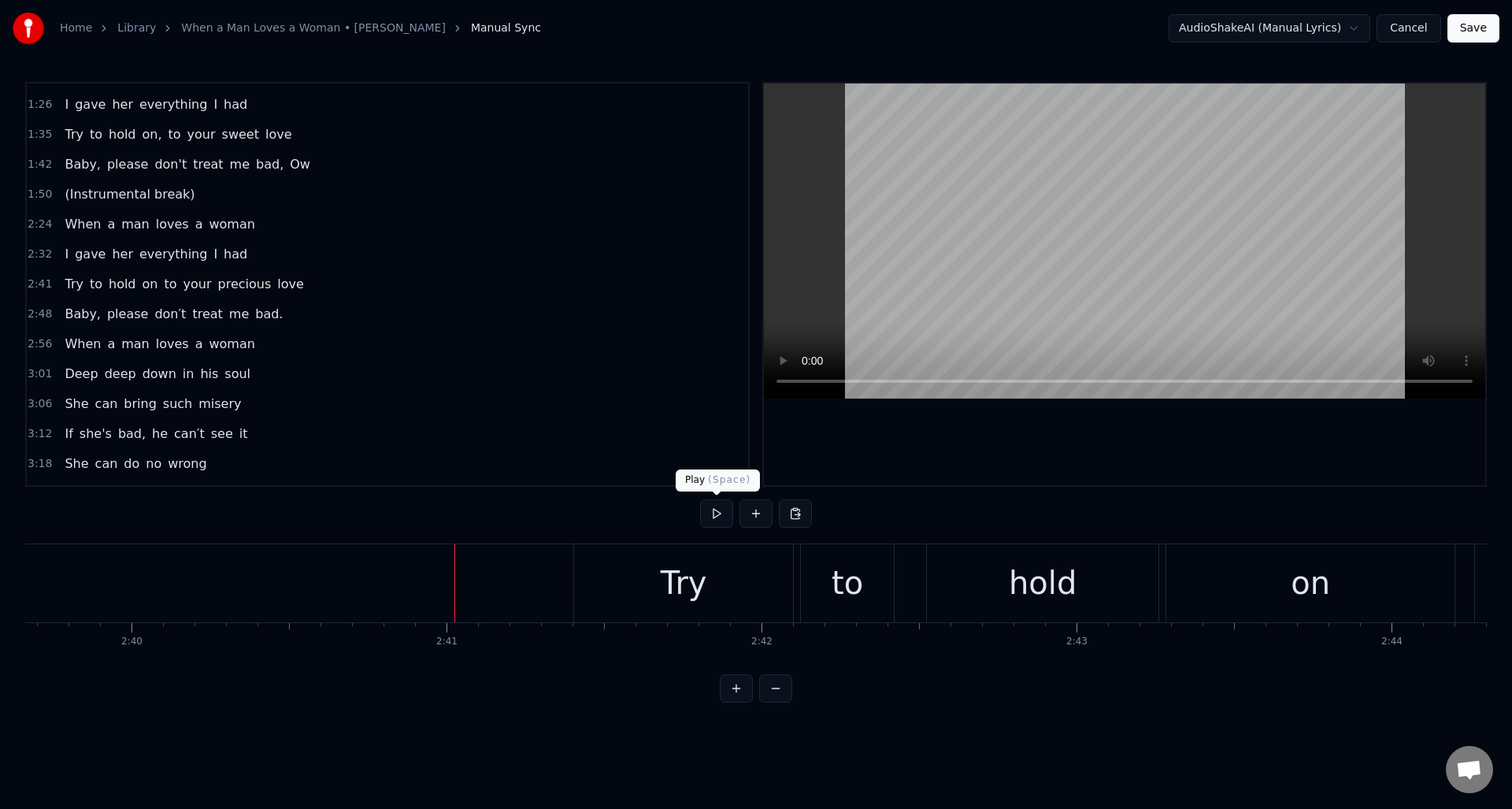
click at [713, 516] on button at bounding box center [716, 513] width 33 height 28
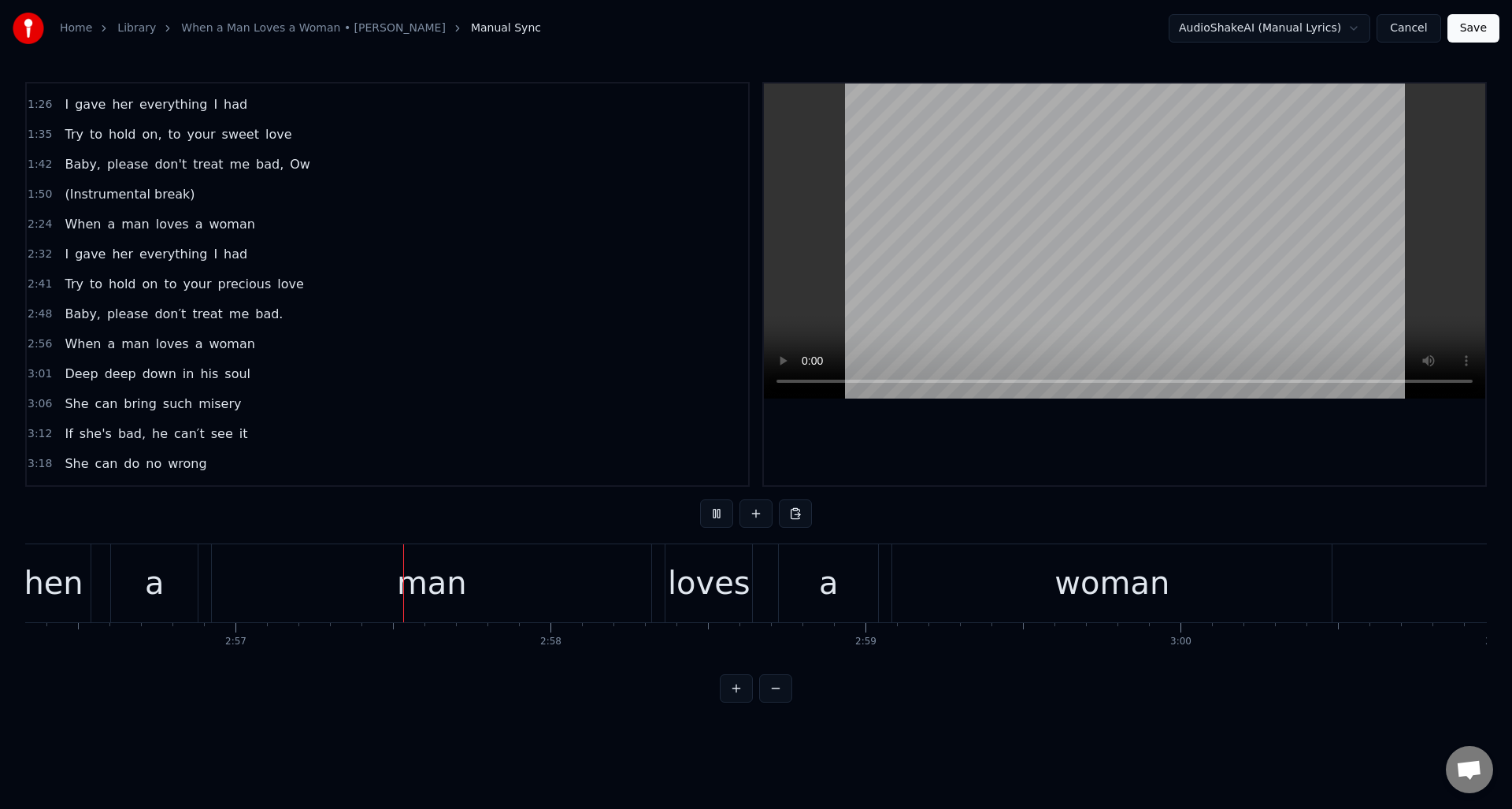
scroll to position [0, 55634]
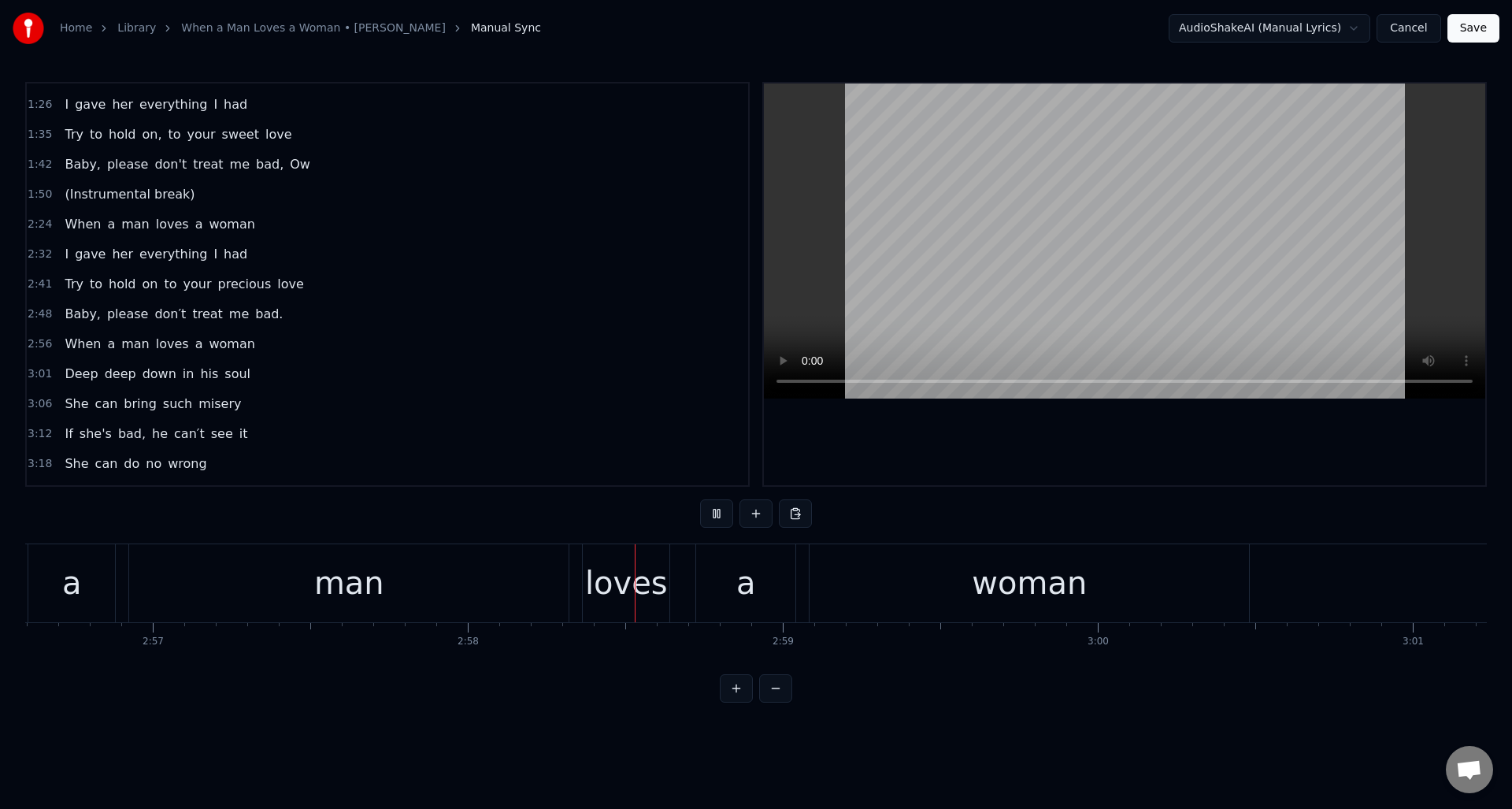
click at [713, 516] on button at bounding box center [716, 513] width 33 height 28
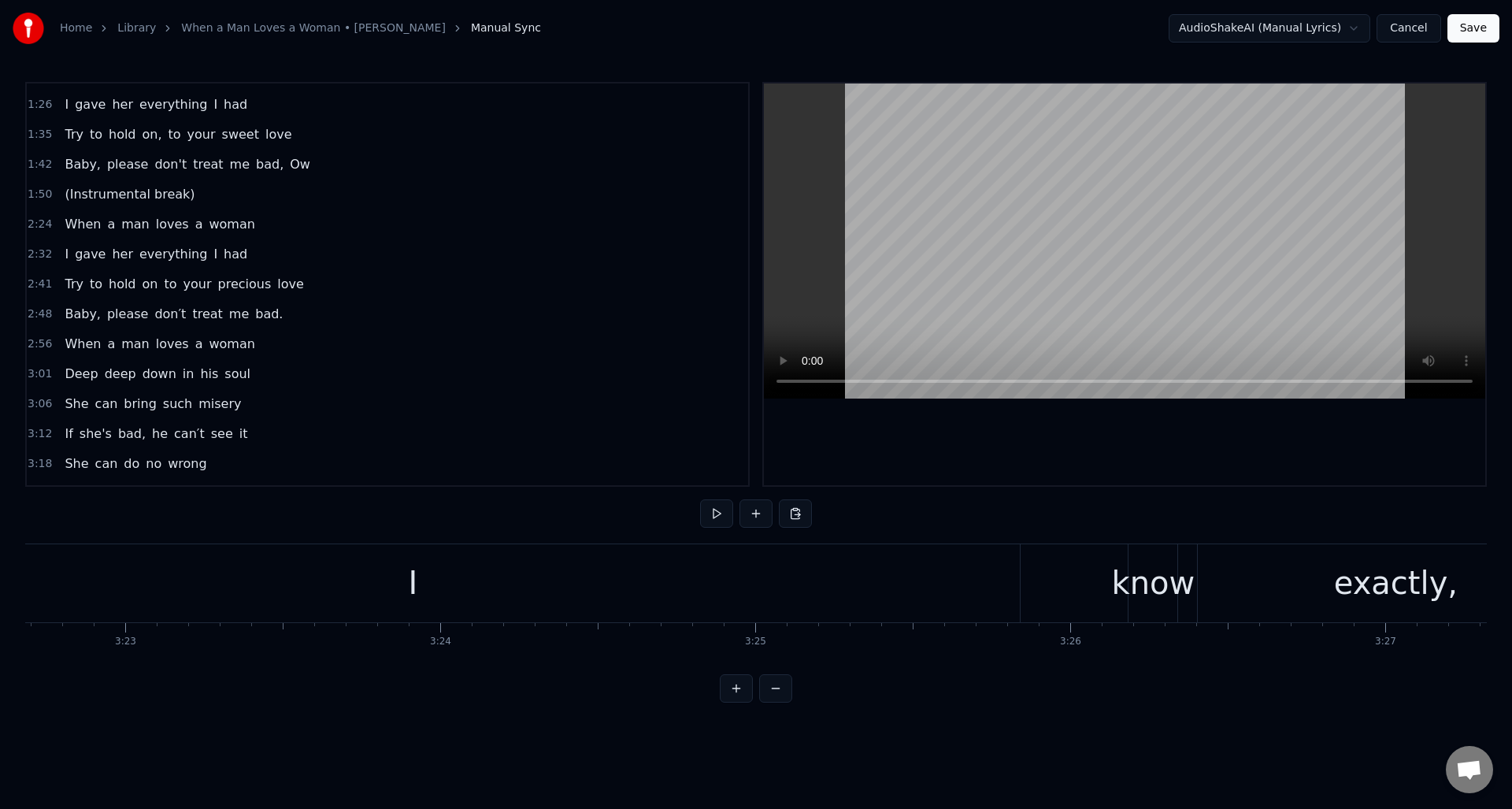
scroll to position [0, 63947]
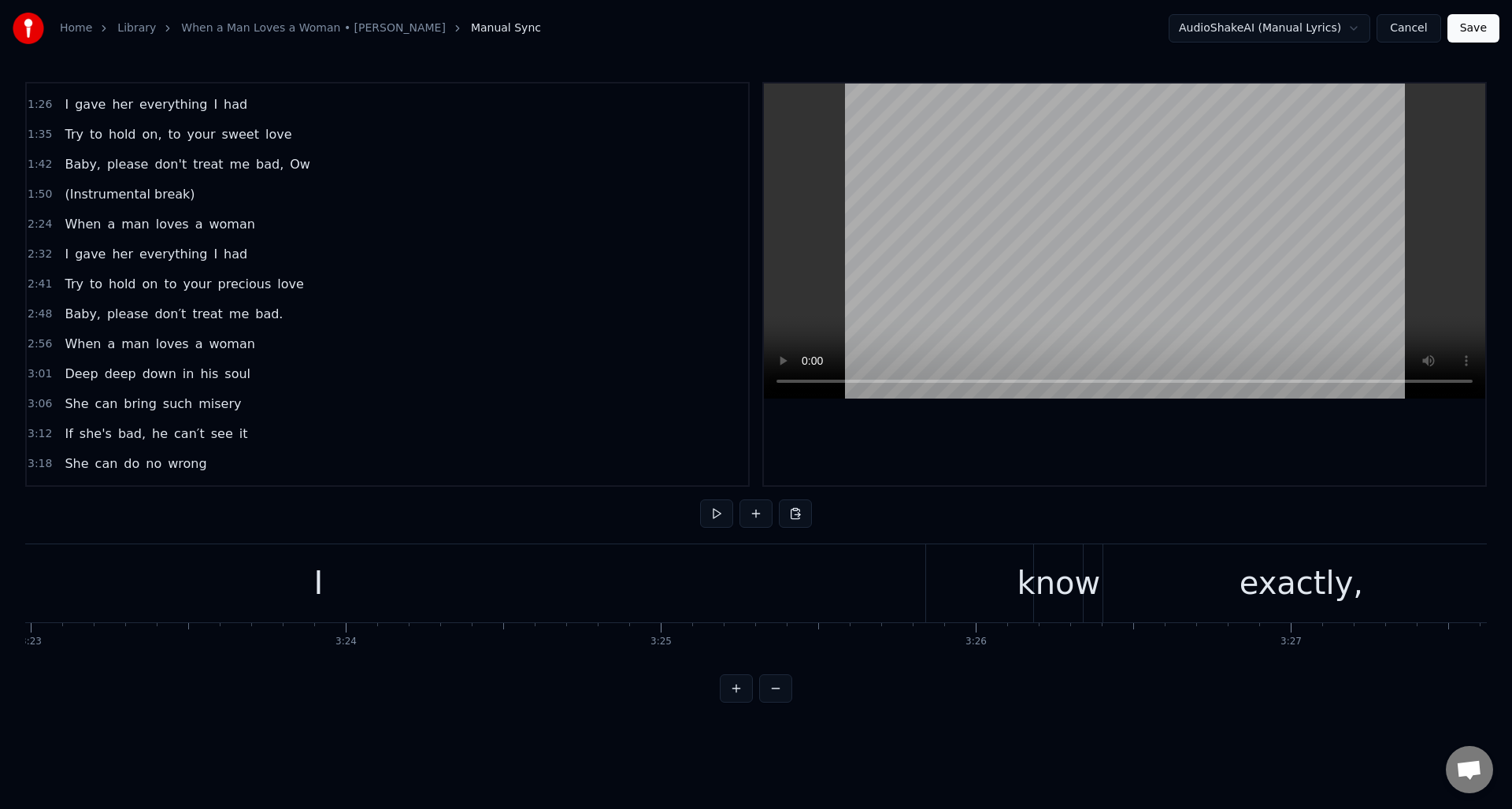
click at [578, 559] on div "I" at bounding box center [318, 583] width 1214 height 78
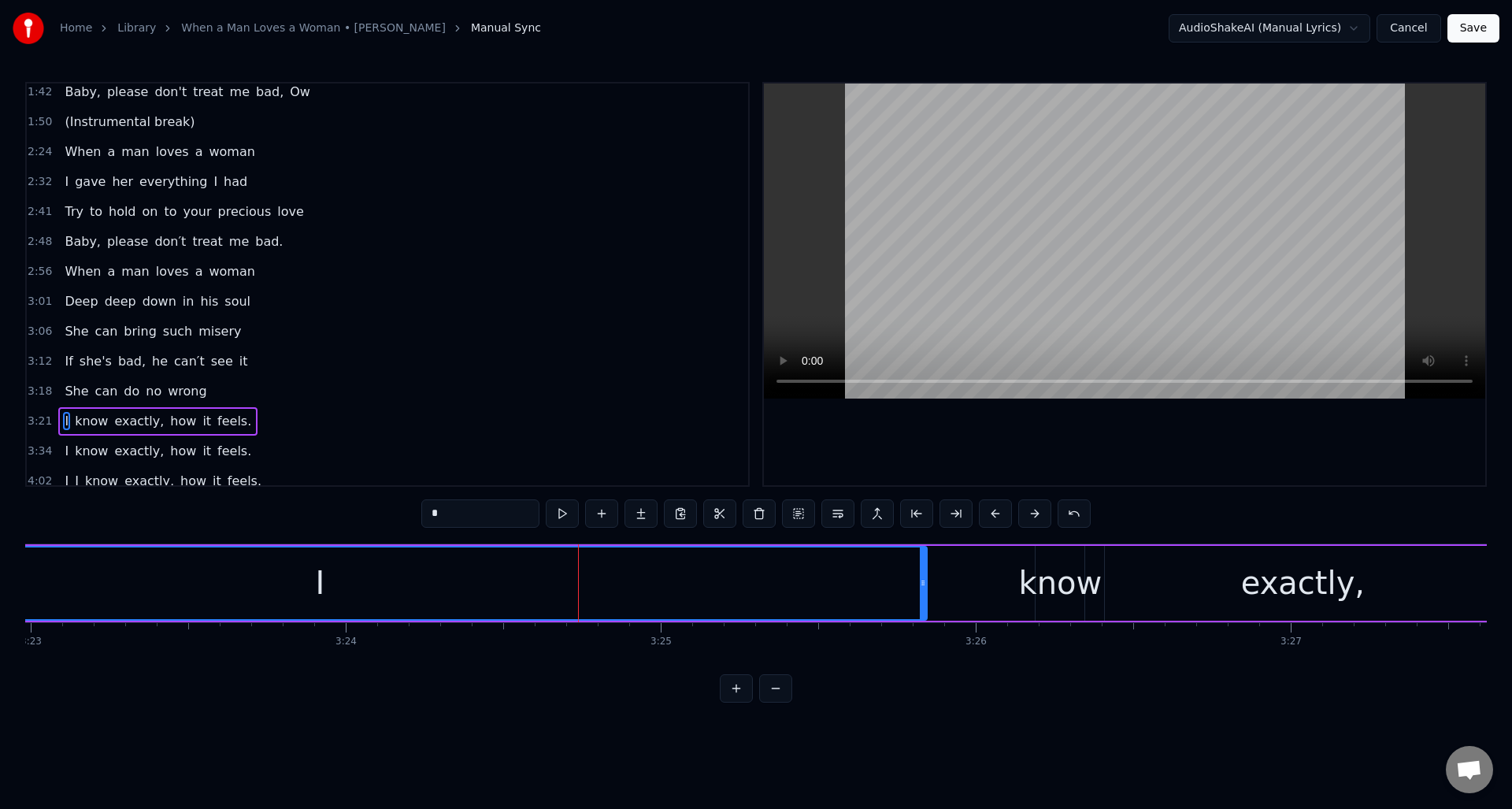
scroll to position [466, 0]
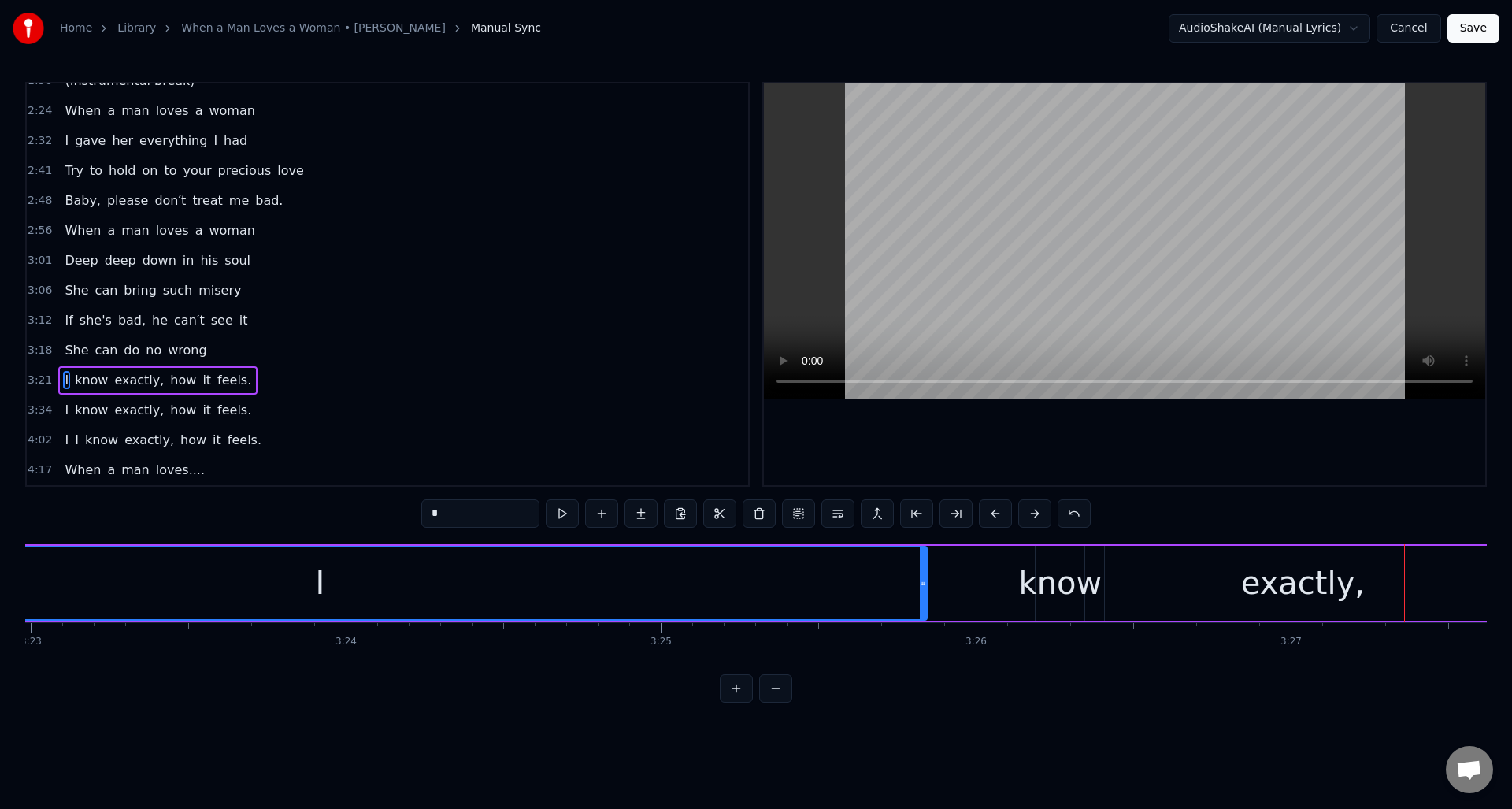
click at [1053, 569] on div "know" at bounding box center [1061, 582] width 83 height 47
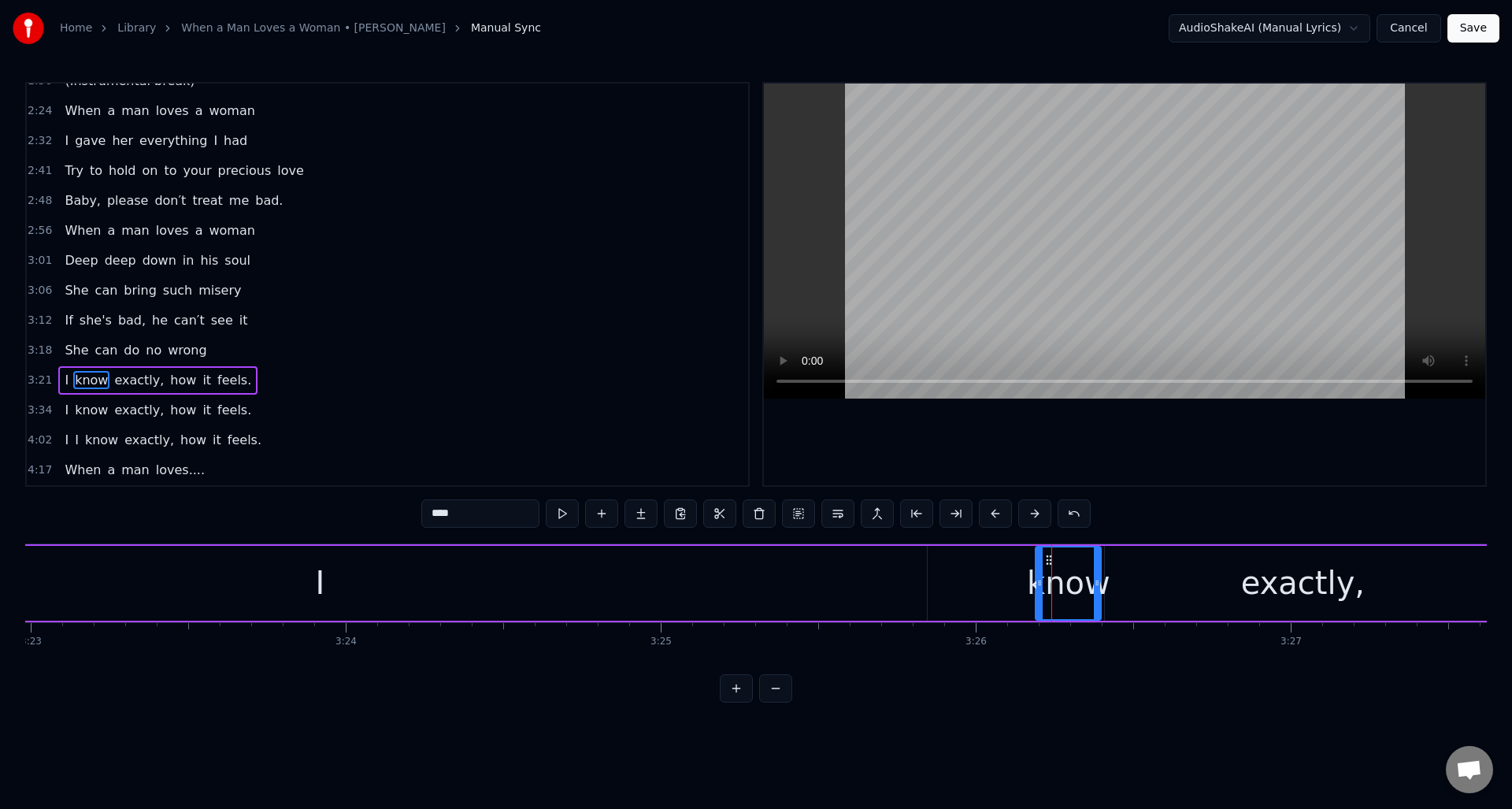
drag, startPoint x: 1079, startPoint y: 571, endPoint x: 1096, endPoint y: 570, distance: 17.0
click at [1096, 570] on div at bounding box center [1096, 583] width 6 height 72
click at [393, 559] on div "I" at bounding box center [320, 583] width 1214 height 74
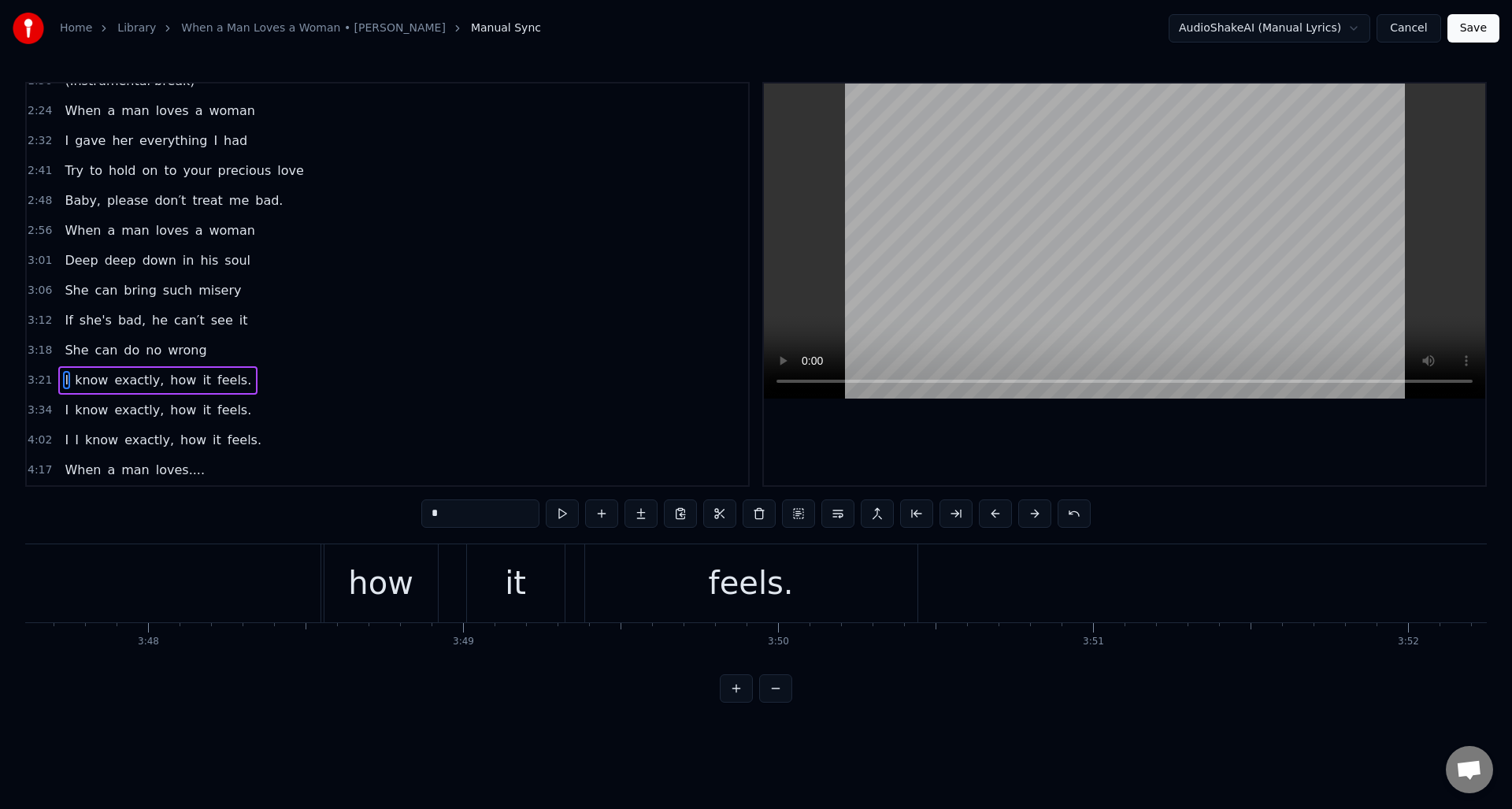
scroll to position [0, 71563]
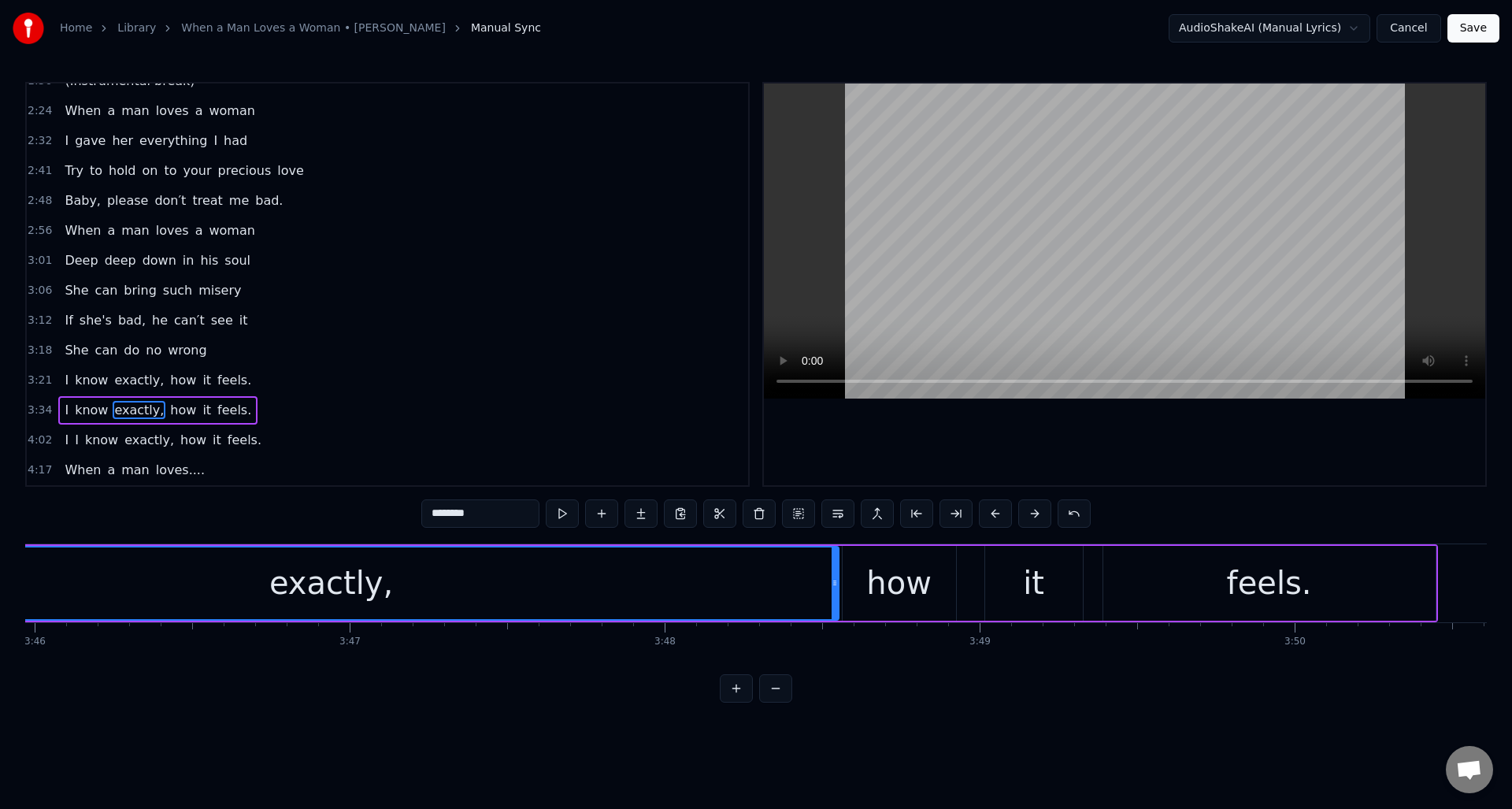
scroll to position [0, 71141]
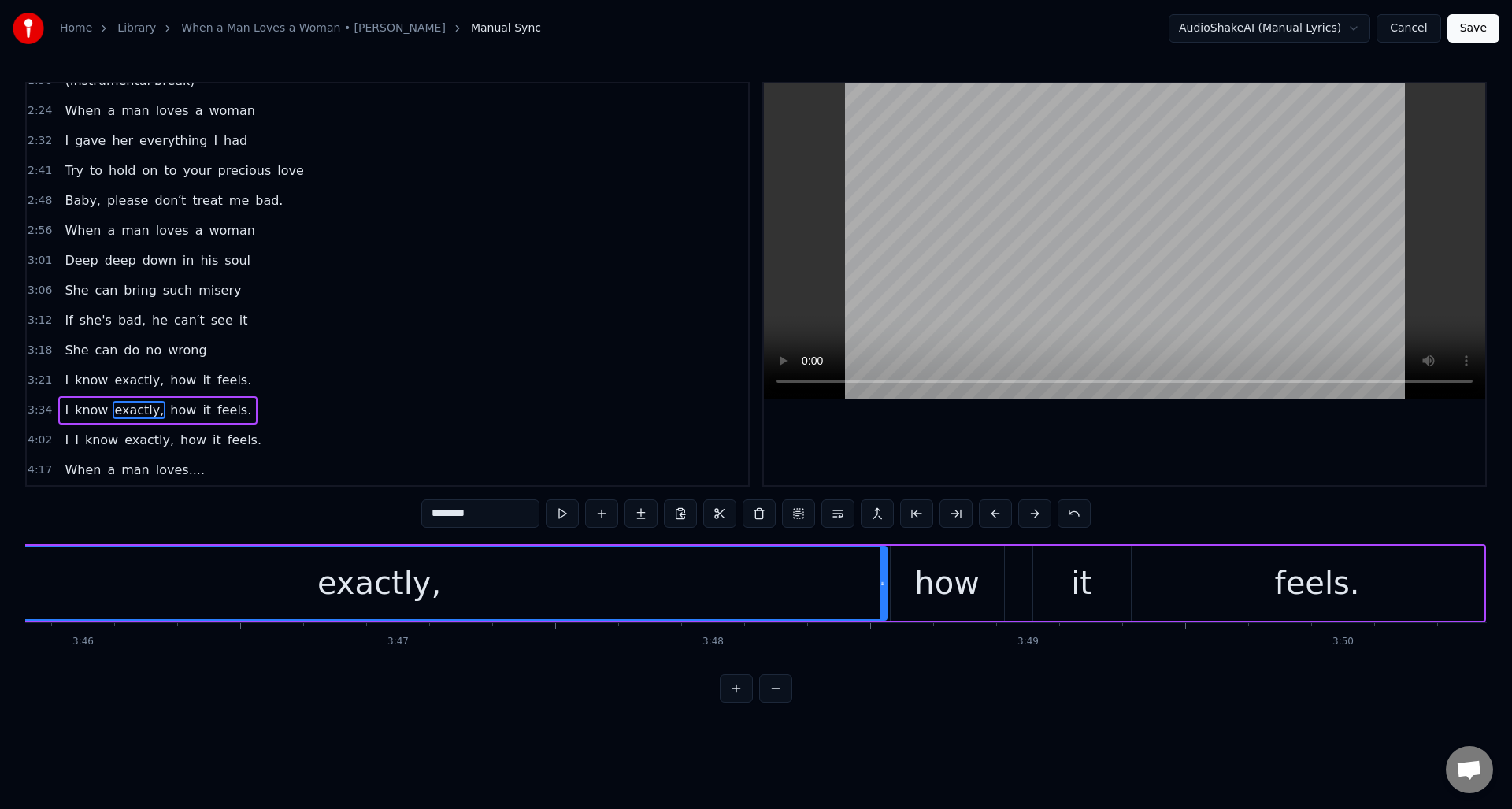
click at [799, 561] on div "exactly," at bounding box center [379, 583] width 1013 height 72
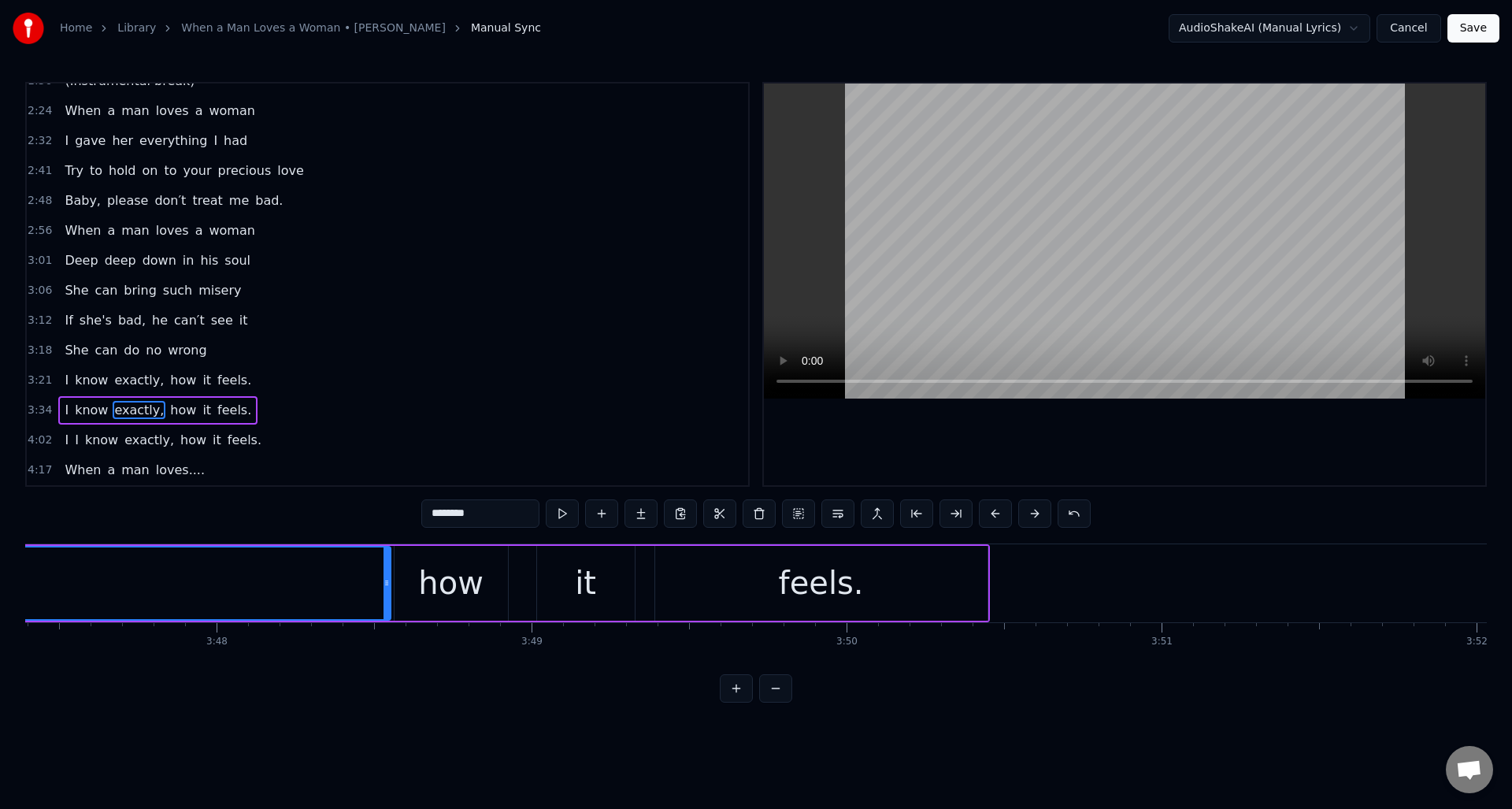
scroll to position [0, 71447]
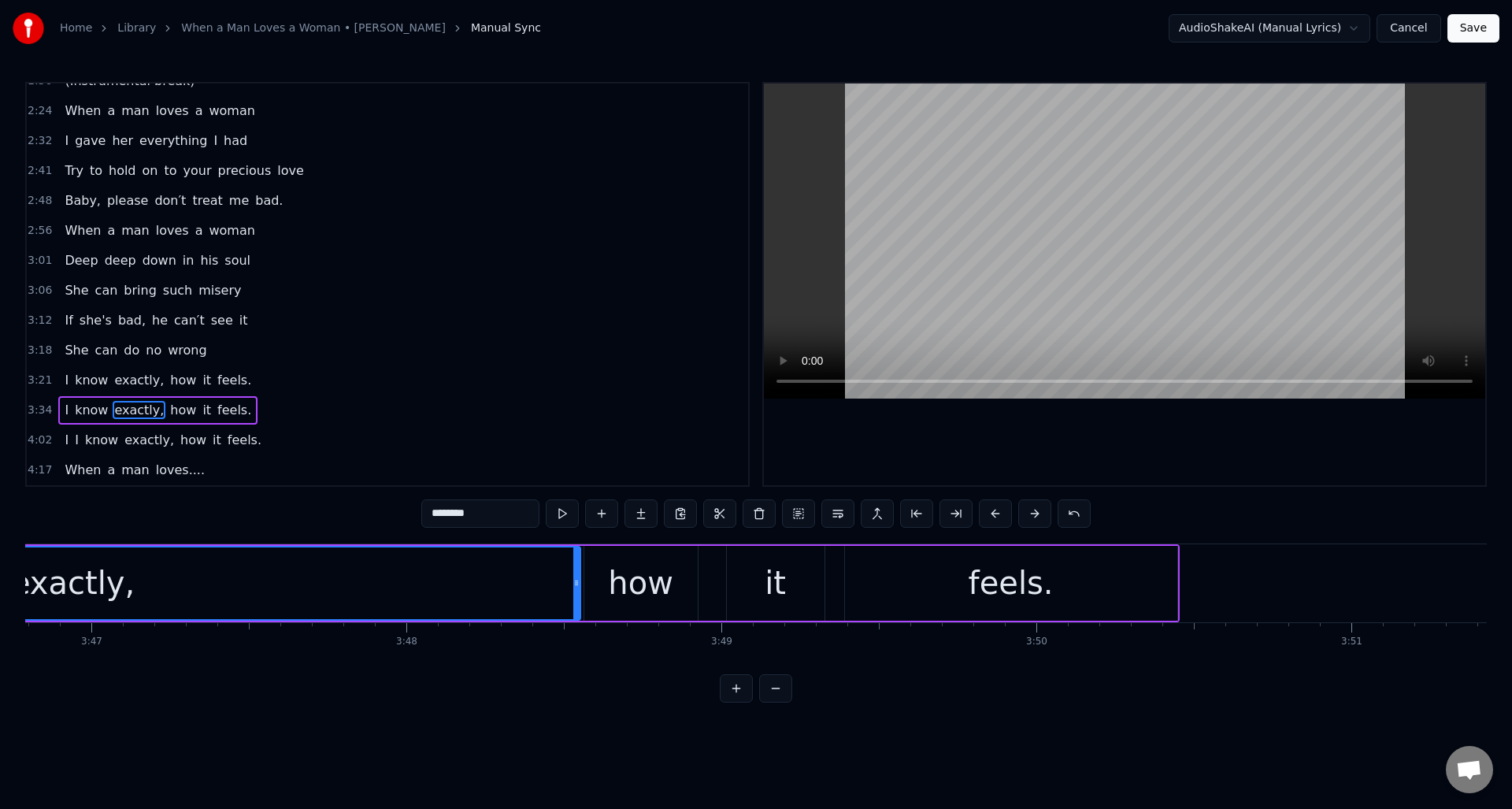
click at [879, 557] on div "feels." at bounding box center [1011, 583] width 332 height 74
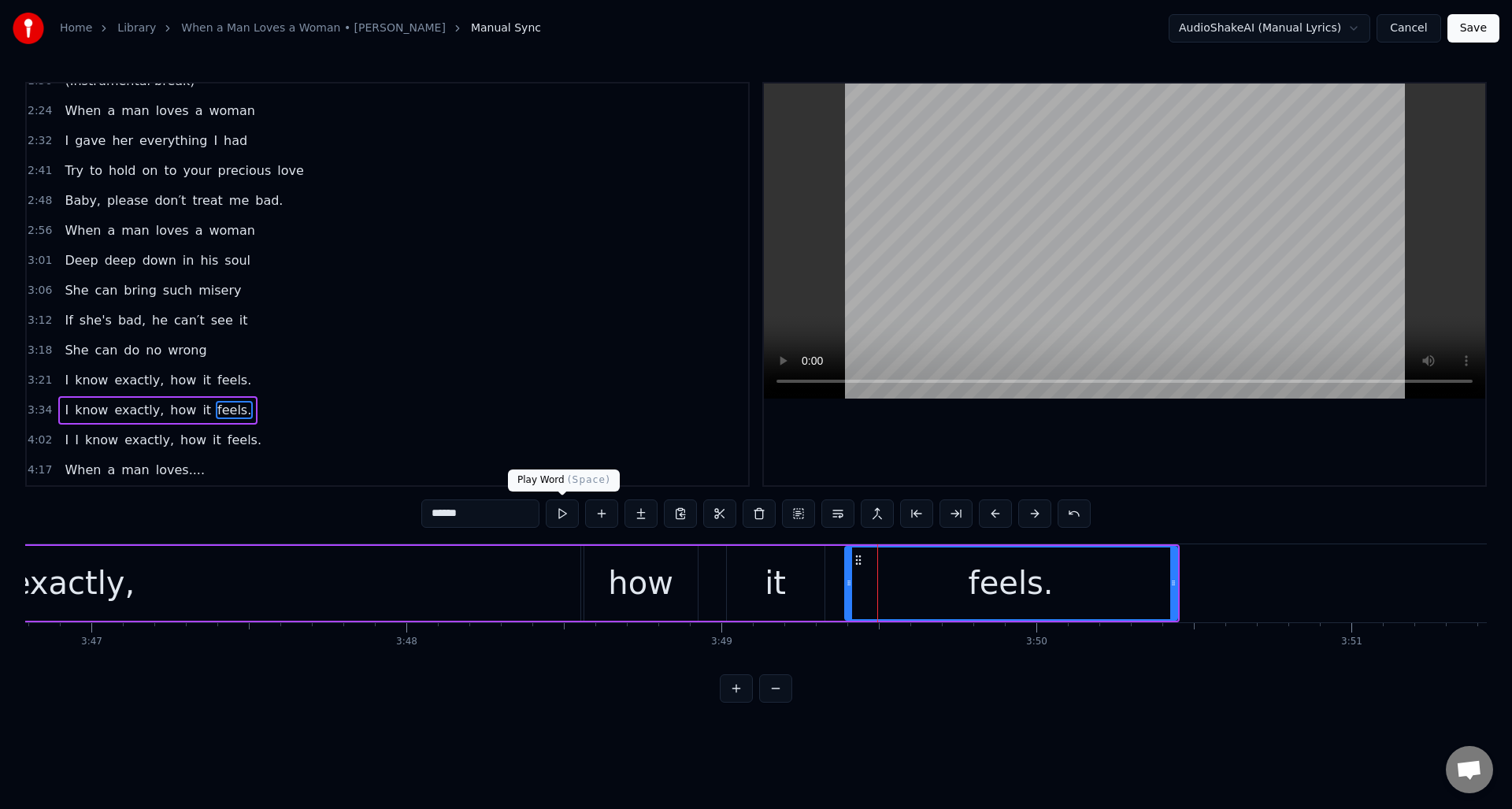
click at [560, 516] on button at bounding box center [562, 513] width 33 height 28
click at [456, 568] on div "exactly," at bounding box center [73, 583] width 1015 height 74
type input "********"
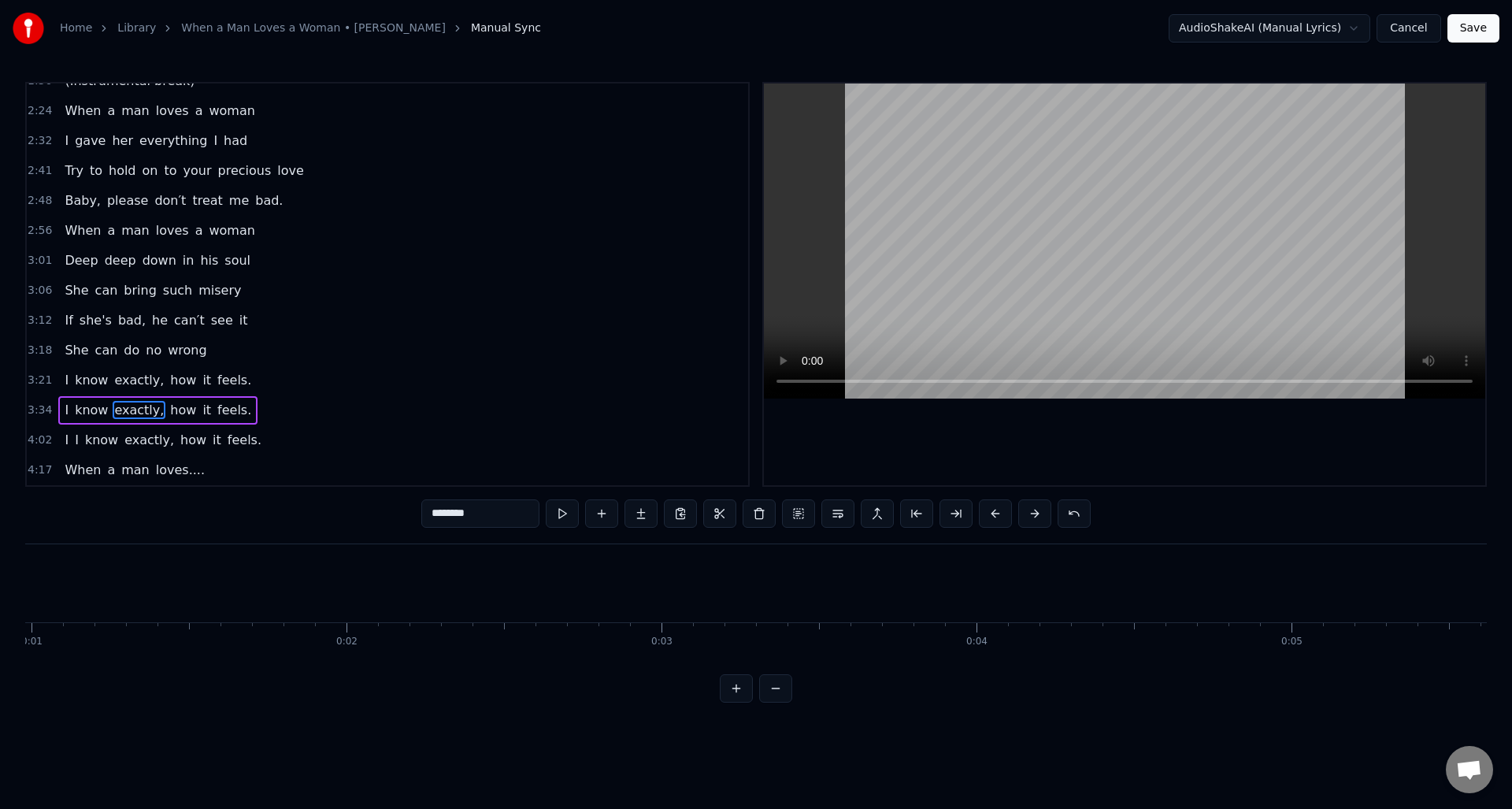
scroll to position [0, 0]
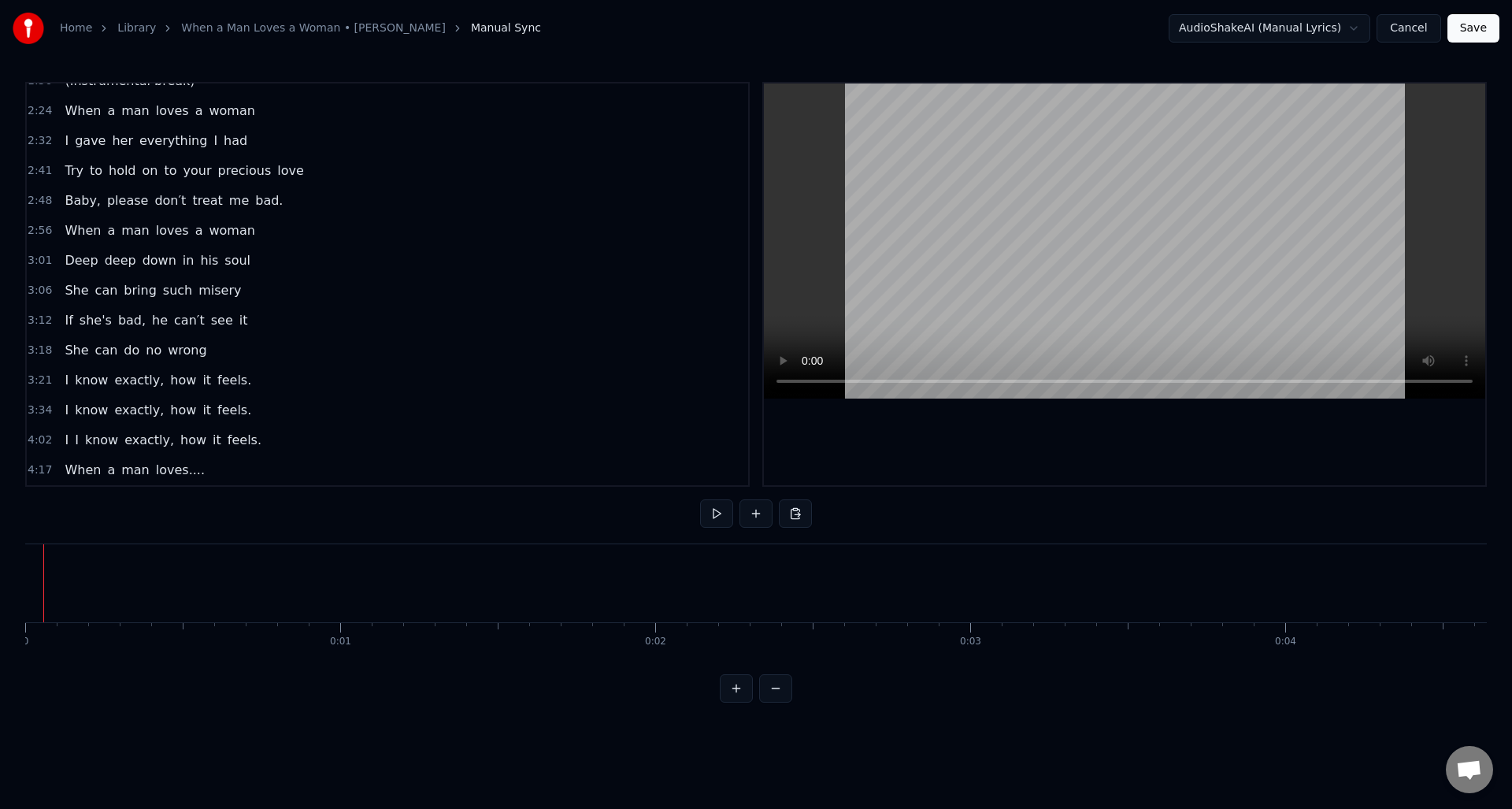
click at [1472, 30] on button "Save" at bounding box center [1473, 28] width 52 height 28
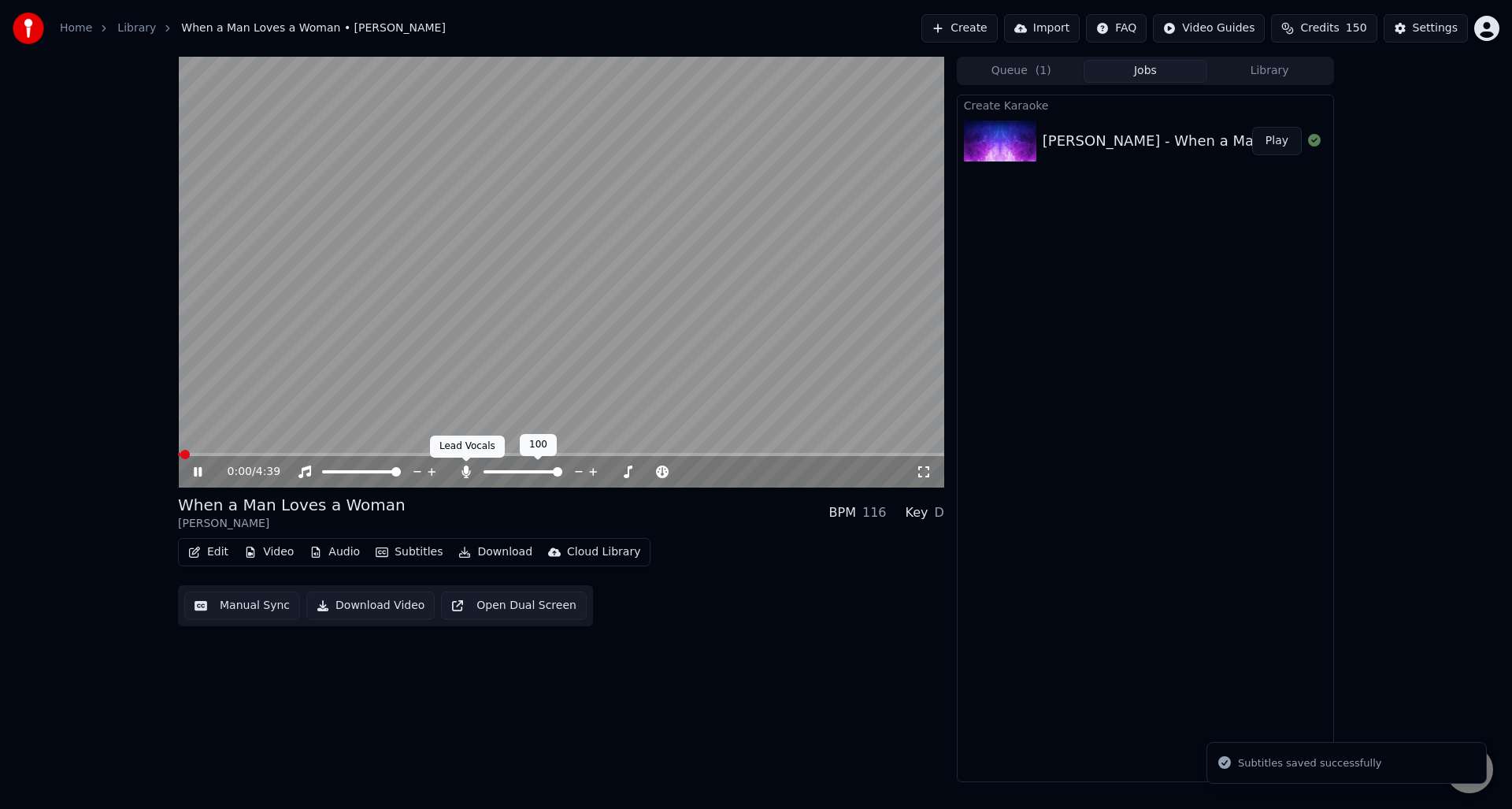
click at [468, 475] on icon at bounding box center [466, 471] width 9 height 12
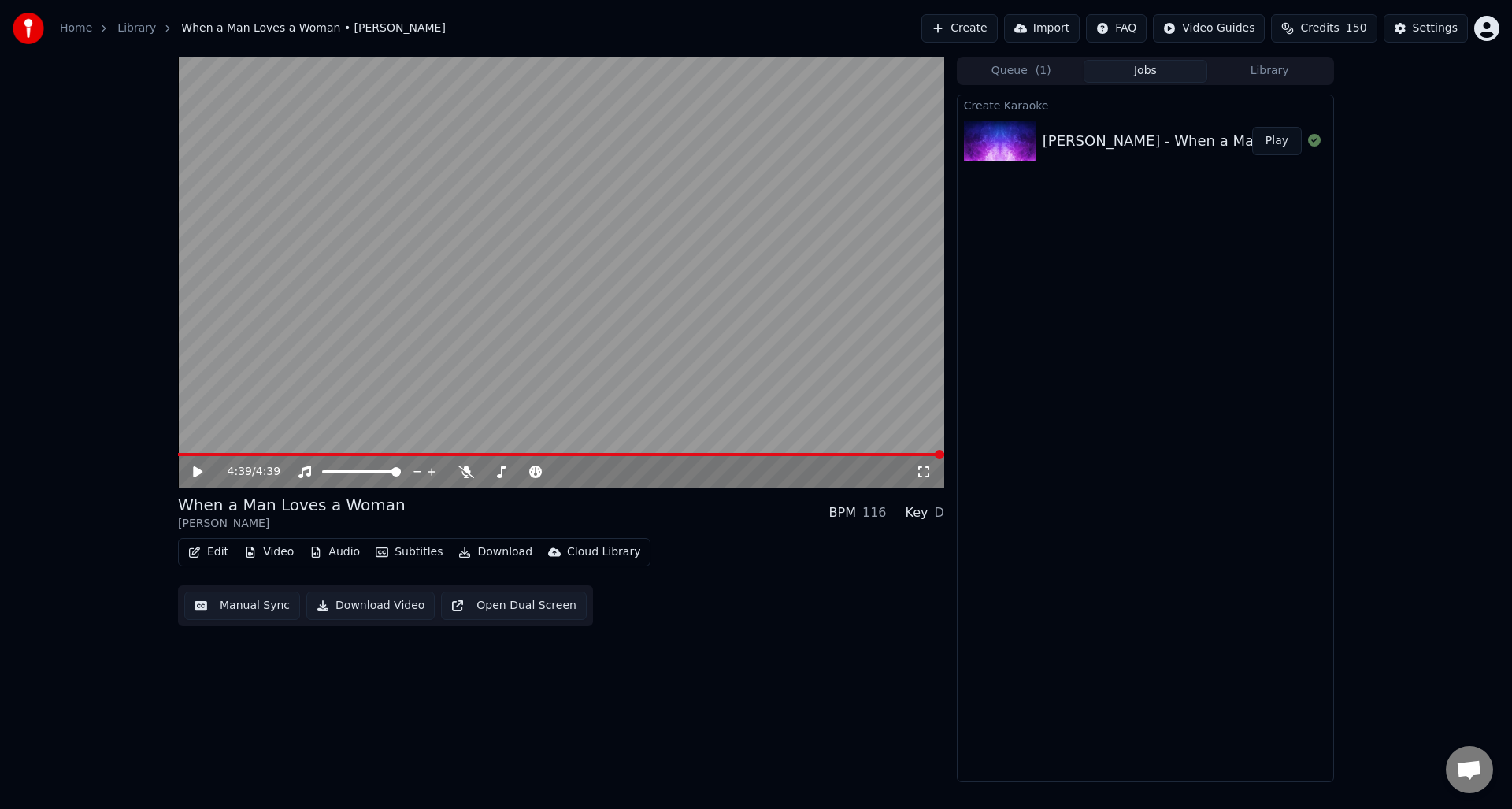
click at [370, 603] on button "Download Video" at bounding box center [370, 605] width 129 height 28
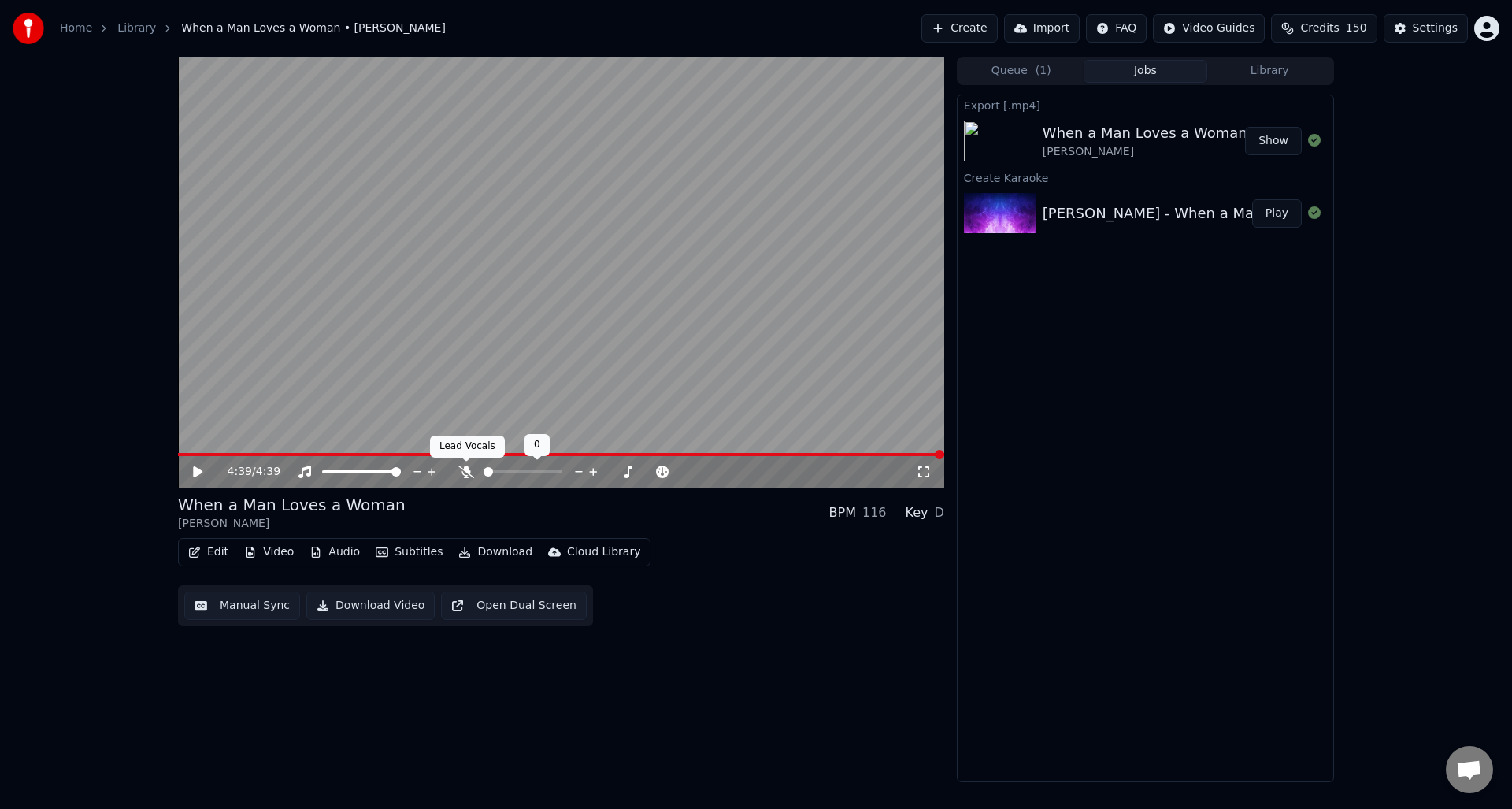
click at [468, 471] on icon at bounding box center [466, 471] width 16 height 12
click at [356, 605] on button "Download Video" at bounding box center [370, 605] width 129 height 28
